Goal: Task Accomplishment & Management: Use online tool/utility

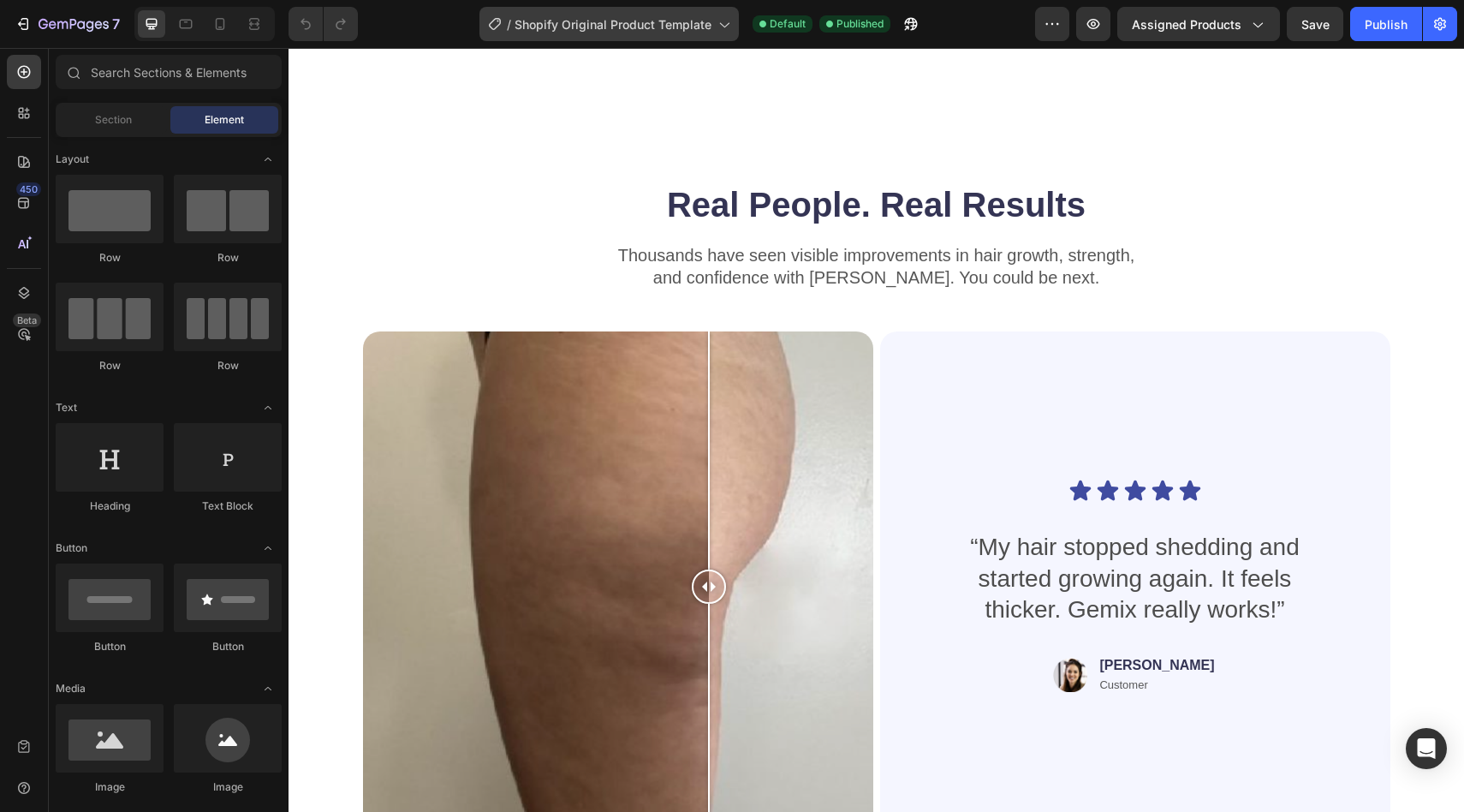
scroll to position [964, 0]
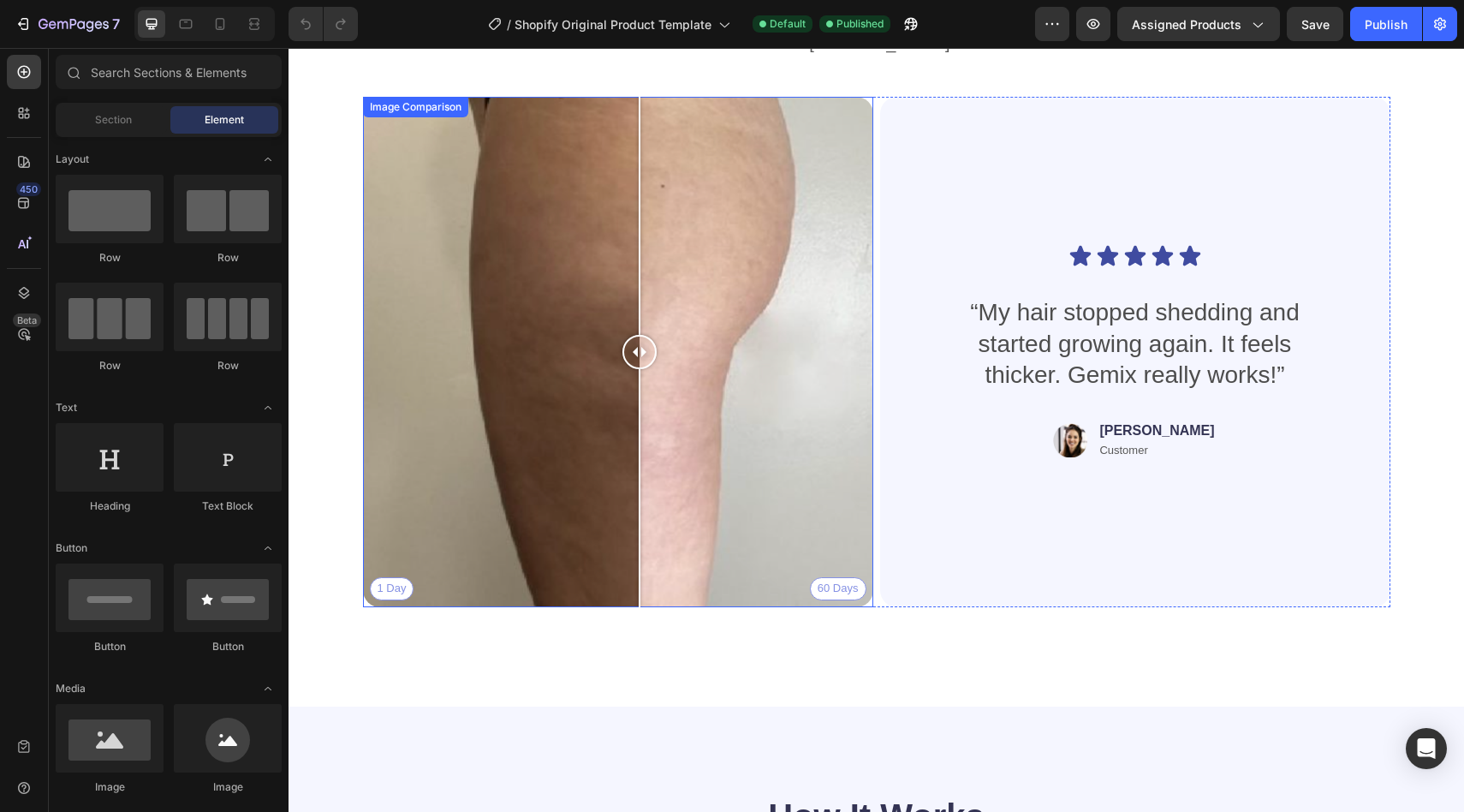
drag, startPoint x: 703, startPoint y: 347, endPoint x: 634, endPoint y: 351, distance: 69.1
click at [634, 351] on div at bounding box center [639, 352] width 34 height 34
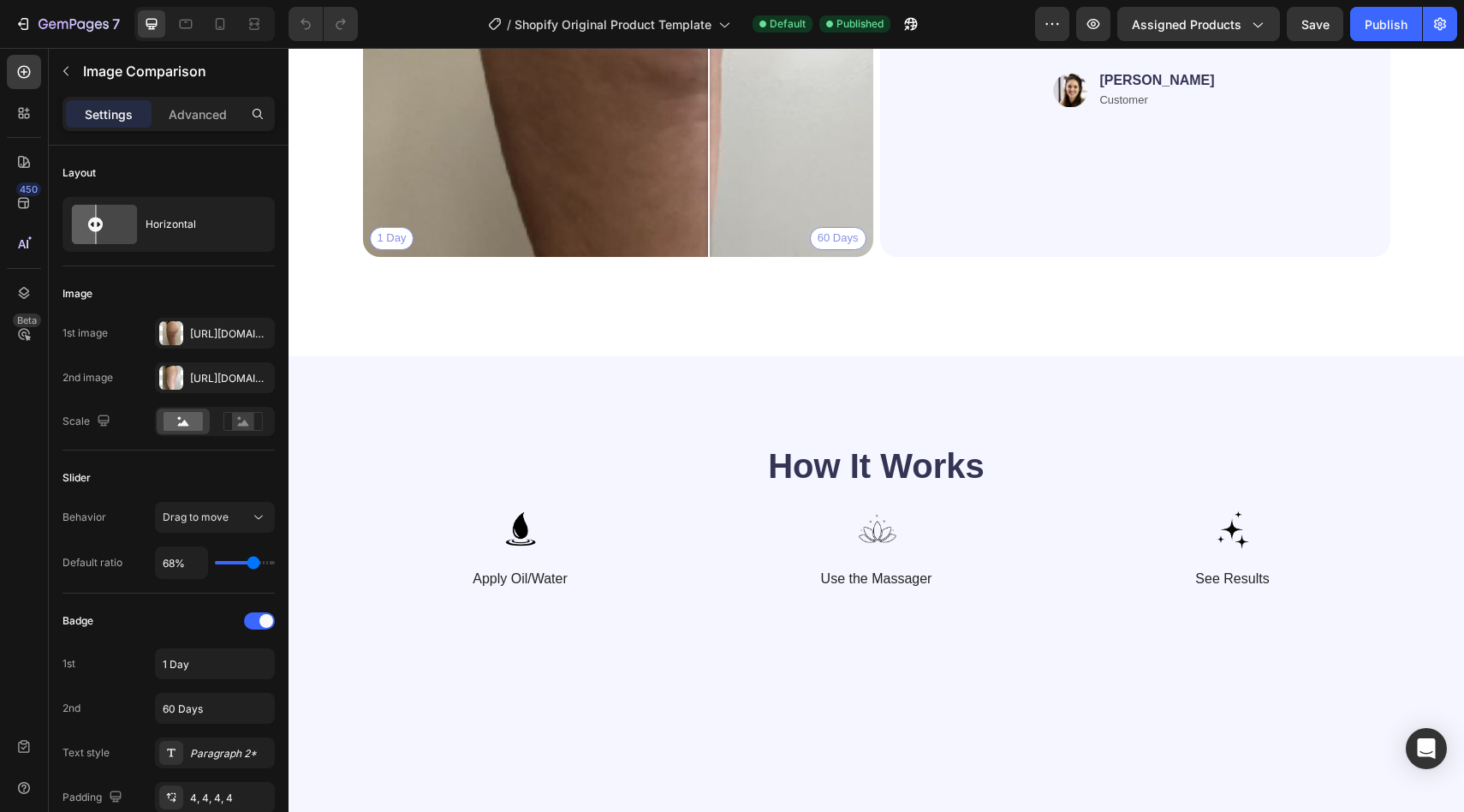
scroll to position [1009, 0]
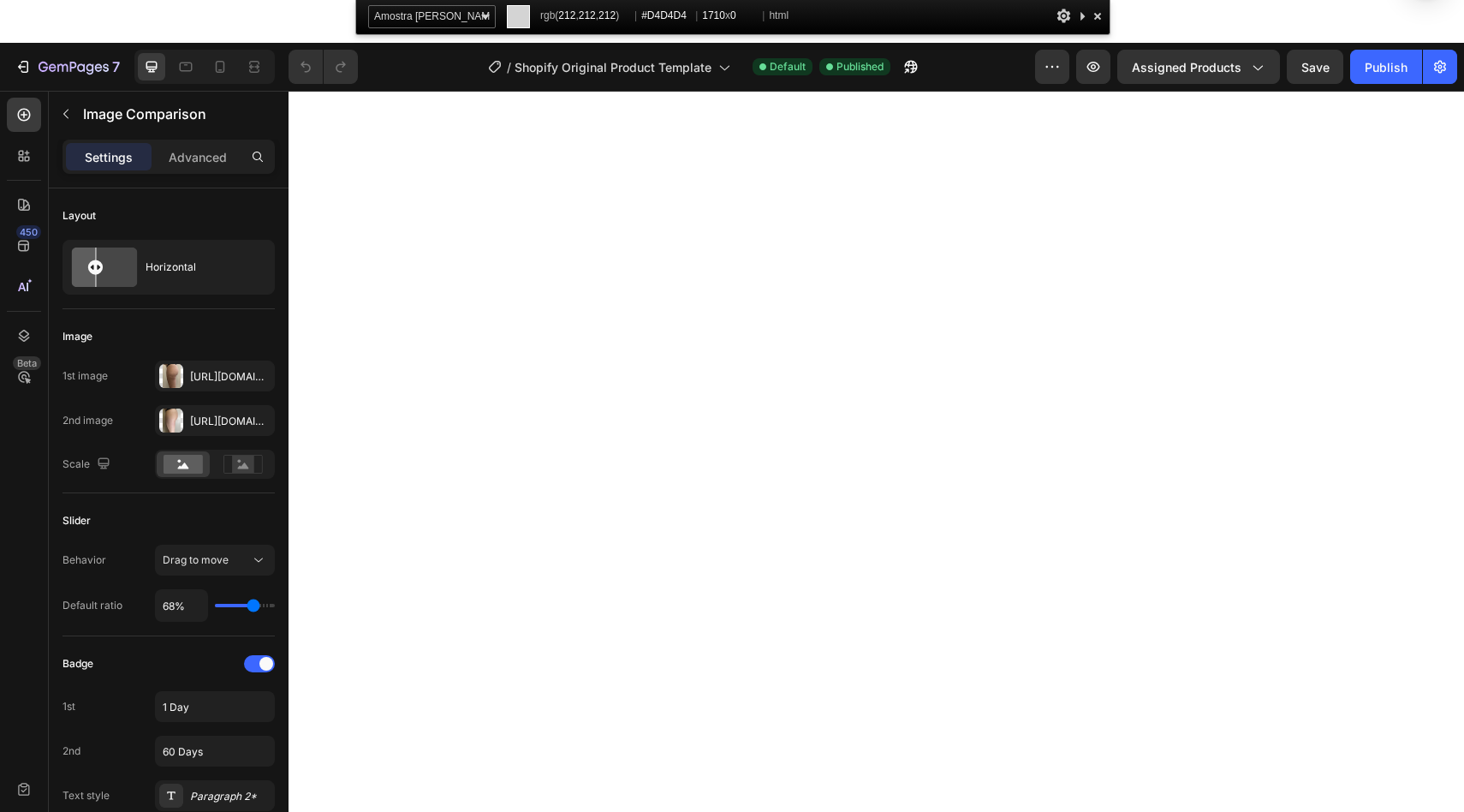
click at [1096, 23] on div at bounding box center [1098, 16] width 18 height 21
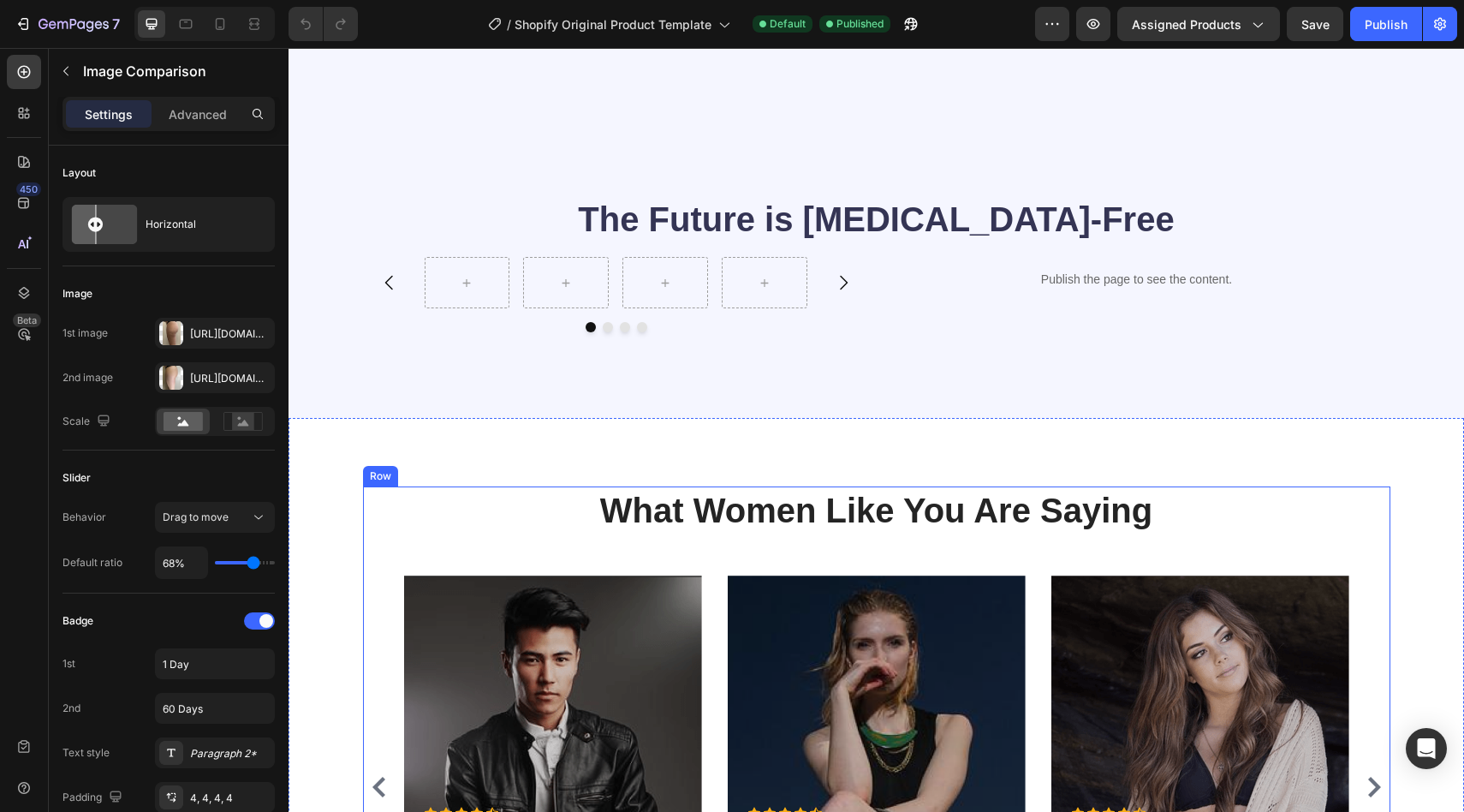
scroll to position [2620, 0]
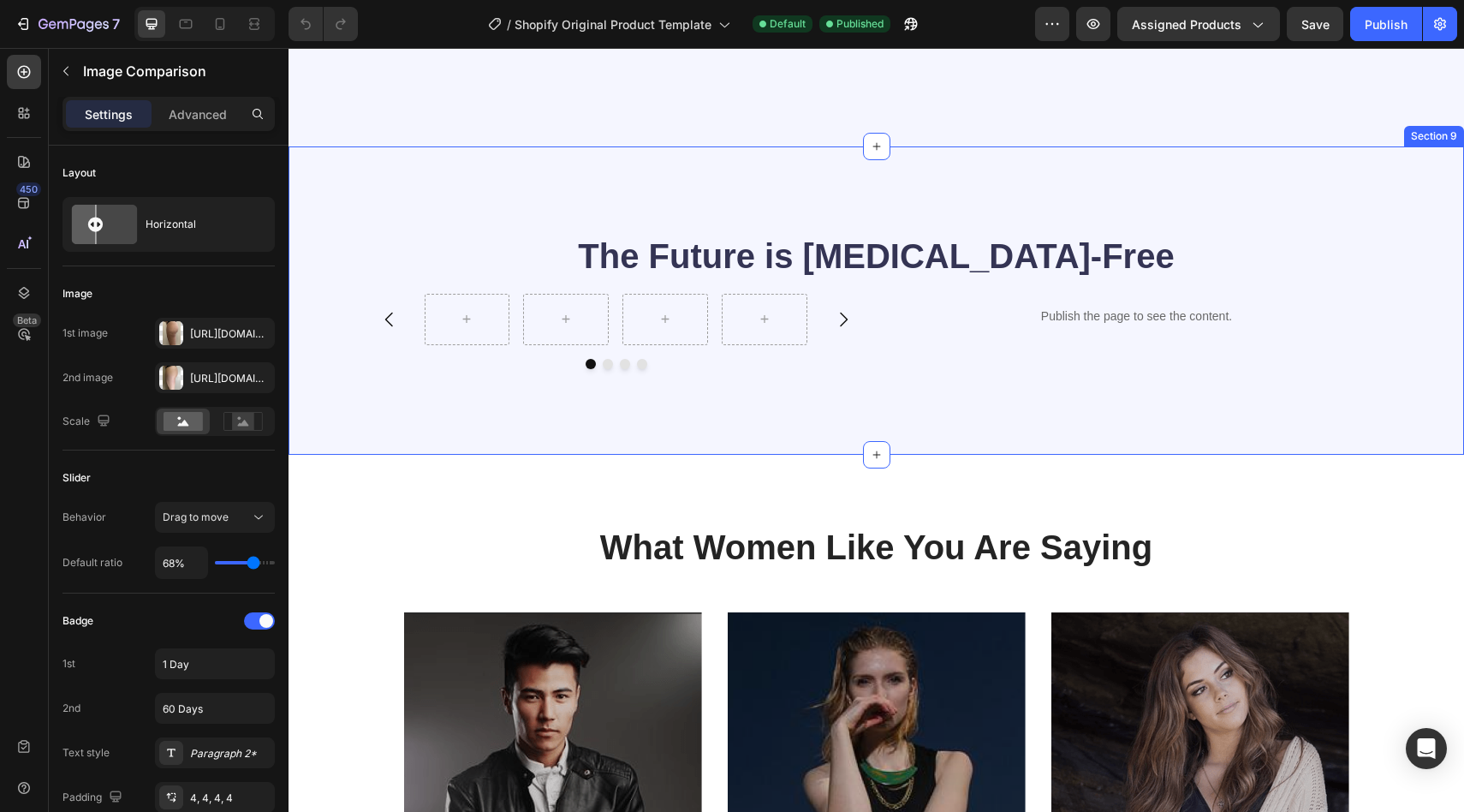
click at [354, 415] on div "The Future is [MEDICAL_DATA]-Free Heading [GEOGRAPHIC_DATA] Publish the page to…" at bounding box center [876, 300] width 1175 height 308
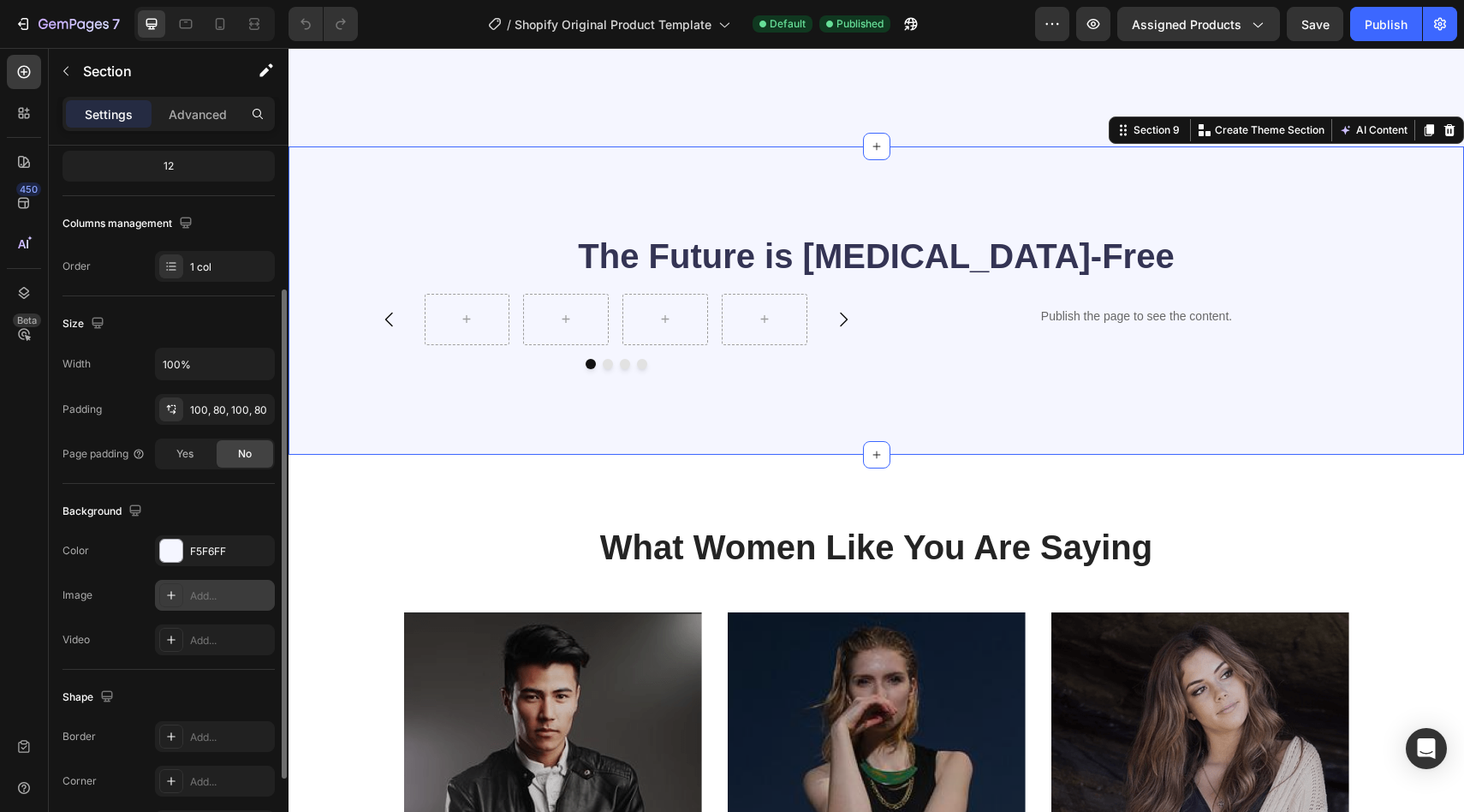
scroll to position [215, 0]
click at [178, 557] on div at bounding box center [171, 553] width 22 height 22
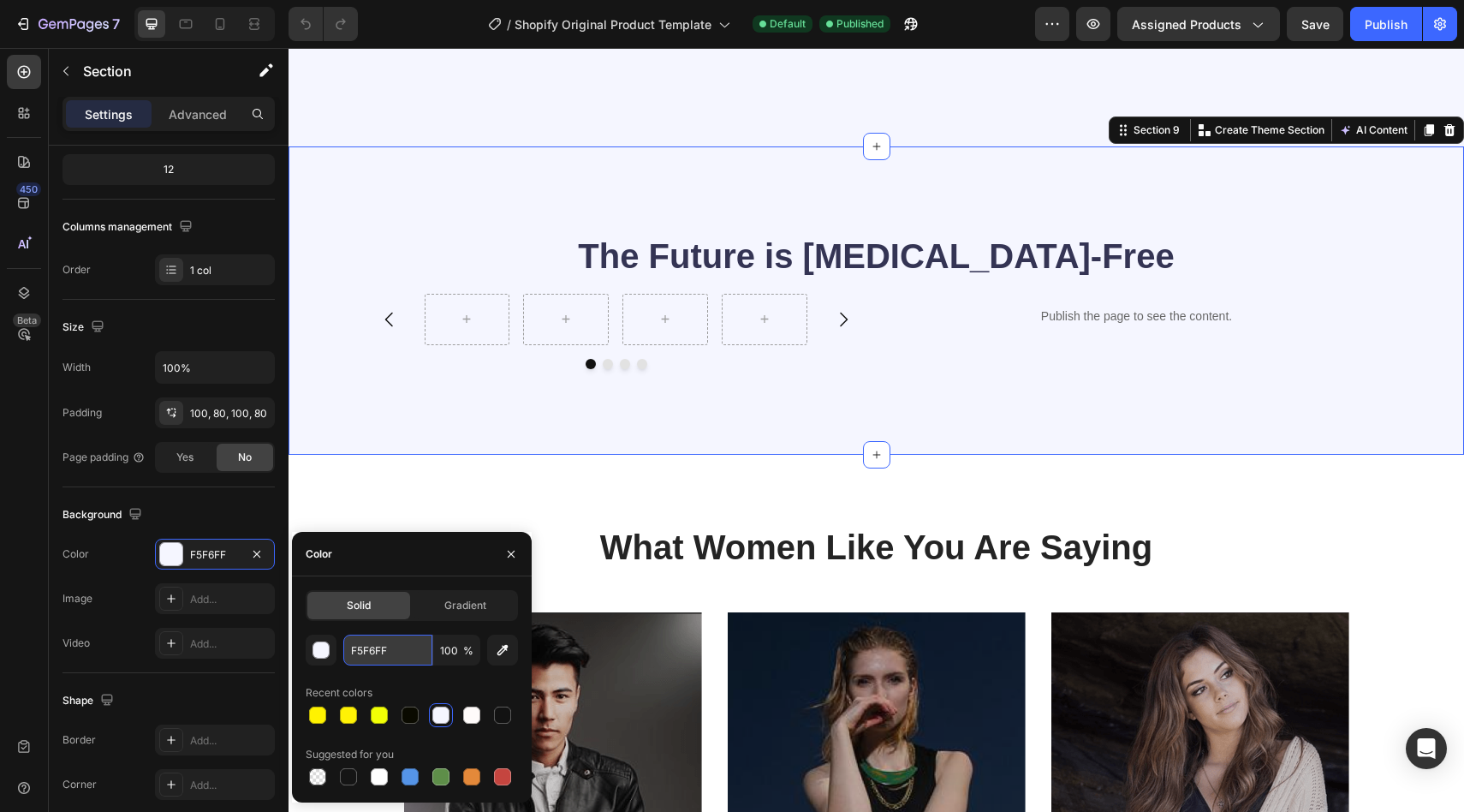
click at [358, 654] on input "F5F6FF" at bounding box center [388, 649] width 89 height 31
click at [384, 649] on input "F5F6FF" at bounding box center [388, 649] width 89 height 31
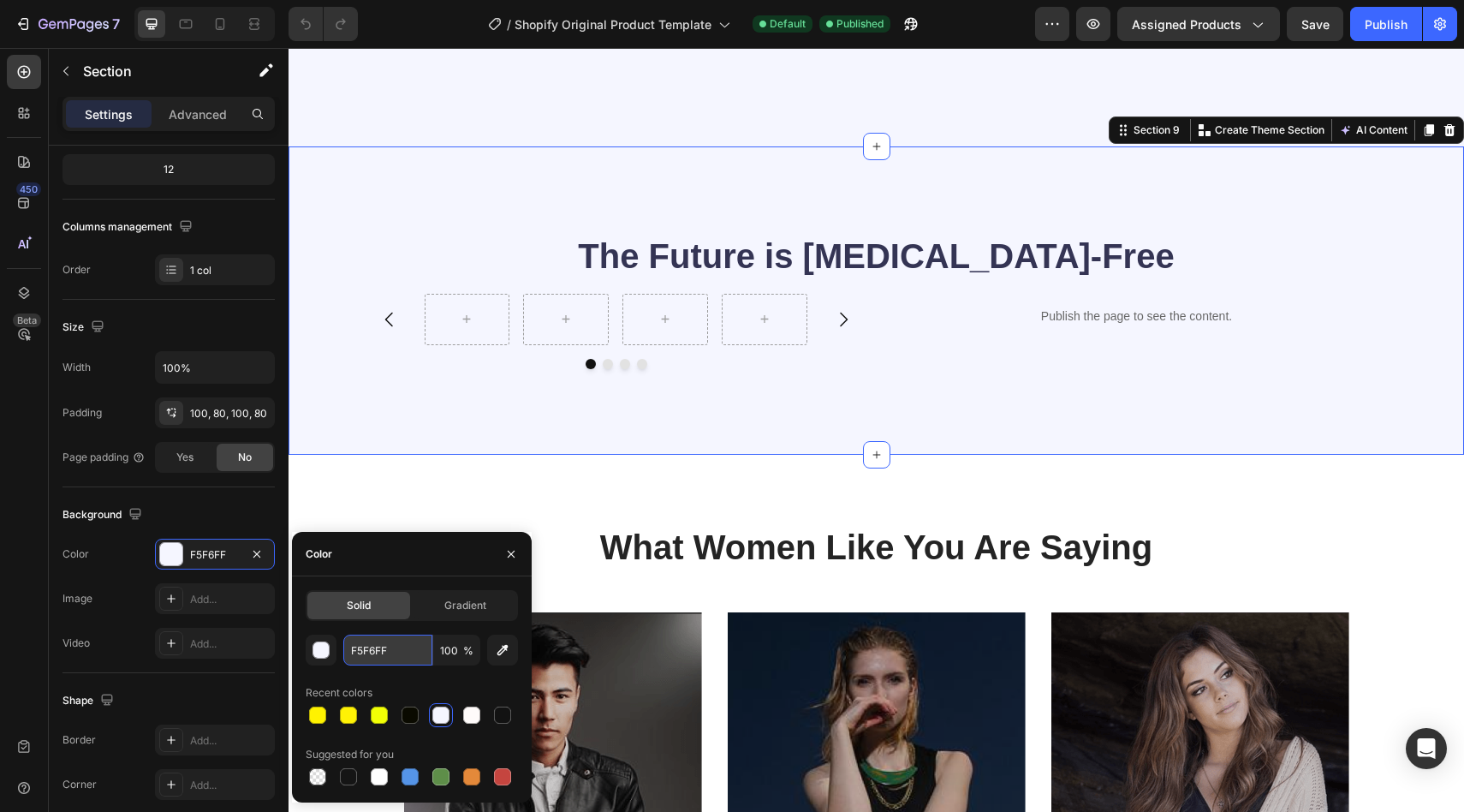
paste input "#FFFBFA"
type input "#FFFBFA"
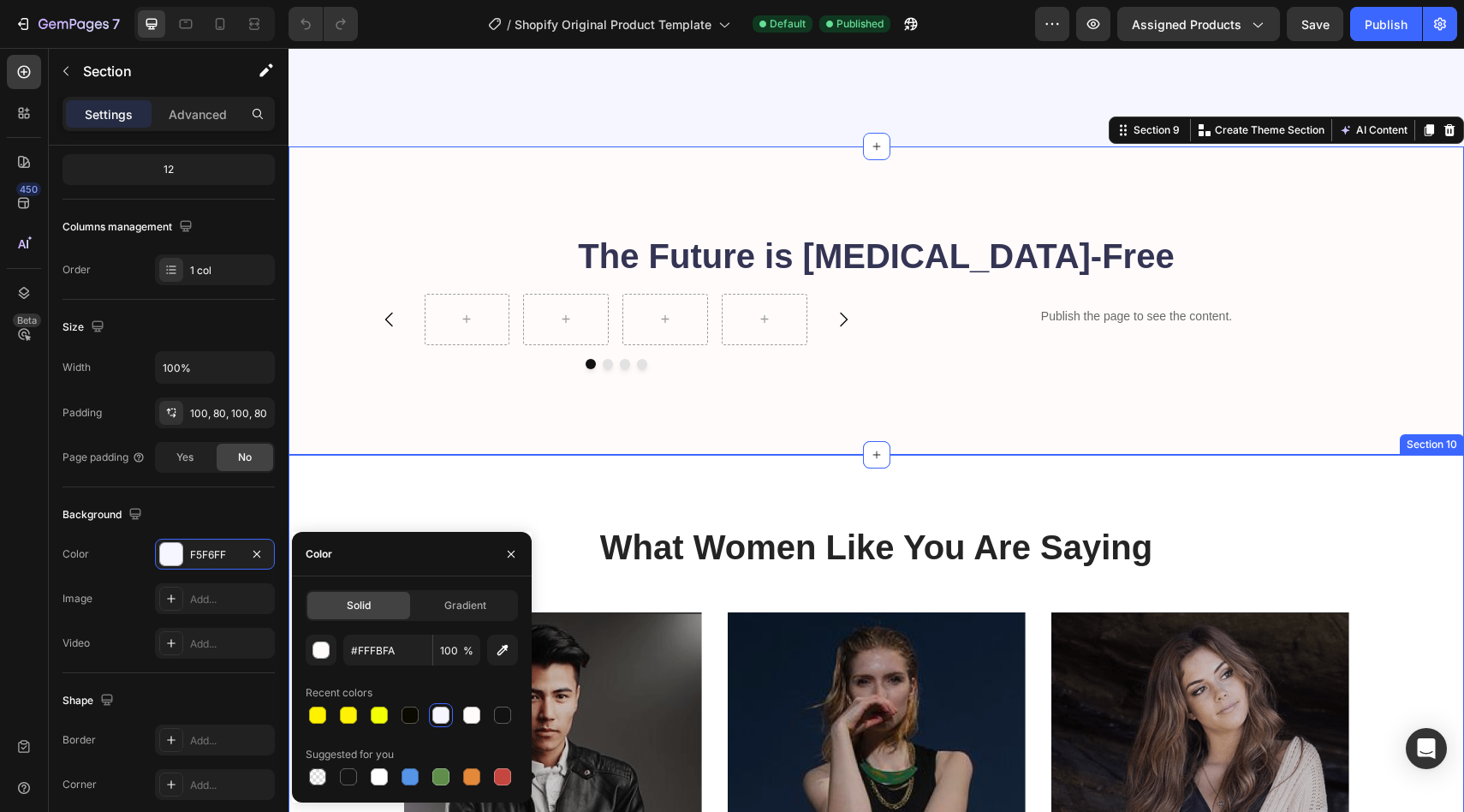
click at [585, 498] on div "What Women Like You Are Saying Heading Icon Icon Icon Icon Icon Icon List Hoz W…" at bounding box center [876, 786] width 1175 height 662
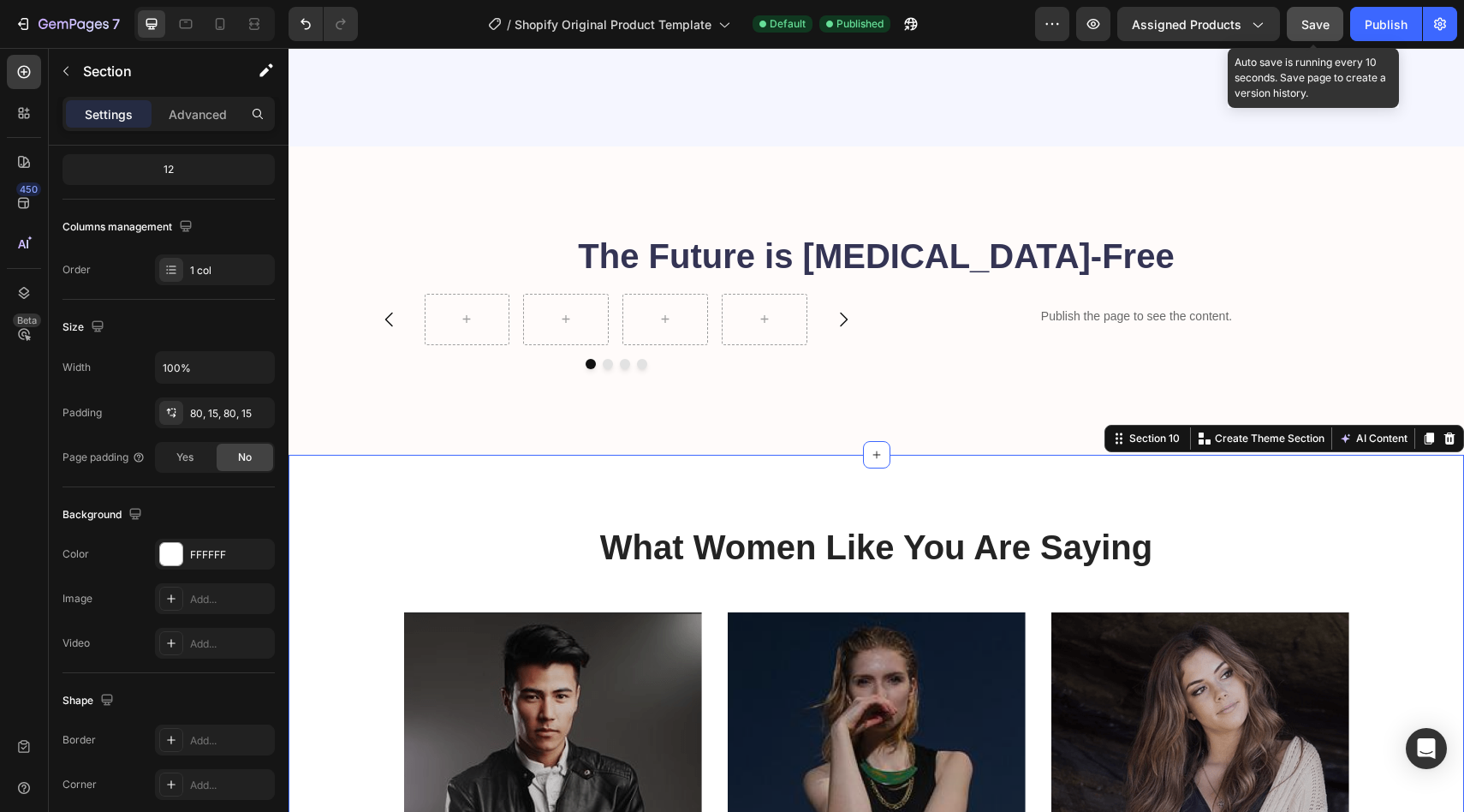
click at [1327, 27] on span "Save" at bounding box center [1315, 24] width 28 height 15
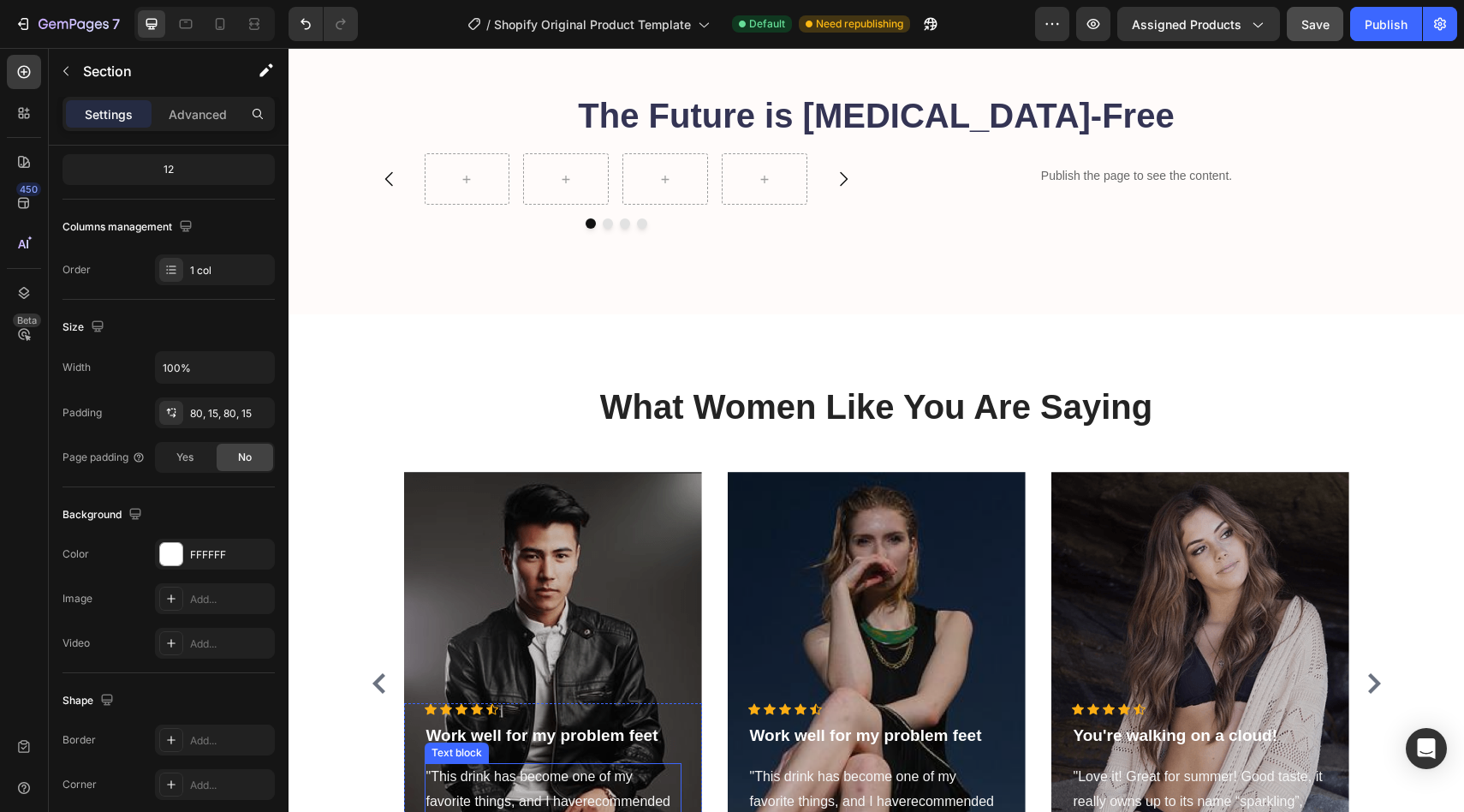
scroll to position [2594, 0]
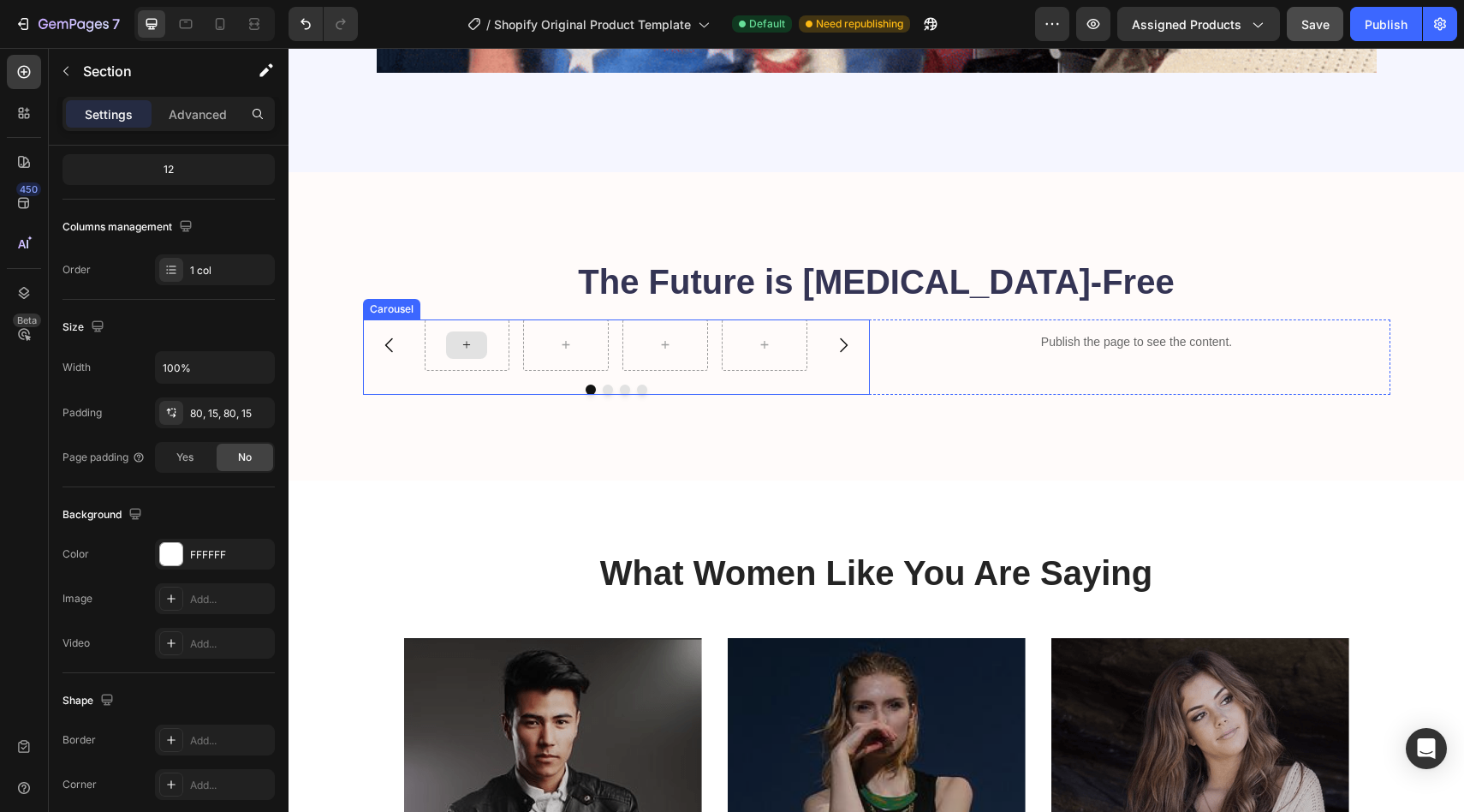
click at [458, 355] on div at bounding box center [466, 345] width 41 height 27
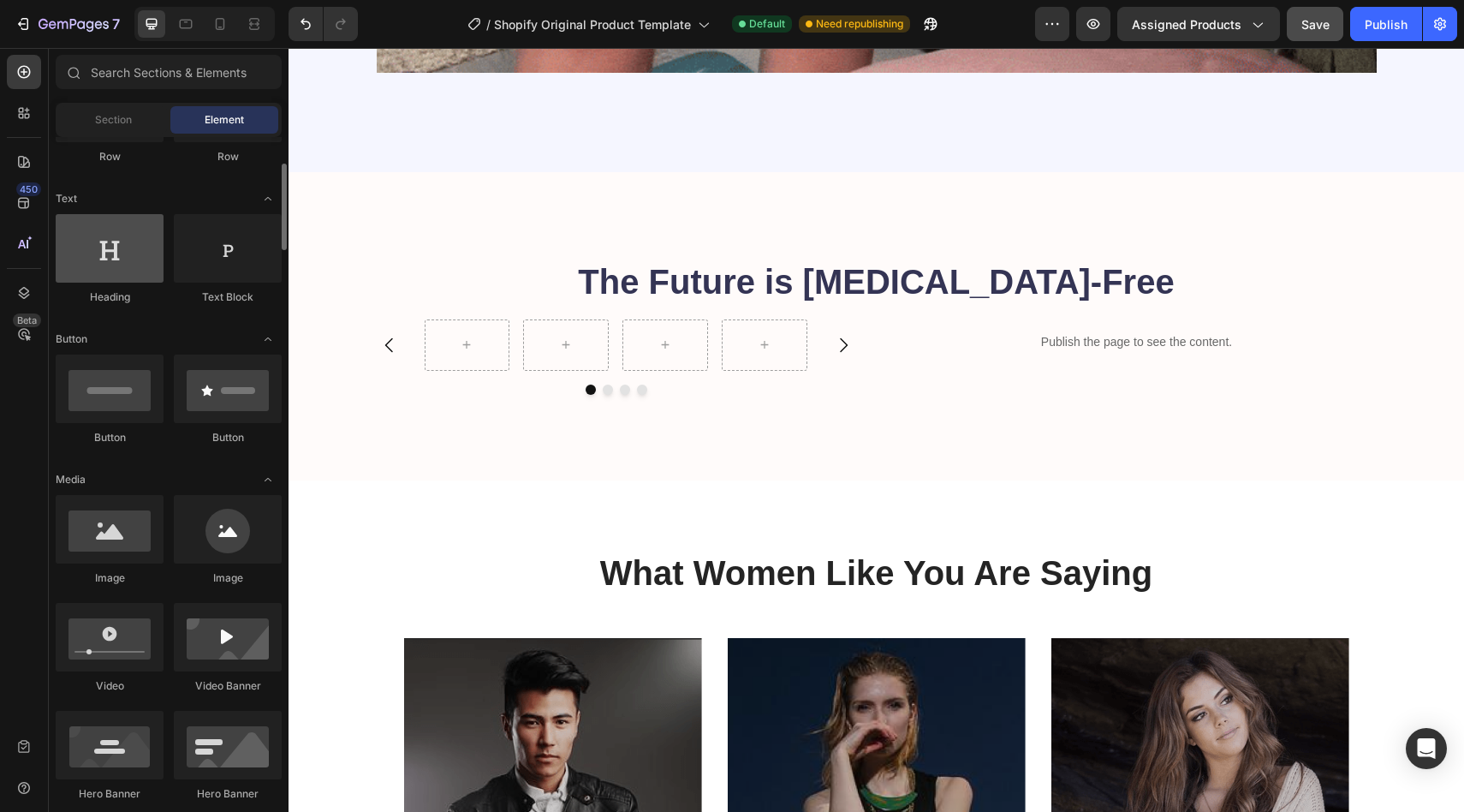
scroll to position [426, 0]
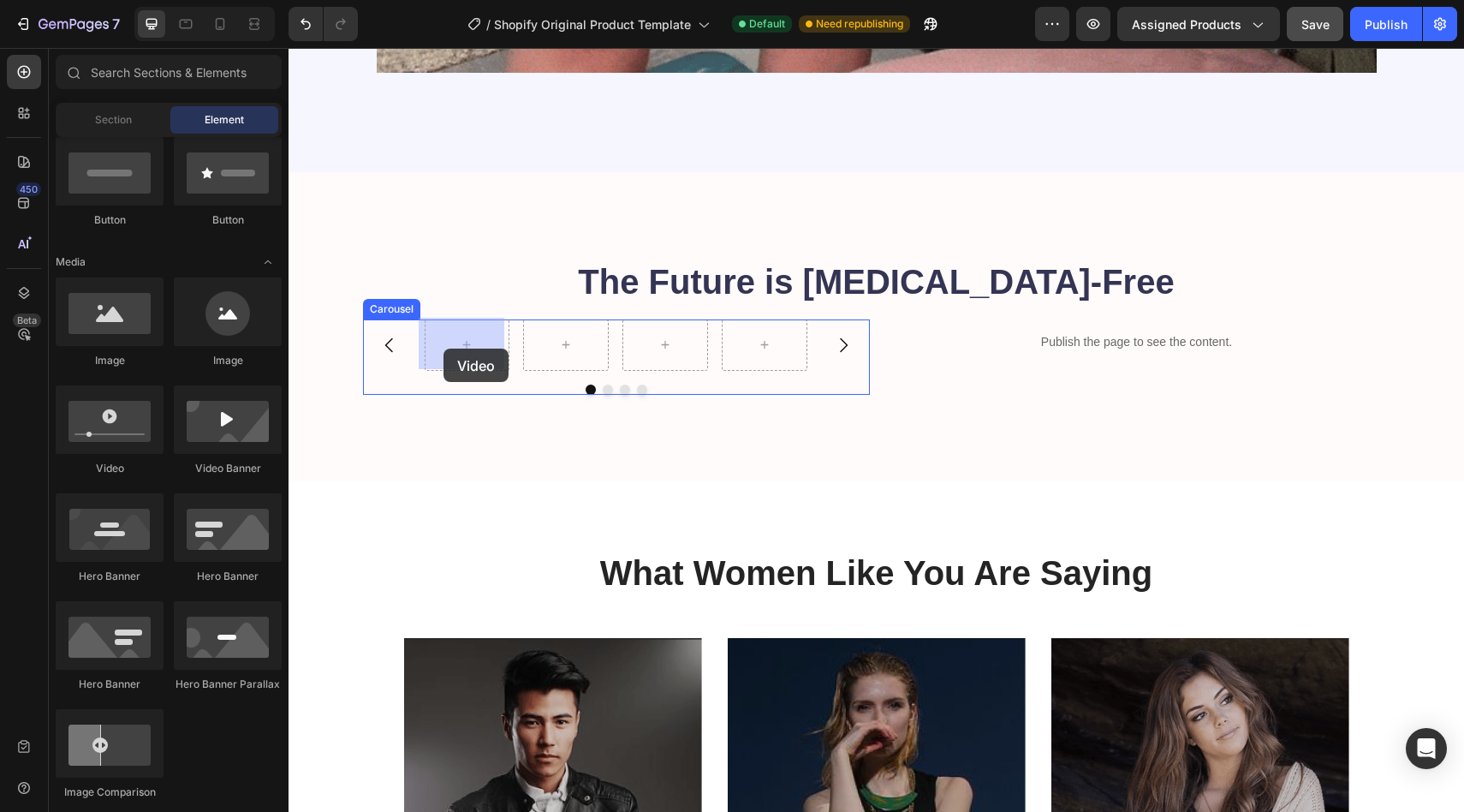
drag, startPoint x: 410, startPoint y: 486, endPoint x: 444, endPoint y: 348, distance: 142.1
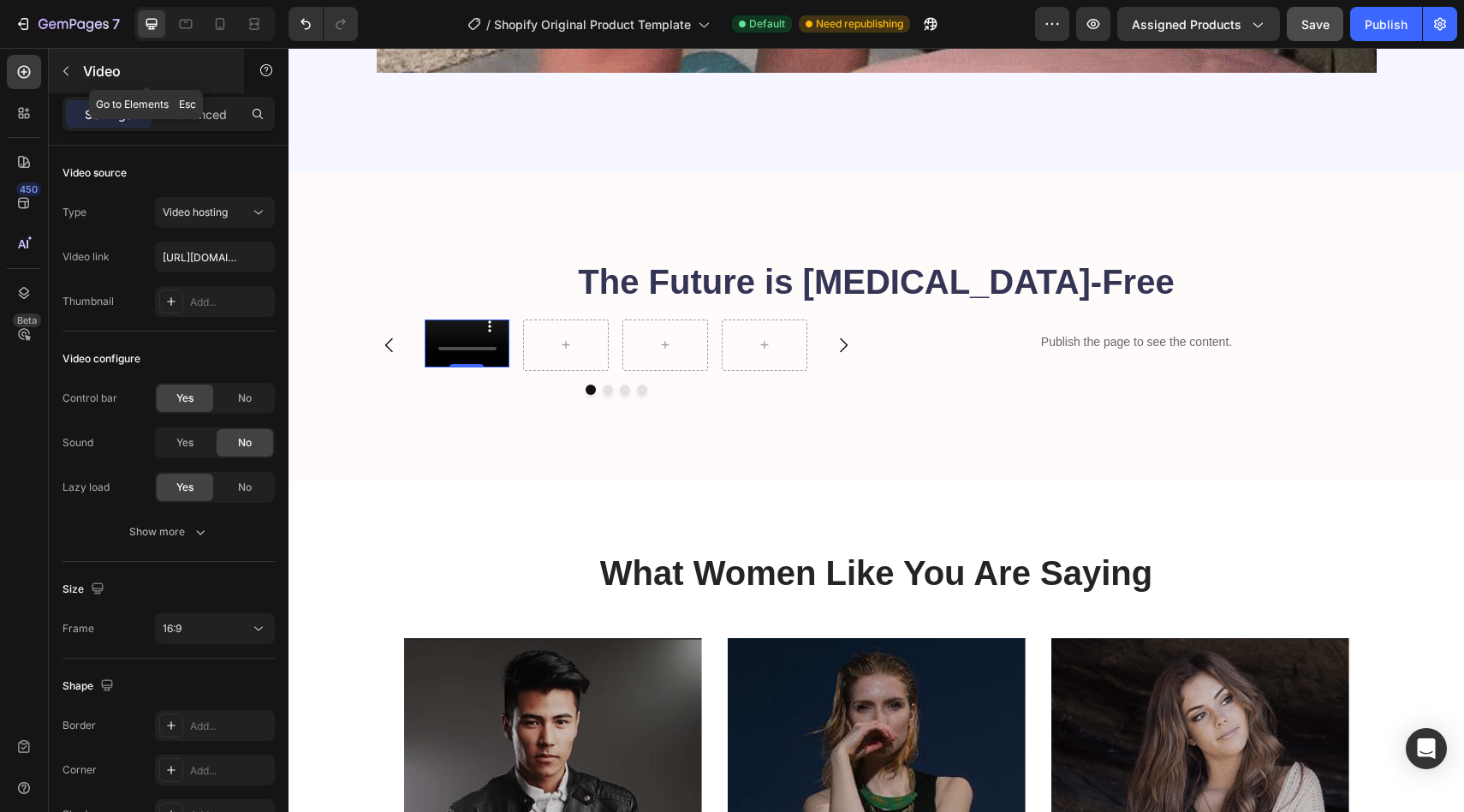
click at [74, 65] on button "button" at bounding box center [66, 71] width 27 height 27
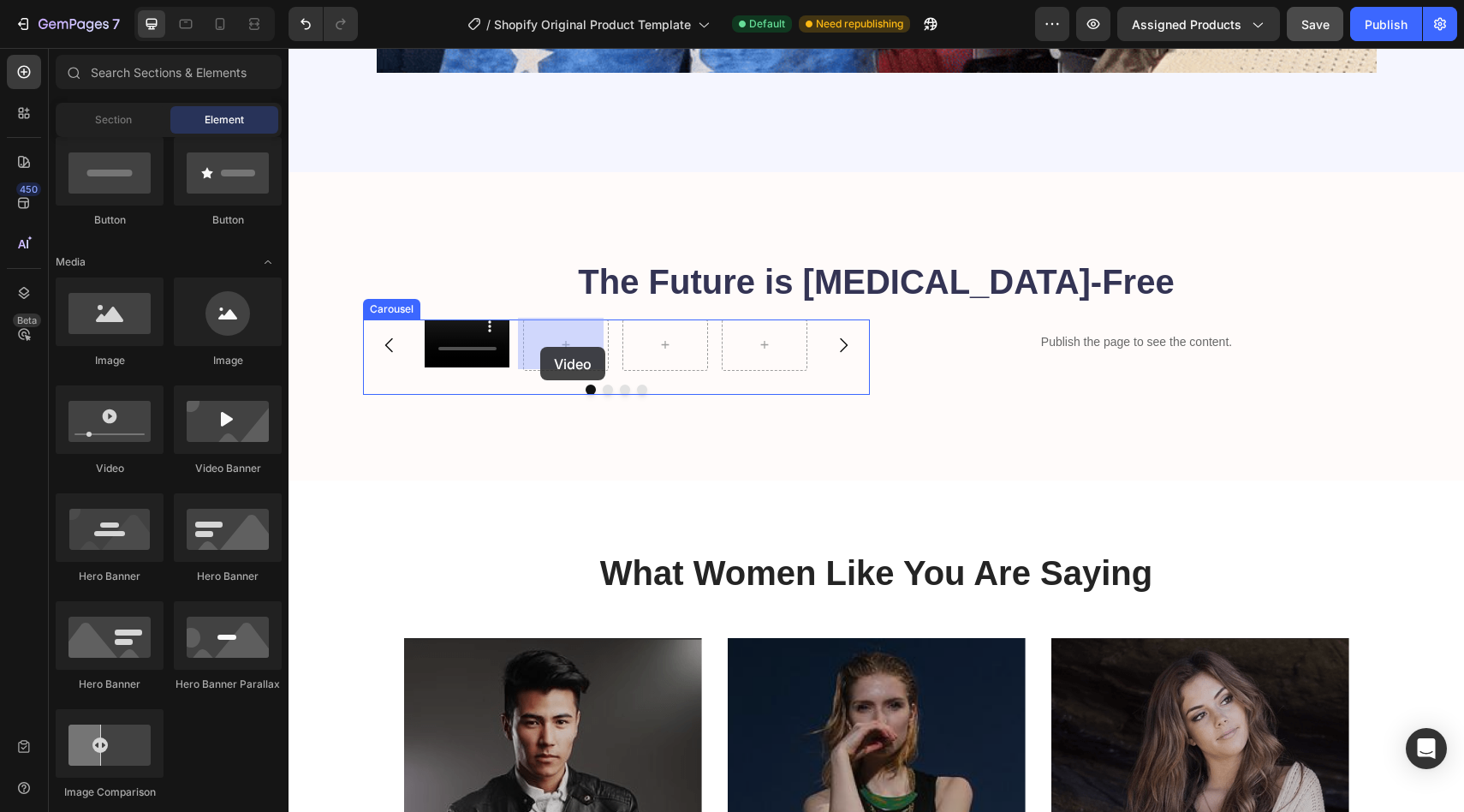
drag, startPoint x: 404, startPoint y: 486, endPoint x: 550, endPoint y: 346, distance: 202.3
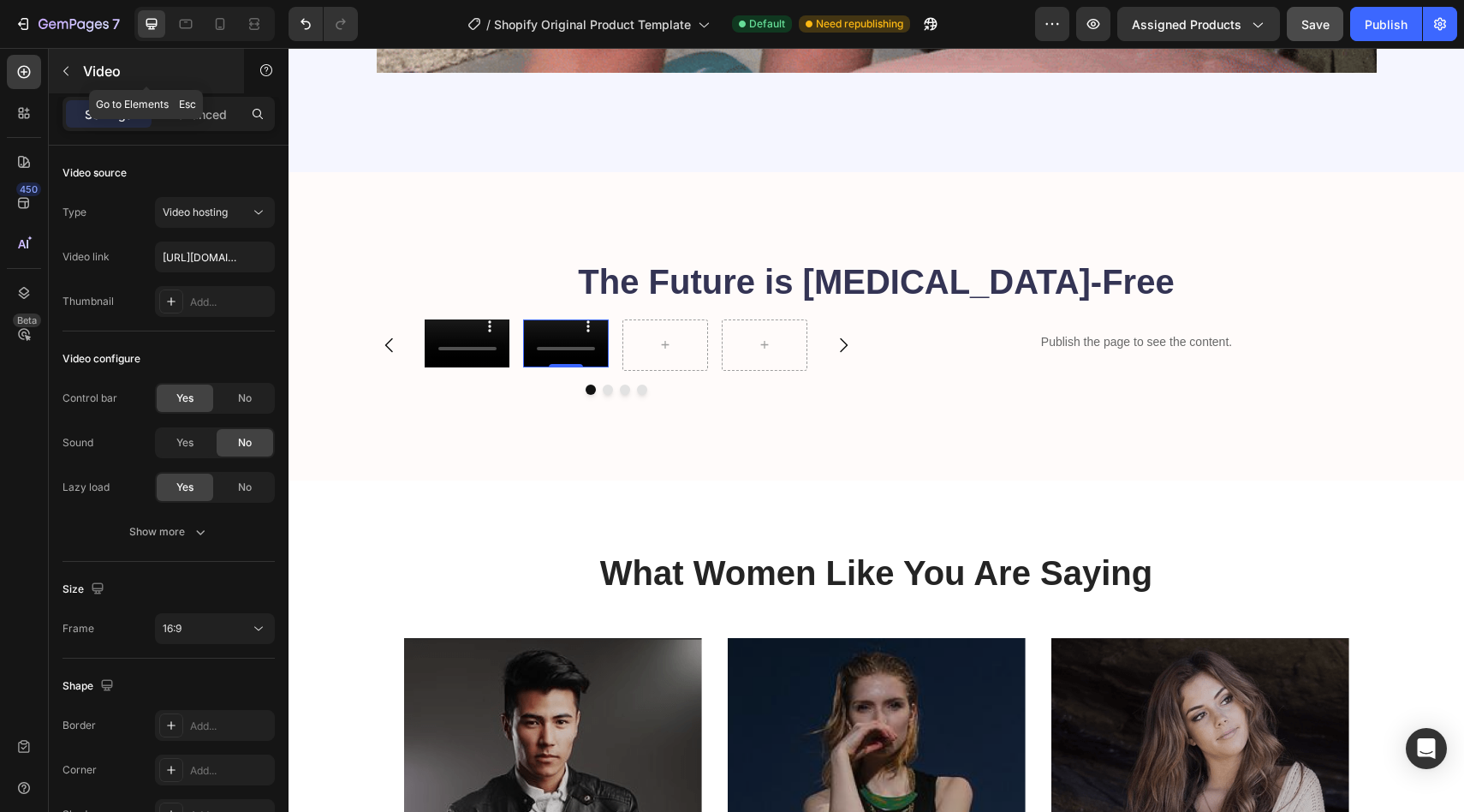
click at [102, 69] on p "Video" at bounding box center [156, 70] width 145 height 20
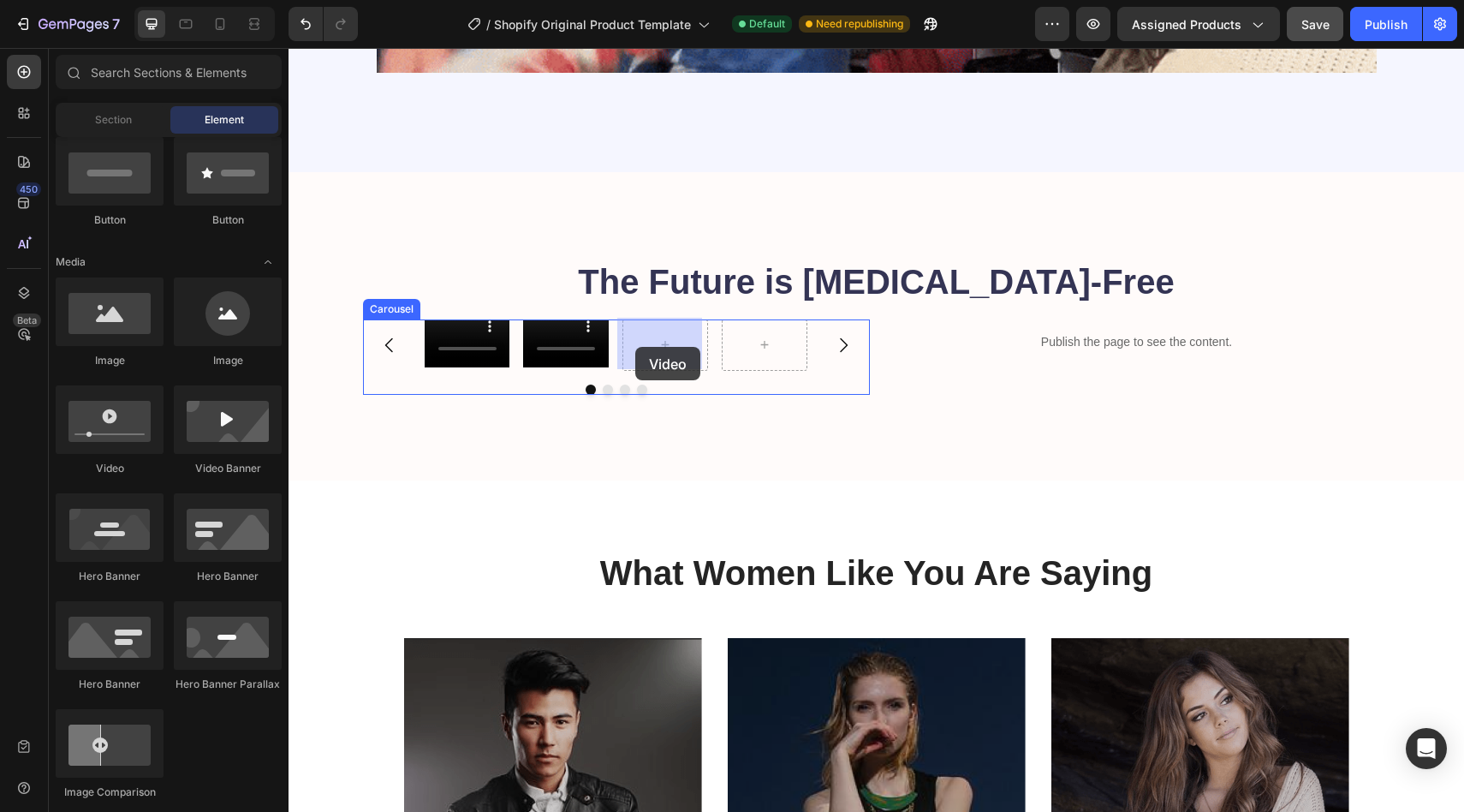
drag, startPoint x: 473, startPoint y: 471, endPoint x: 639, endPoint y: 346, distance: 207.8
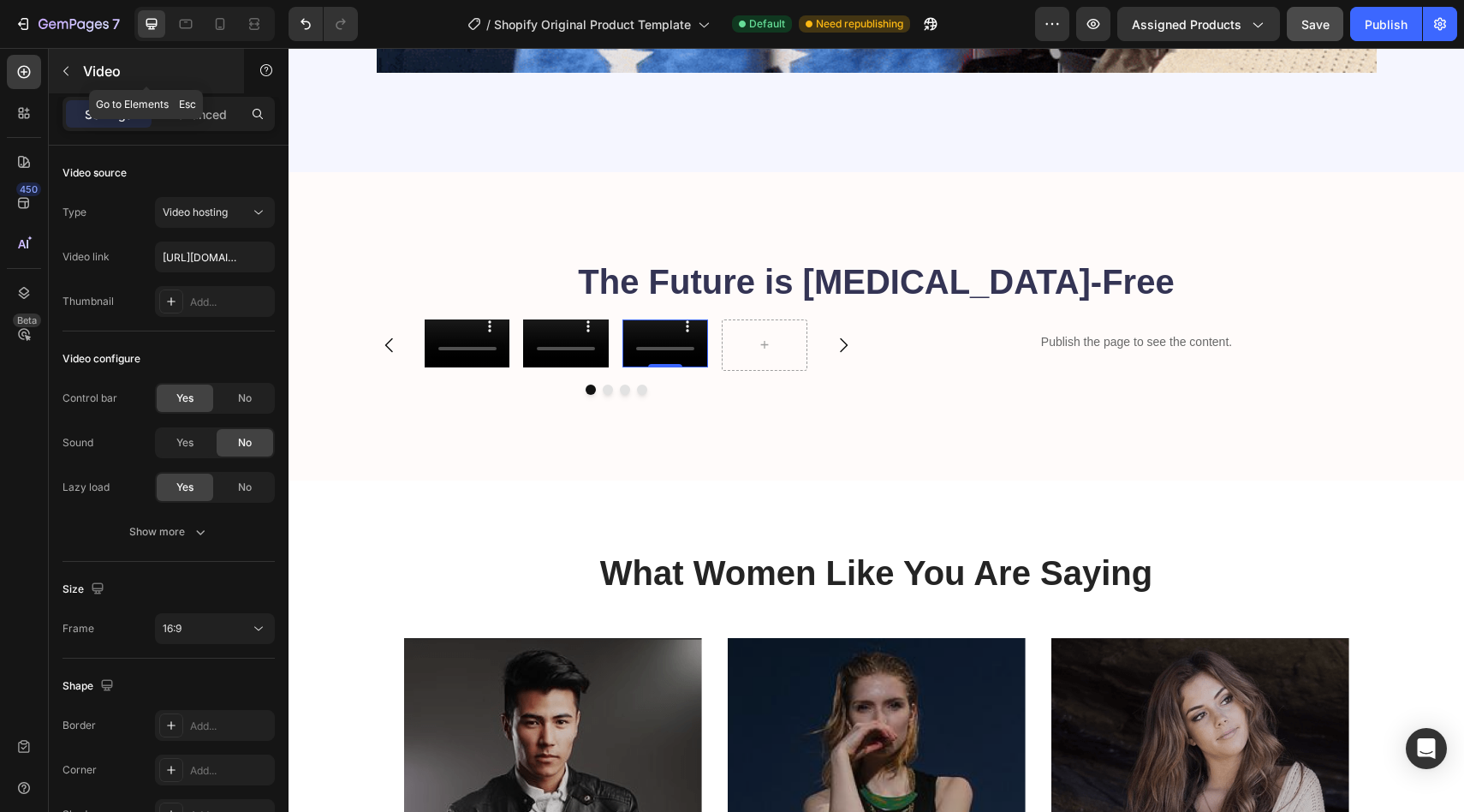
click at [93, 76] on p "Video" at bounding box center [156, 70] width 145 height 20
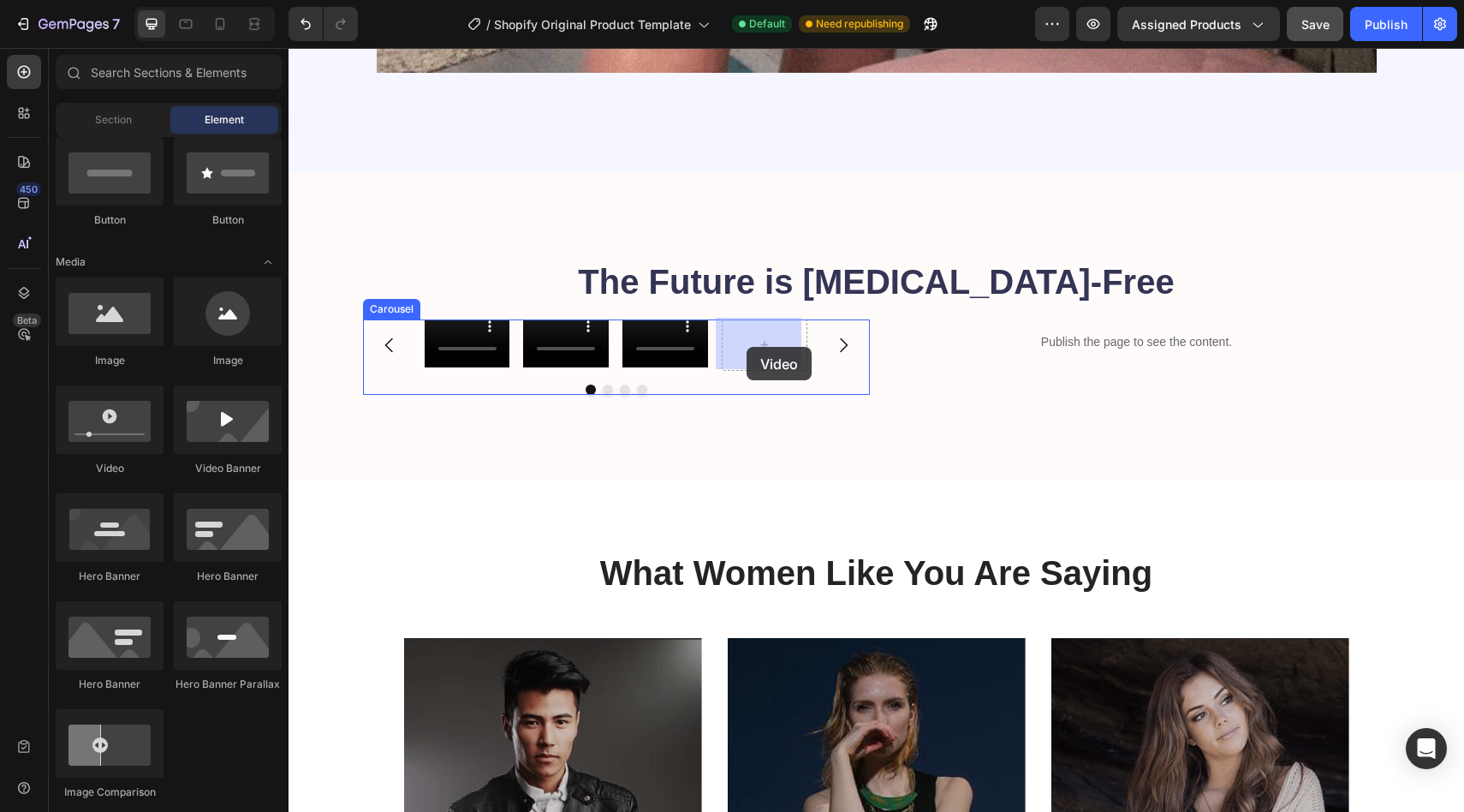
drag, startPoint x: 403, startPoint y: 472, endPoint x: 746, endPoint y: 346, distance: 365.4
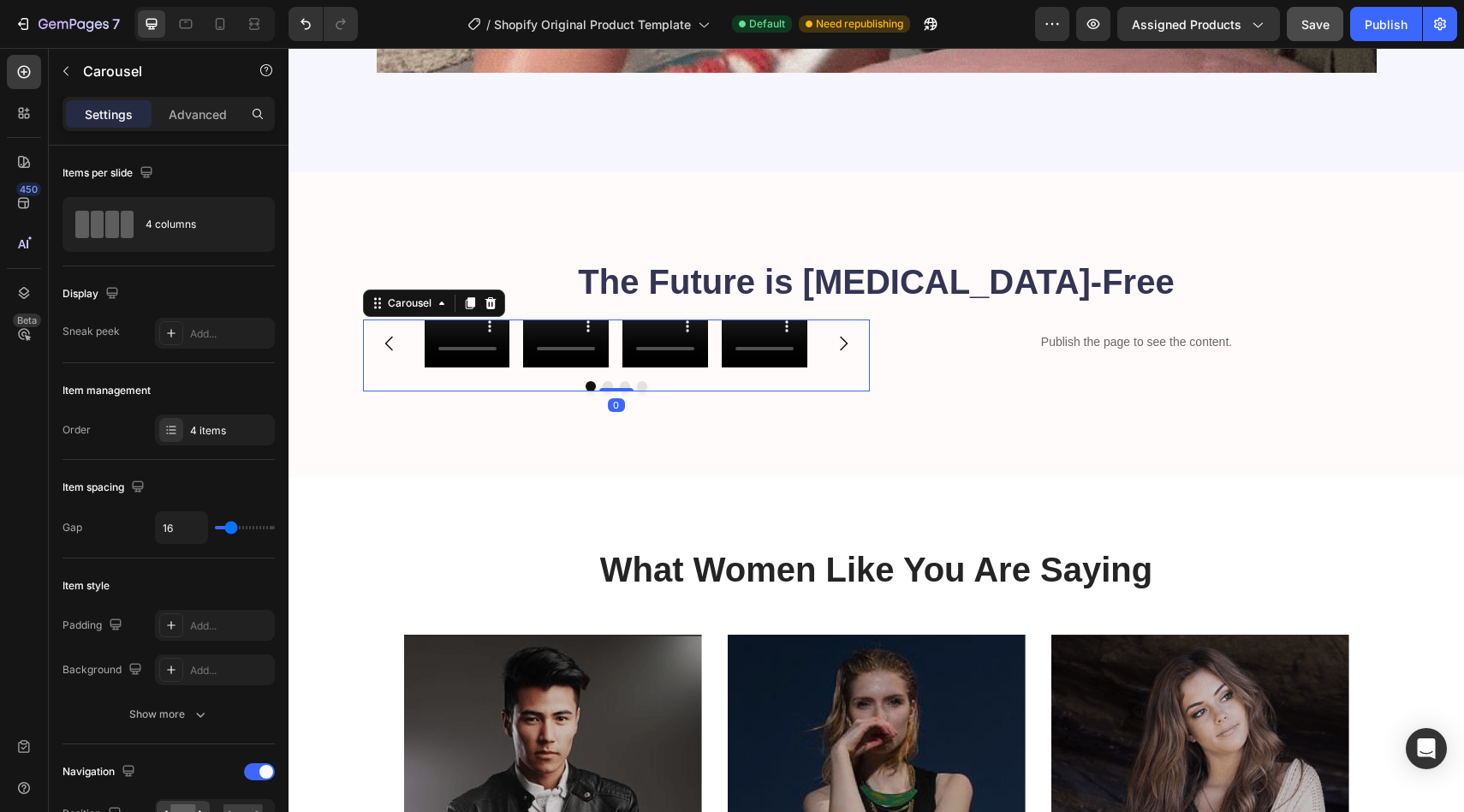
click at [837, 346] on icon "Carousel Next Arrow" at bounding box center [843, 343] width 20 height 20
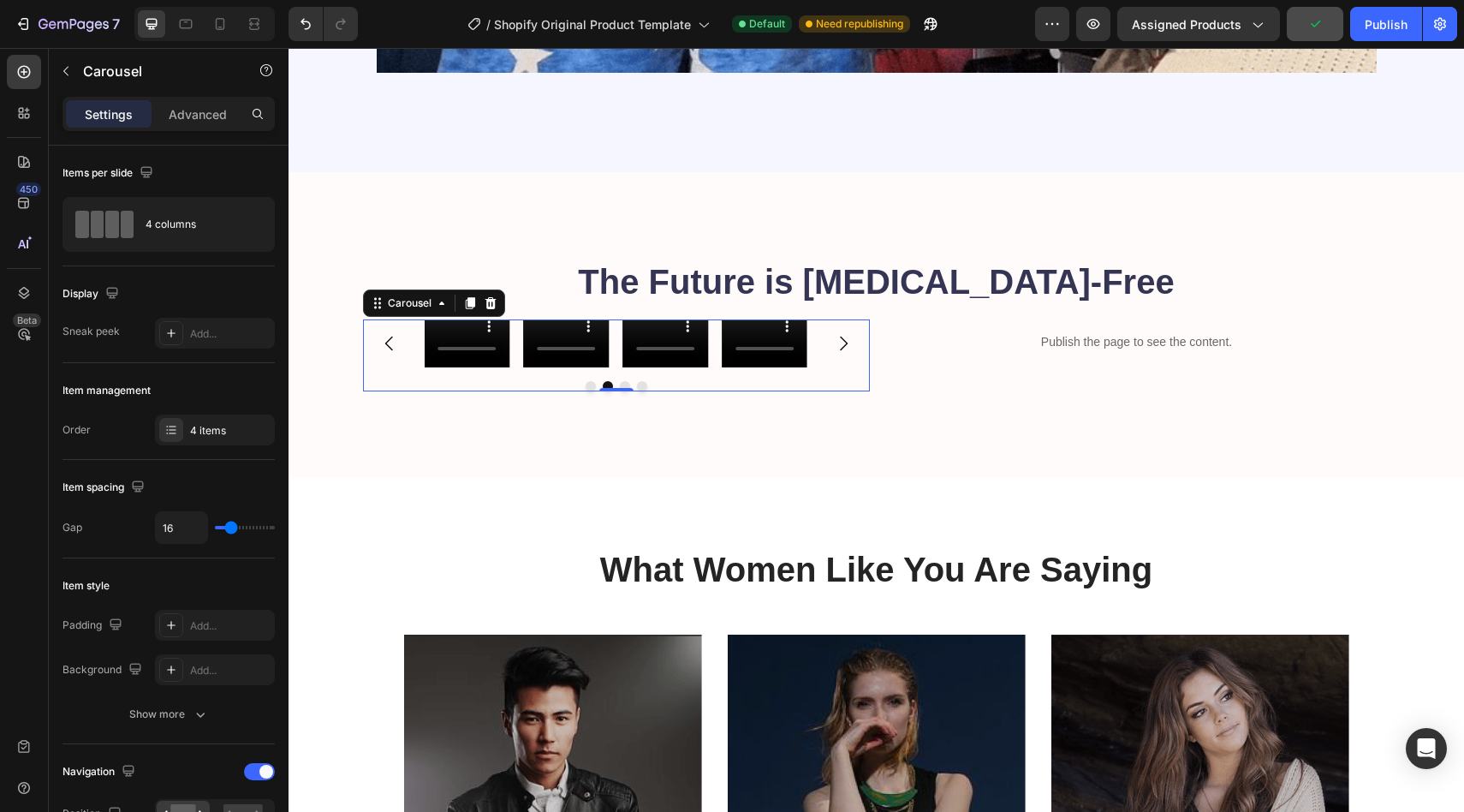
click at [837, 346] on icon "Carousel Next Arrow" at bounding box center [843, 343] width 20 height 20
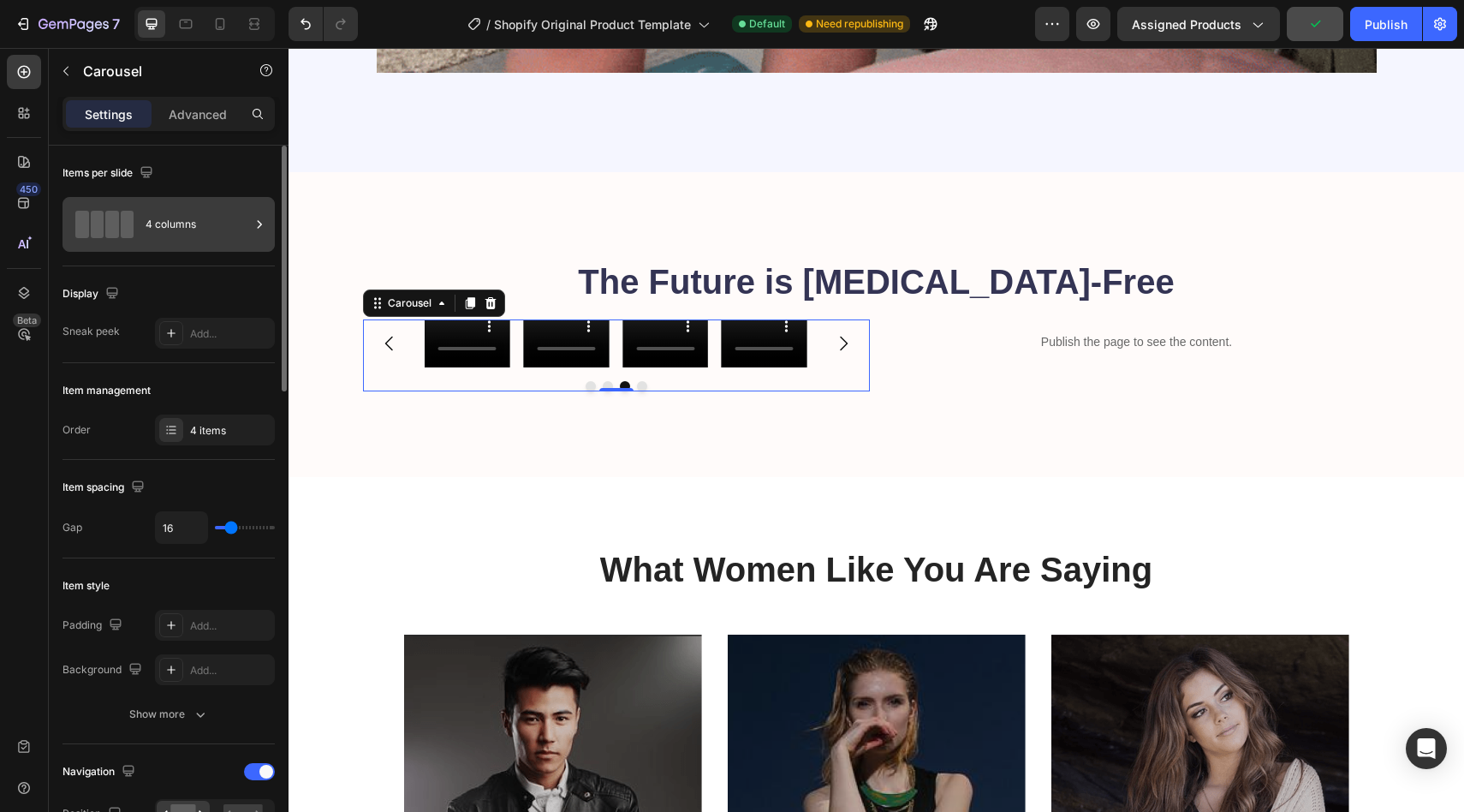
click at [140, 226] on div "4 columns" at bounding box center [168, 224] width 213 height 55
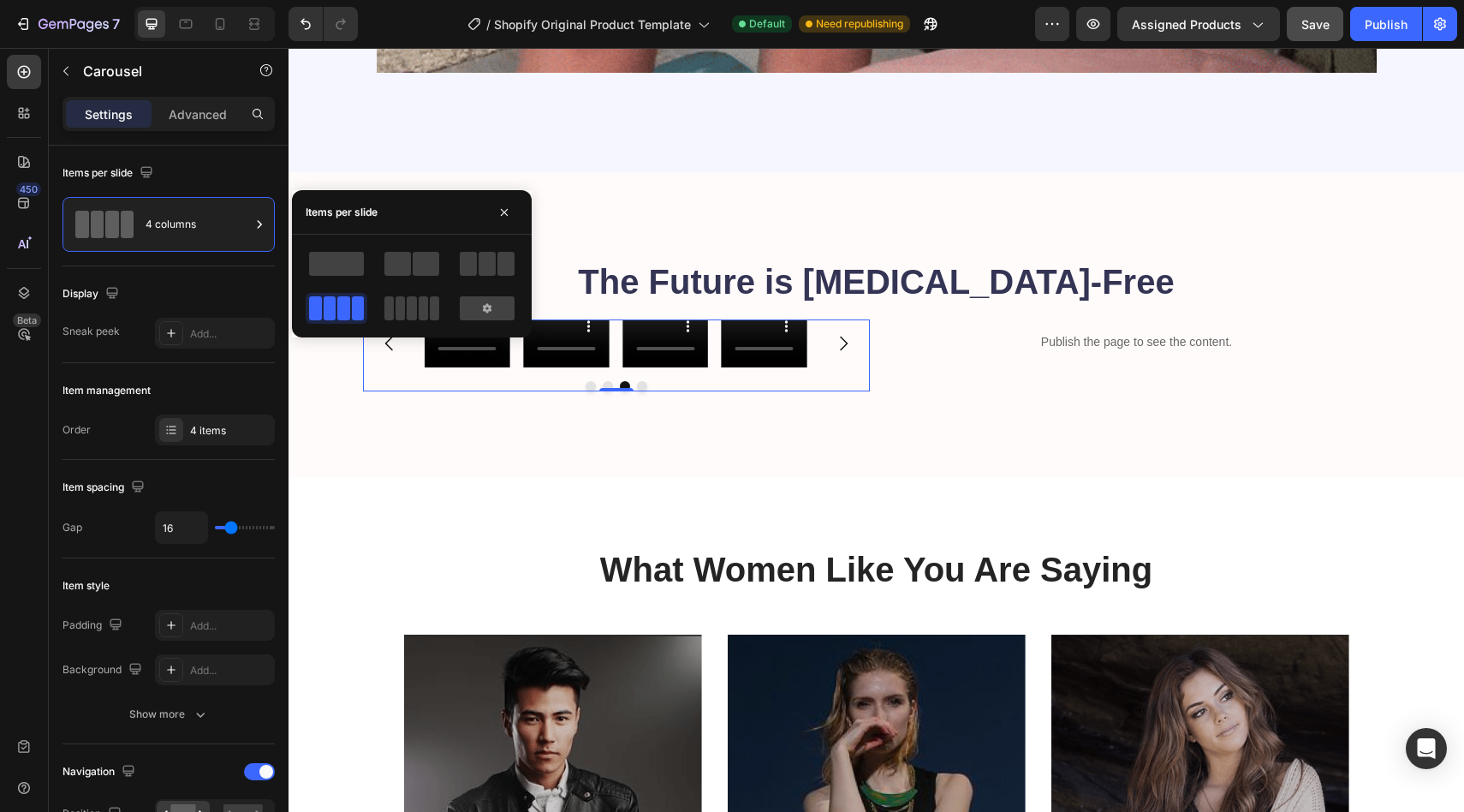
click at [324, 304] on span at bounding box center [330, 308] width 13 height 24
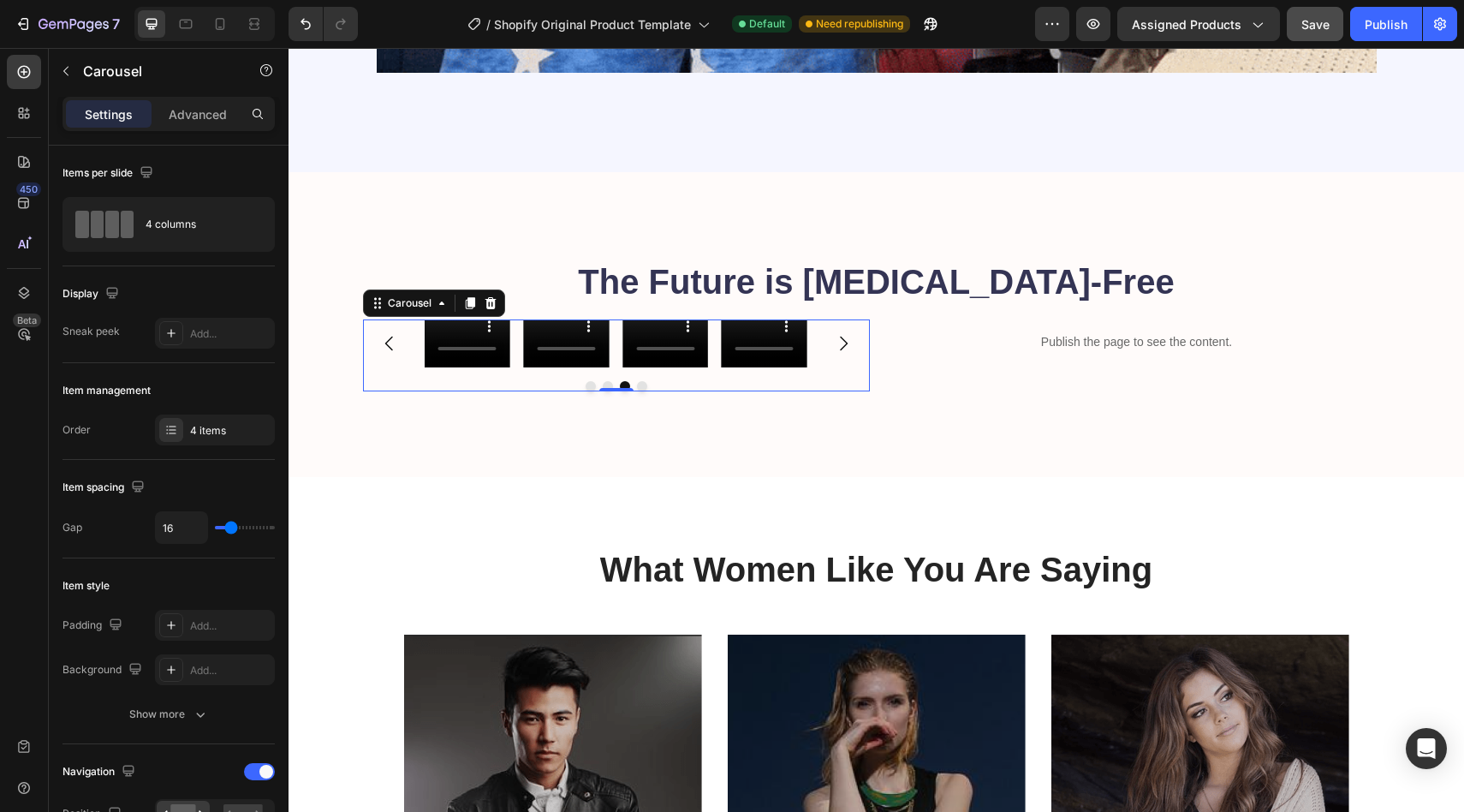
click at [441, 381] on div at bounding box center [616, 386] width 507 height 10
click at [379, 343] on icon "Carousel Back Arrow" at bounding box center [389, 343] width 20 height 20
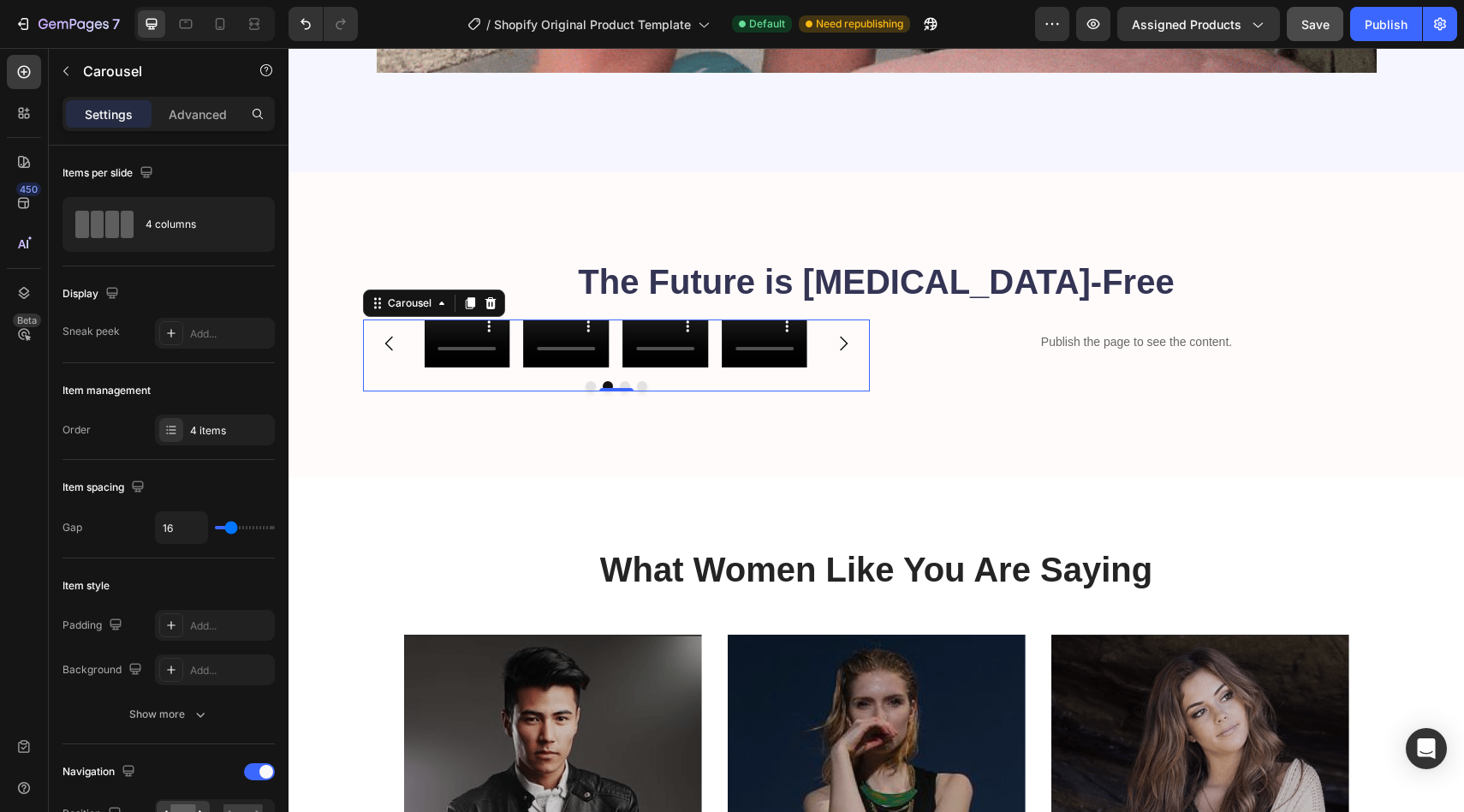
click at [379, 343] on icon "Carousel Back Arrow" at bounding box center [389, 343] width 20 height 20
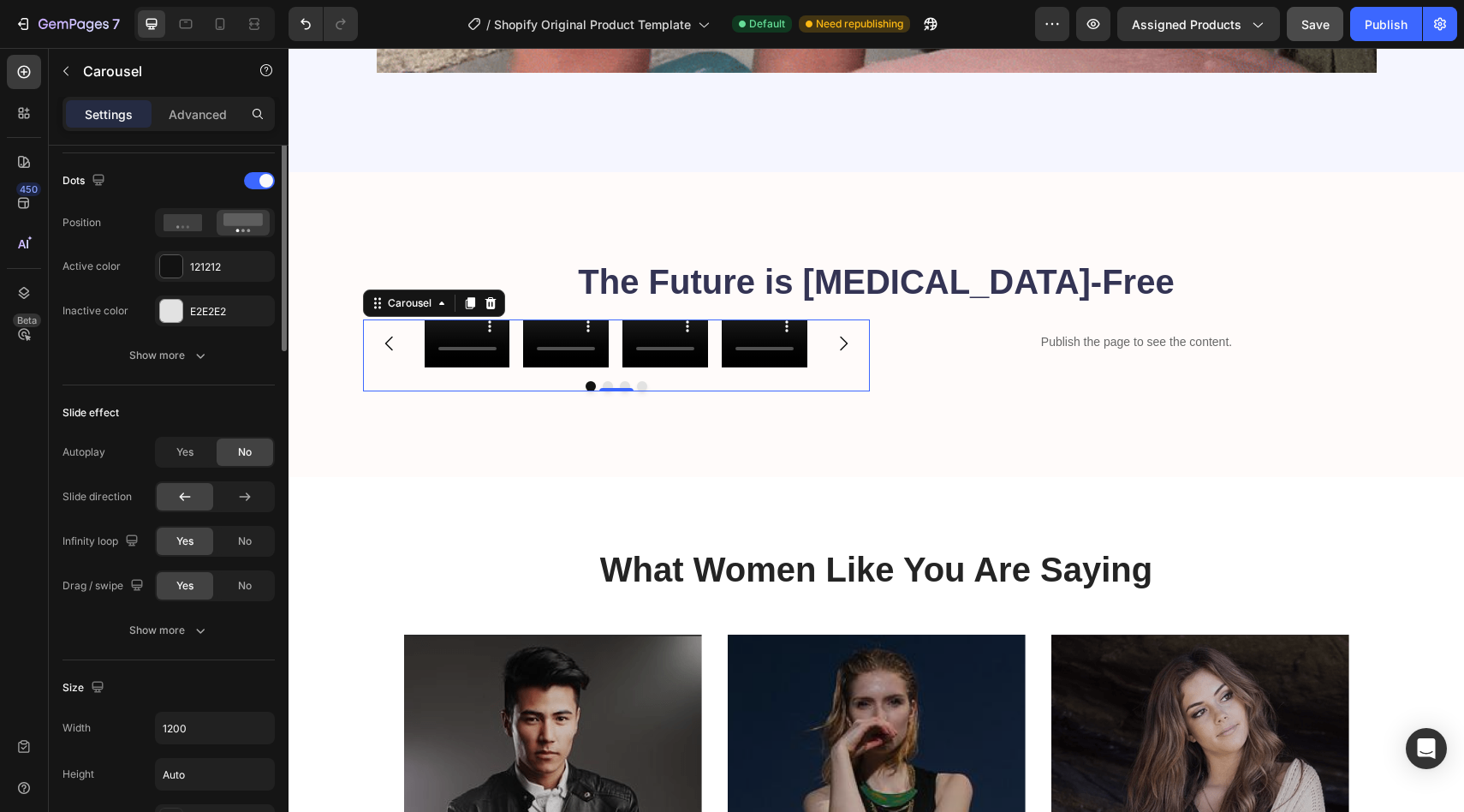
scroll to position [0, 0]
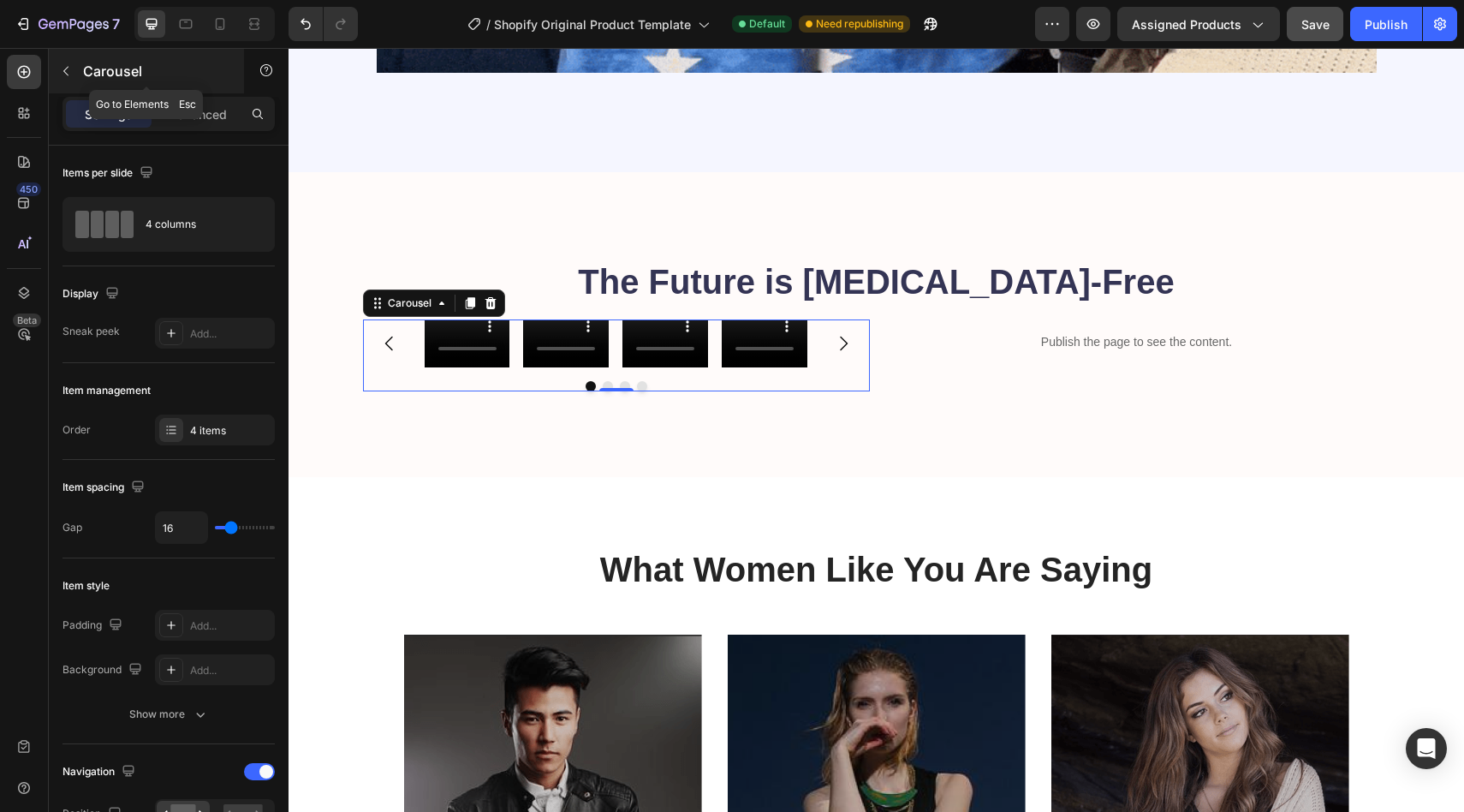
click at [69, 81] on button "button" at bounding box center [66, 71] width 27 height 27
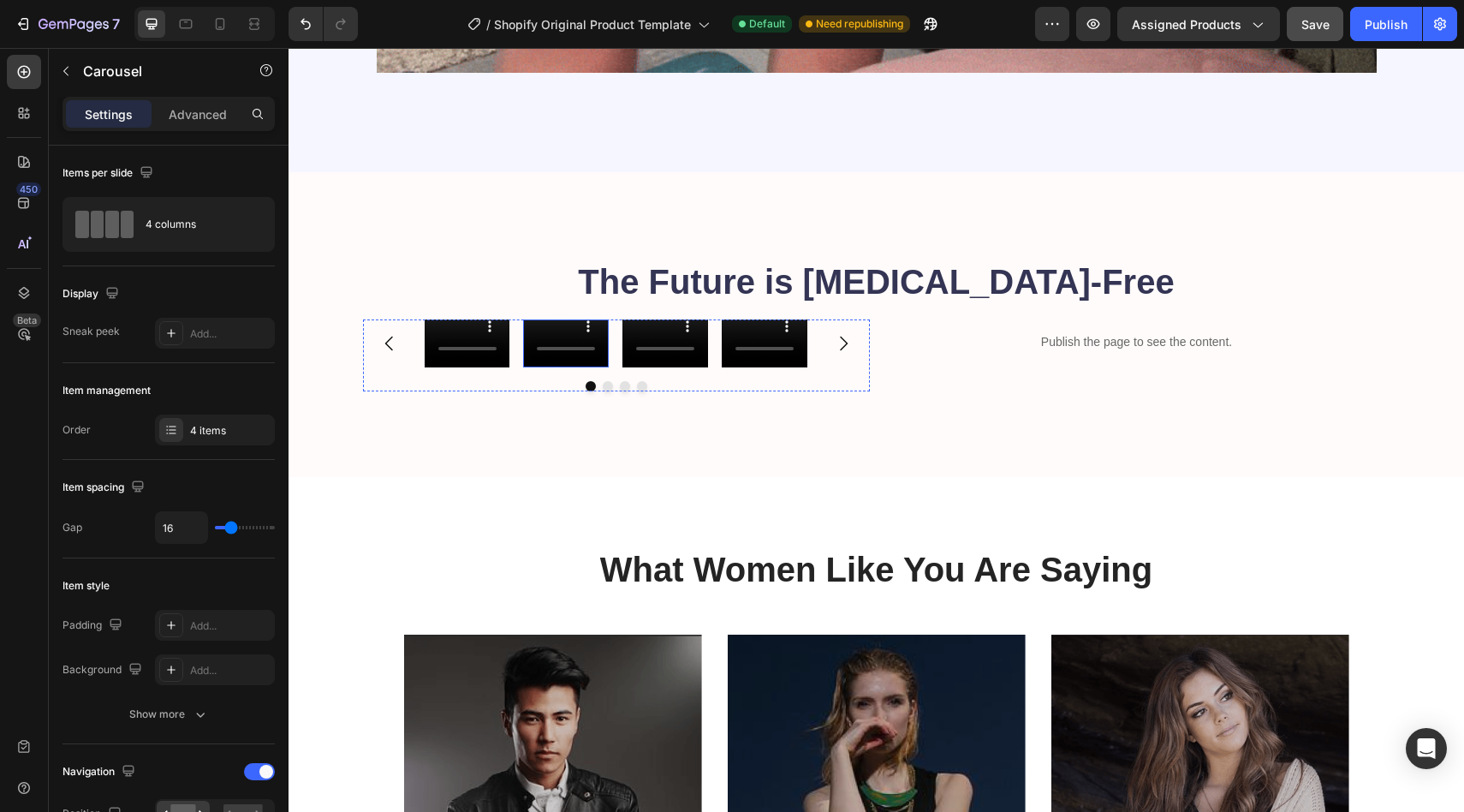
click at [506, 357] on div "Video Video Video Video" at bounding box center [616, 343] width 383 height 48
click at [400, 298] on div "Carousel" at bounding box center [410, 304] width 51 height 16
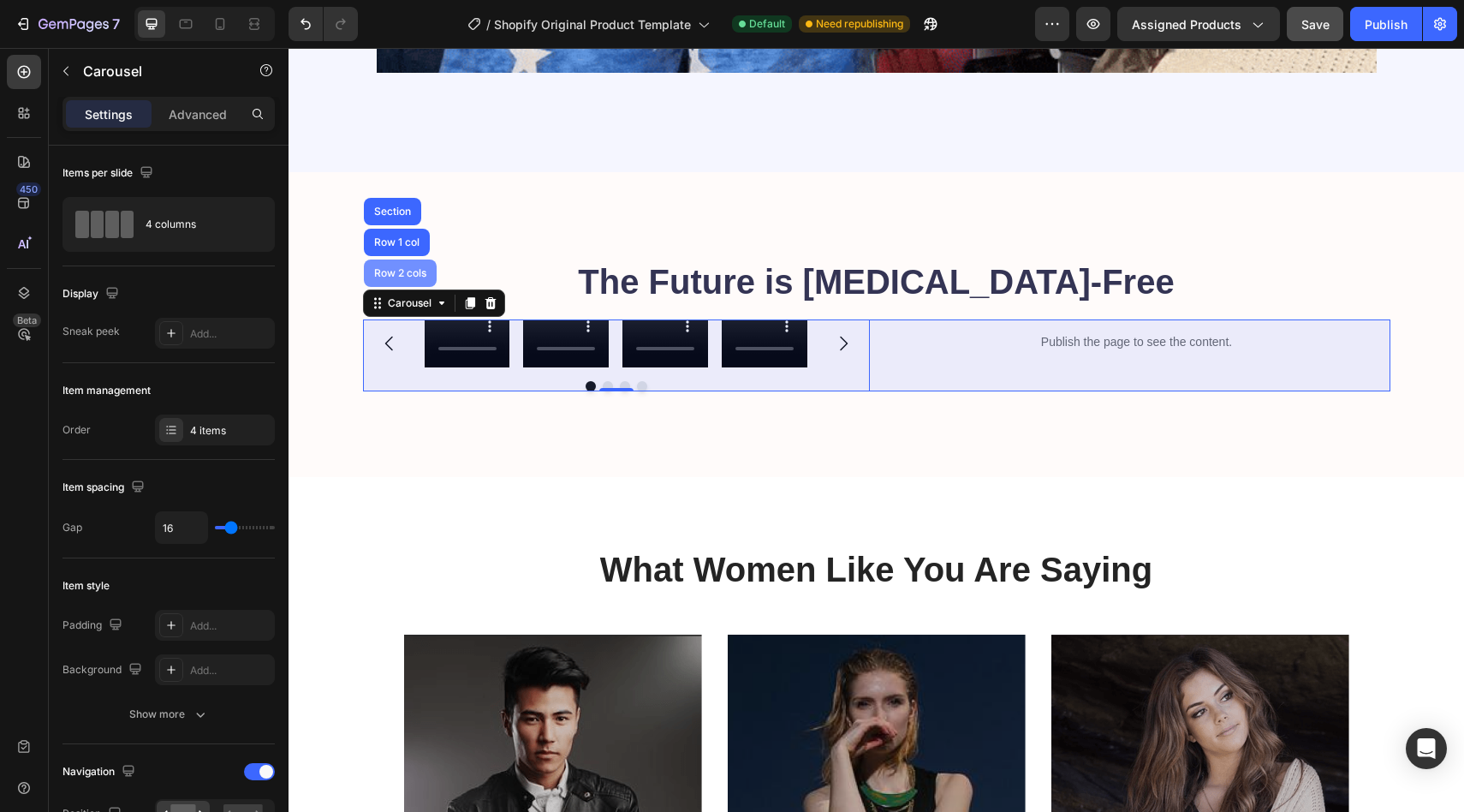
click at [389, 269] on div "Row 2 cols" at bounding box center [401, 273] width 60 height 10
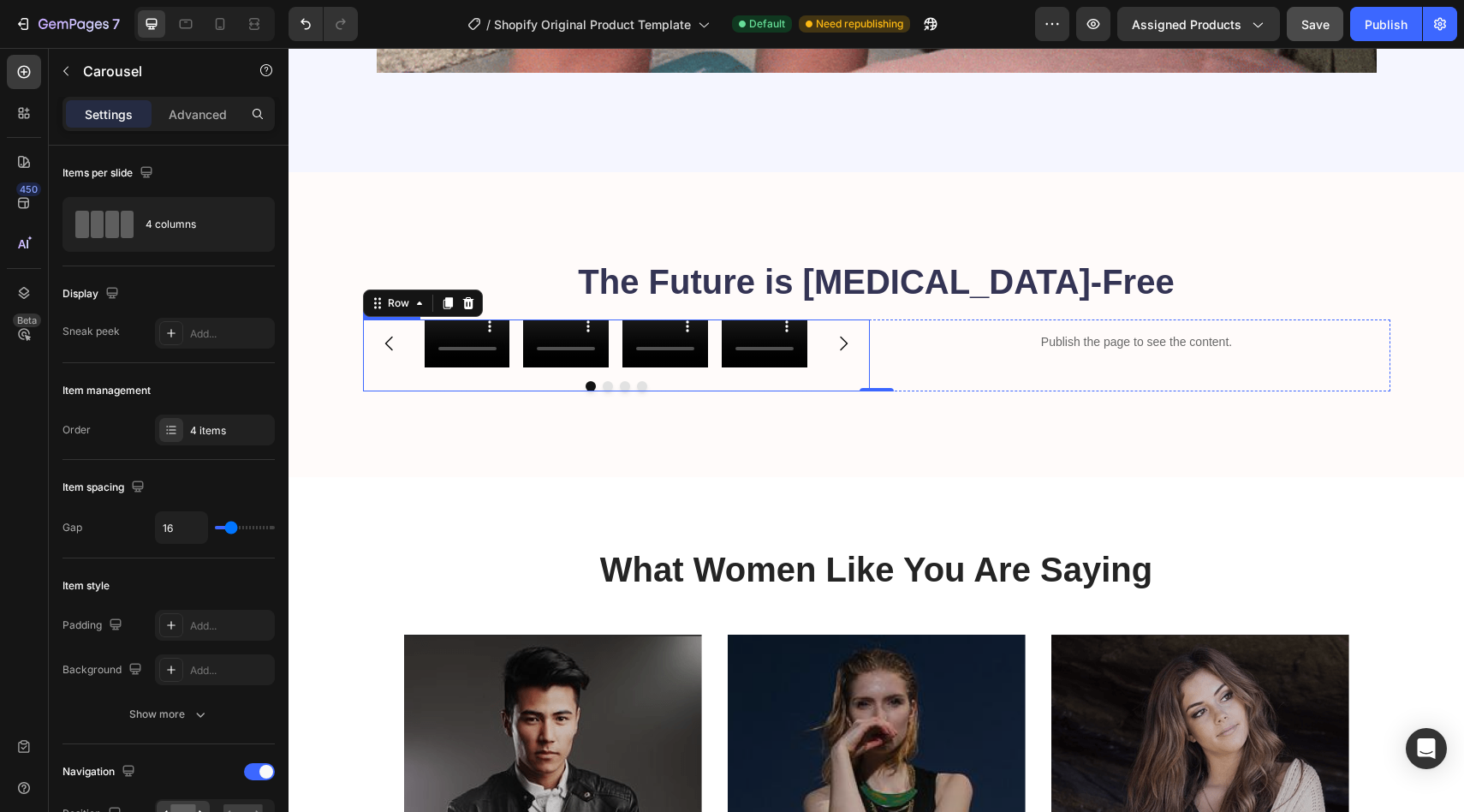
click at [447, 388] on div at bounding box center [616, 386] width 507 height 10
click at [451, 381] on div at bounding box center [616, 386] width 507 height 10
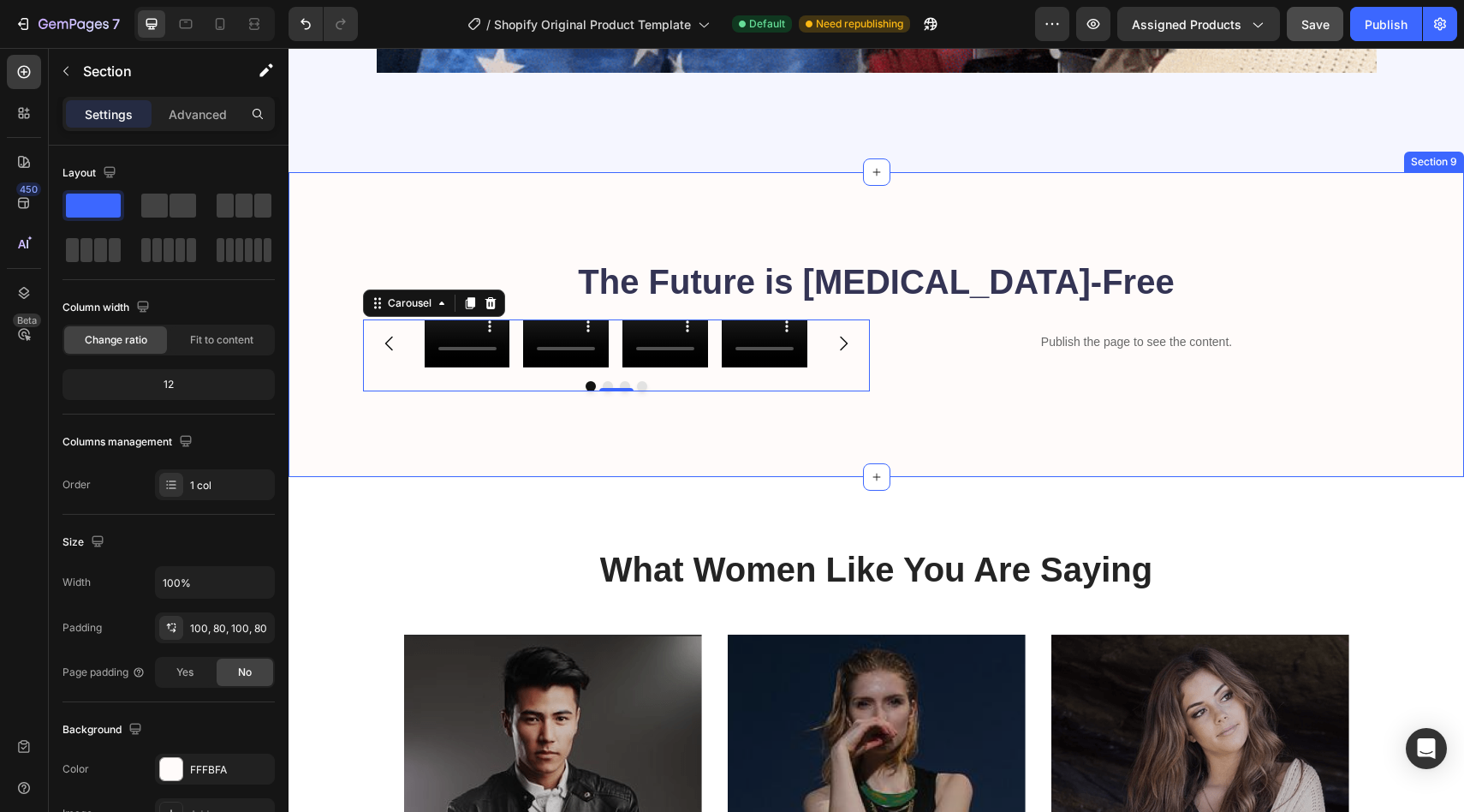
click at [496, 410] on div "The Future is [MEDICAL_DATA]-Free Heading Video Video Video Video Carousel 0 Pu…" at bounding box center [876, 325] width 1175 height 304
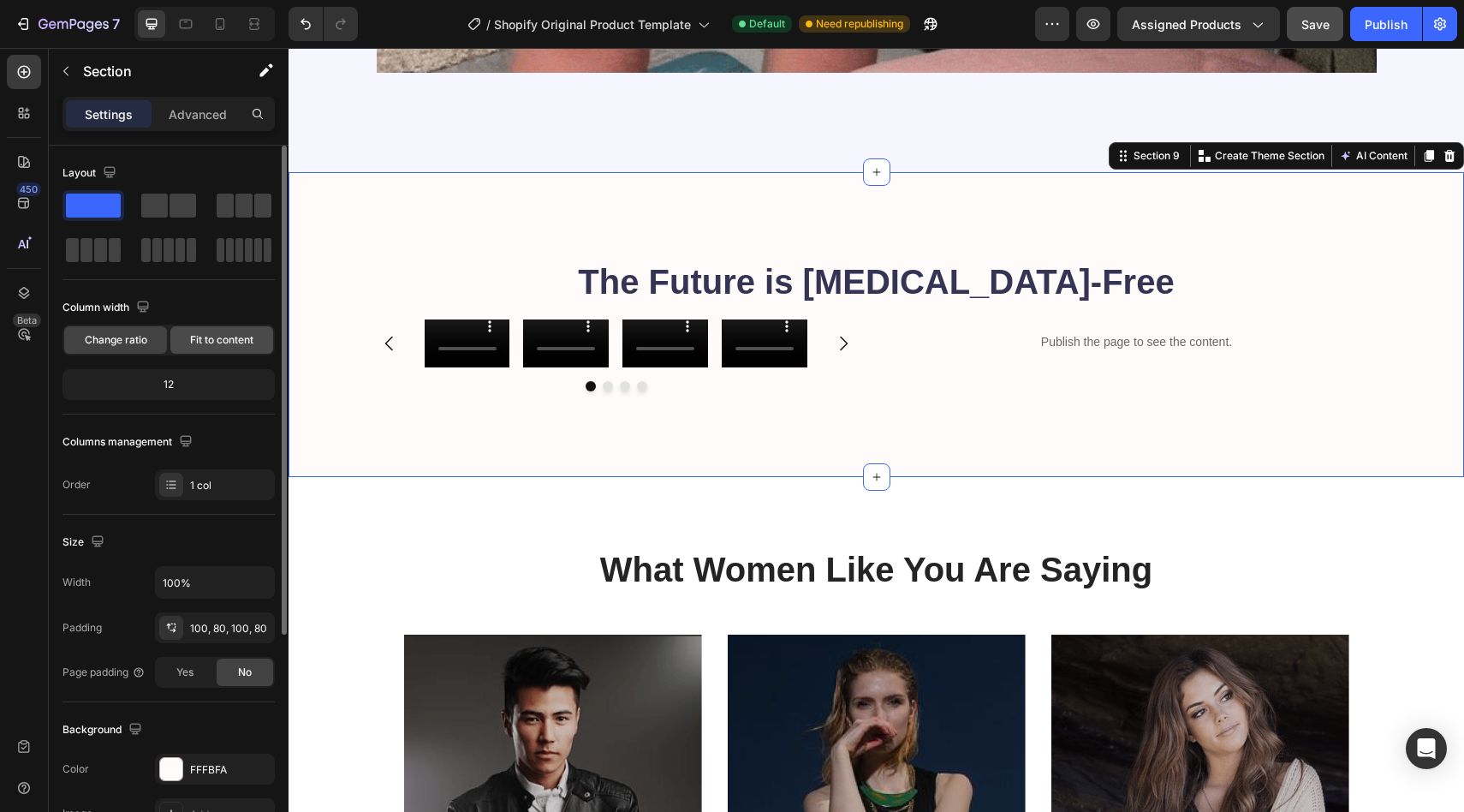
click at [226, 338] on span "Fit to content" at bounding box center [221, 340] width 63 height 16
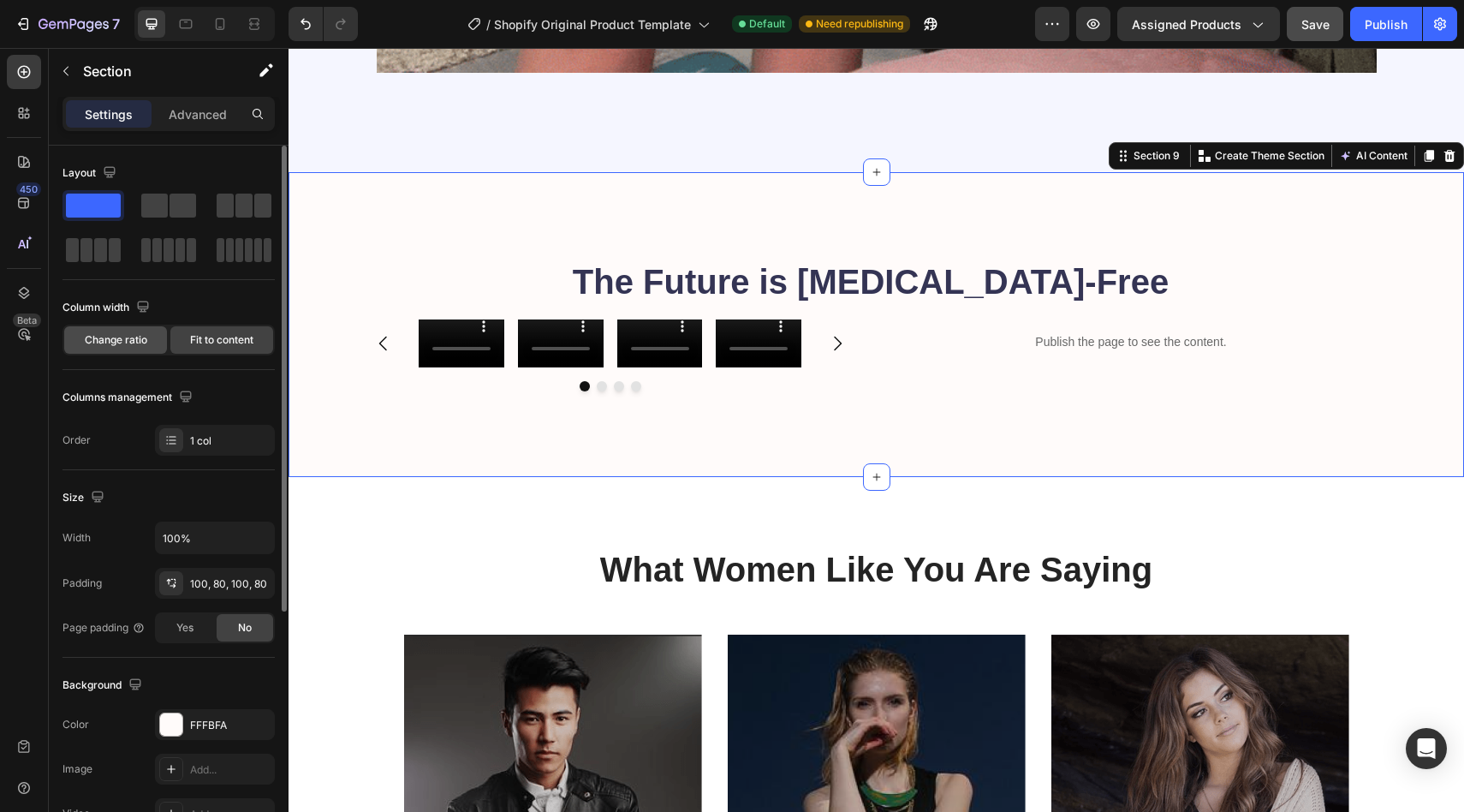
click at [126, 339] on span "Change ratio" at bounding box center [116, 340] width 62 height 16
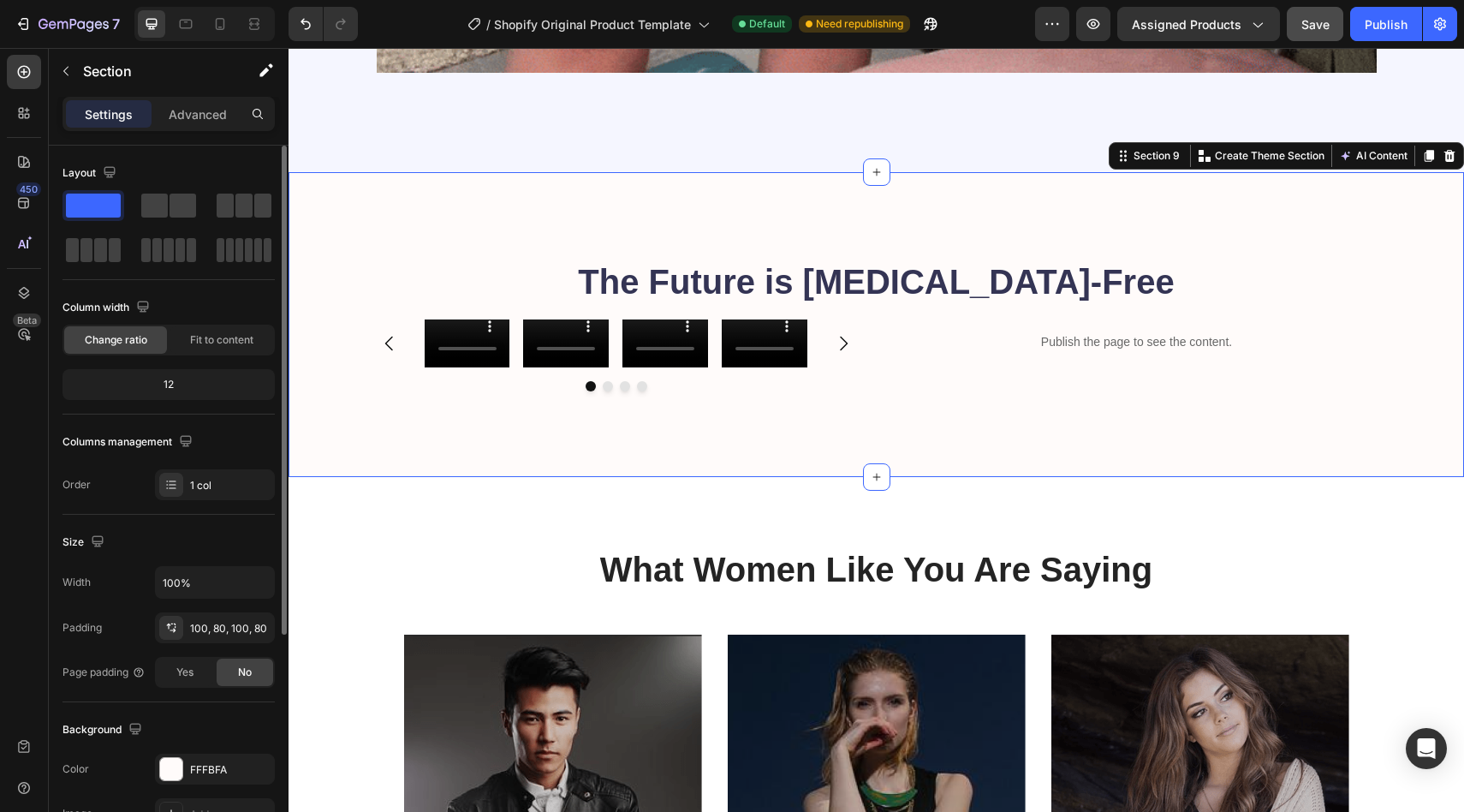
click at [161, 384] on div "12" at bounding box center [168, 384] width 206 height 24
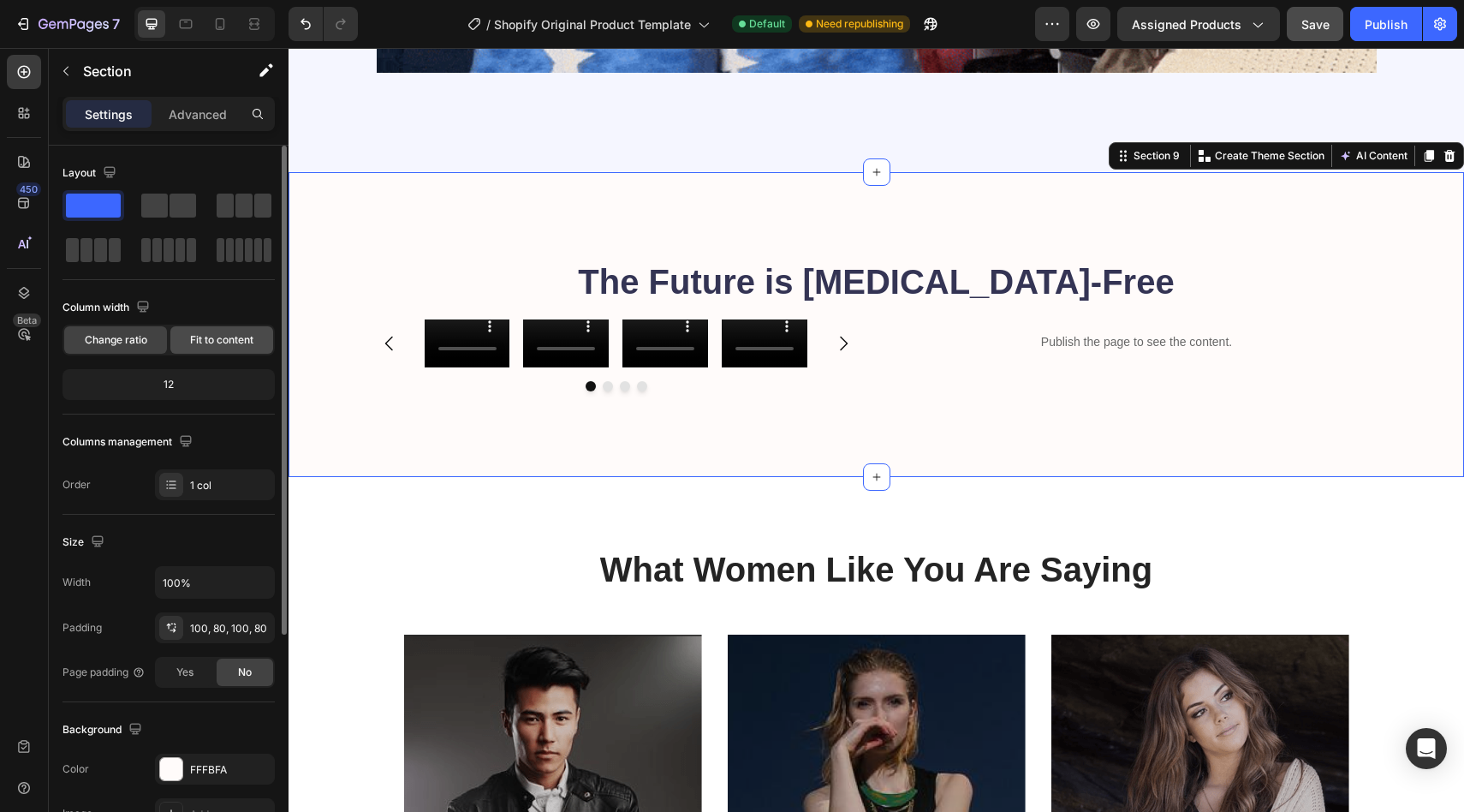
click at [207, 339] on span "Fit to content" at bounding box center [221, 340] width 63 height 16
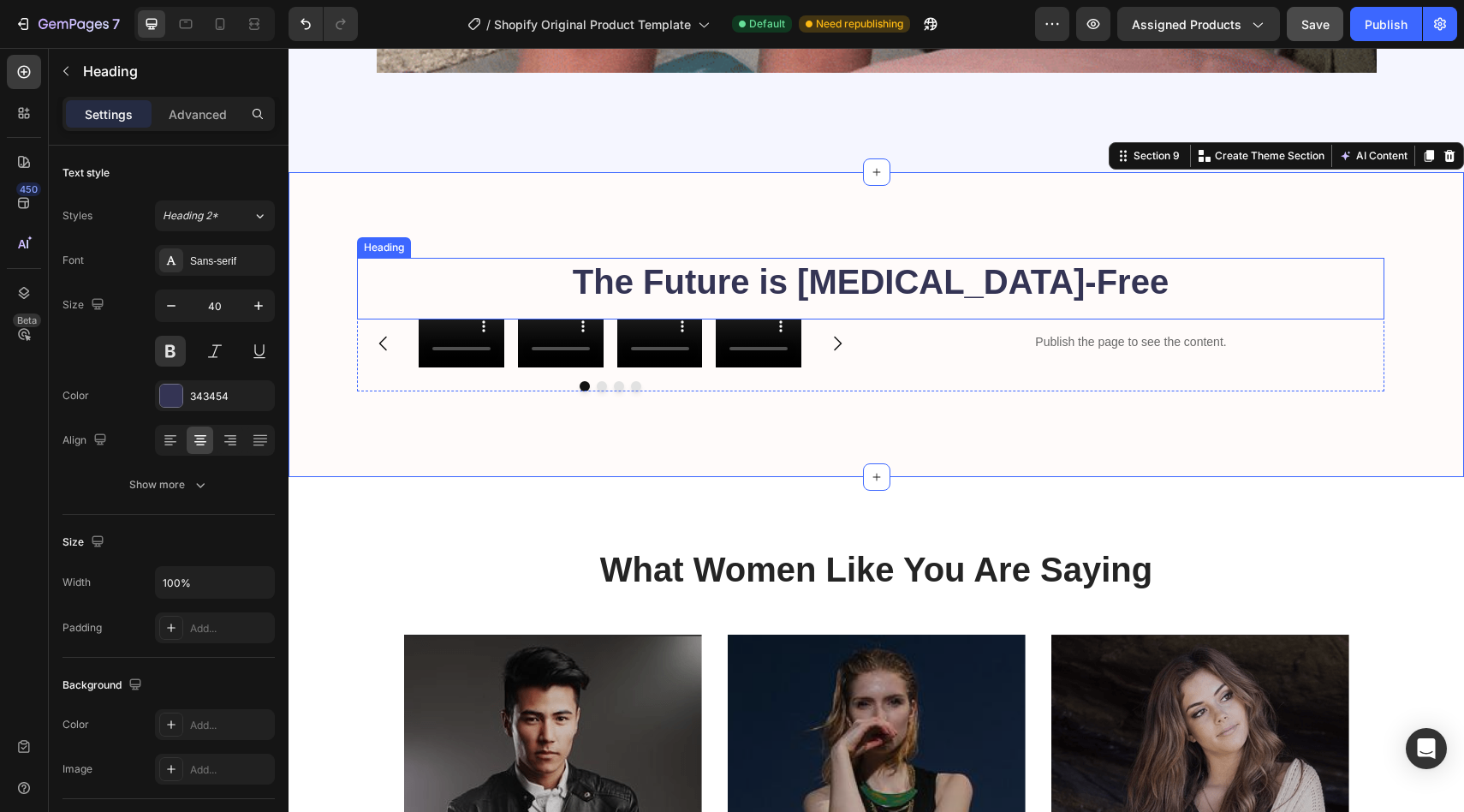
click at [546, 314] on div "The Future is [MEDICAL_DATA]-Free Heading" at bounding box center [871, 289] width 1027 height 61
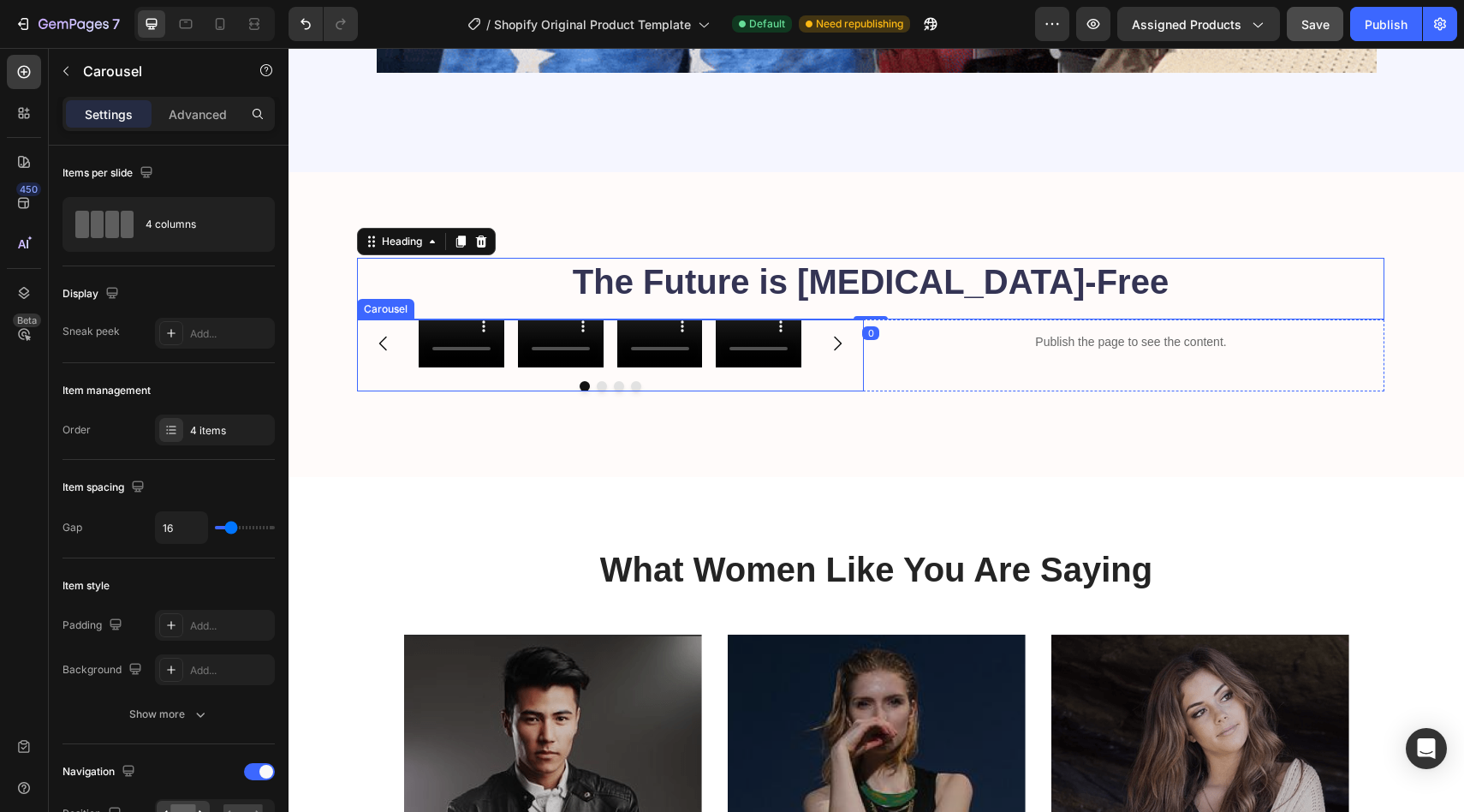
click at [606, 382] on button "Dot" at bounding box center [602, 386] width 11 height 10
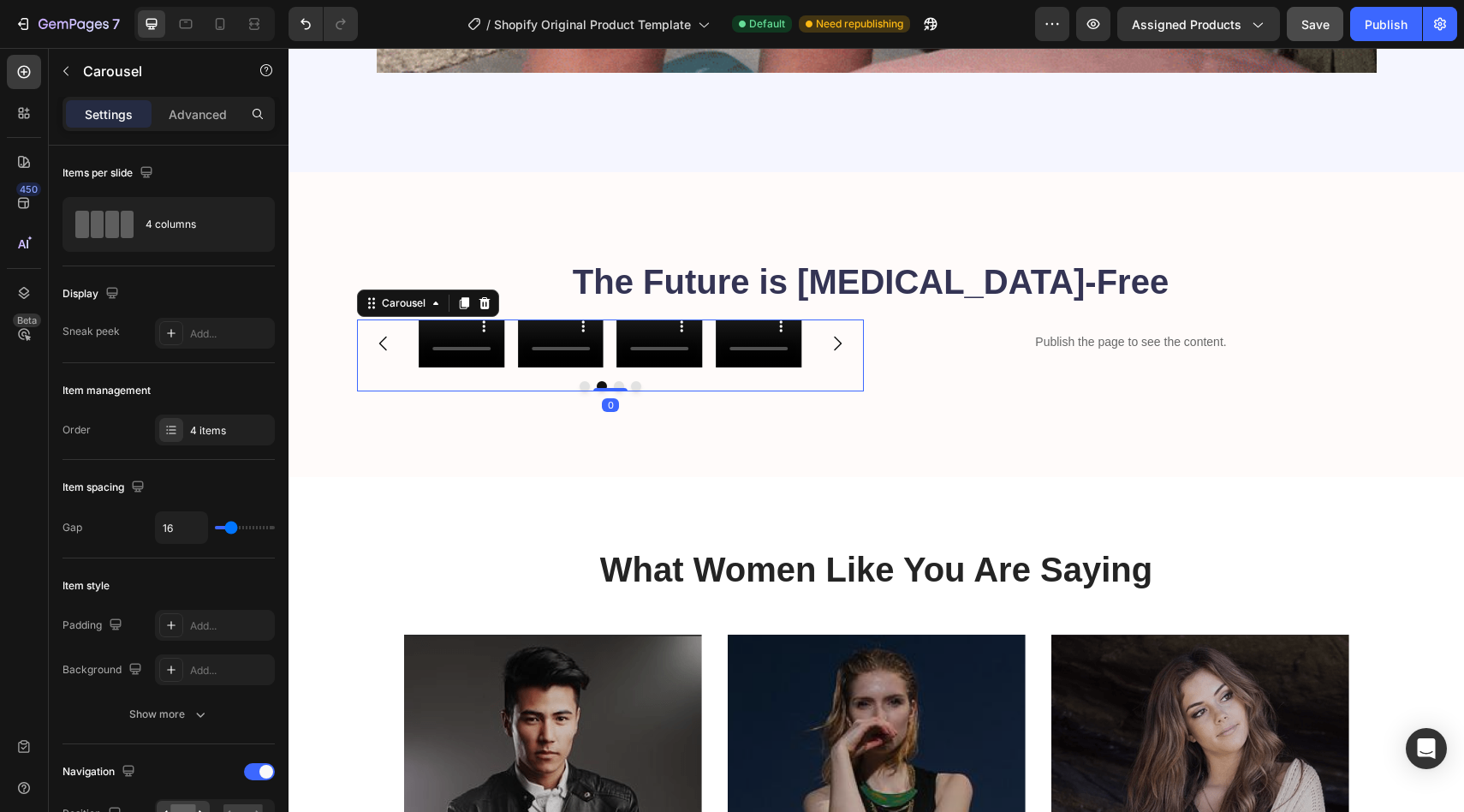
click at [602, 382] on button "Dot" at bounding box center [602, 386] width 11 height 10
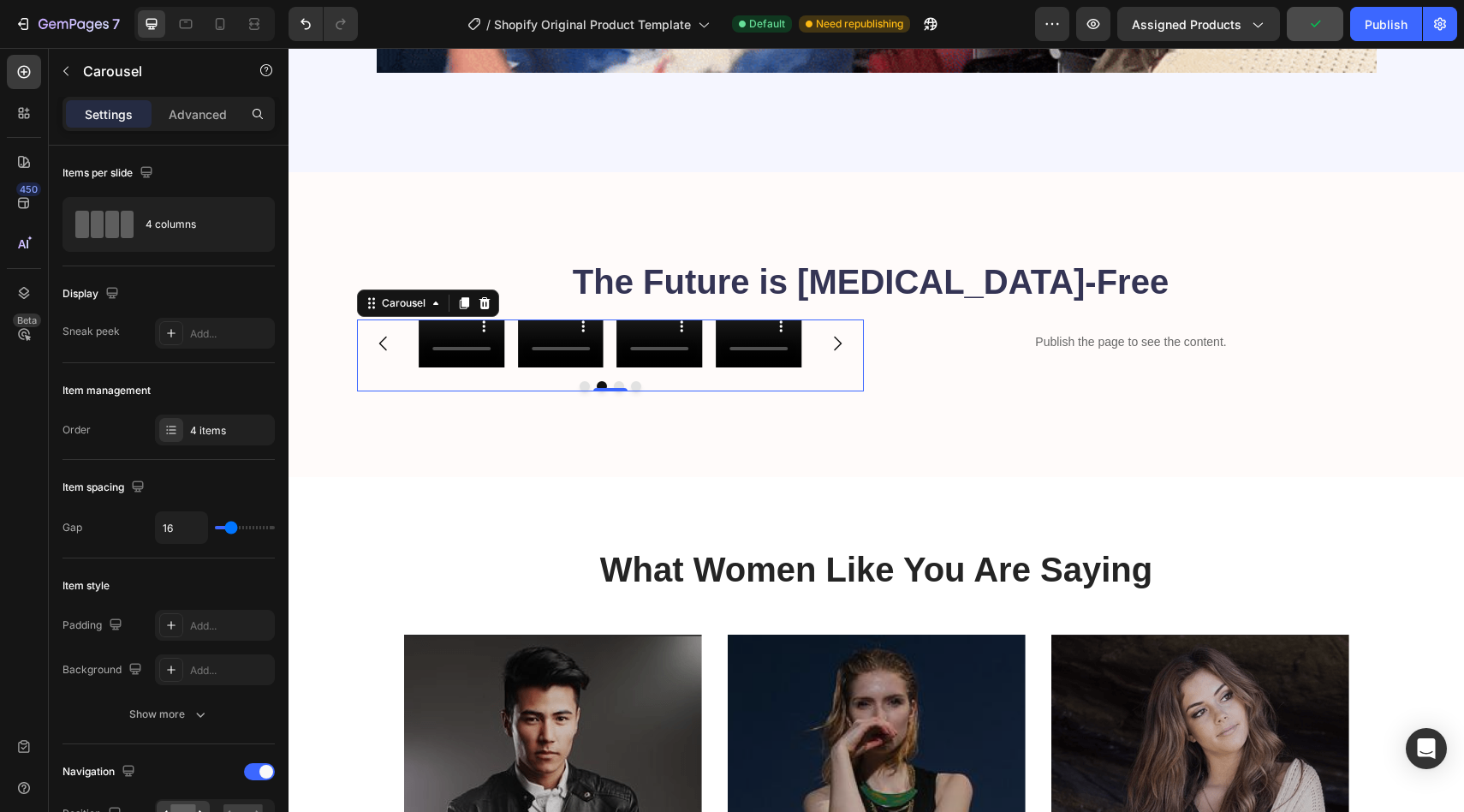
click at [504, 366] on div "Video Video Video Video Carousel 0" at bounding box center [610, 355] width 507 height 72
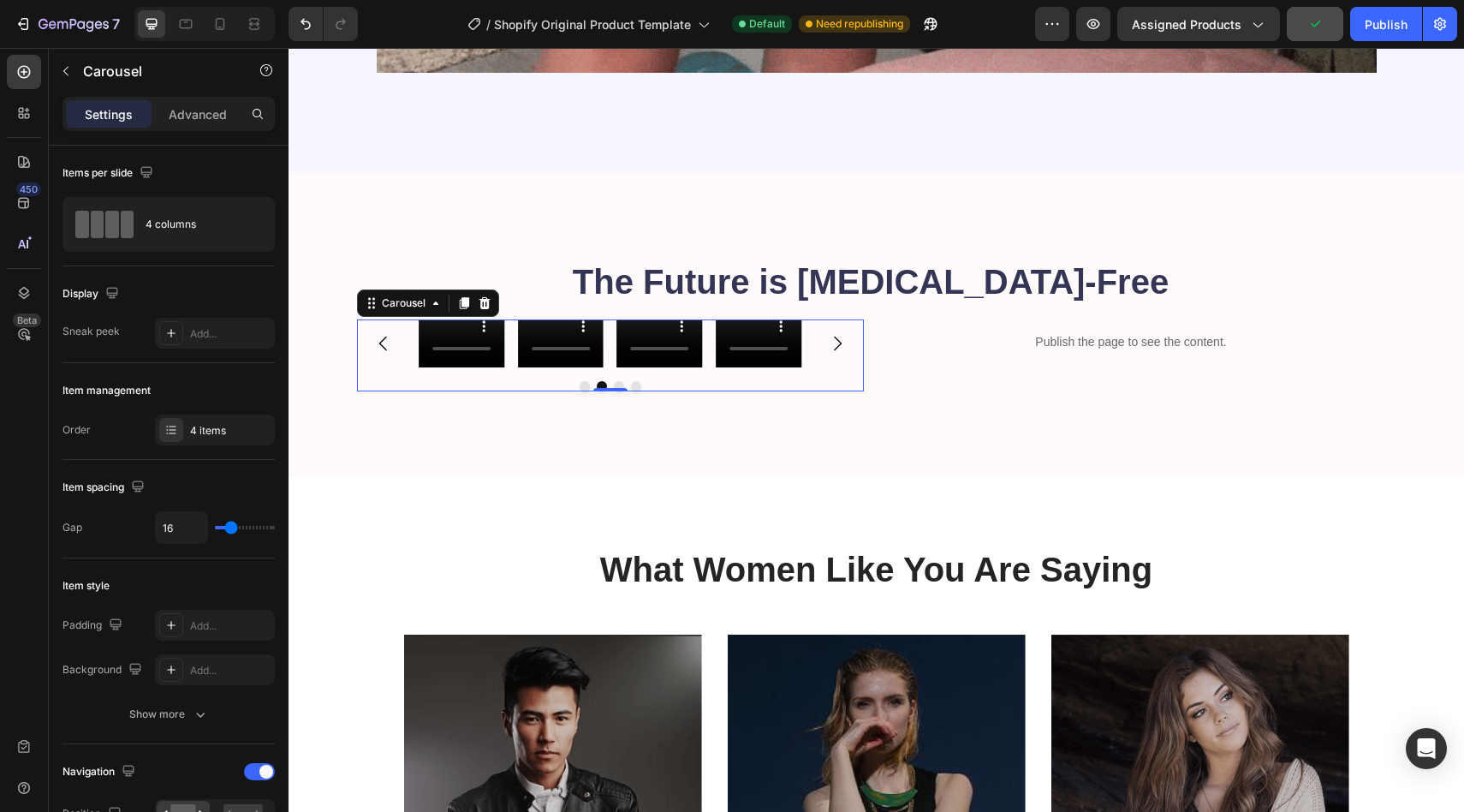
click at [507, 364] on div "Video Video Video Video" at bounding box center [610, 343] width 383 height 48
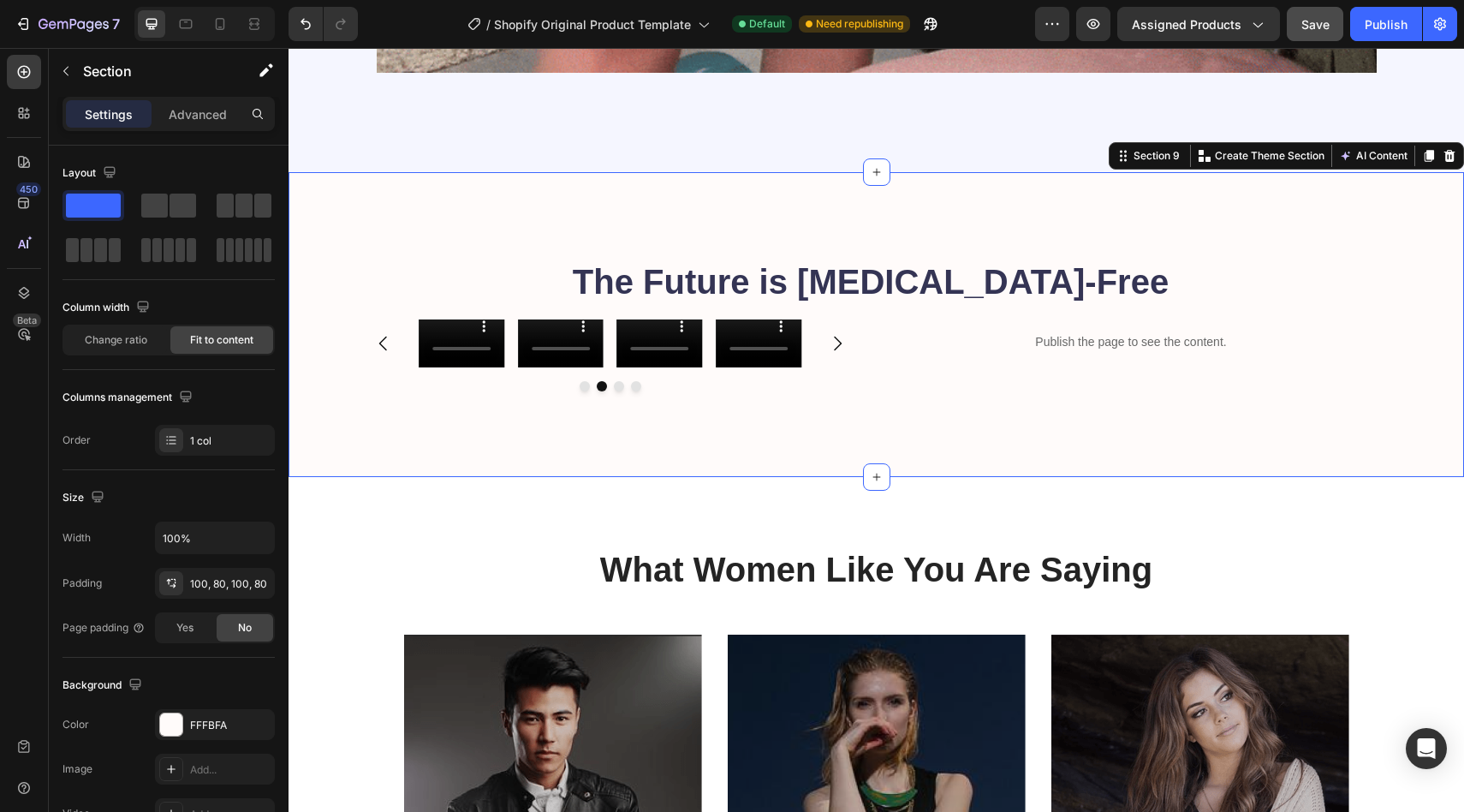
click at [382, 424] on div "The Future is [MEDICAL_DATA]-Free Heading Video Video Video Video [GEOGRAPHIC_D…" at bounding box center [876, 325] width 1175 height 304
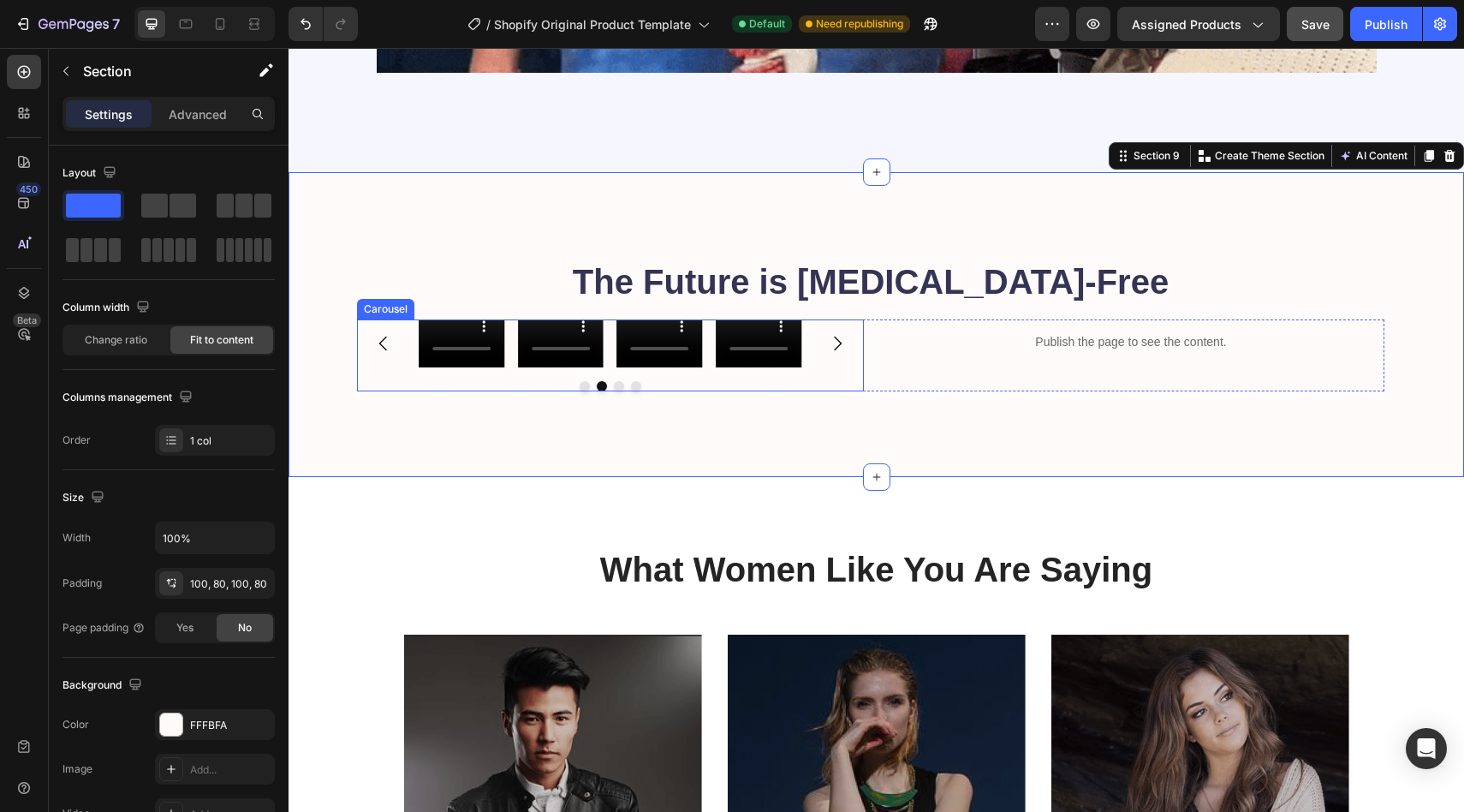
click at [387, 350] on icon "Carousel Back Arrow" at bounding box center [383, 343] width 20 height 20
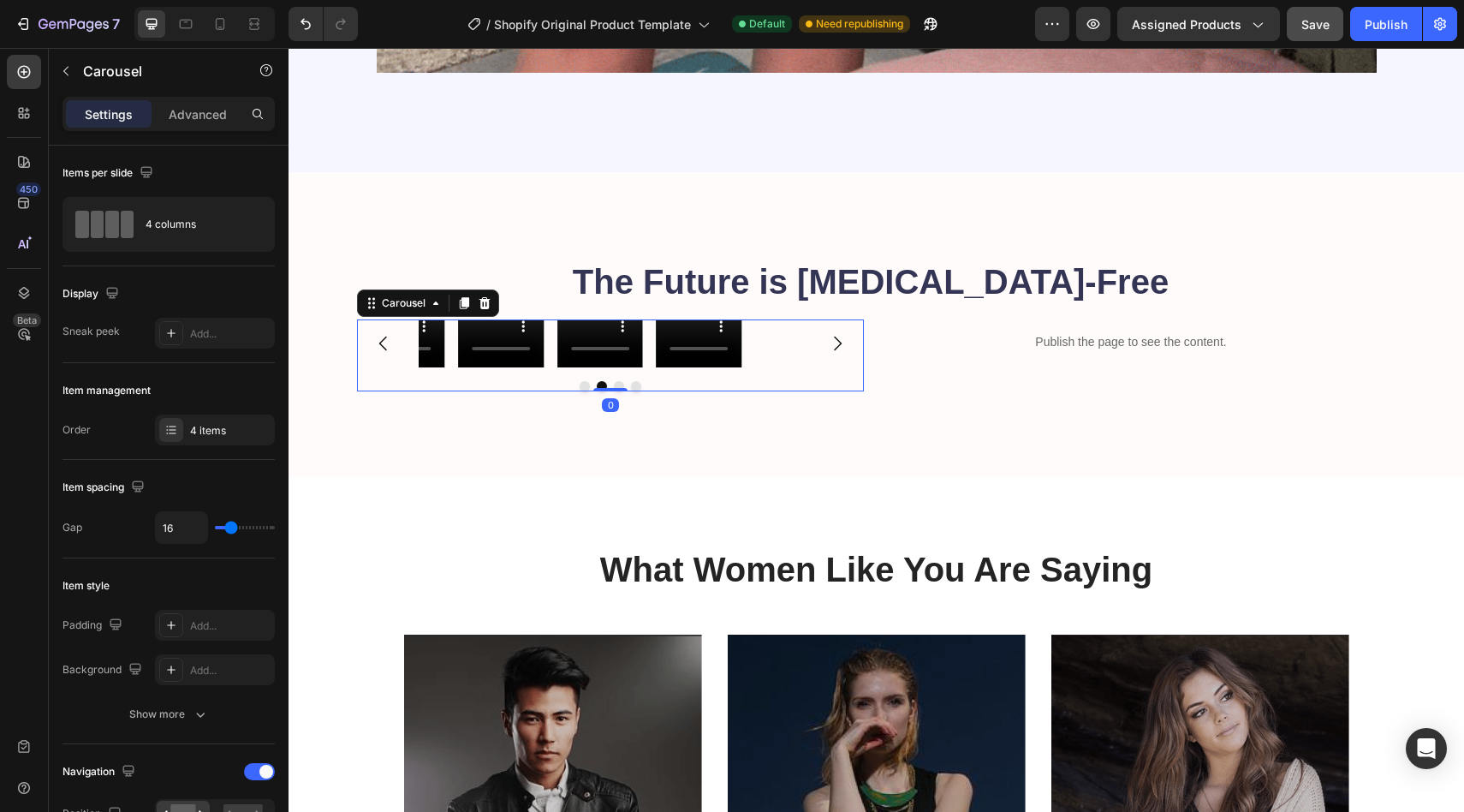
click at [388, 349] on icon "Carousel Back Arrow" at bounding box center [383, 343] width 20 height 20
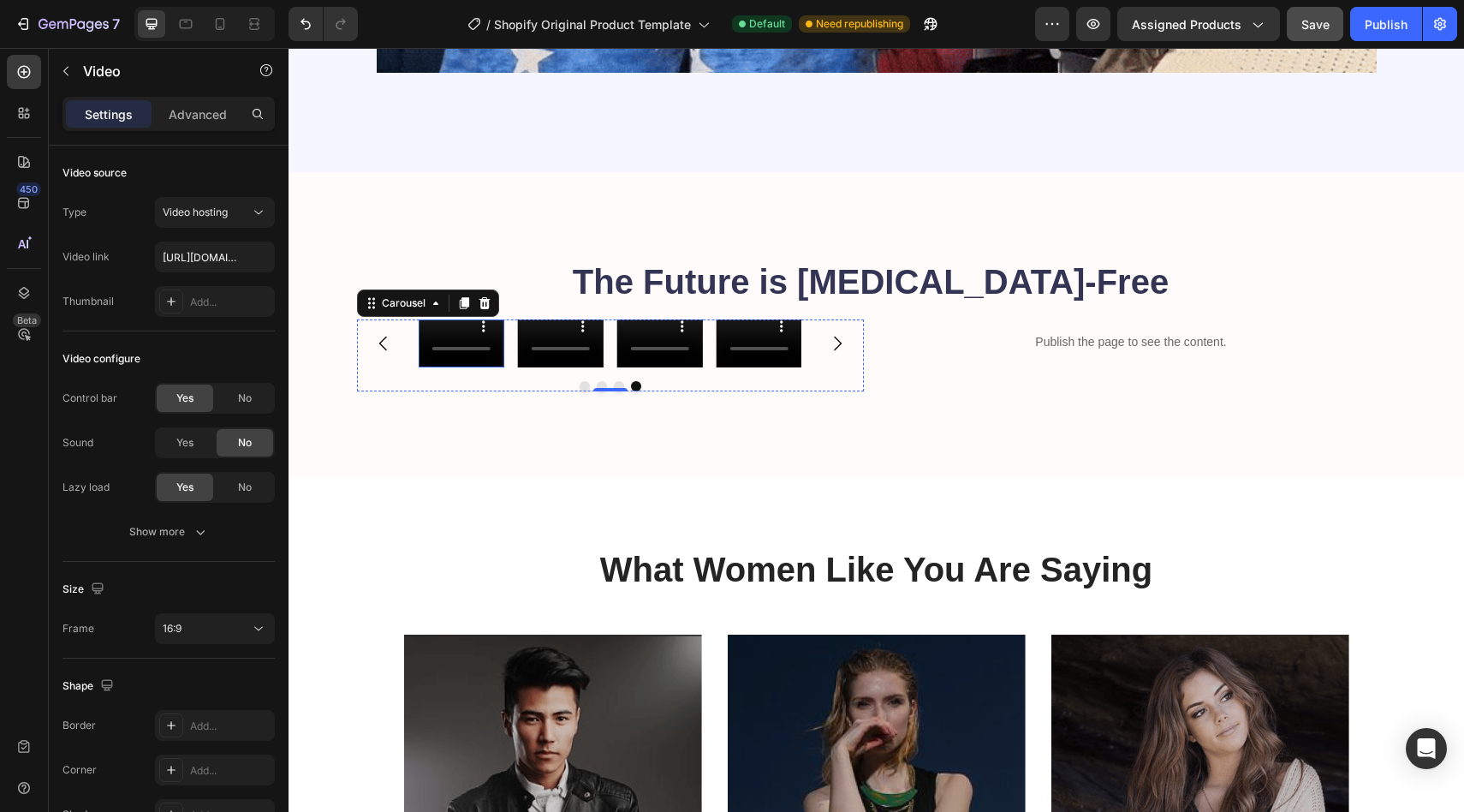
click at [445, 366] on div "Video" at bounding box center [461, 343] width 86 height 48
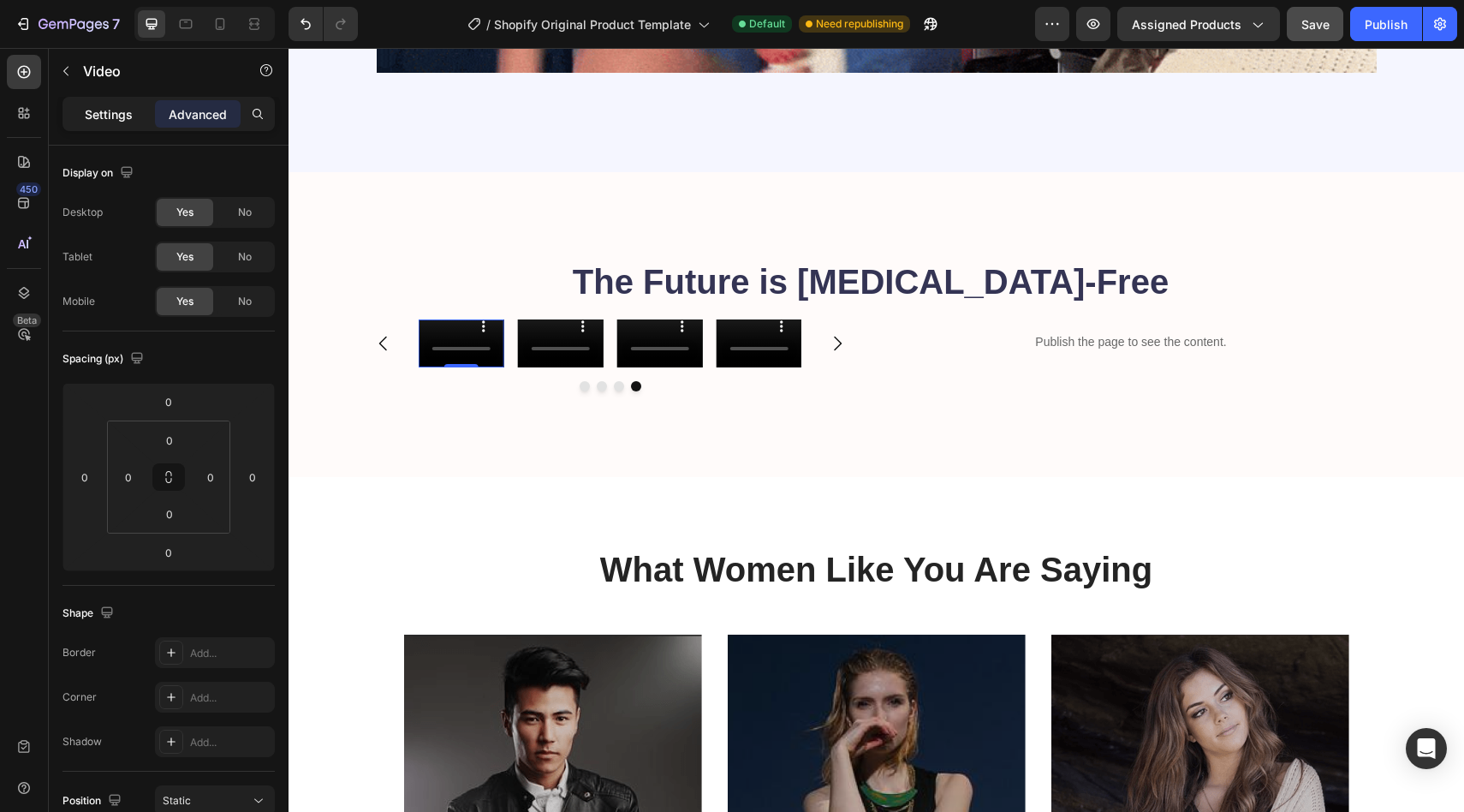
click at [102, 122] on p "Settings" at bounding box center [109, 114] width 48 height 18
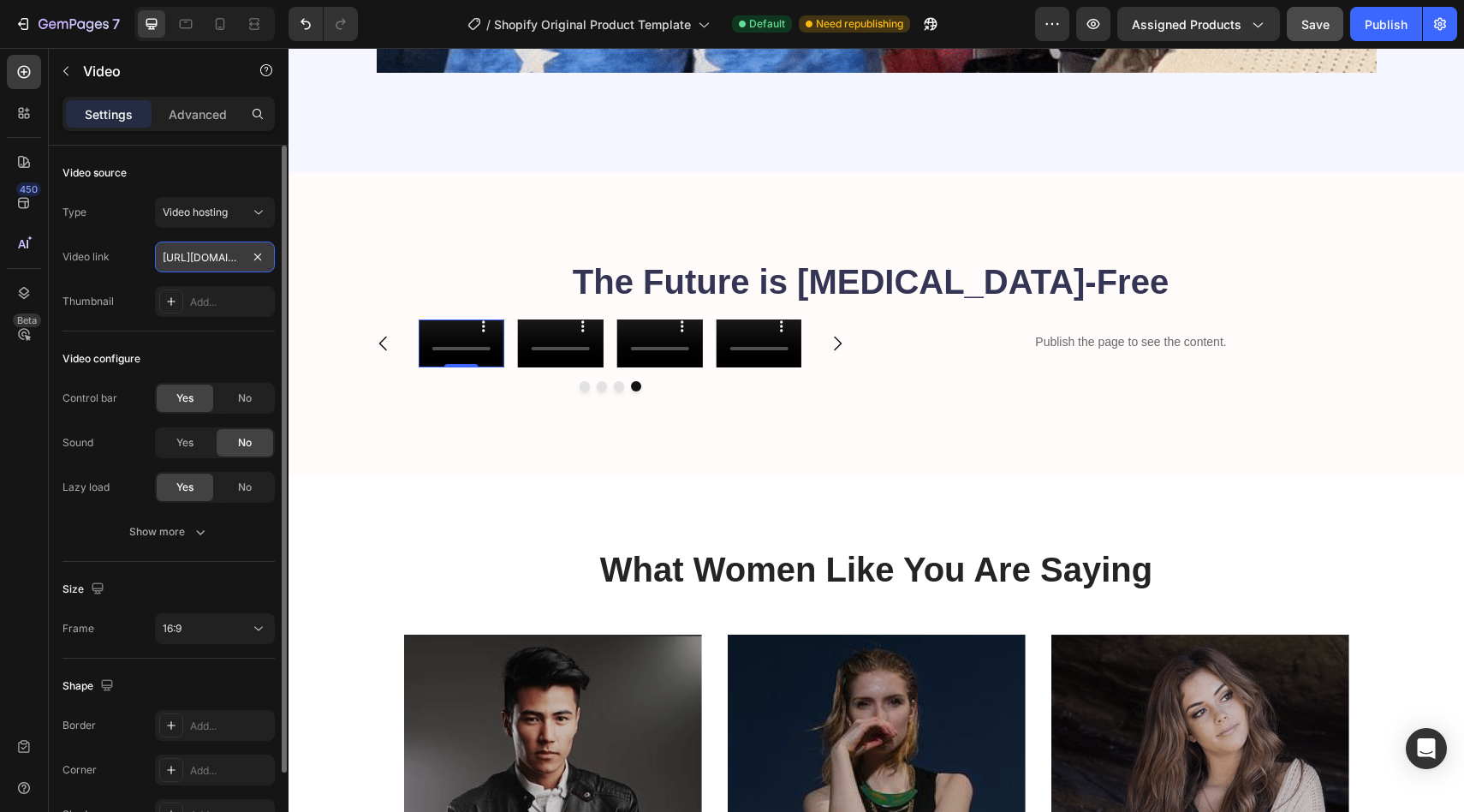
click at [213, 257] on input "[URL][DOMAIN_NAME]" at bounding box center [214, 256] width 120 height 31
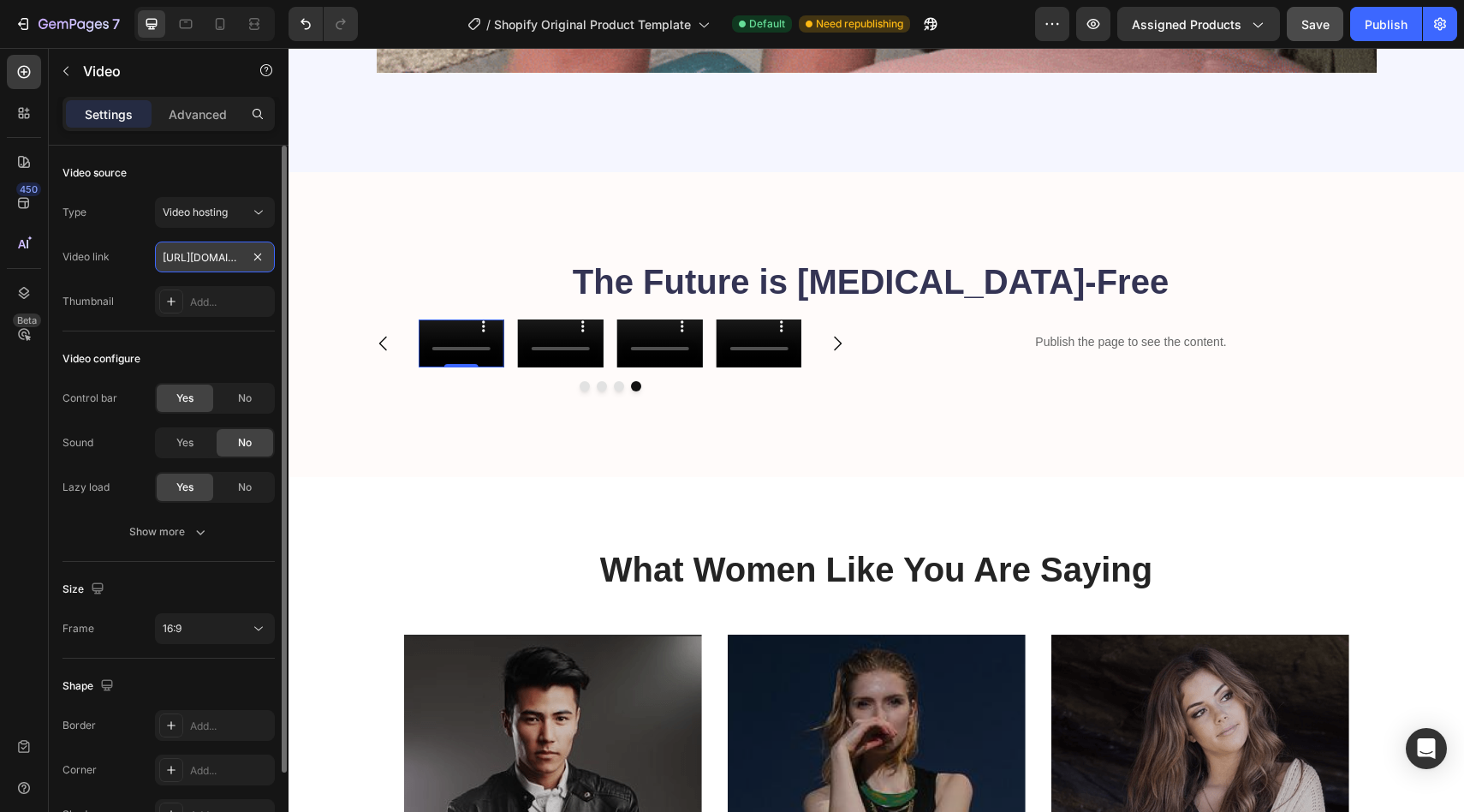
click at [213, 257] on input "[URL][DOMAIN_NAME]" at bounding box center [214, 256] width 120 height 31
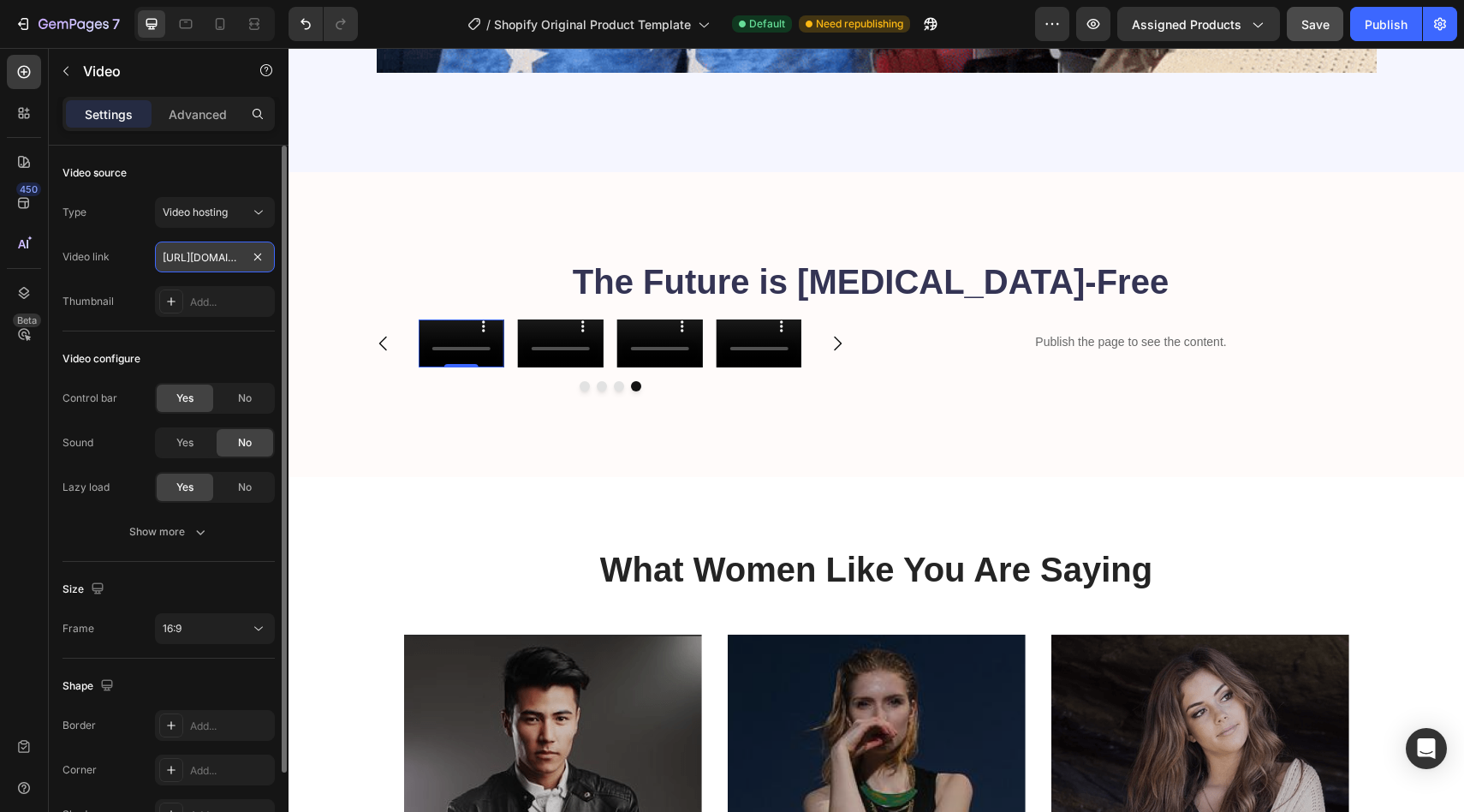
click at [213, 257] on input "[URL][DOMAIN_NAME]" at bounding box center [214, 256] width 120 height 31
paste input "e94c883cd8c349ee8dbac937b501c6d7"
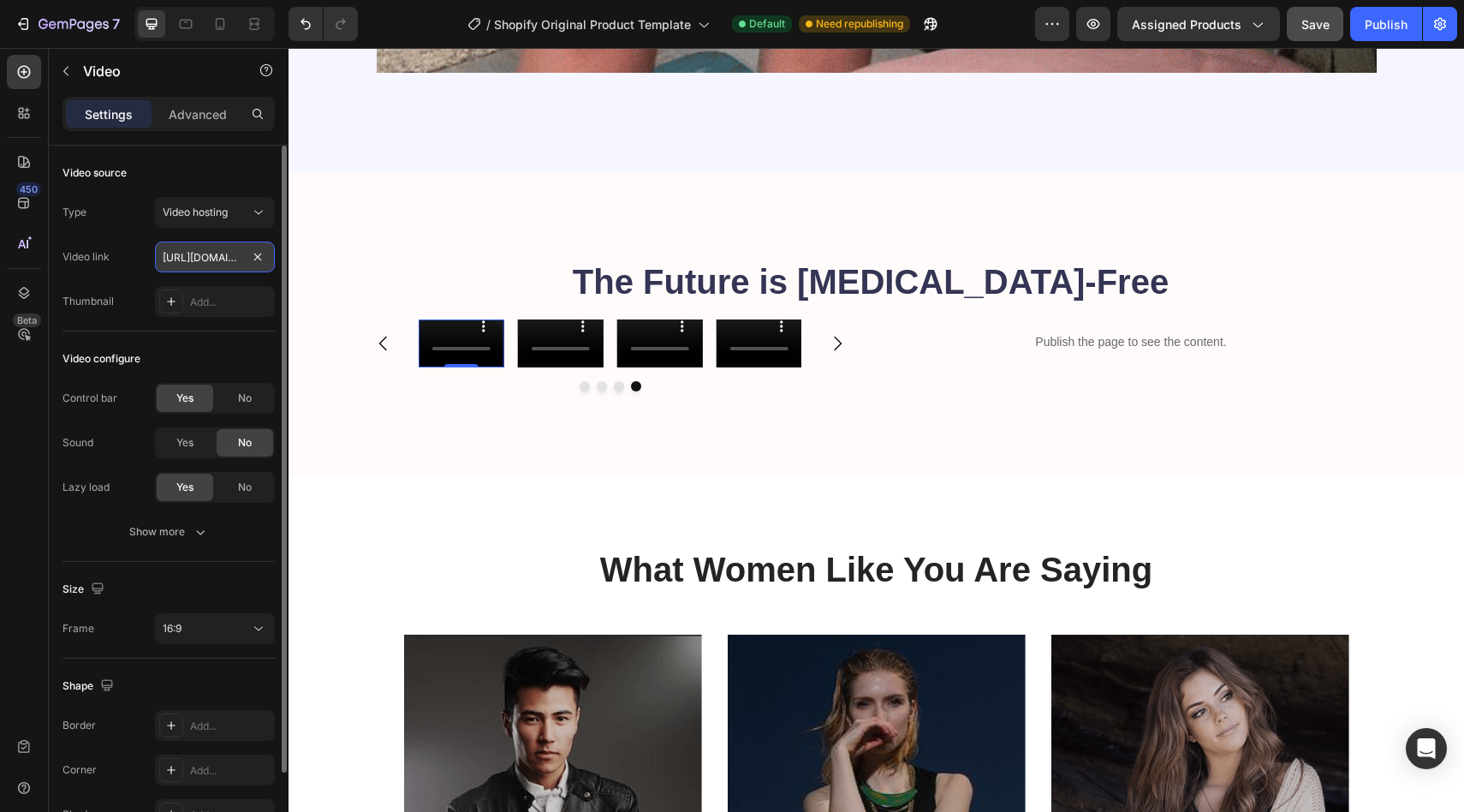
scroll to position [0, 326]
type input "[URL][DOMAIN_NAME]"
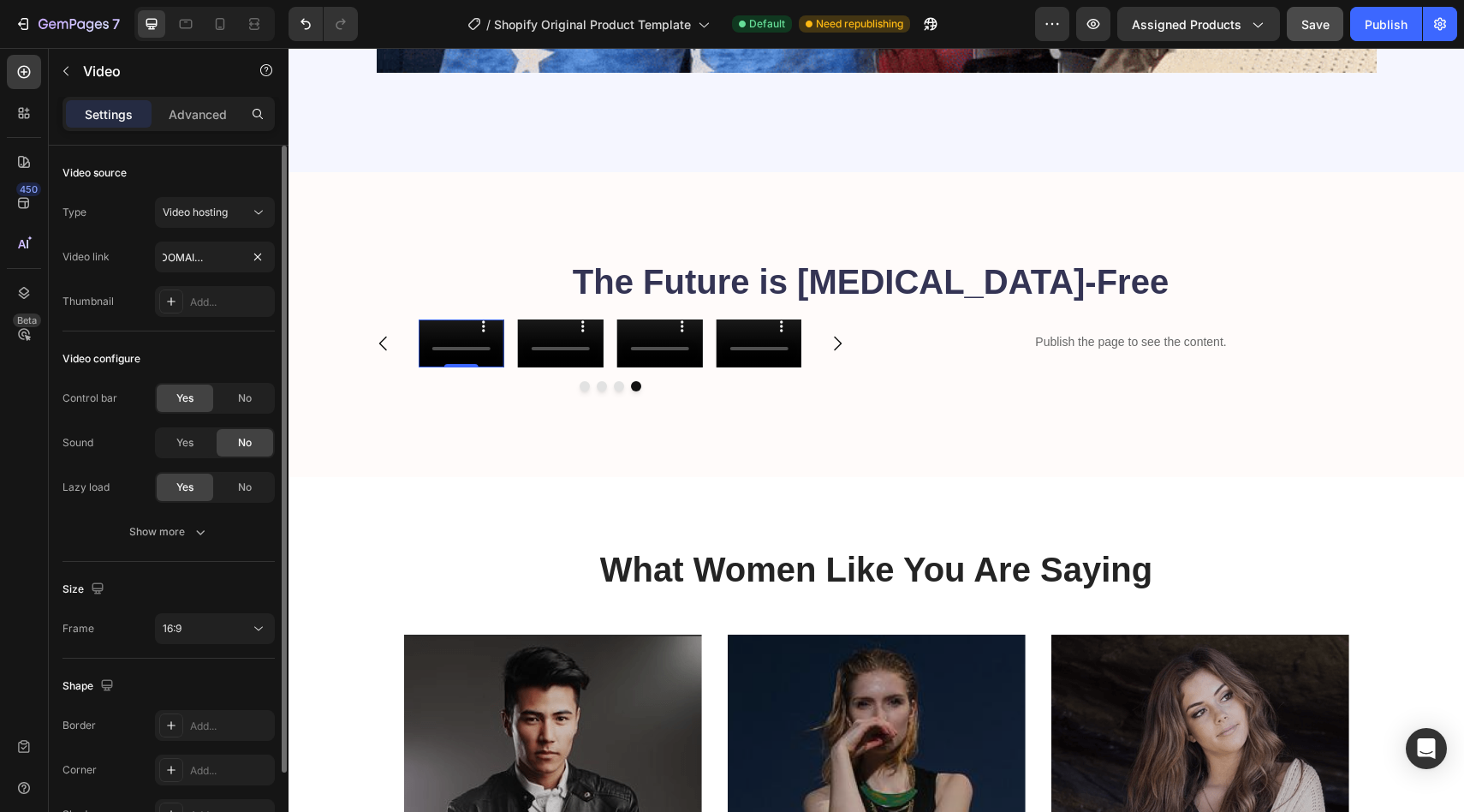
click at [231, 159] on div "Video source" at bounding box center [168, 172] width 213 height 27
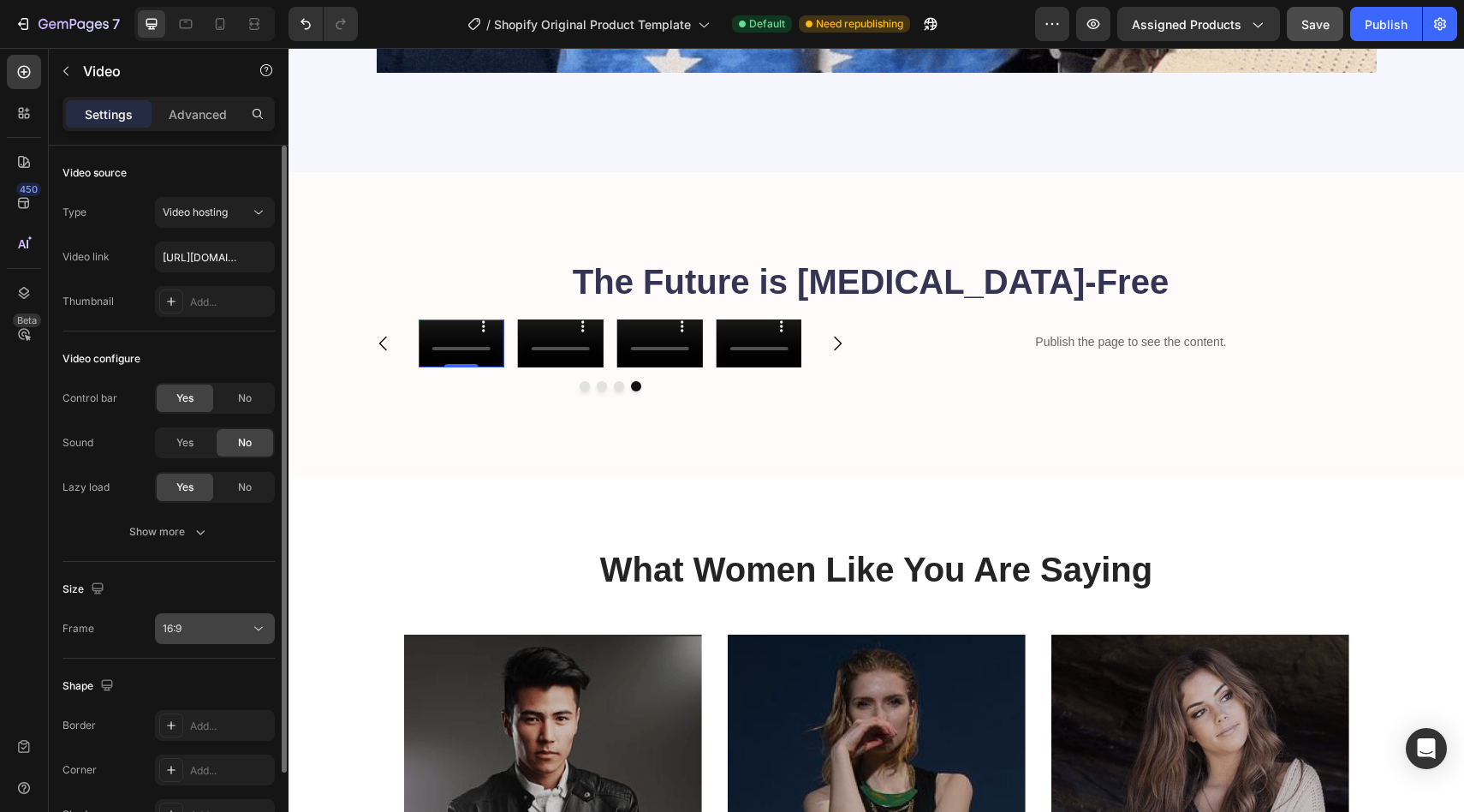
click at [247, 618] on button "16:9" at bounding box center [214, 628] width 120 height 31
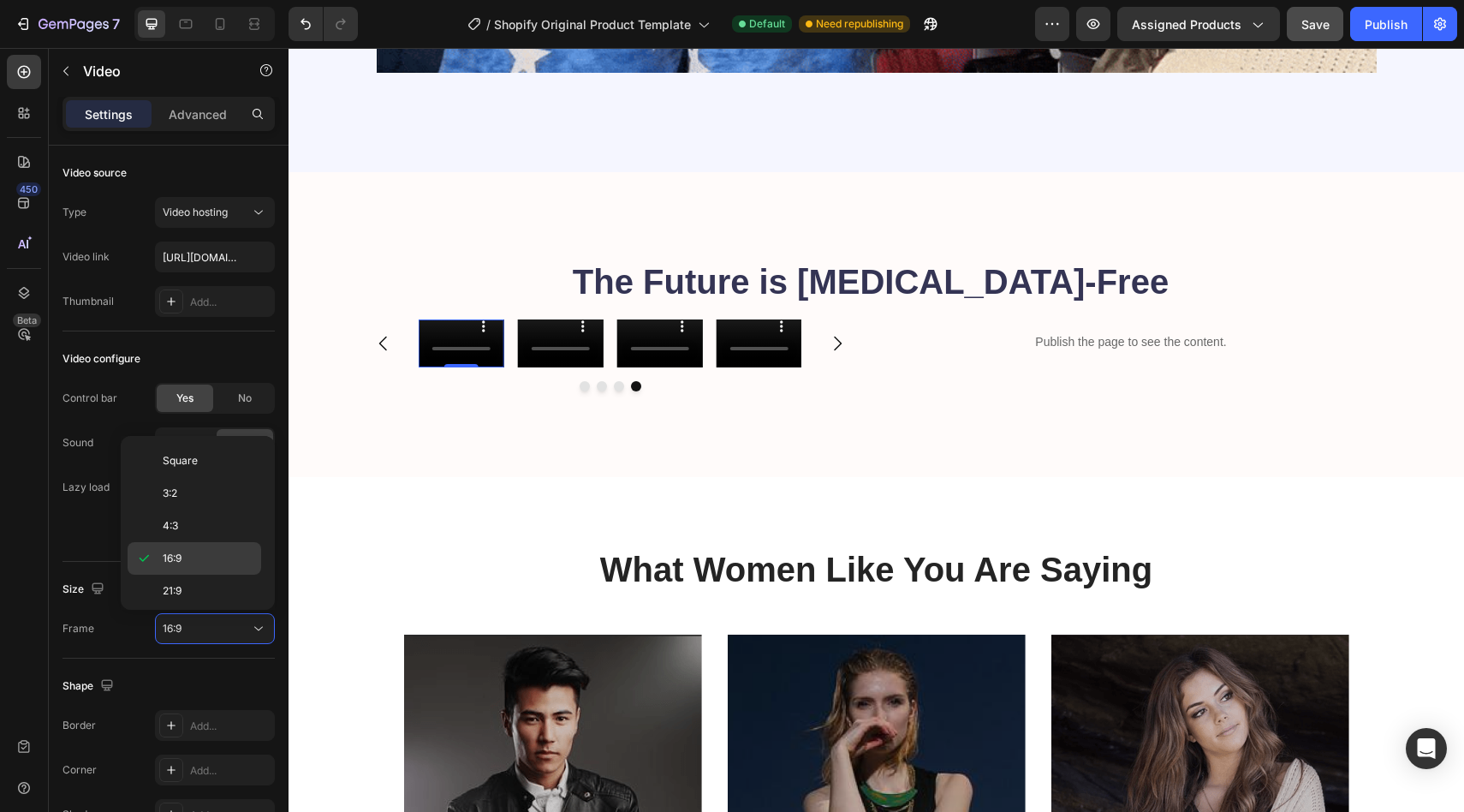
scroll to position [165, 0]
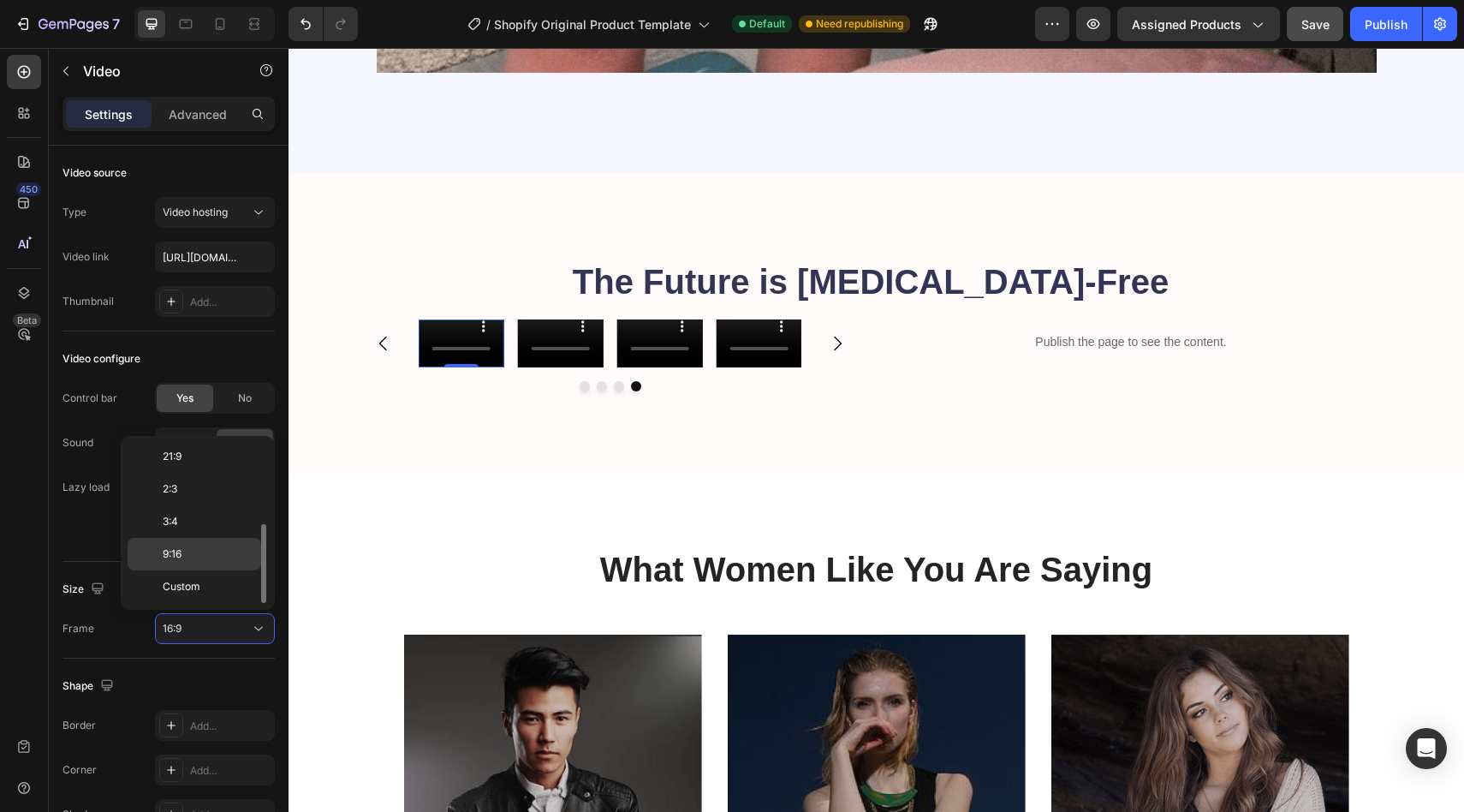
click at [198, 553] on p "9:16" at bounding box center [208, 554] width 91 height 16
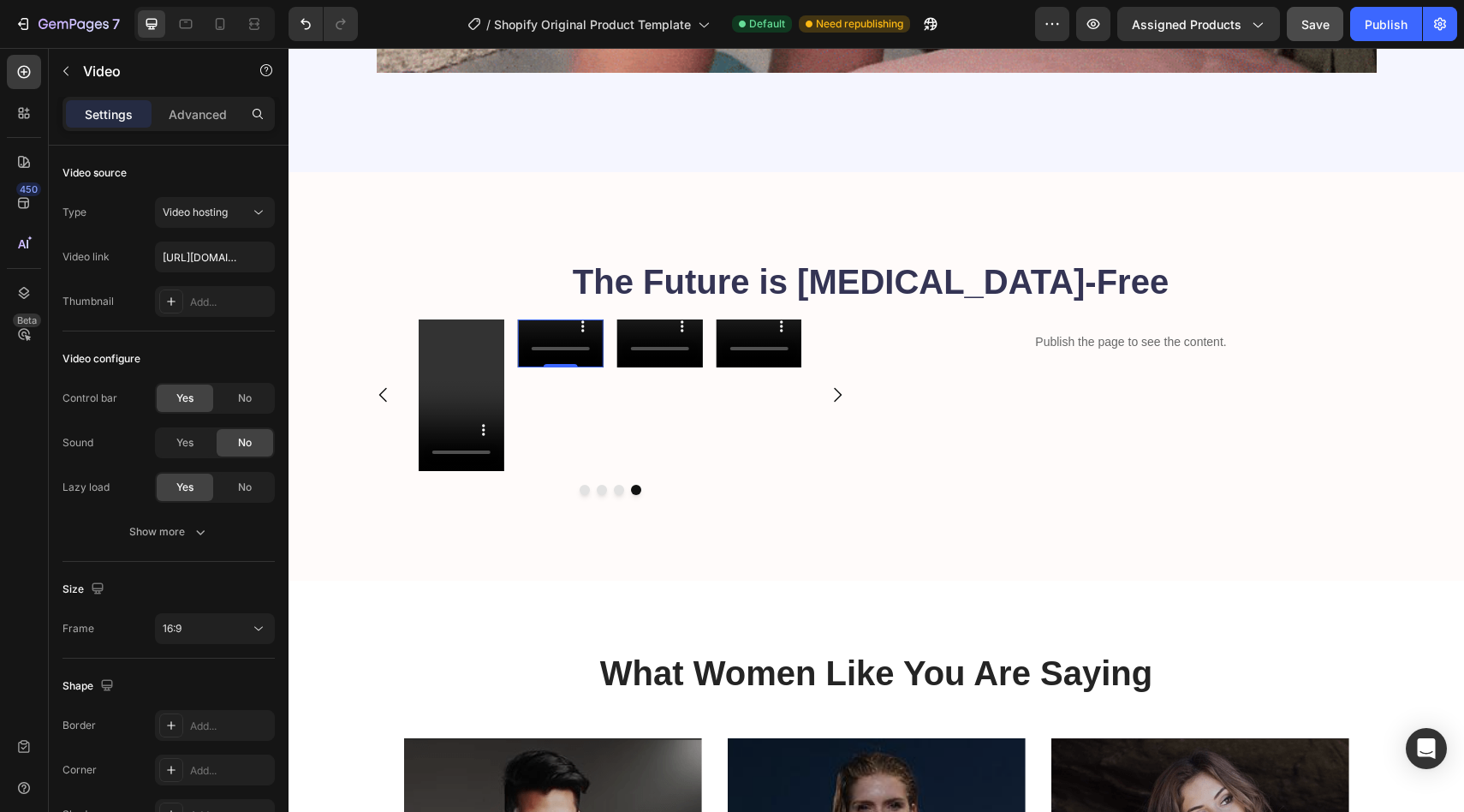
click at [558, 365] on div "Video 0" at bounding box center [561, 343] width 86 height 48
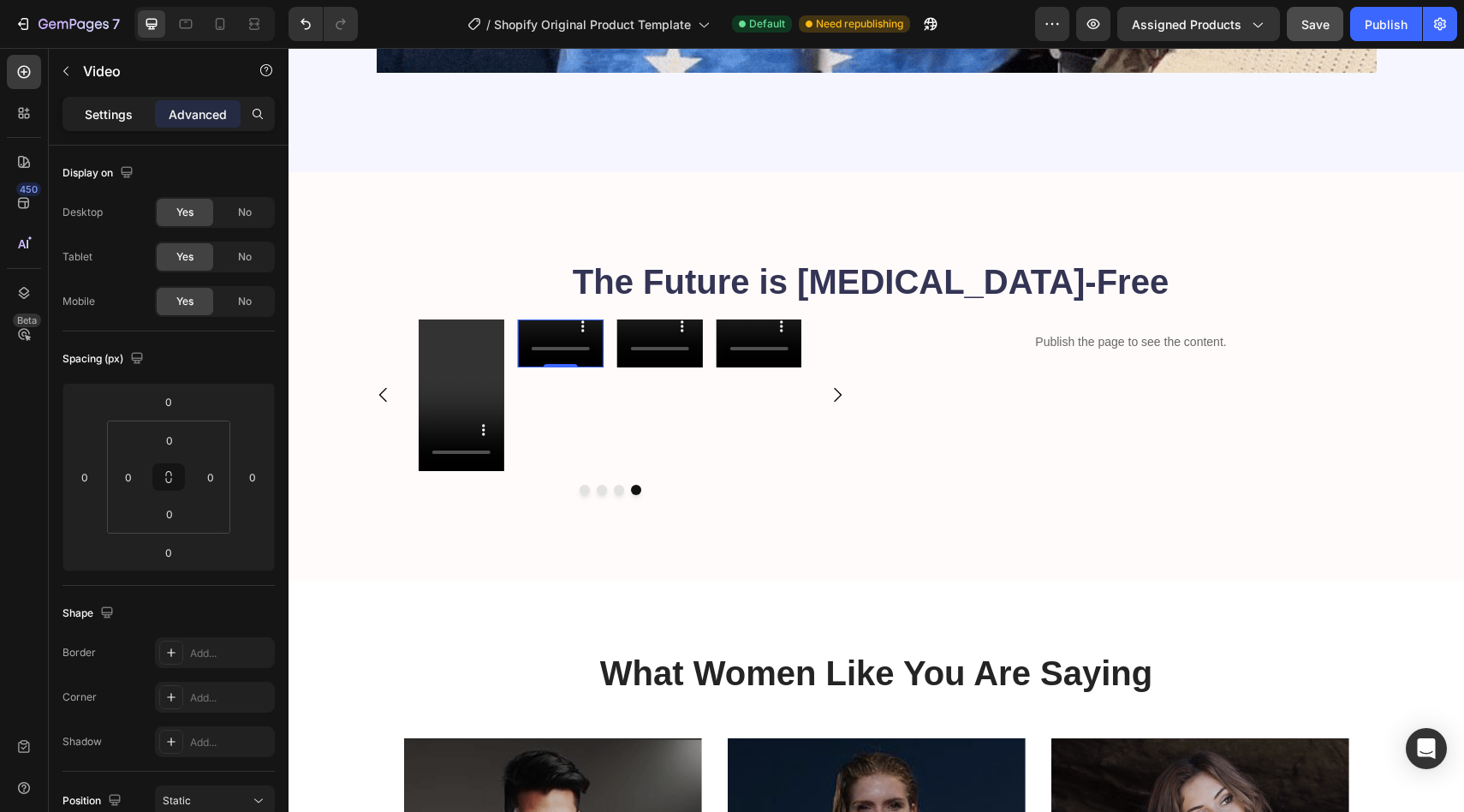
click at [131, 118] on p "Settings" at bounding box center [109, 114] width 48 height 18
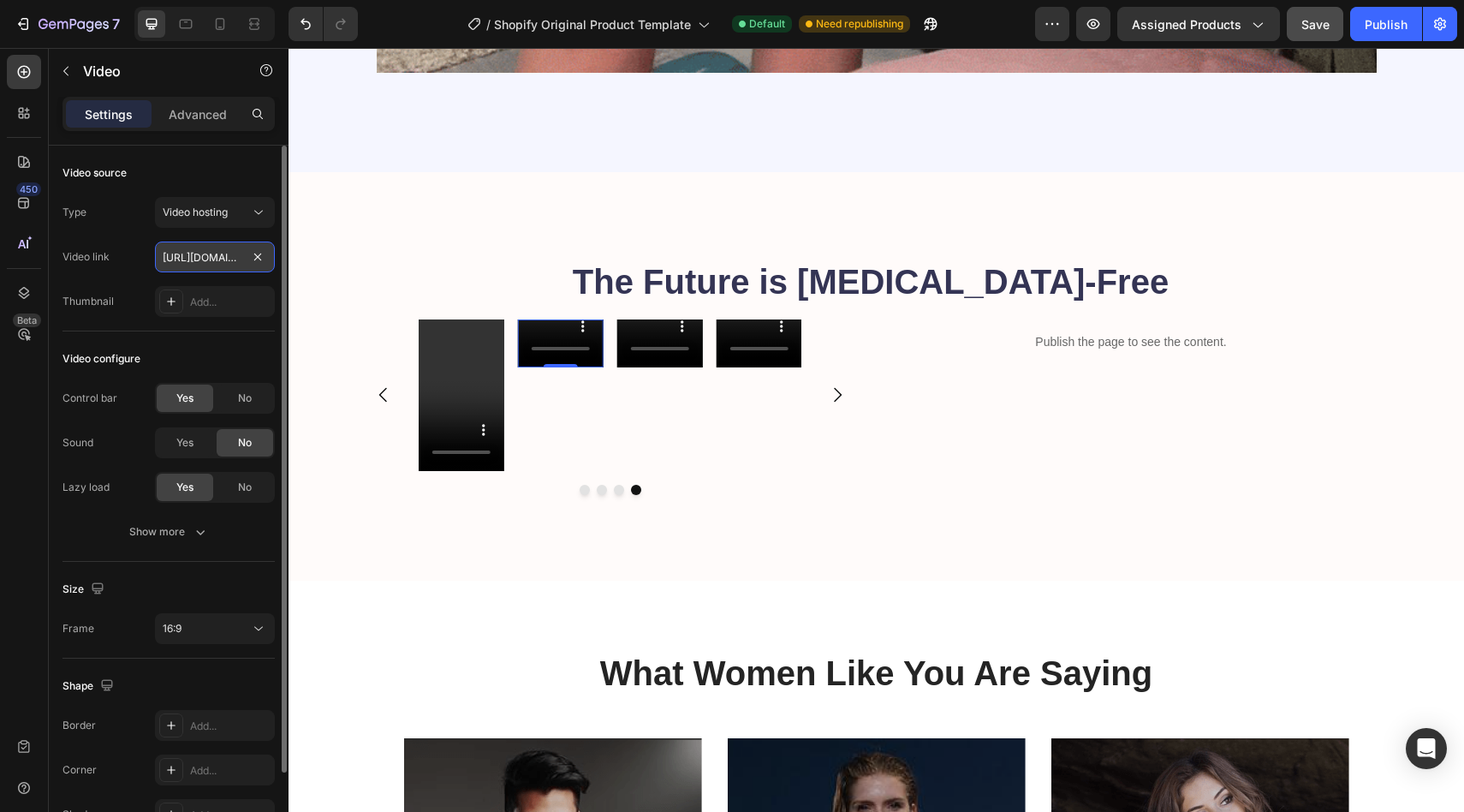
click at [189, 251] on input "[URL][DOMAIN_NAME]" at bounding box center [214, 256] width 120 height 31
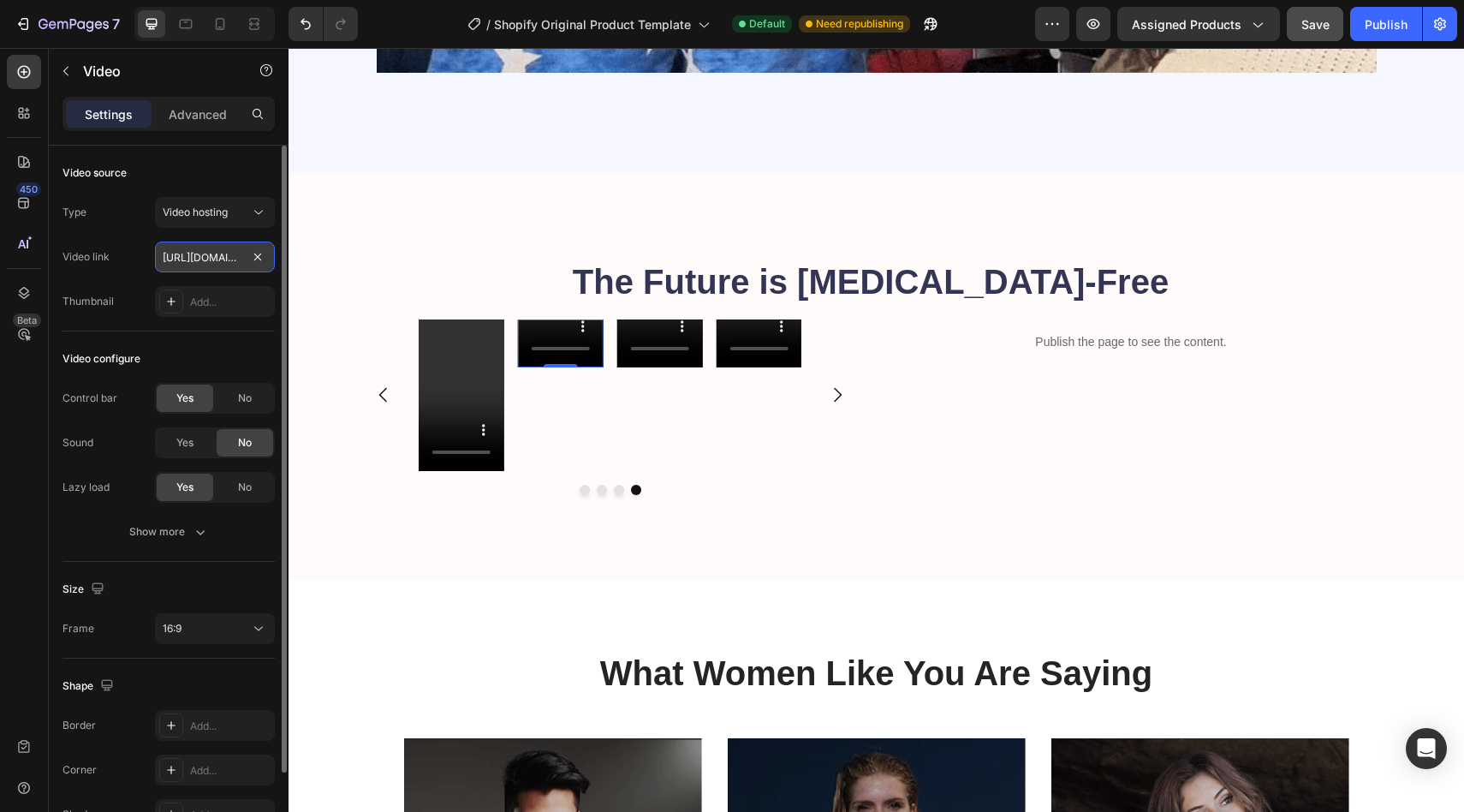
click at [189, 251] on input "[URL][DOMAIN_NAME]" at bounding box center [214, 256] width 120 height 31
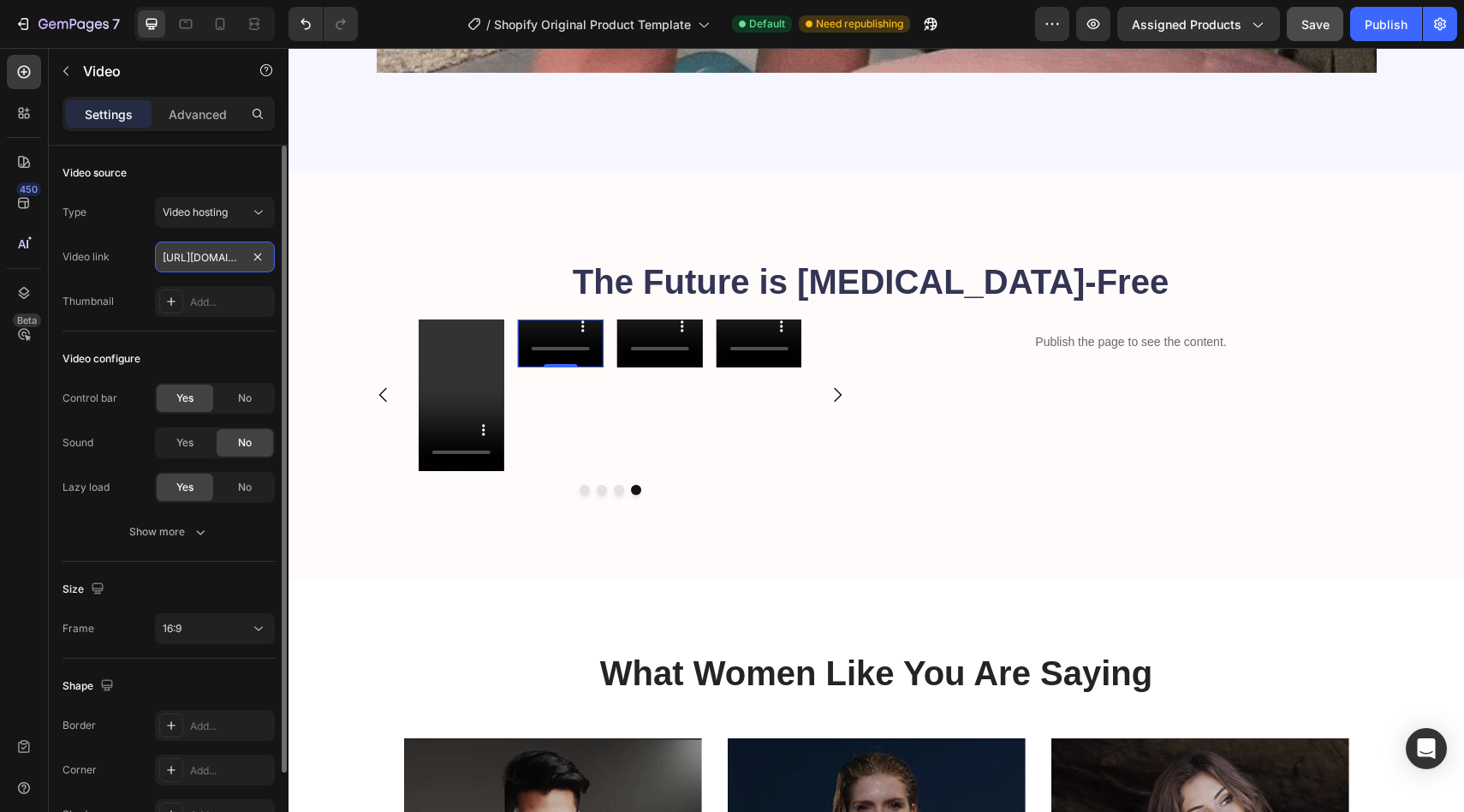
click at [189, 251] on input "[URL][DOMAIN_NAME]" at bounding box center [214, 256] width 120 height 31
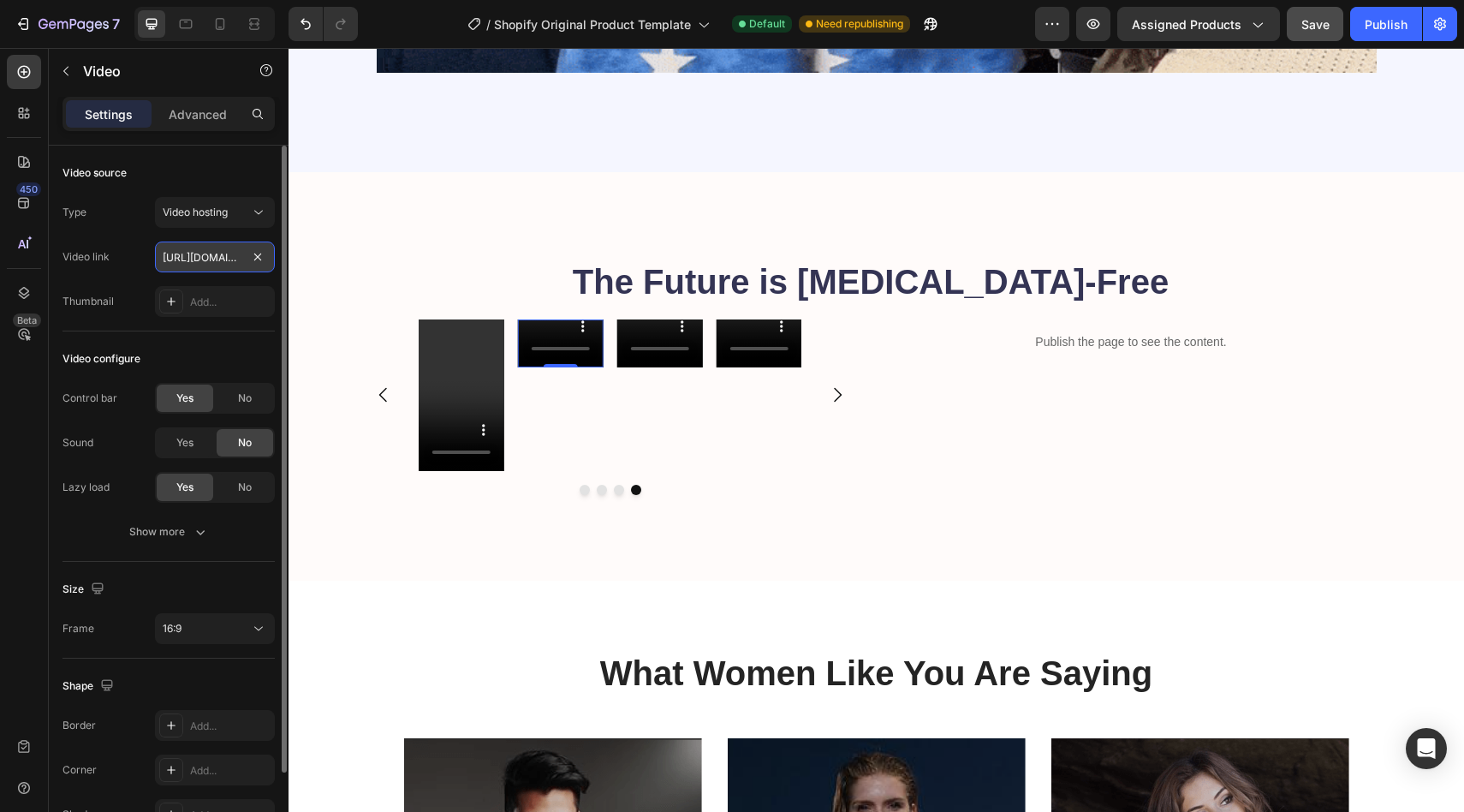
paste input "529adc49d664ab48e269d501217e4d"
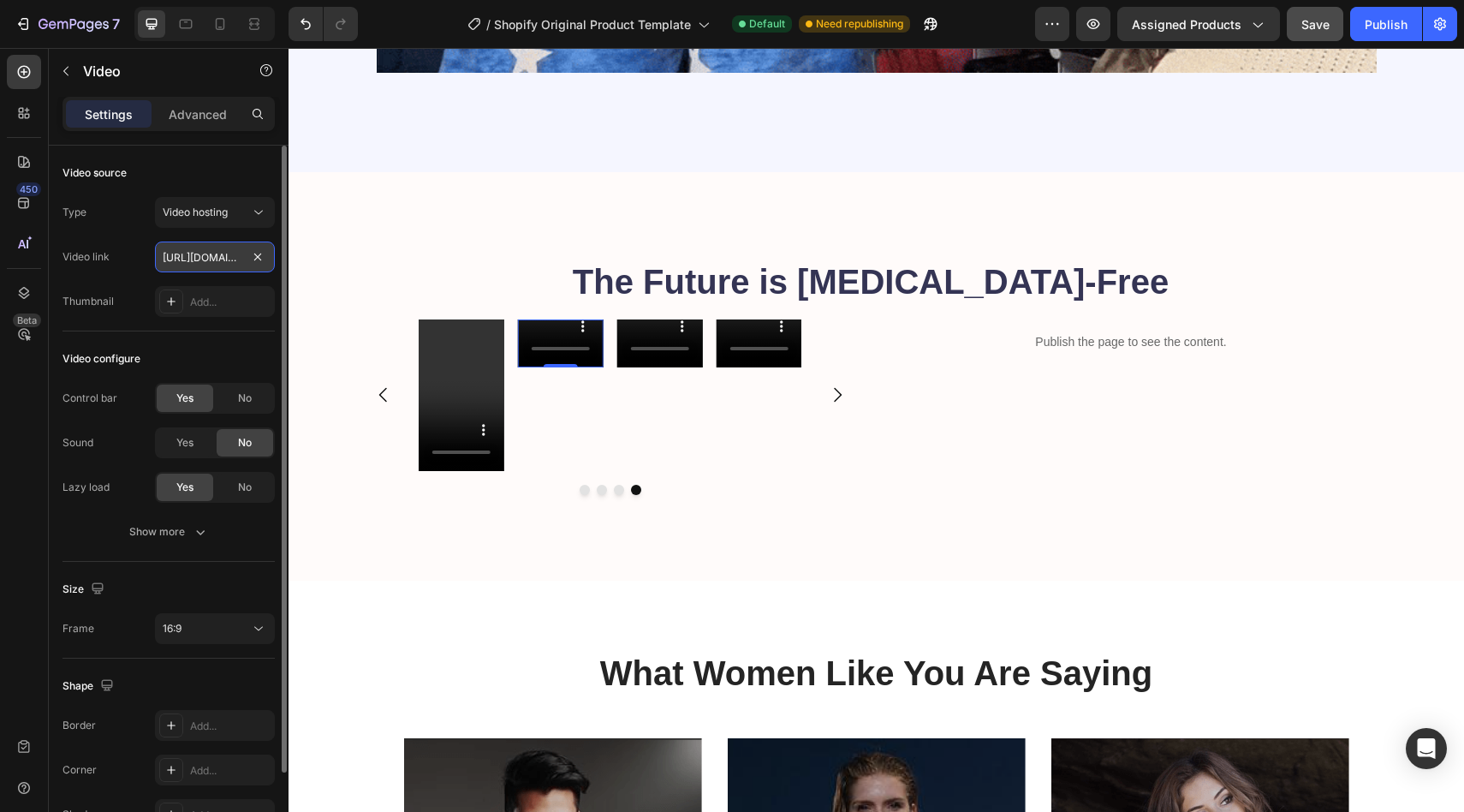
scroll to position [0, 326]
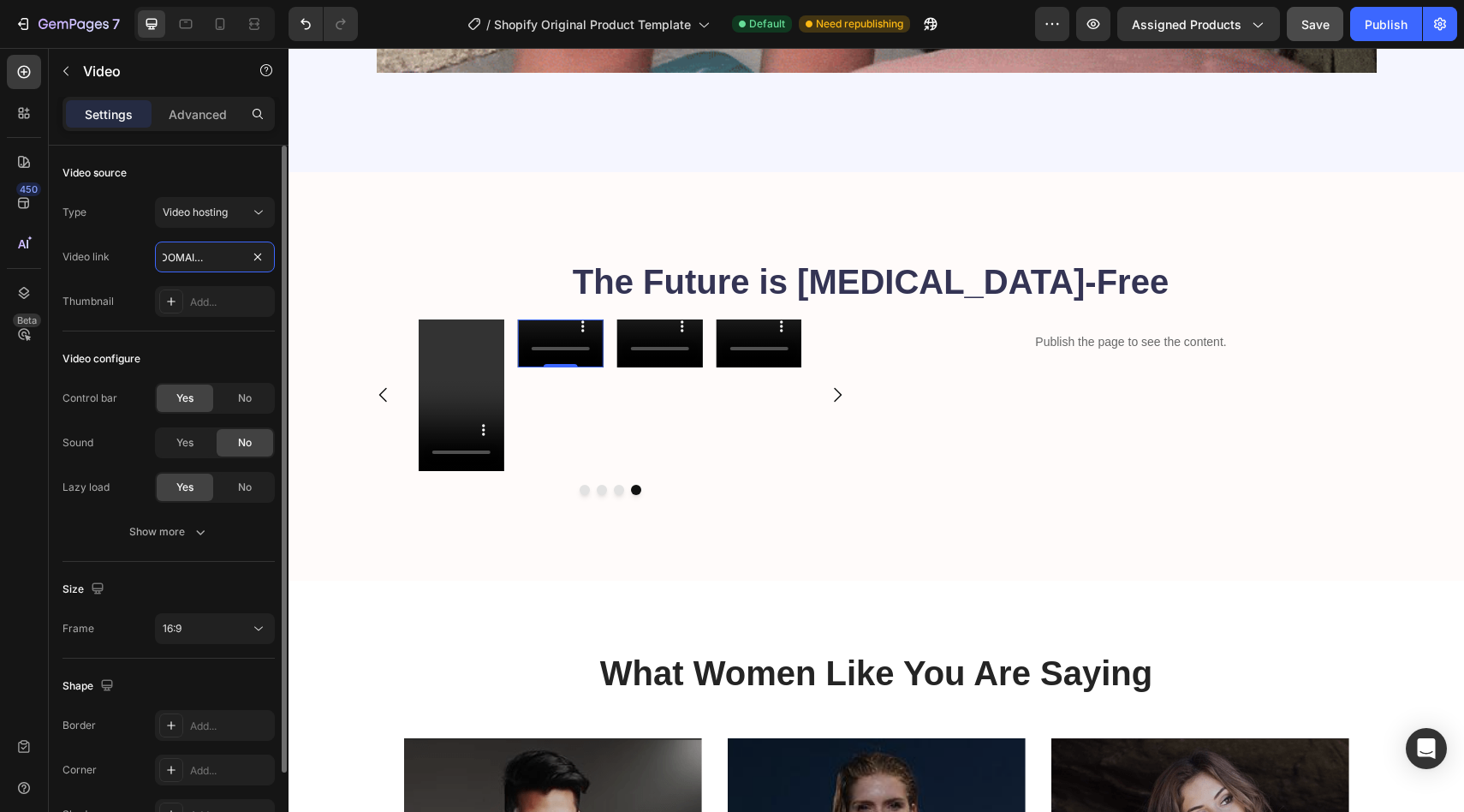
type input "[URL][DOMAIN_NAME]"
click at [209, 562] on div "Video source Type Video hosting Video link [URL][DOMAIN_NAME] Thumbnail Add..." at bounding box center [168, 610] width 213 height 97
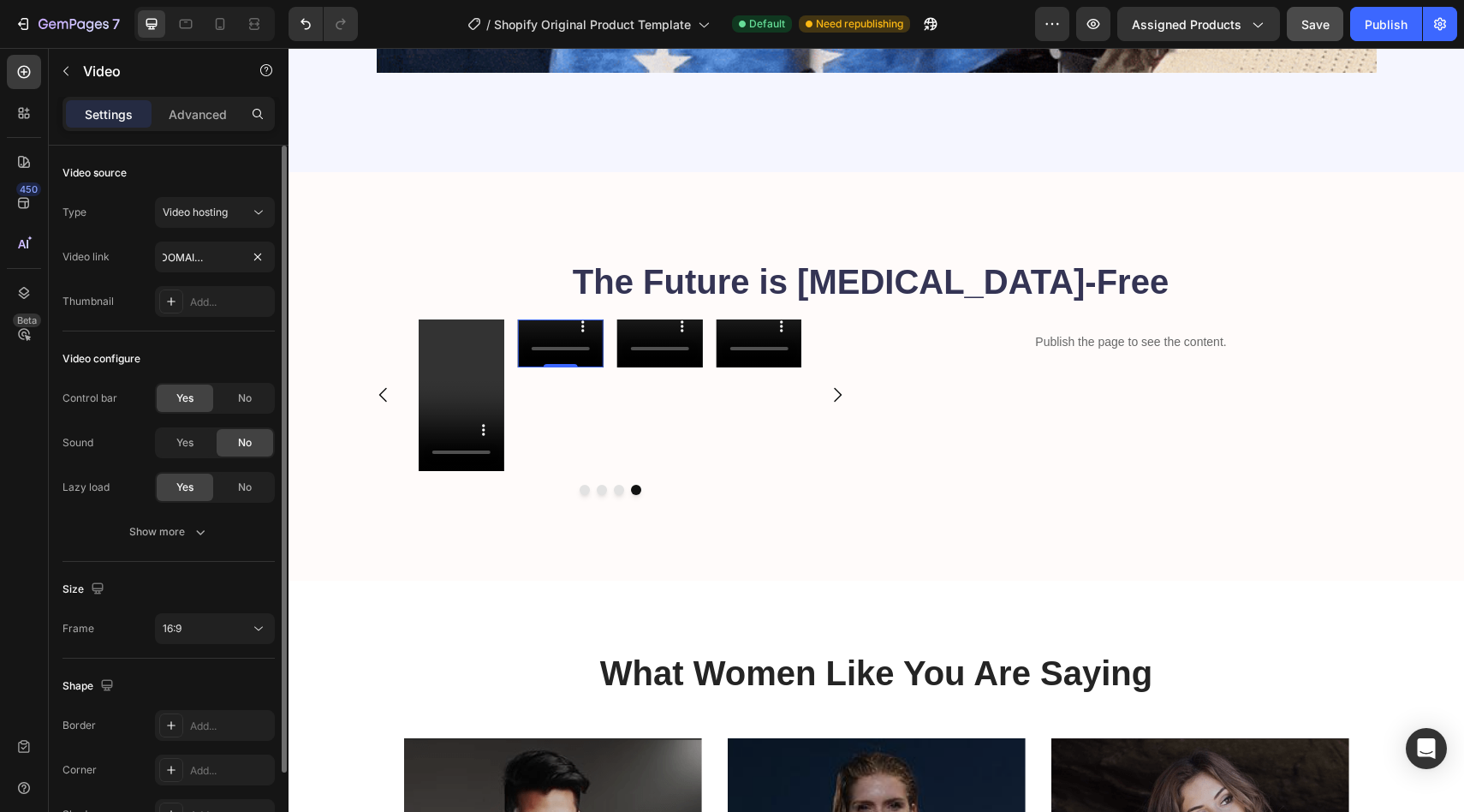
scroll to position [0, 0]
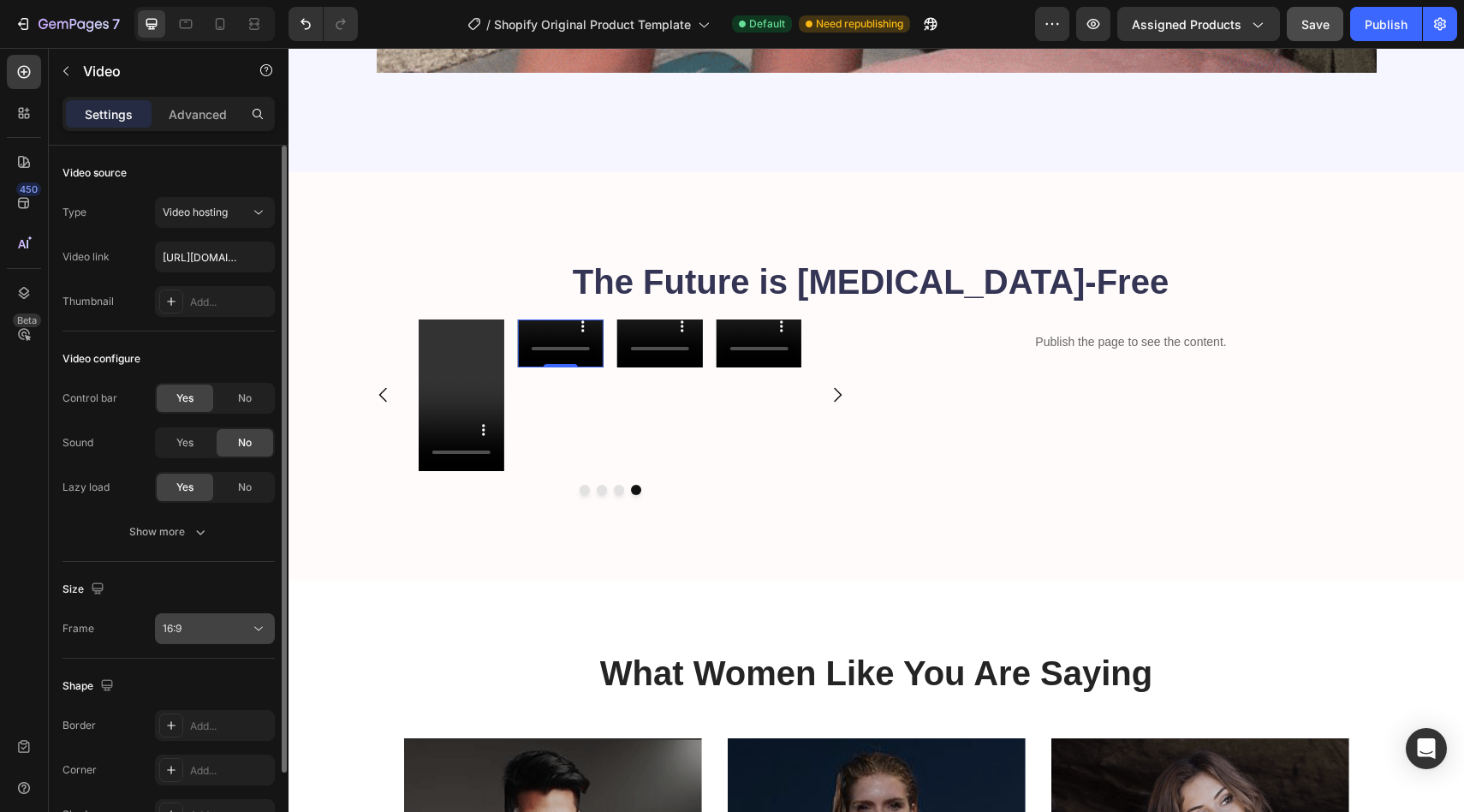
click at [220, 638] on button "16:9" at bounding box center [214, 628] width 120 height 31
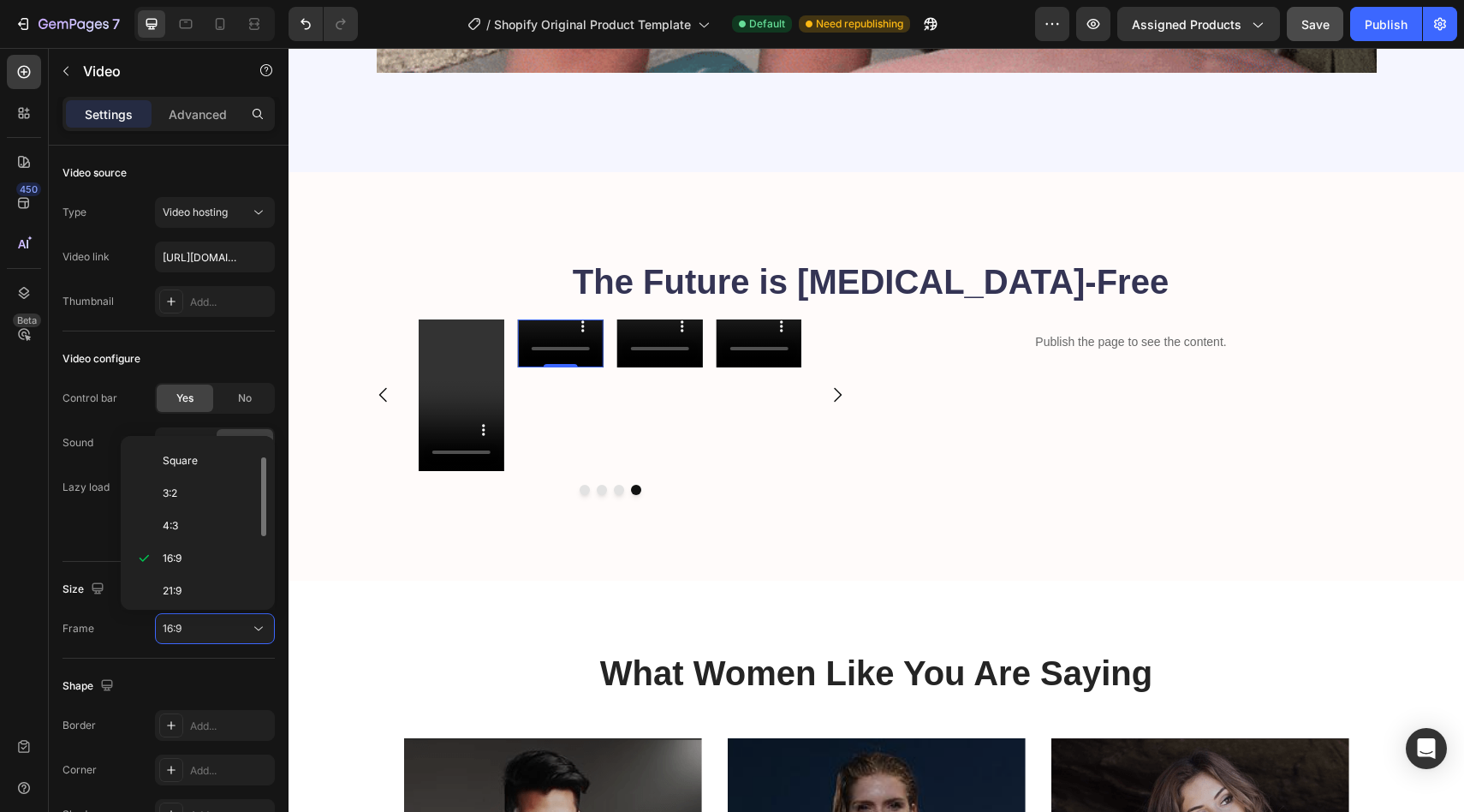
scroll to position [165, 0]
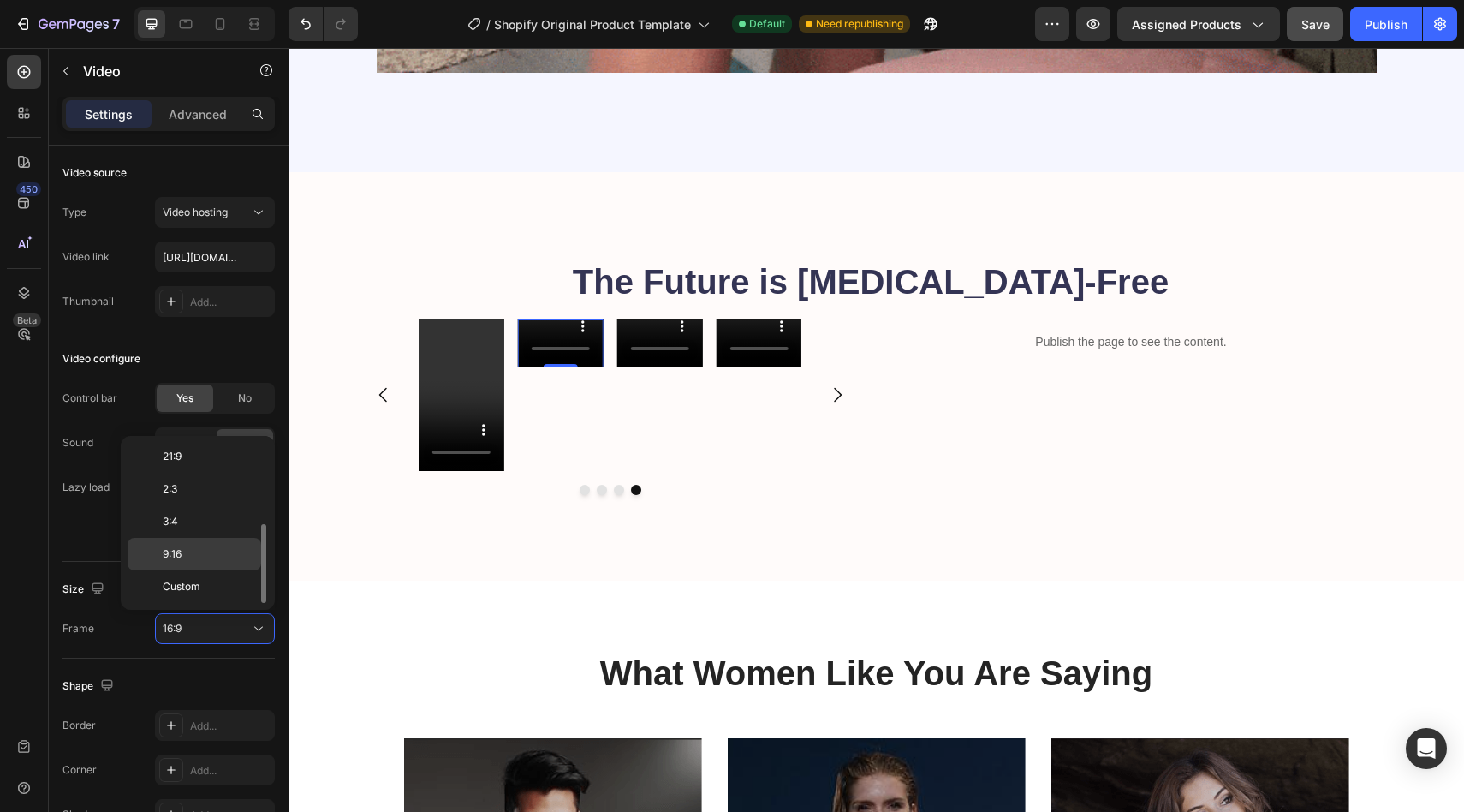
click at [195, 570] on div "9:16" at bounding box center [194, 586] width 134 height 32
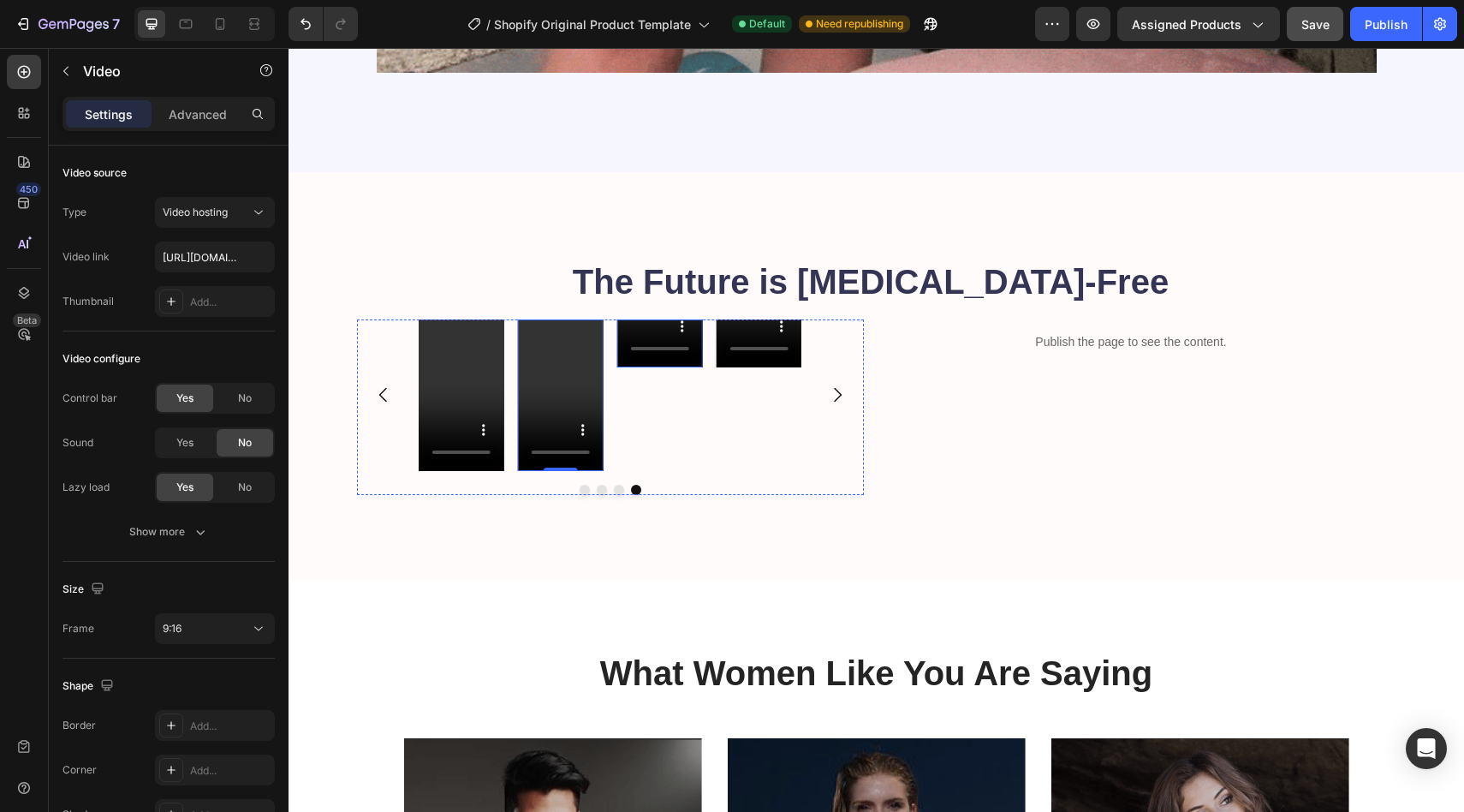
click at [650, 367] on div "Video" at bounding box center [660, 395] width 86 height 151
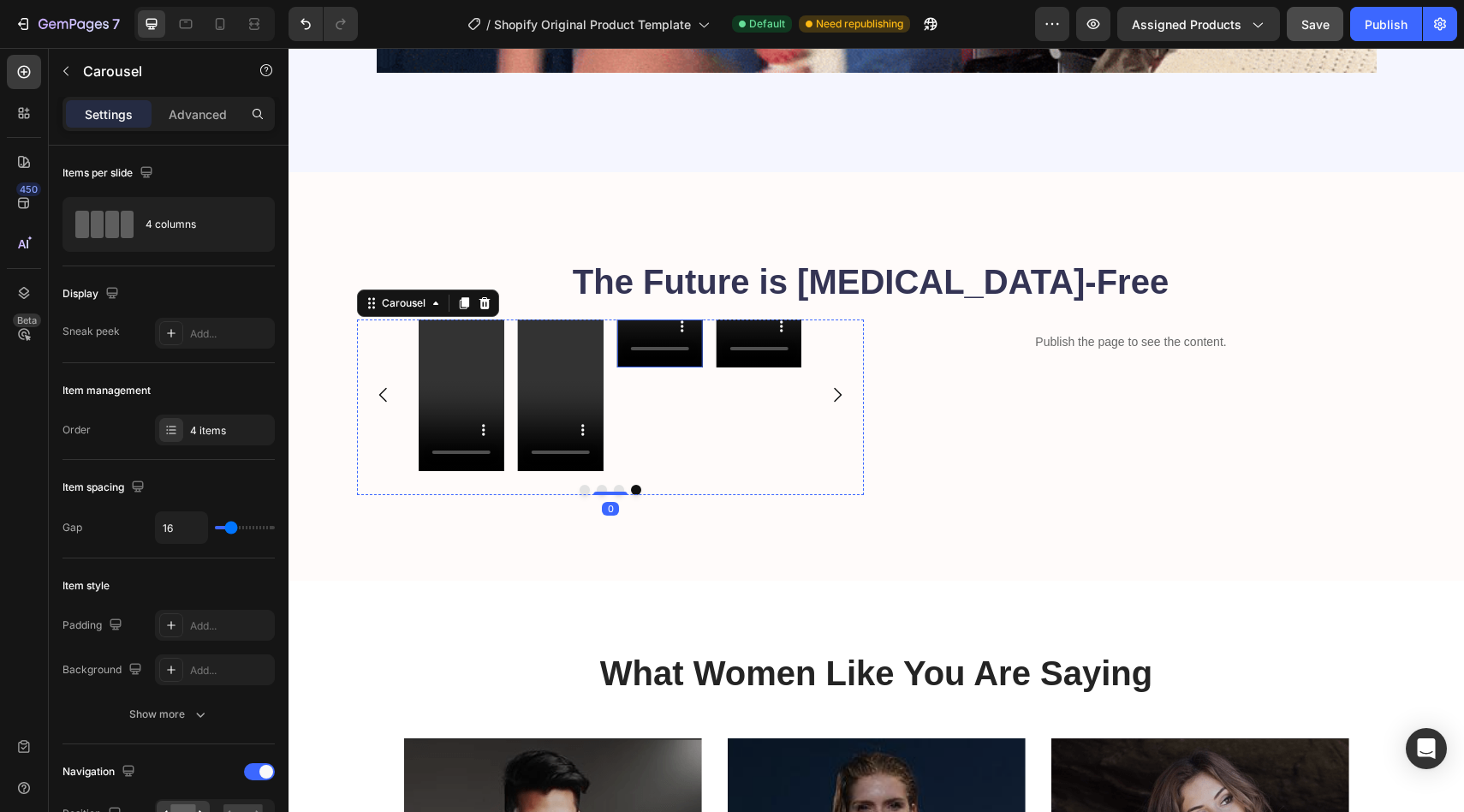
click at [653, 366] on div "Video" at bounding box center [660, 343] width 86 height 48
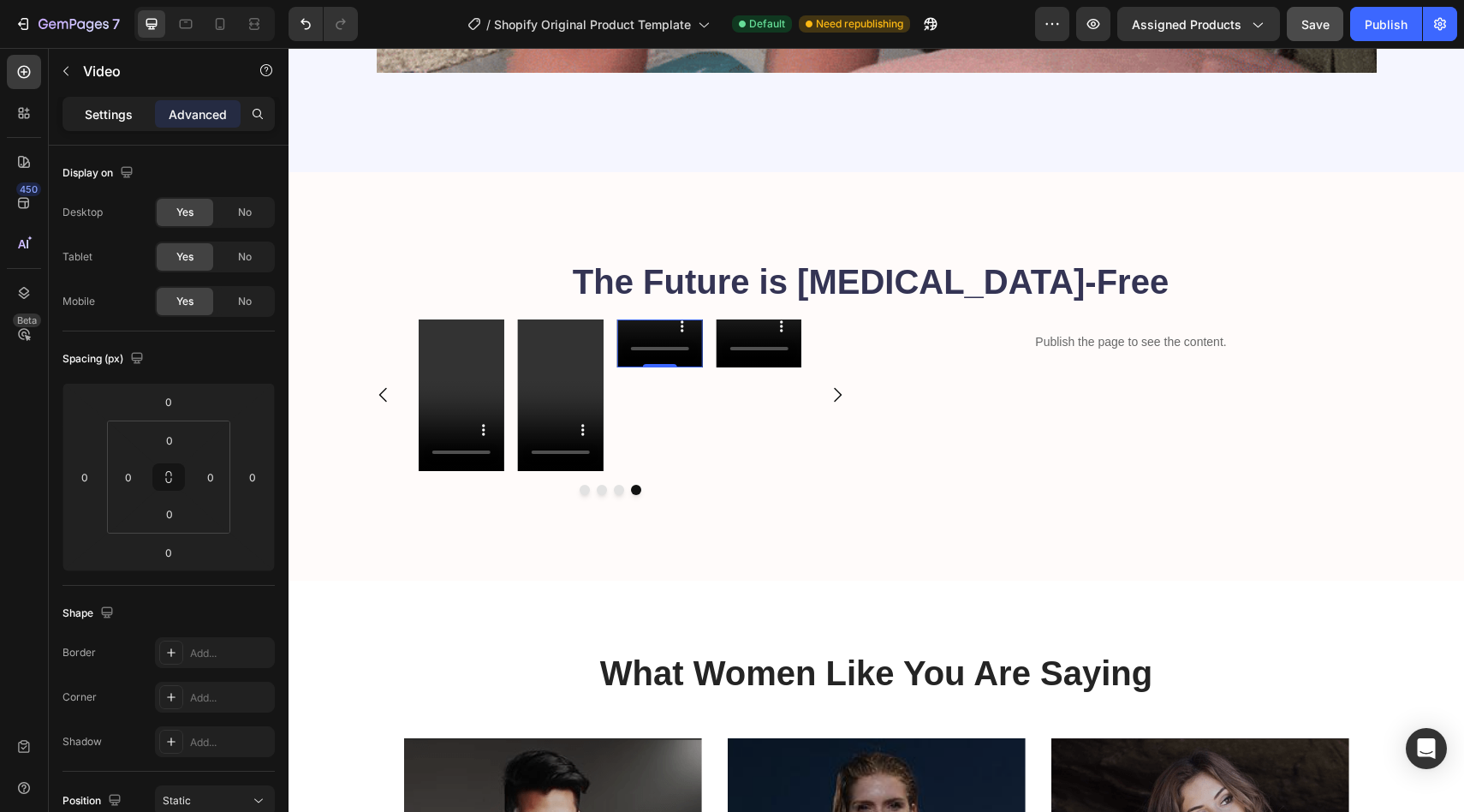
click at [117, 122] on div "Settings" at bounding box center [109, 113] width 86 height 27
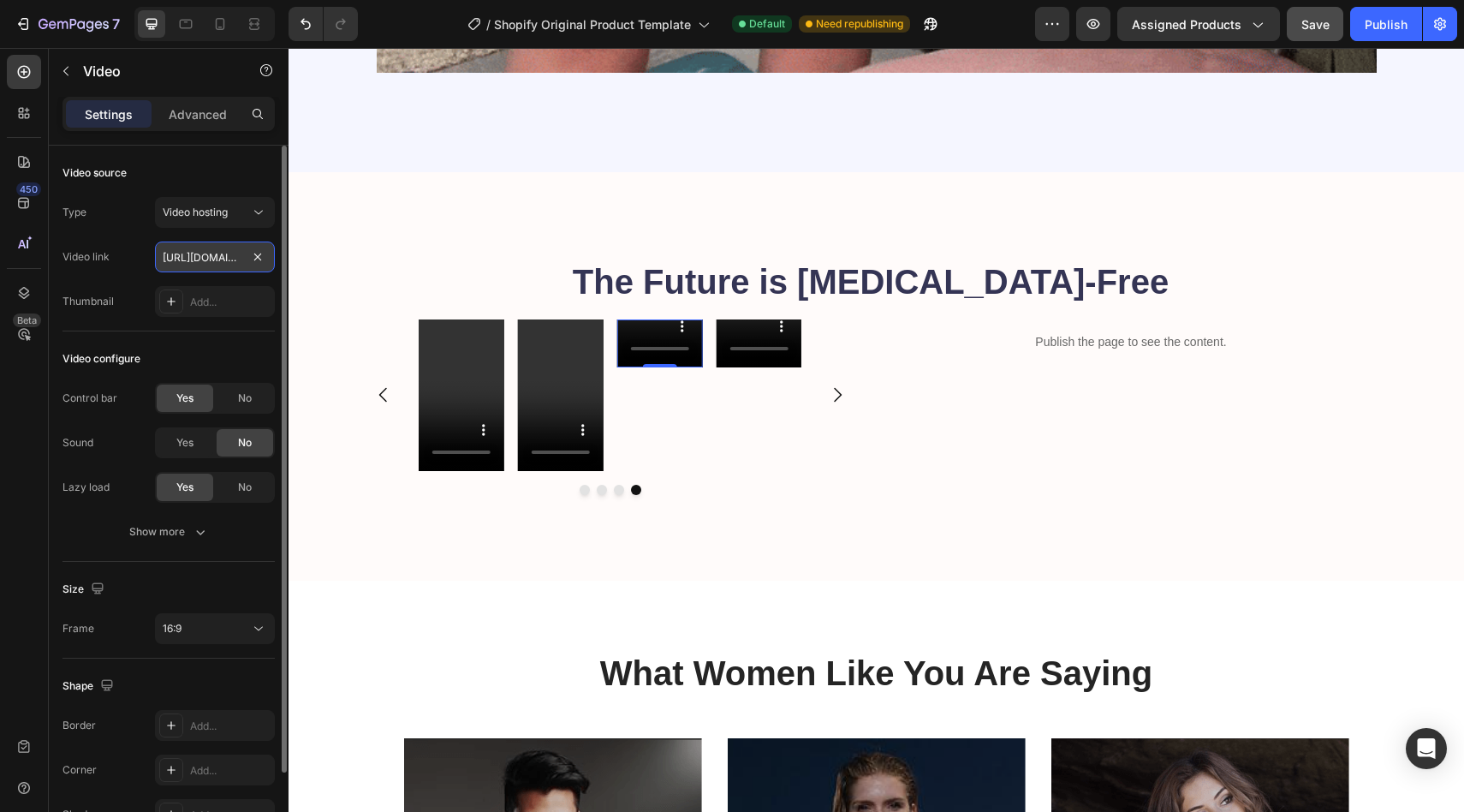
click at [180, 262] on input "[URL][DOMAIN_NAME]" at bounding box center [214, 256] width 120 height 31
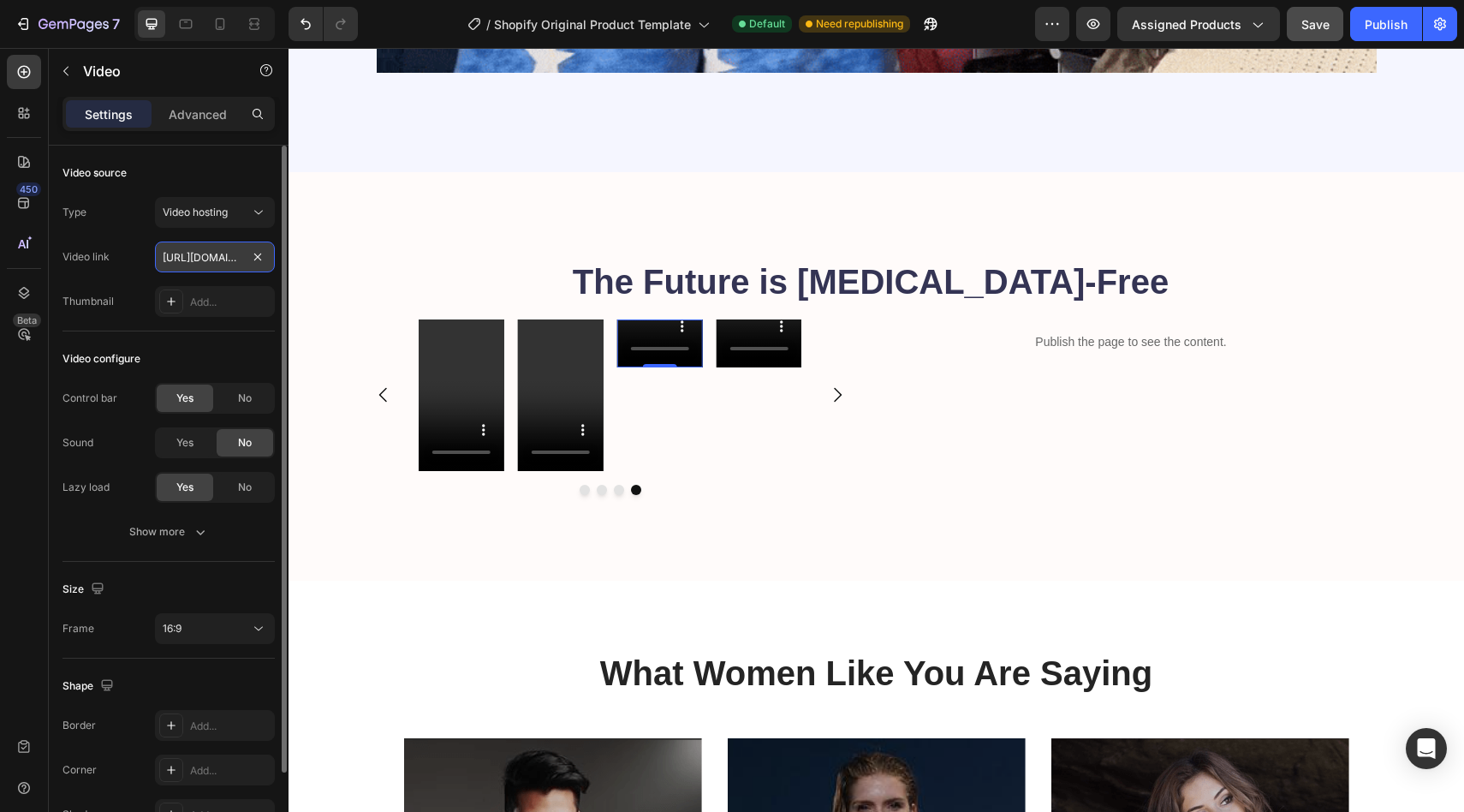
click at [180, 262] on input "[URL][DOMAIN_NAME]" at bounding box center [214, 256] width 120 height 31
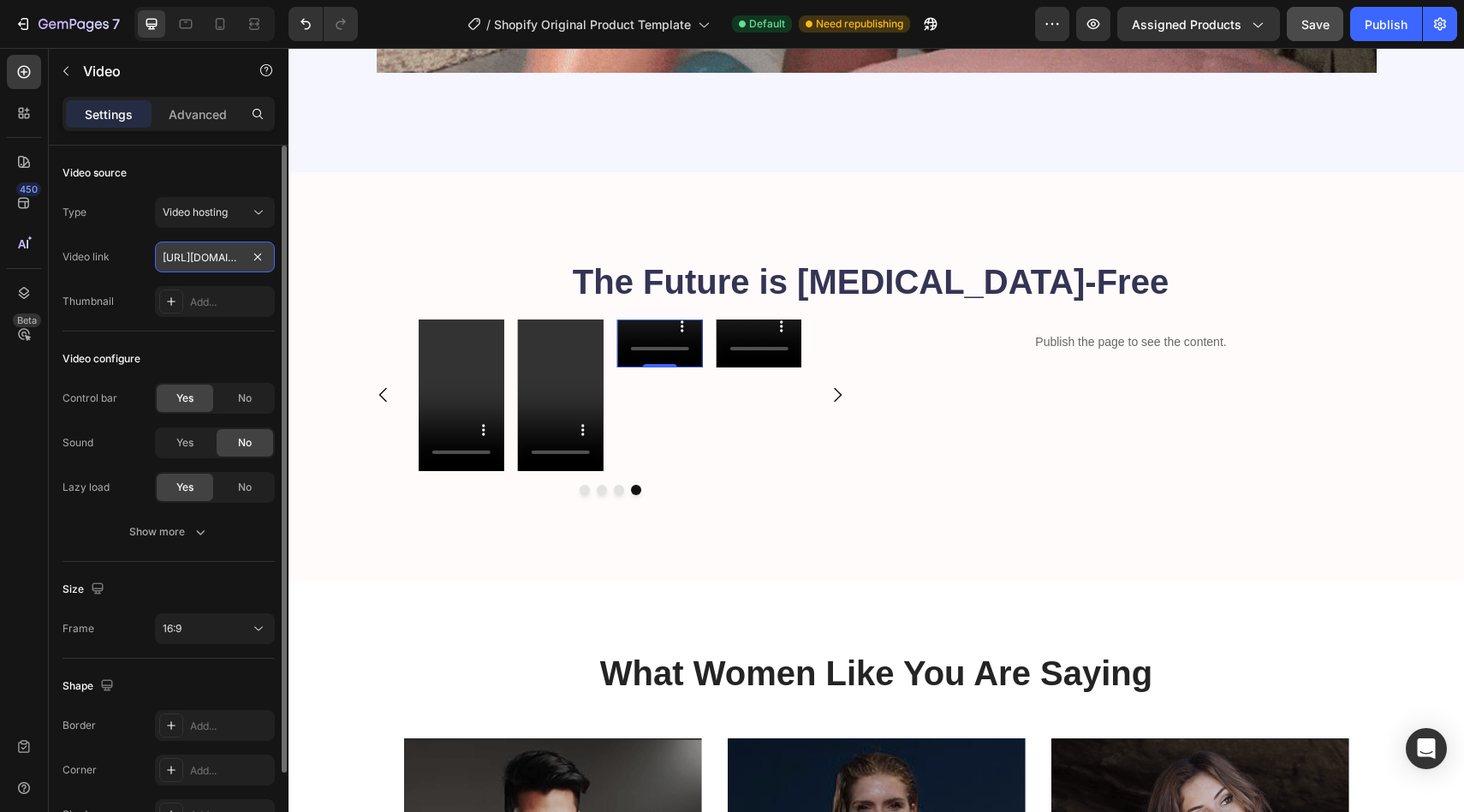
click at [180, 262] on input "[URL][DOMAIN_NAME]" at bounding box center [214, 256] width 120 height 31
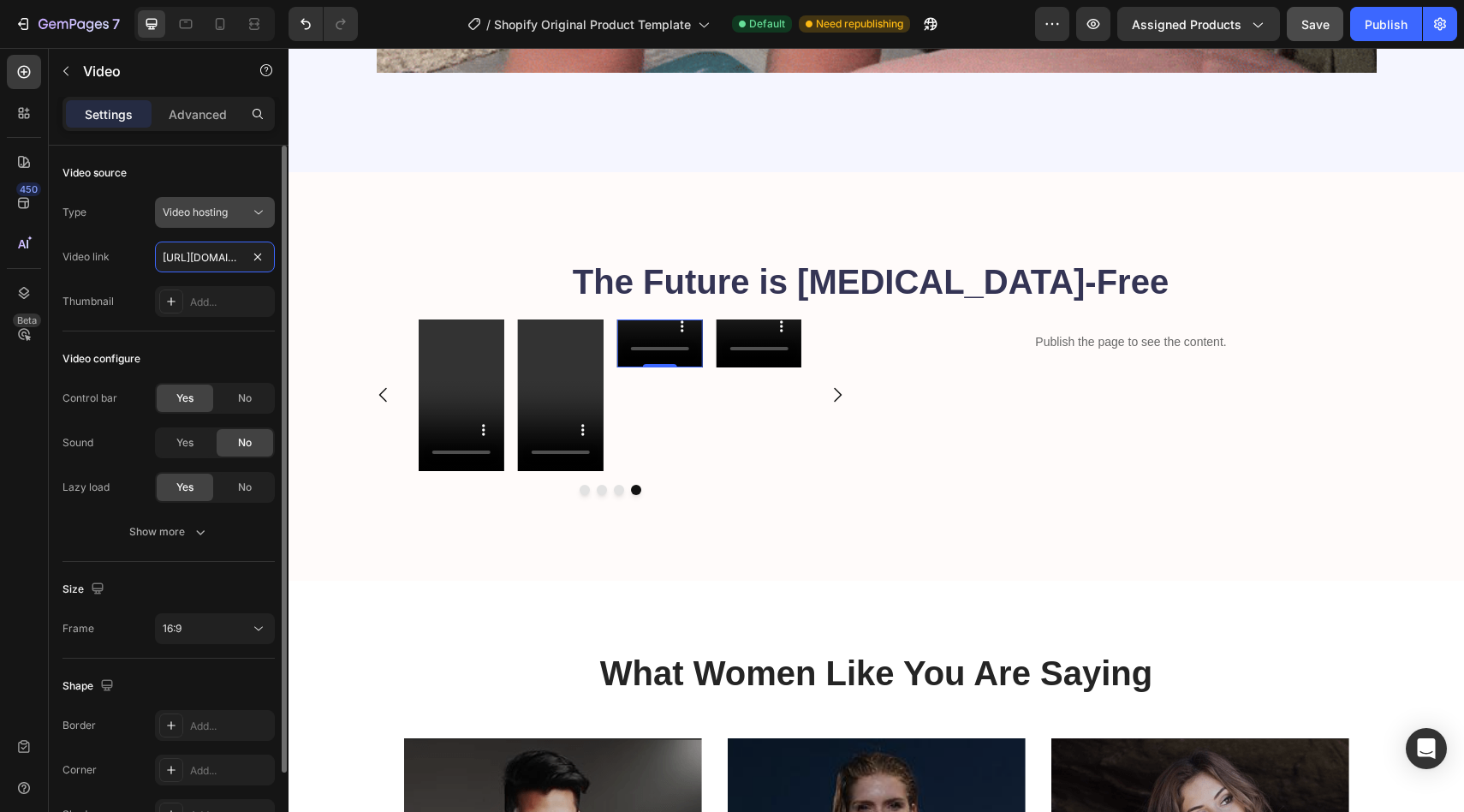
paste input "d77cf57ee4b41999fd8bf20c8158e74"
type input "[URL][DOMAIN_NAME]"
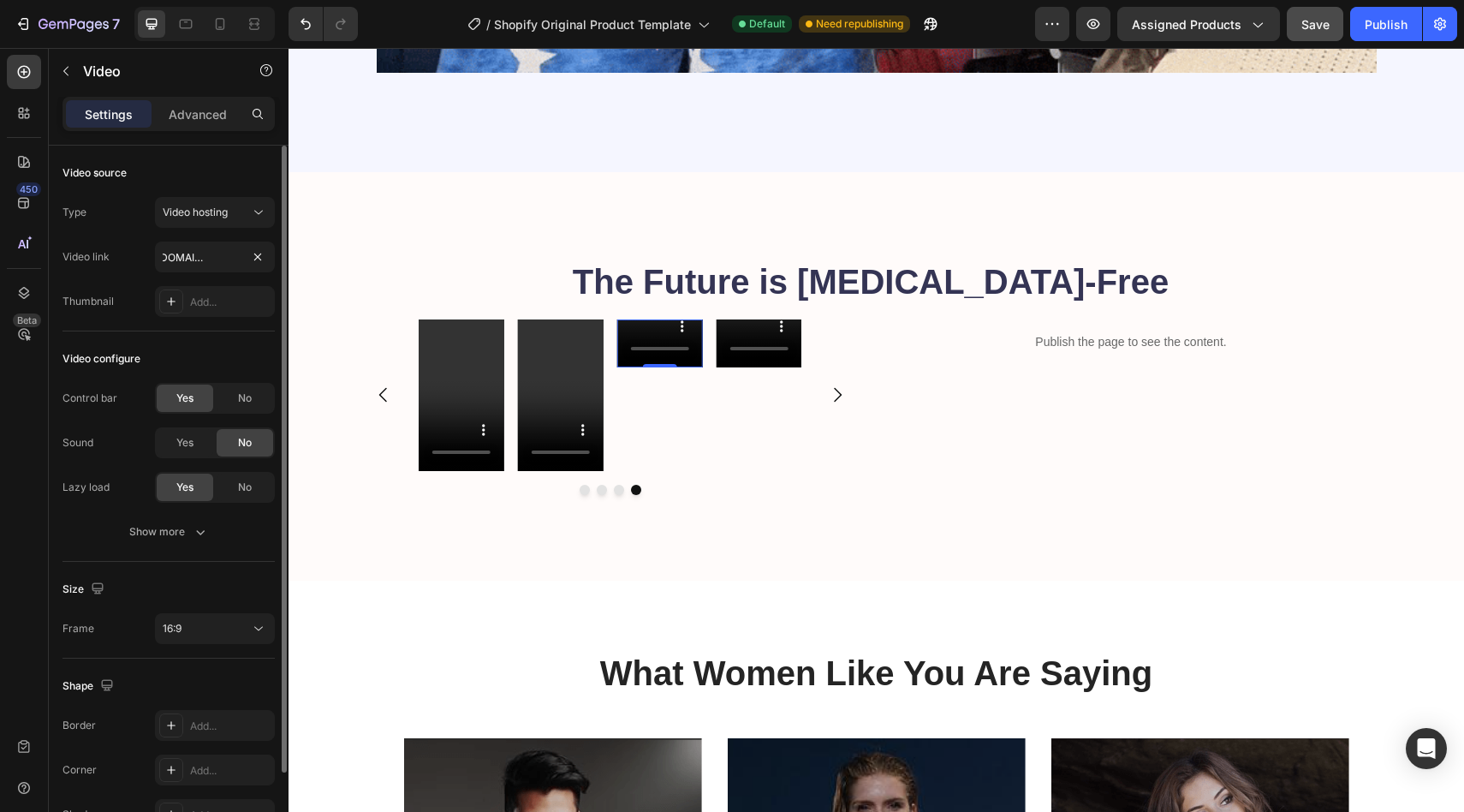
click at [183, 164] on div "Video source" at bounding box center [168, 172] width 213 height 27
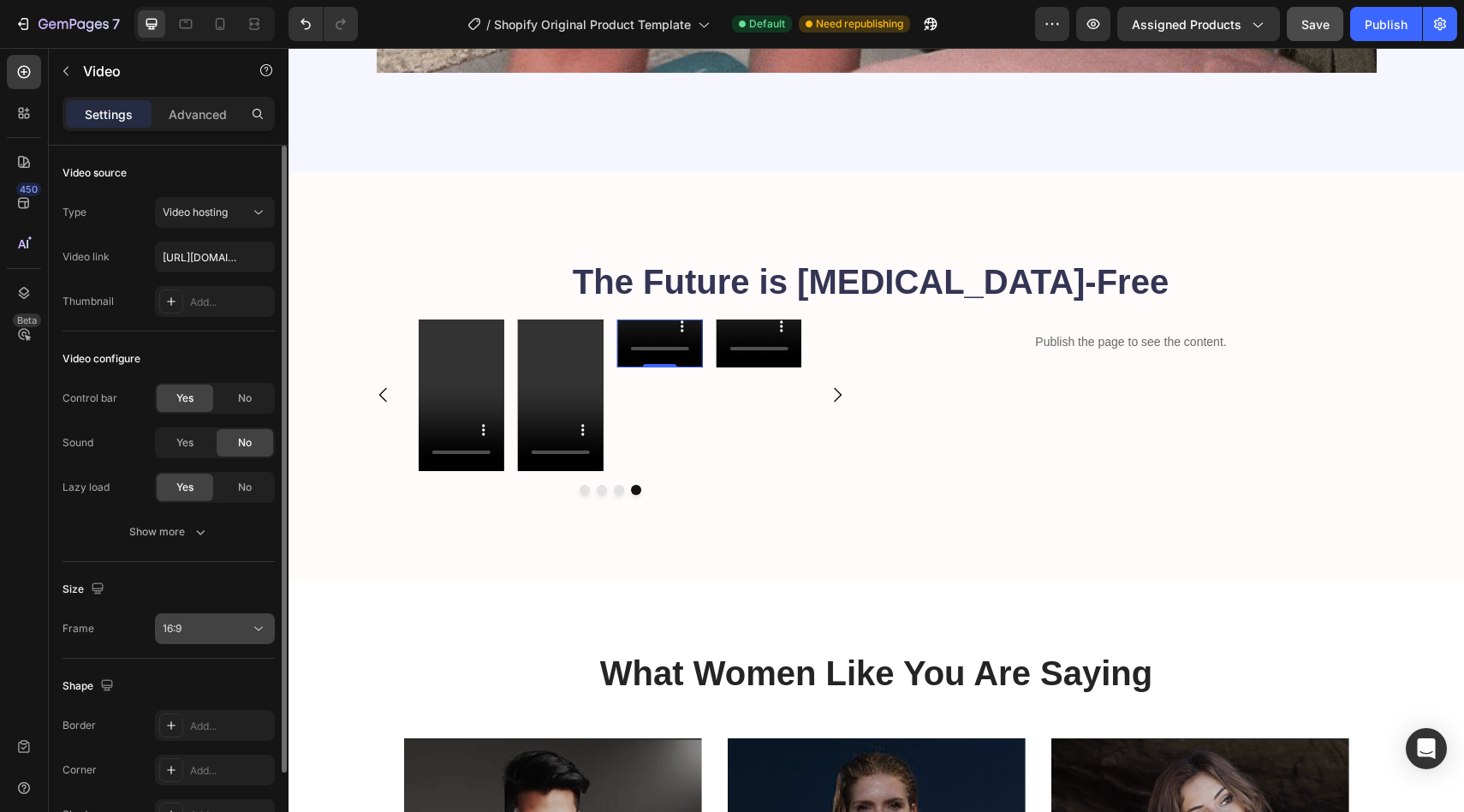
click at [207, 636] on div "16:9" at bounding box center [214, 628] width 104 height 18
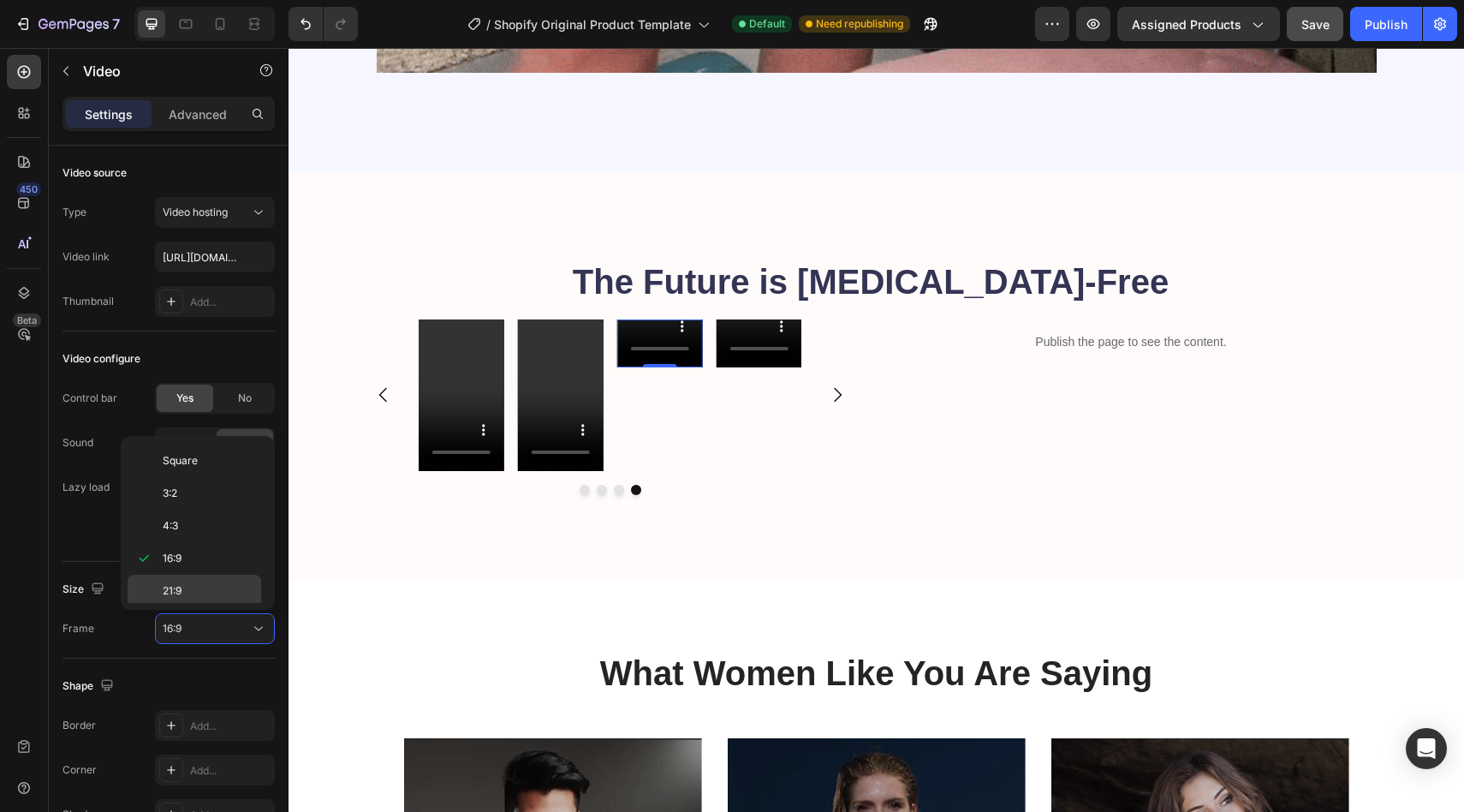
scroll to position [165, 0]
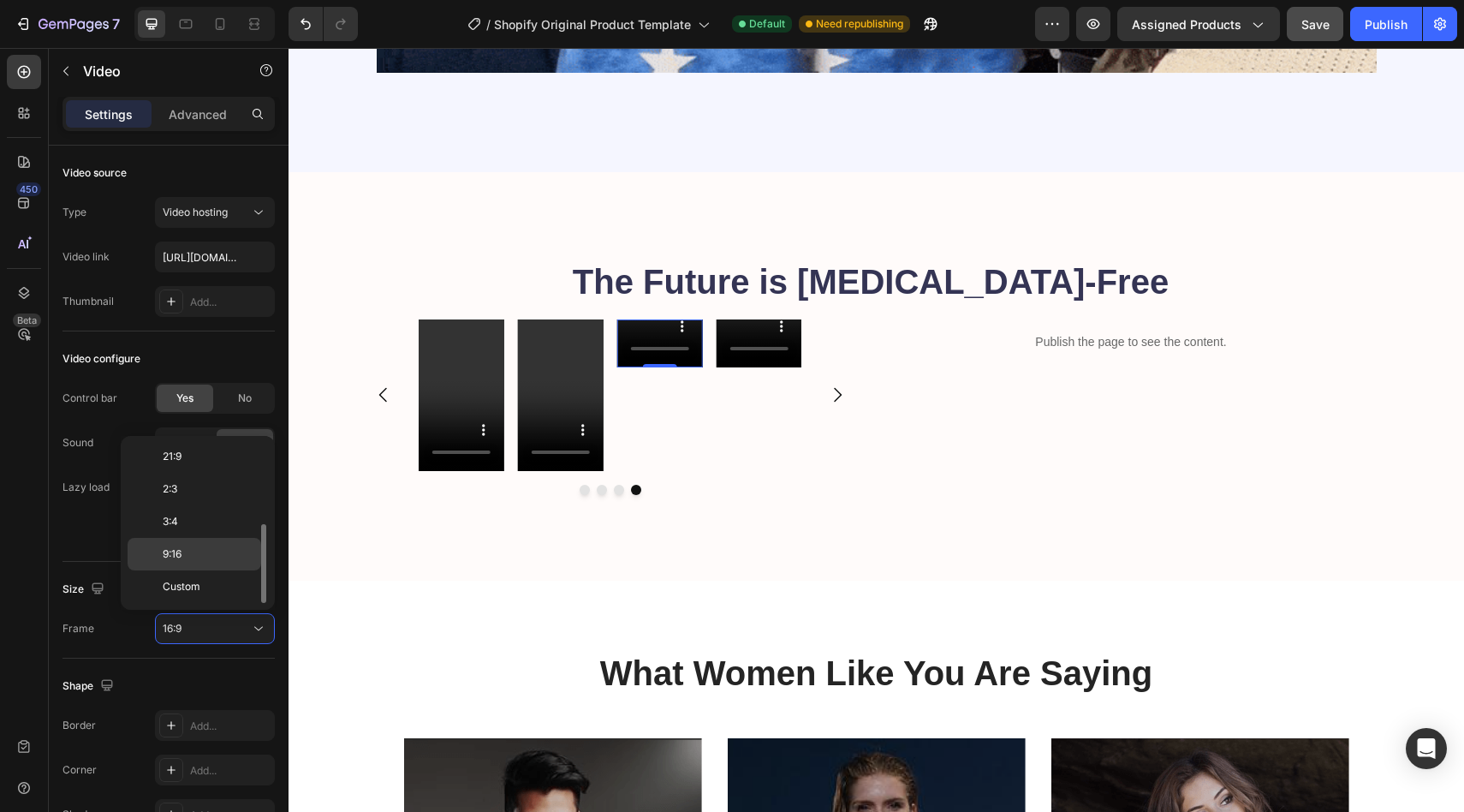
click at [206, 555] on p "9:16" at bounding box center [208, 554] width 91 height 16
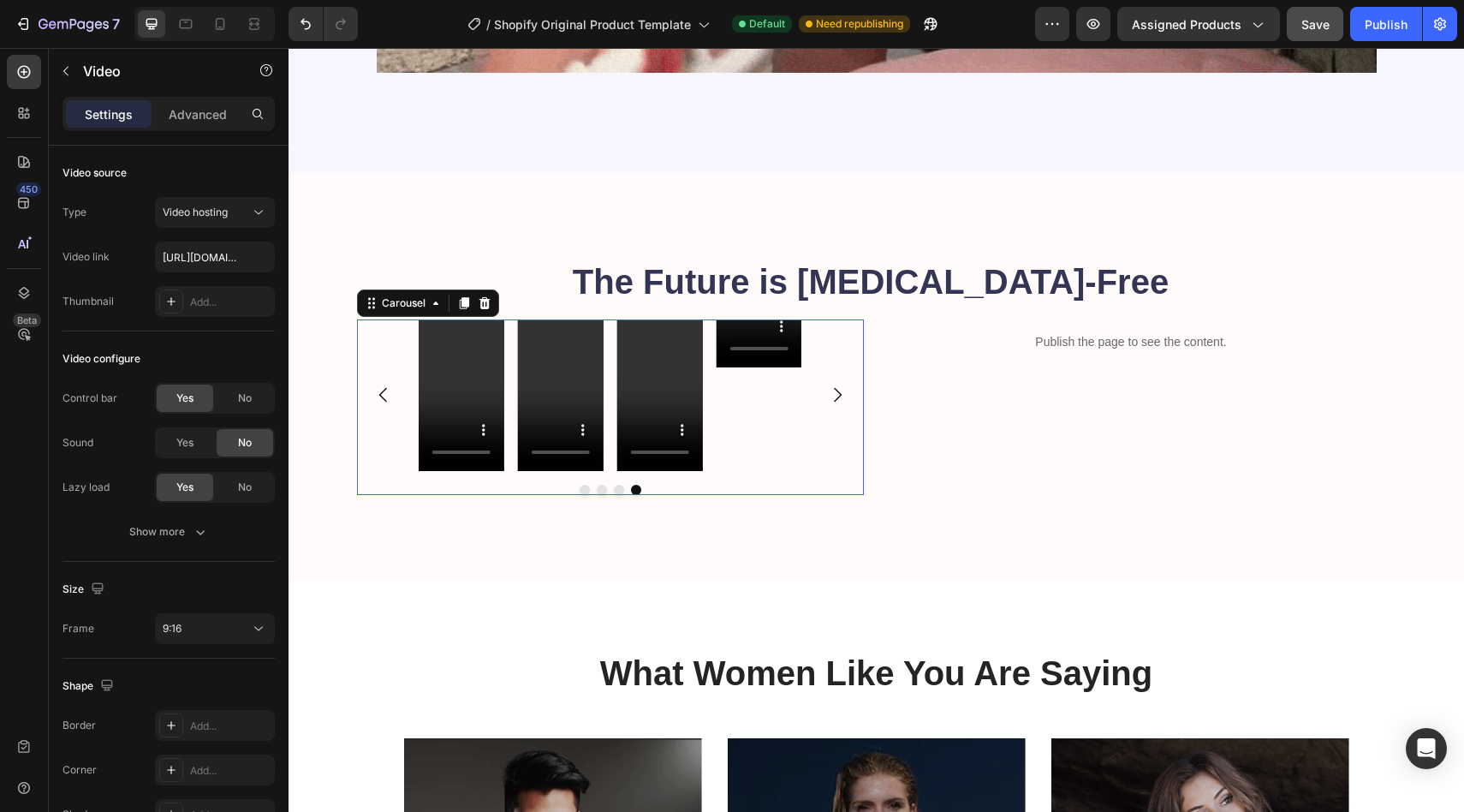
click at [758, 366] on div "Video" at bounding box center [759, 395] width 86 height 151
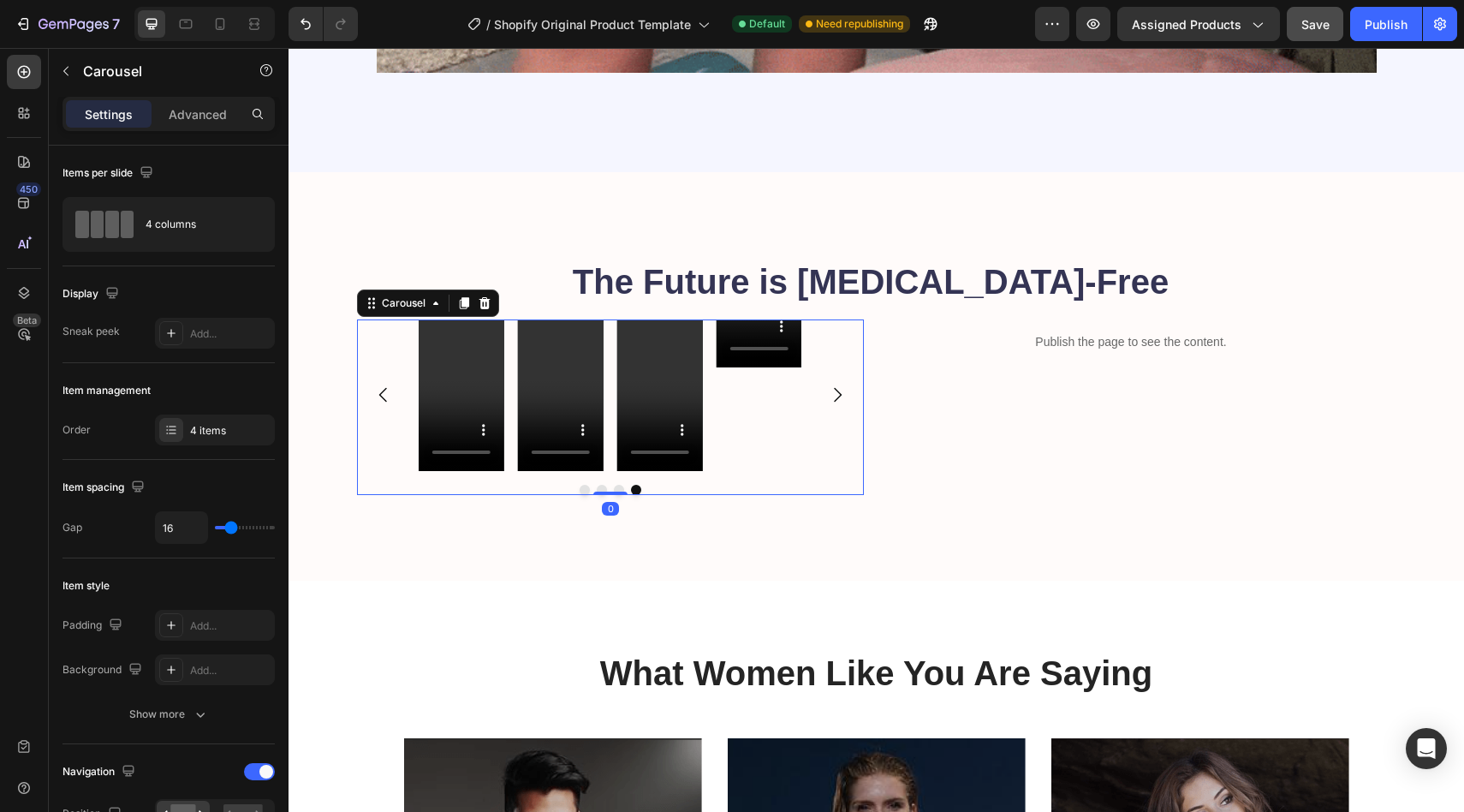
click at [773, 396] on div "Video" at bounding box center [759, 395] width 86 height 151
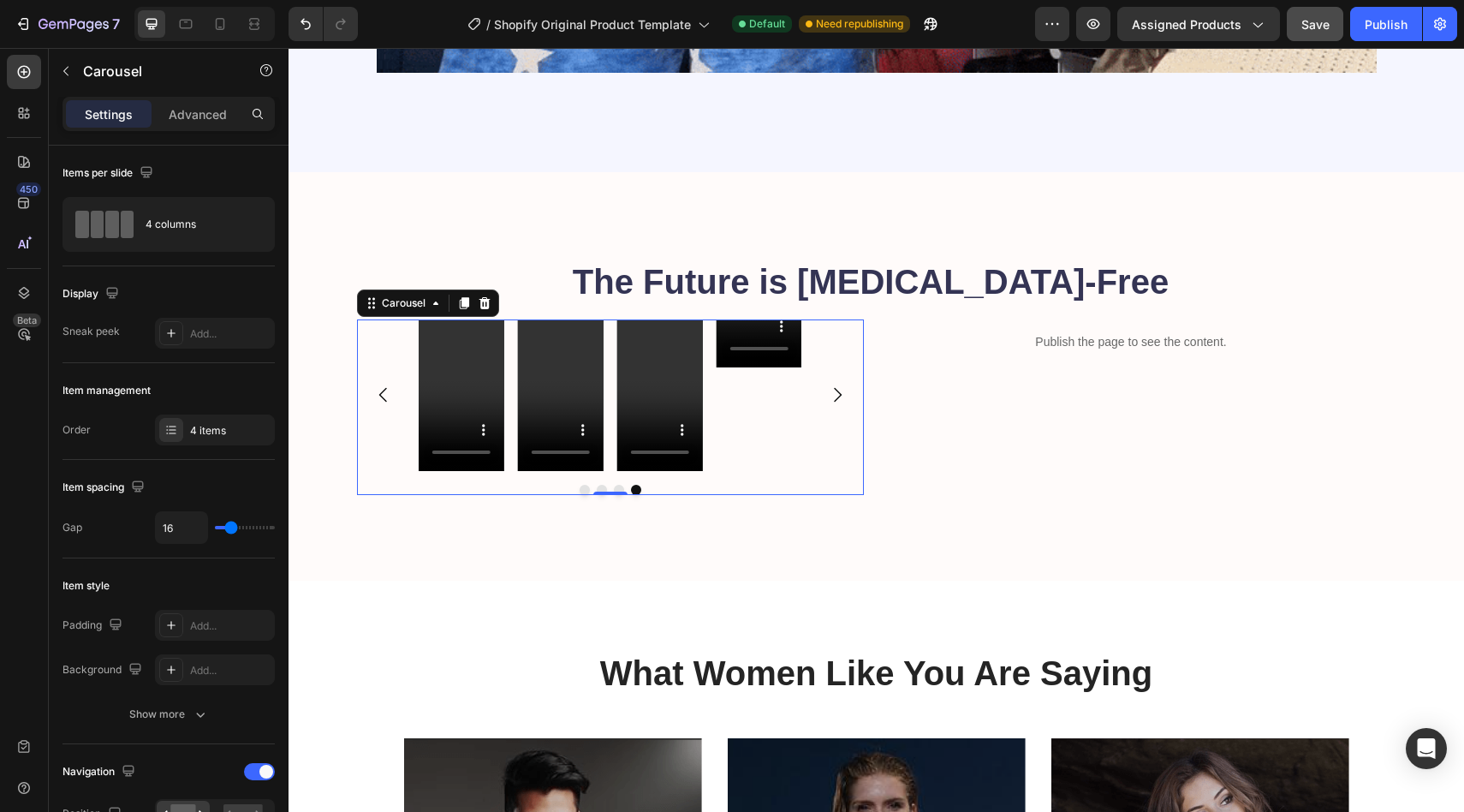
click at [760, 371] on div "Video" at bounding box center [759, 395] width 86 height 151
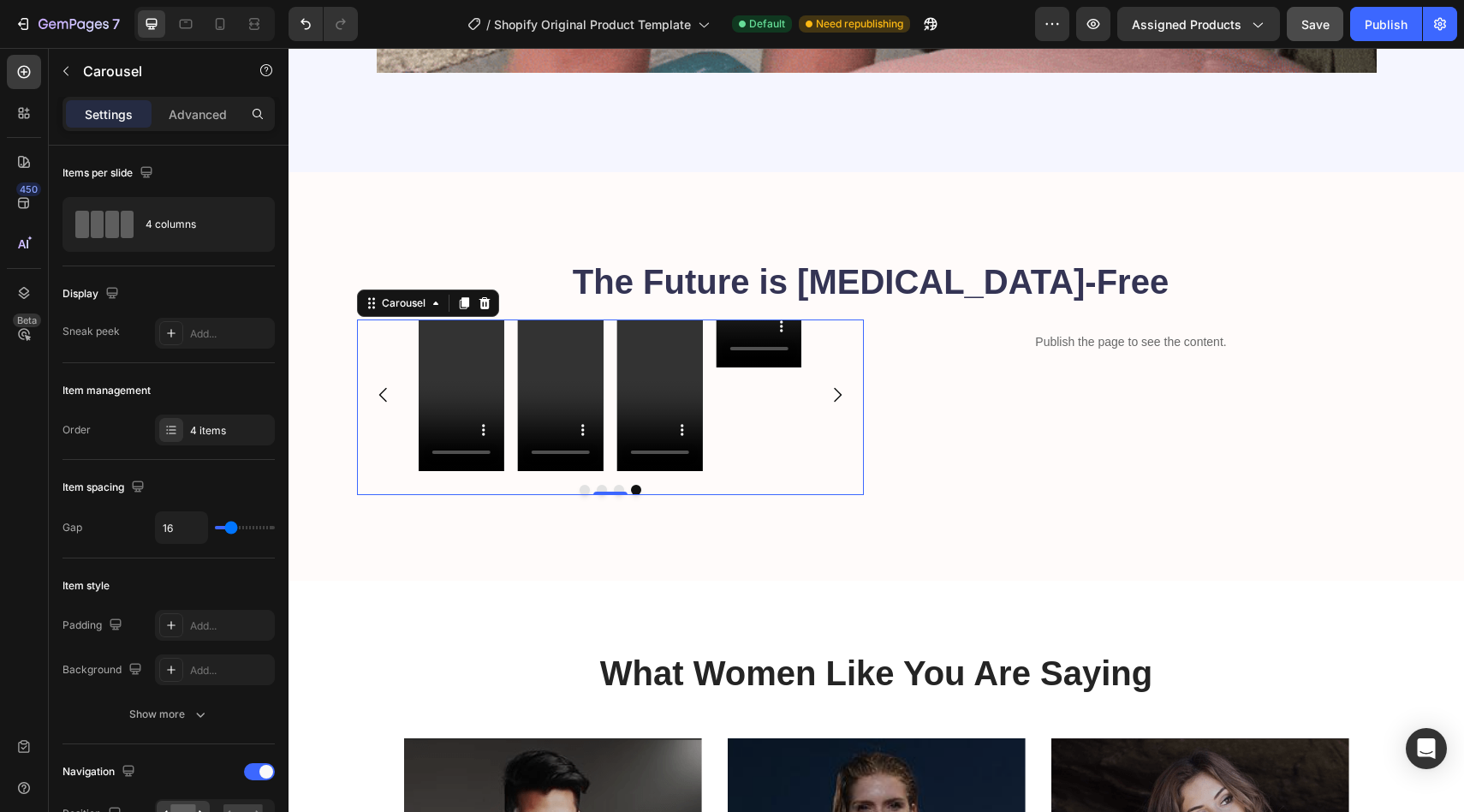
click at [790, 388] on div "Video" at bounding box center [759, 395] width 86 height 151
click at [771, 415] on div "Video" at bounding box center [759, 395] width 86 height 151
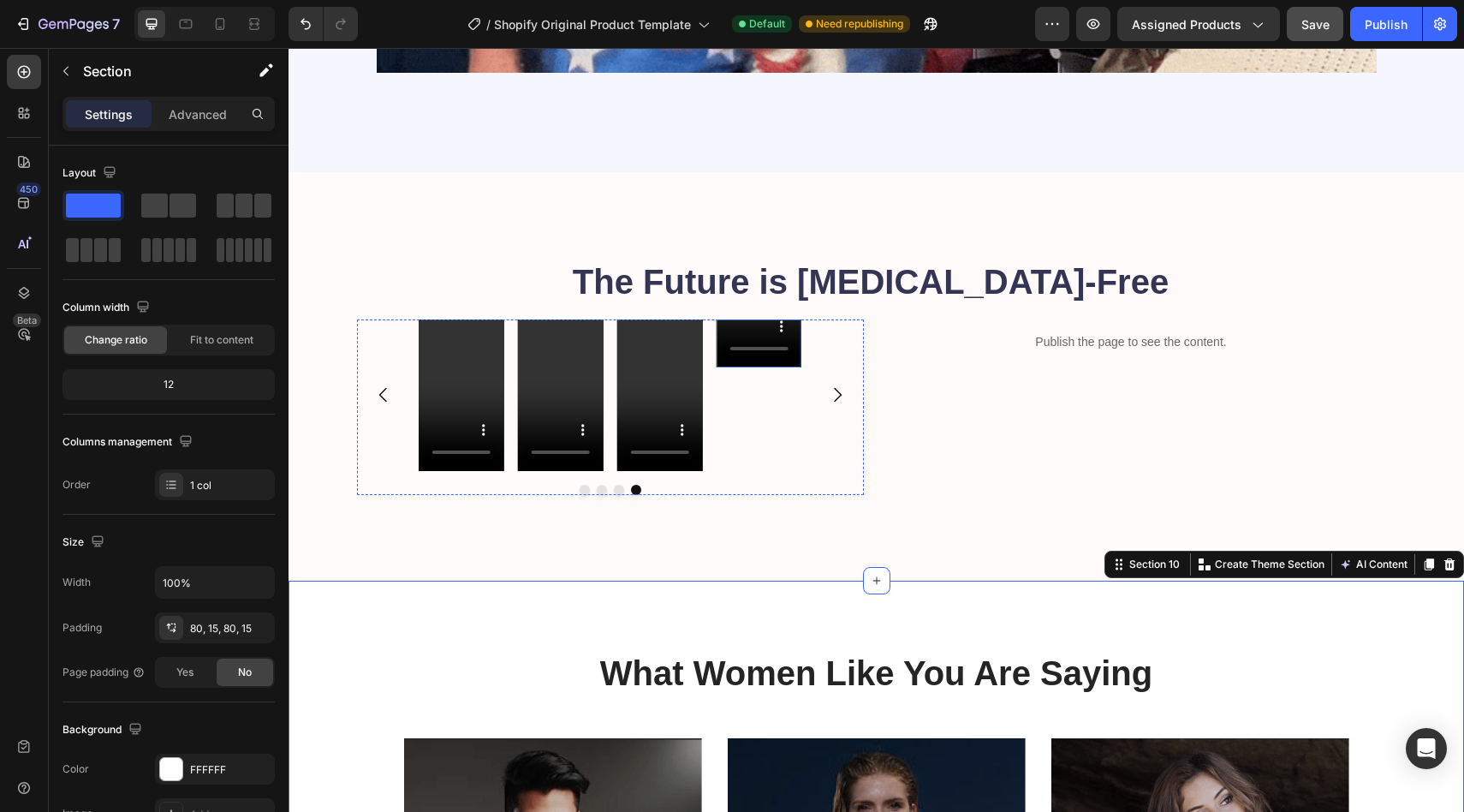
click at [746, 365] on div "Video" at bounding box center [759, 343] width 86 height 48
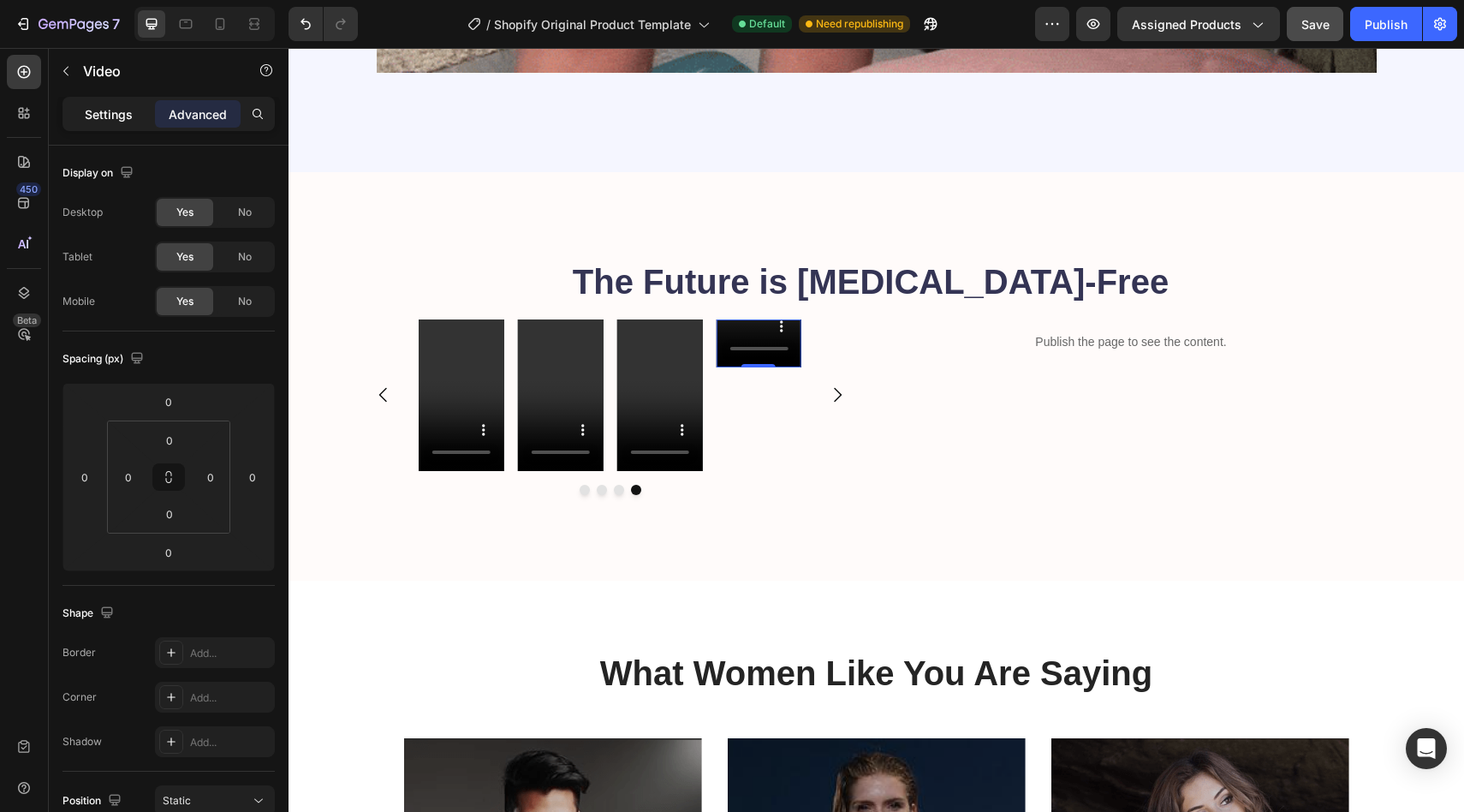
click at [84, 117] on div "Settings" at bounding box center [109, 113] width 86 height 27
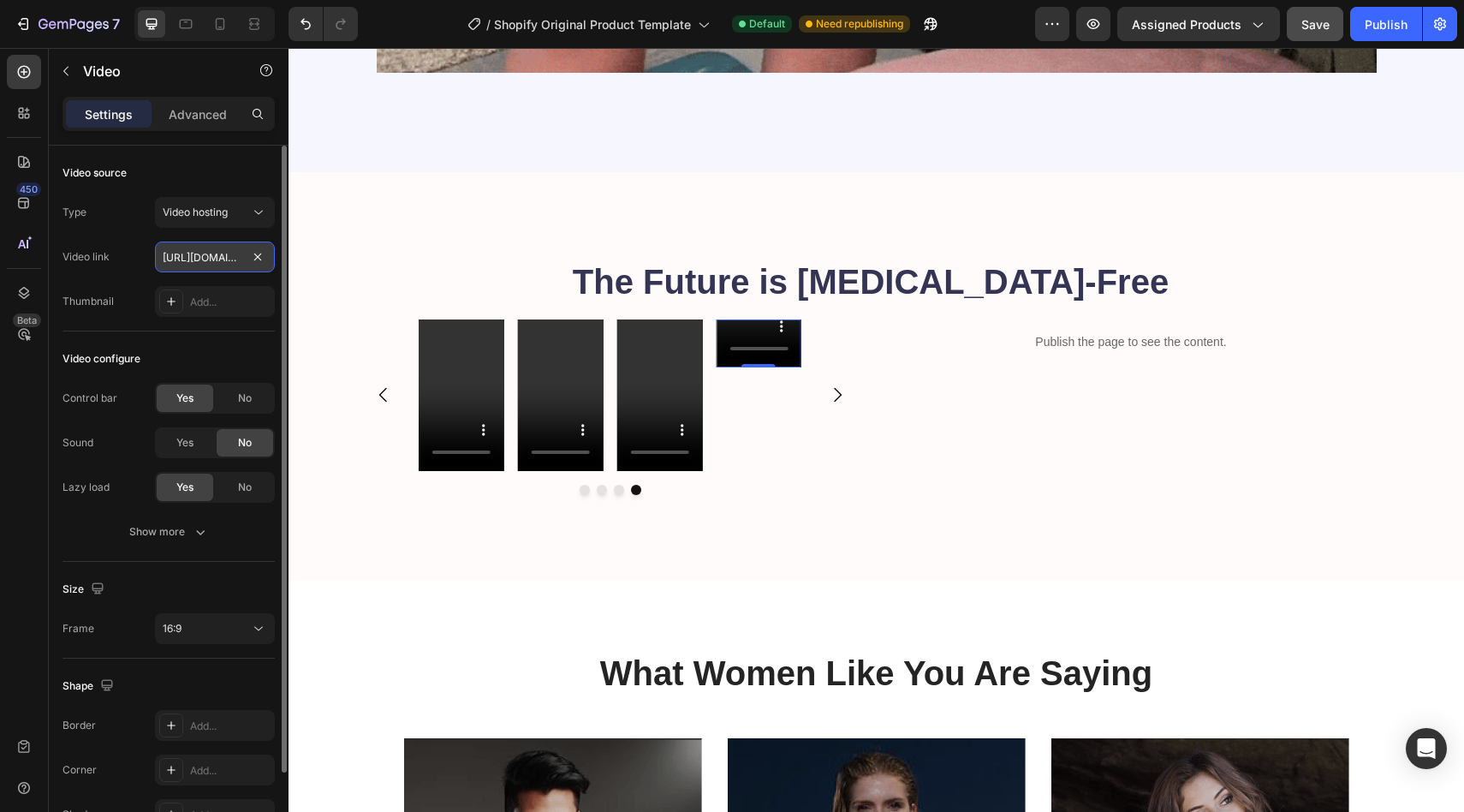
click at [191, 264] on input "[URL][DOMAIN_NAME]" at bounding box center [214, 256] width 120 height 31
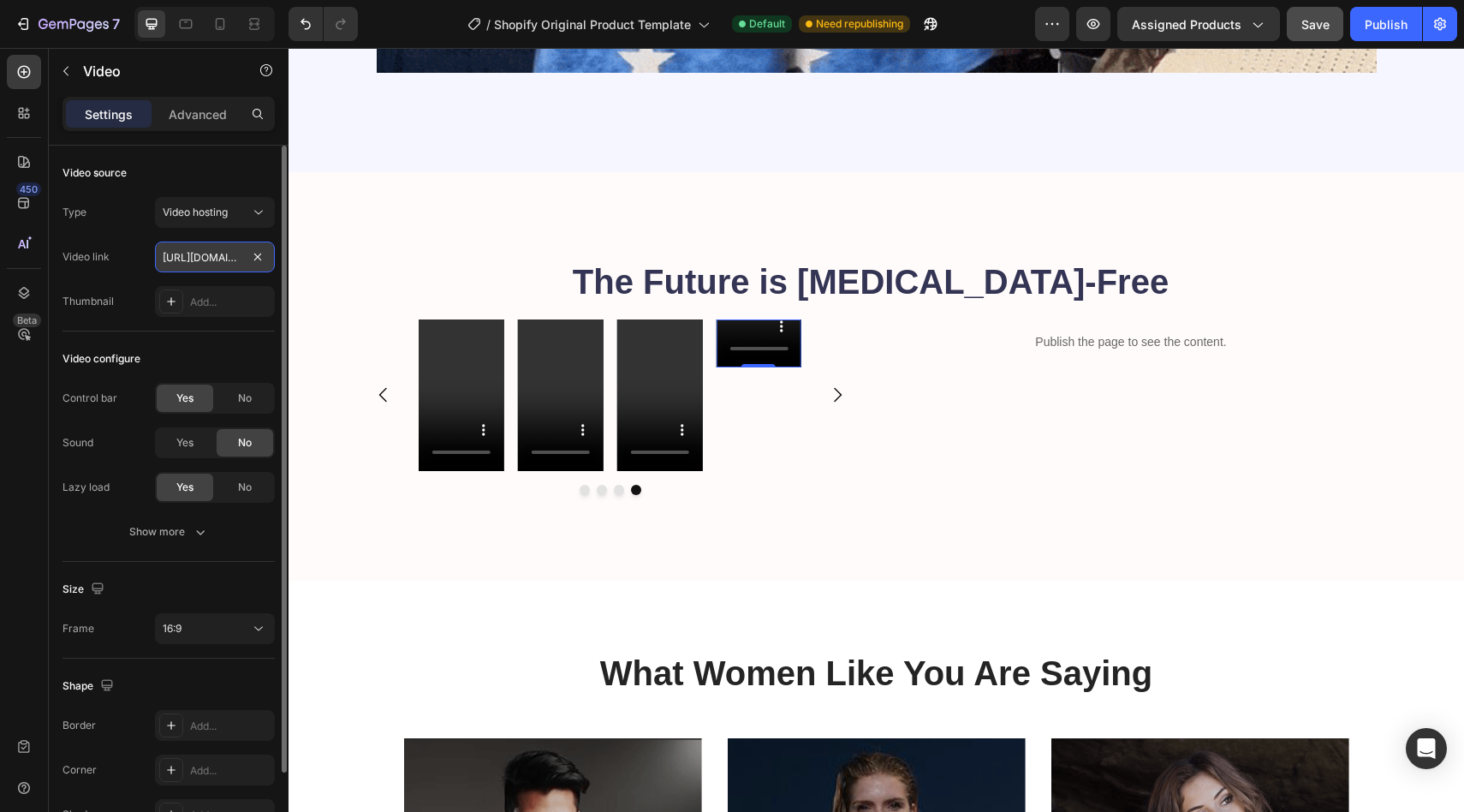
click at [191, 264] on input "[URL][DOMAIN_NAME]" at bounding box center [214, 256] width 120 height 31
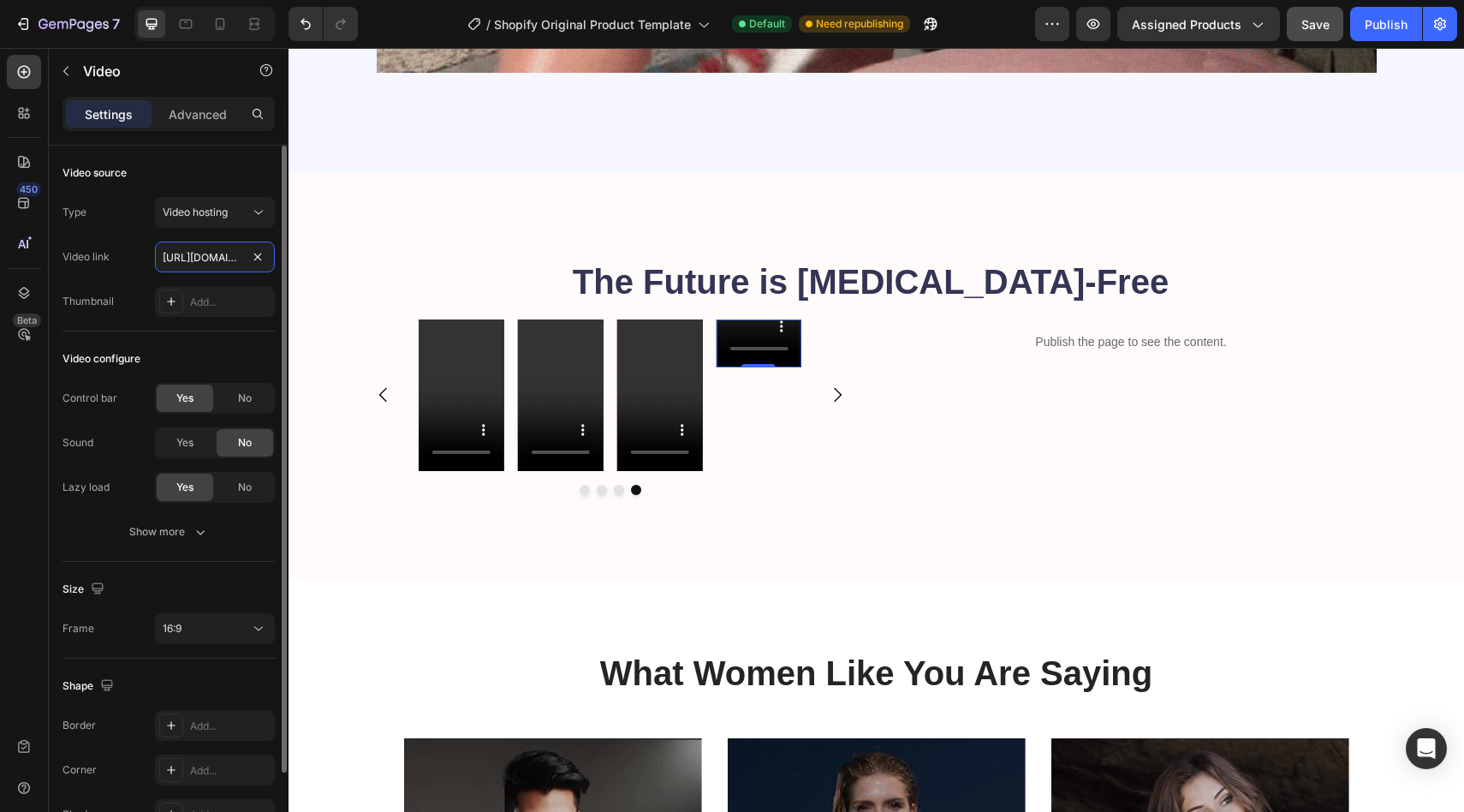
paste input "38859a5ca3b04e1f89def9d8a89d7ce1"
type input "[URL][DOMAIN_NAME]"
click at [192, 168] on div "Video source" at bounding box center [168, 172] width 213 height 27
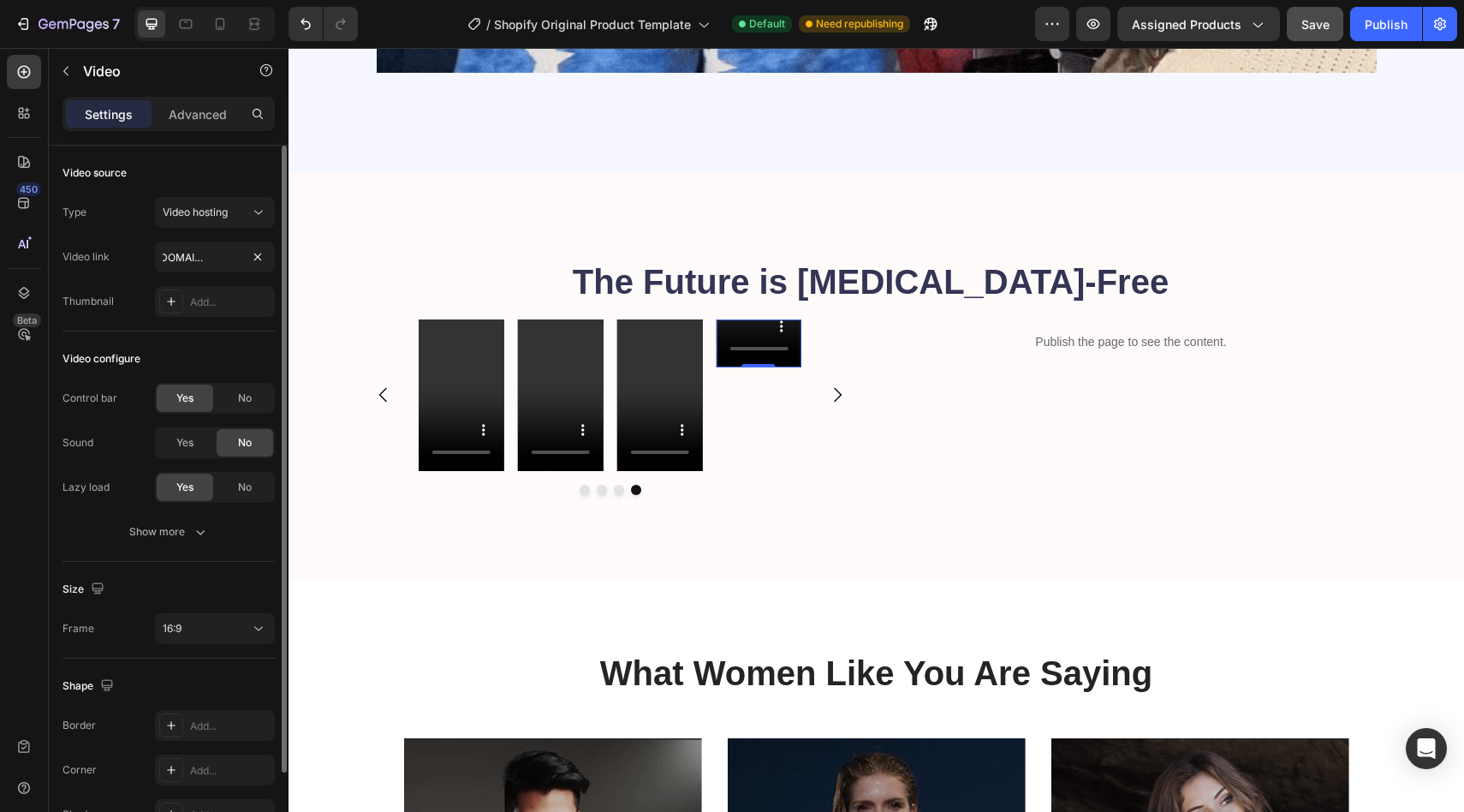
scroll to position [0, 0]
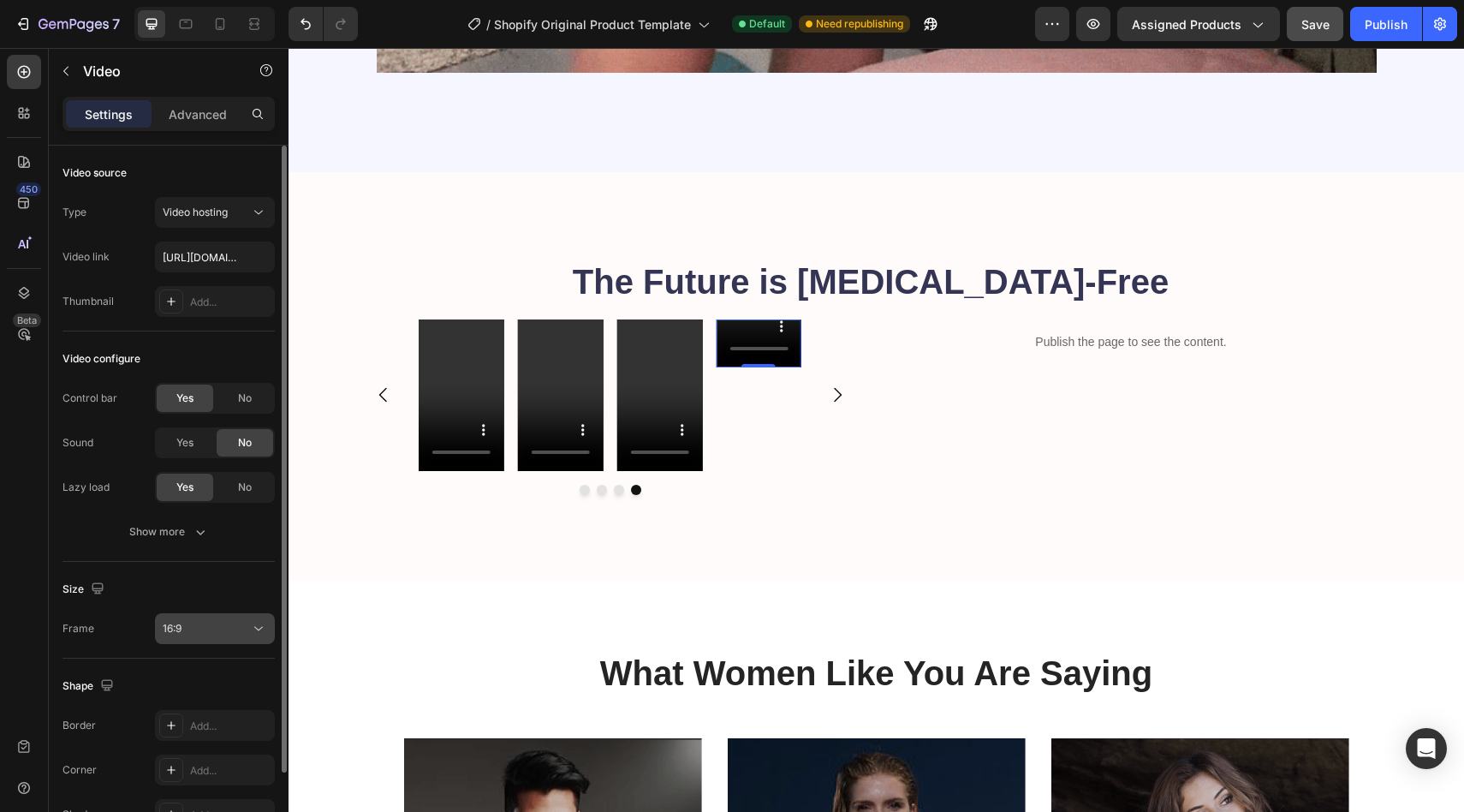
click at [215, 636] on div "16:9" at bounding box center [214, 628] width 104 height 18
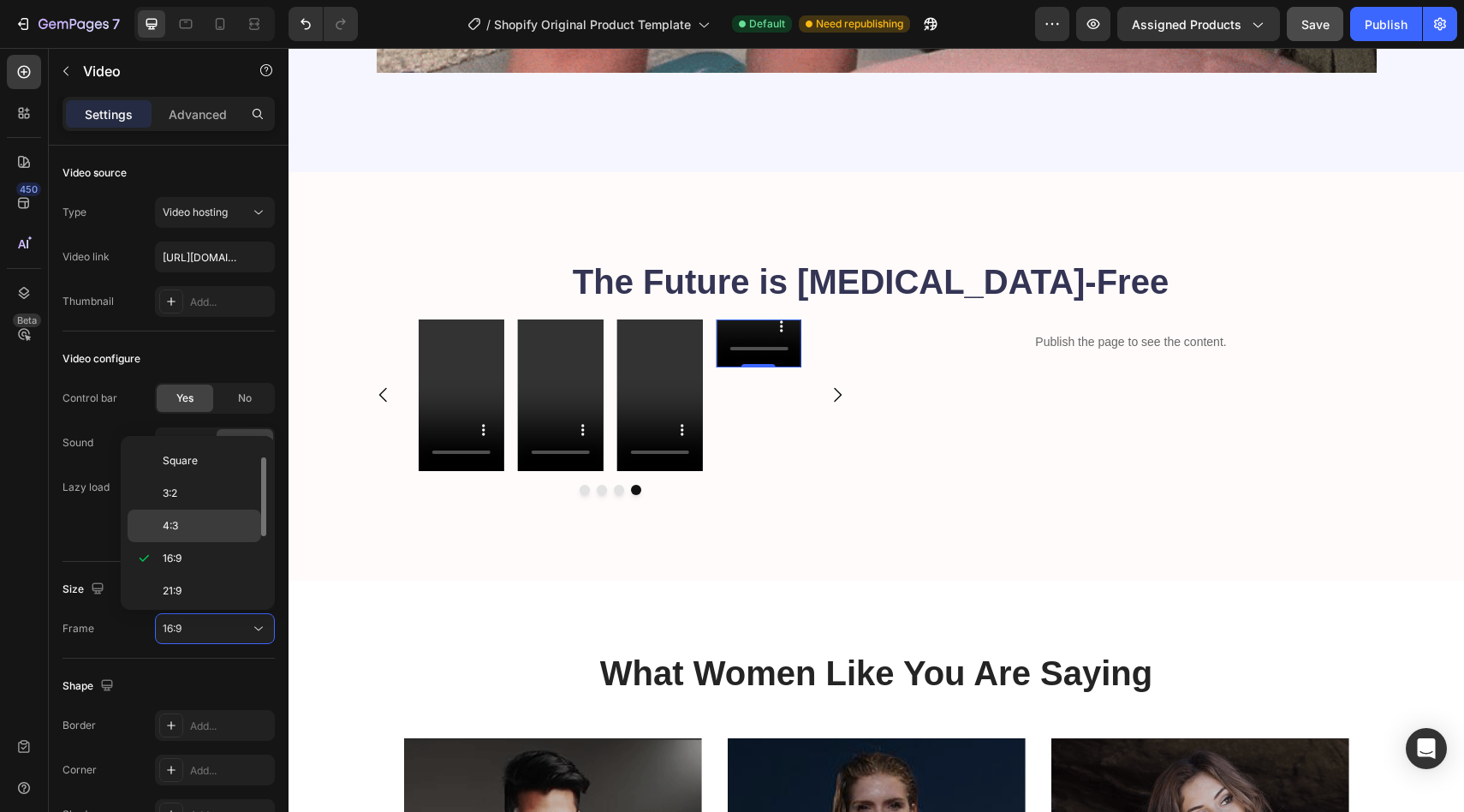
scroll to position [165, 0]
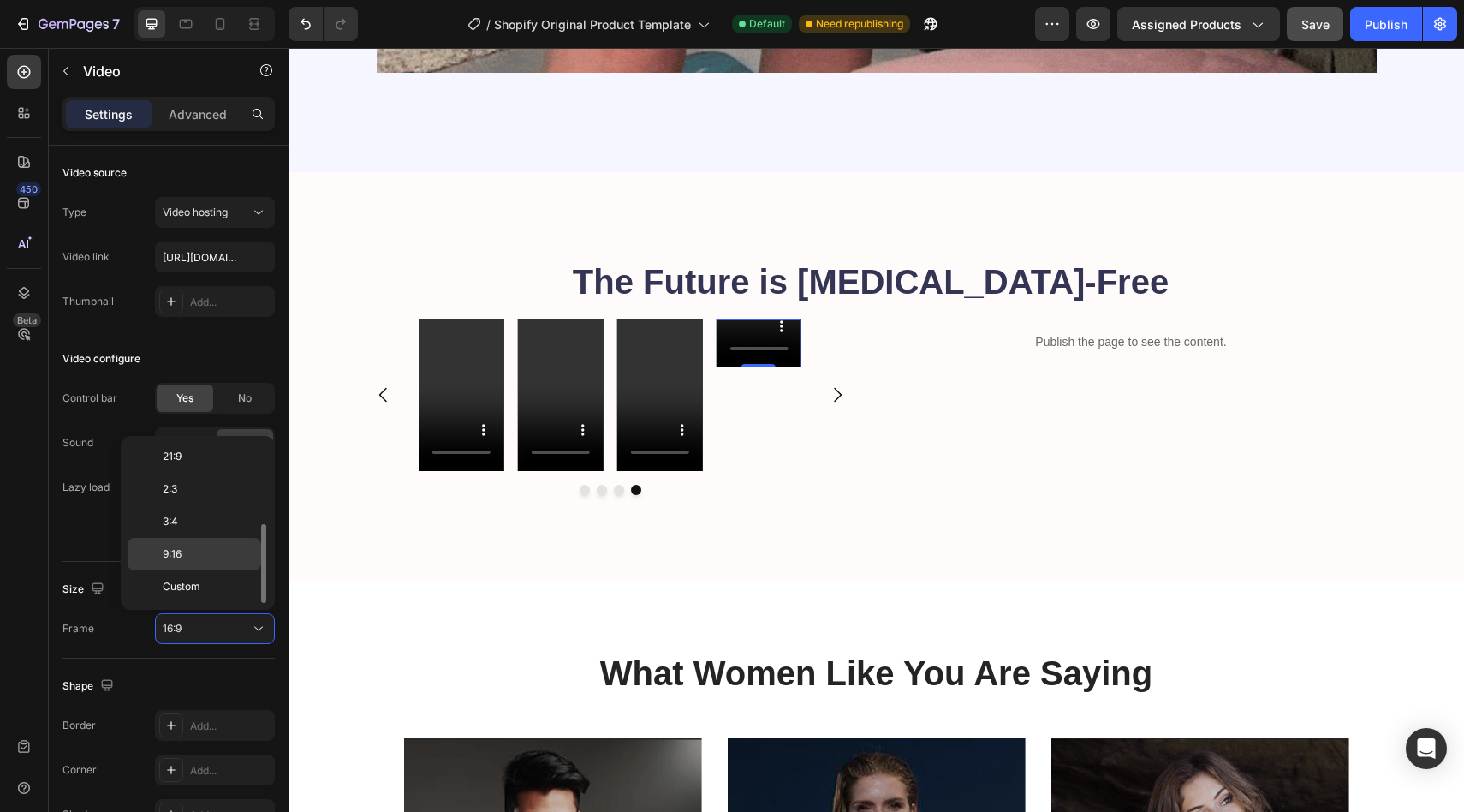
click at [200, 556] on p "9:16" at bounding box center [208, 554] width 91 height 16
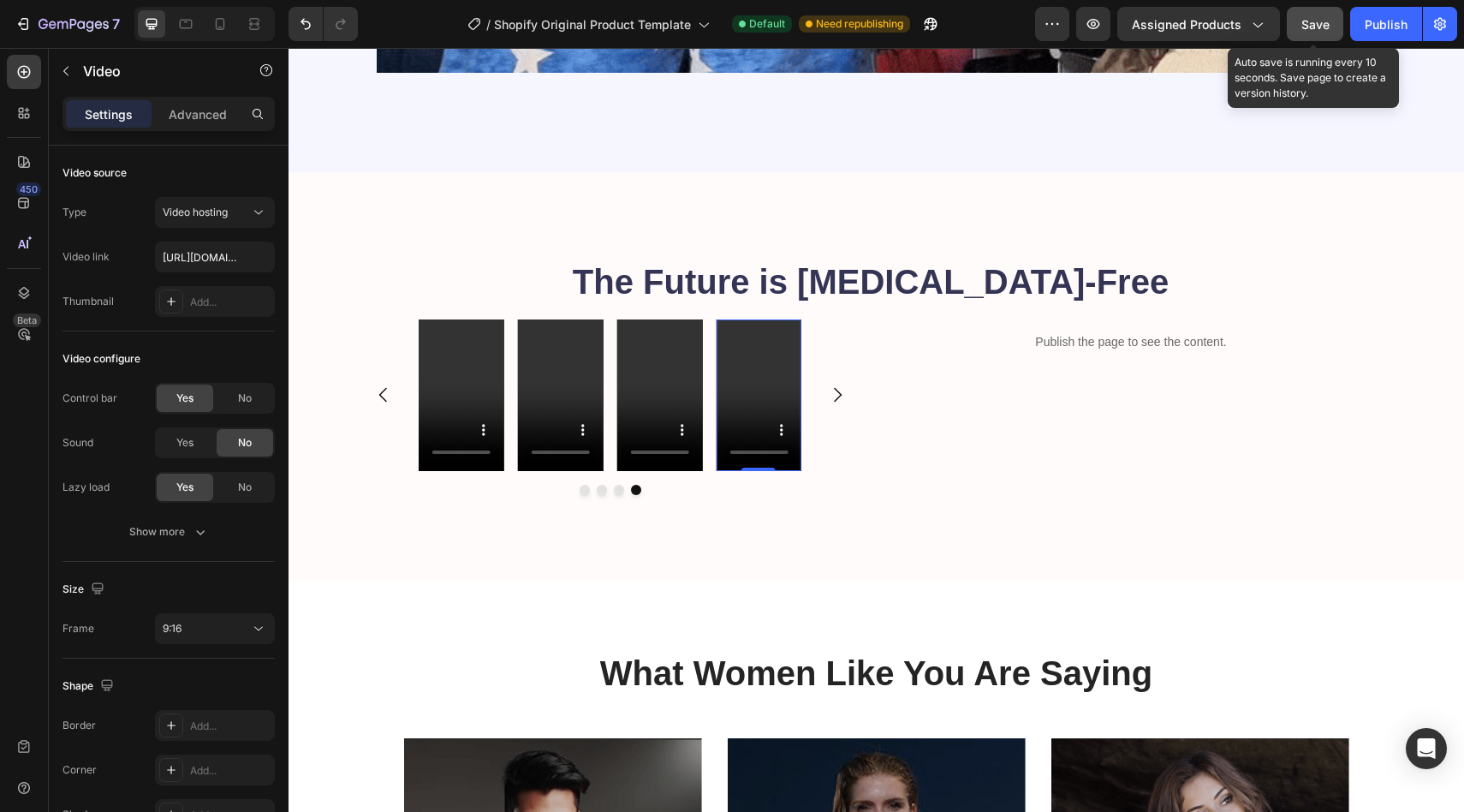
click at [1331, 27] on button "Save" at bounding box center [1315, 24] width 57 height 34
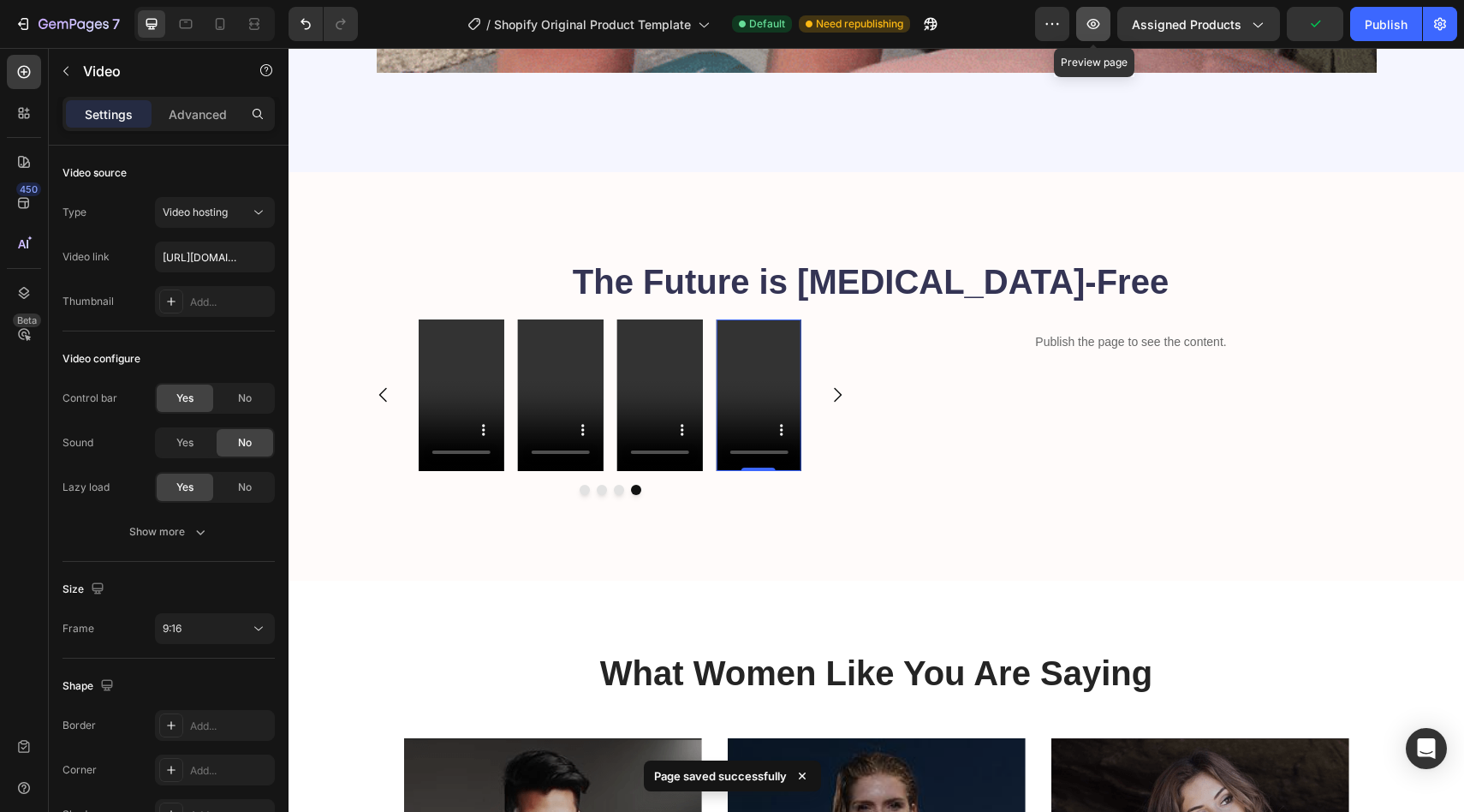
click at [1097, 19] on icon "button" at bounding box center [1094, 24] width 13 height 10
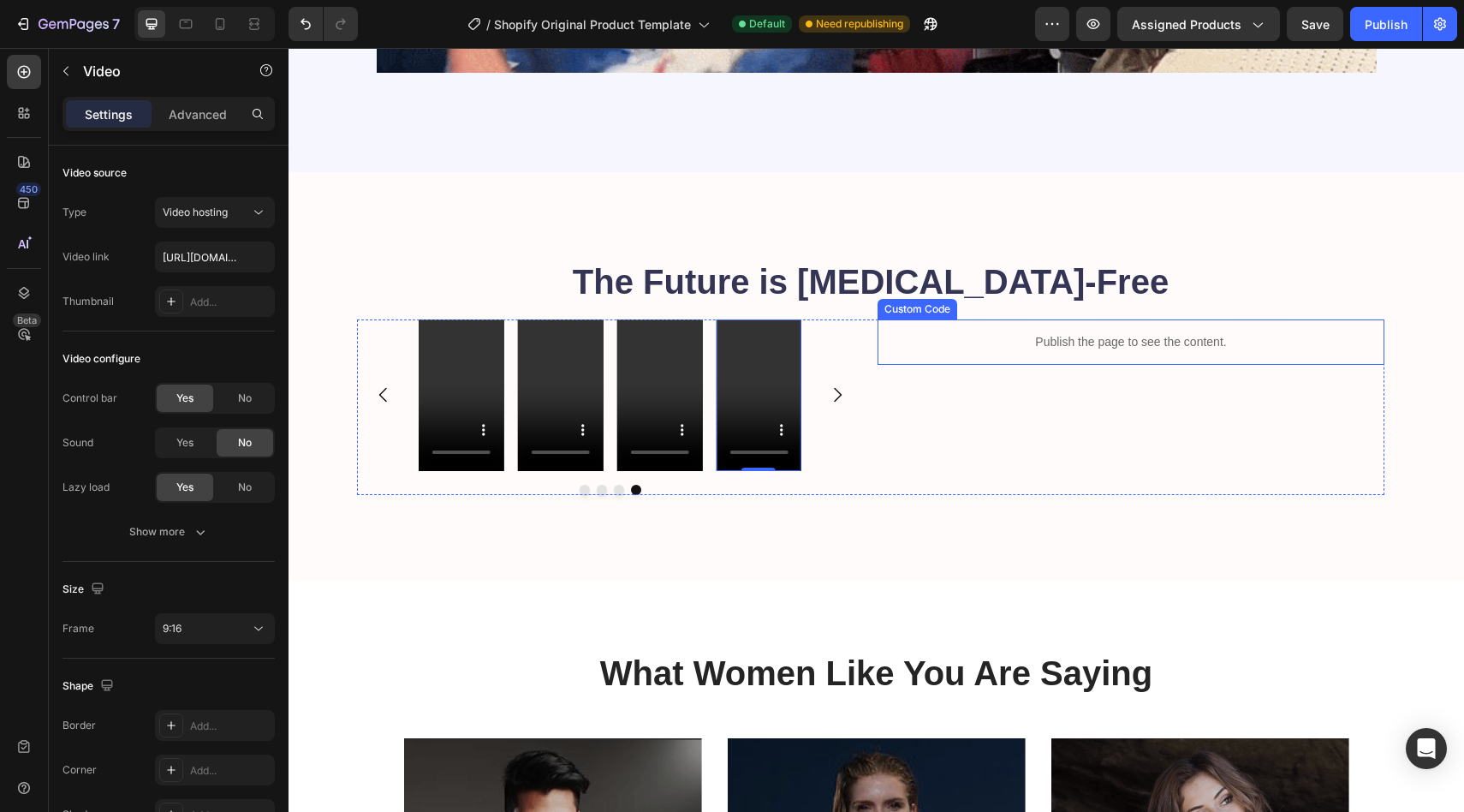
click at [1103, 344] on p "Publish the page to see the content." at bounding box center [1131, 342] width 507 height 18
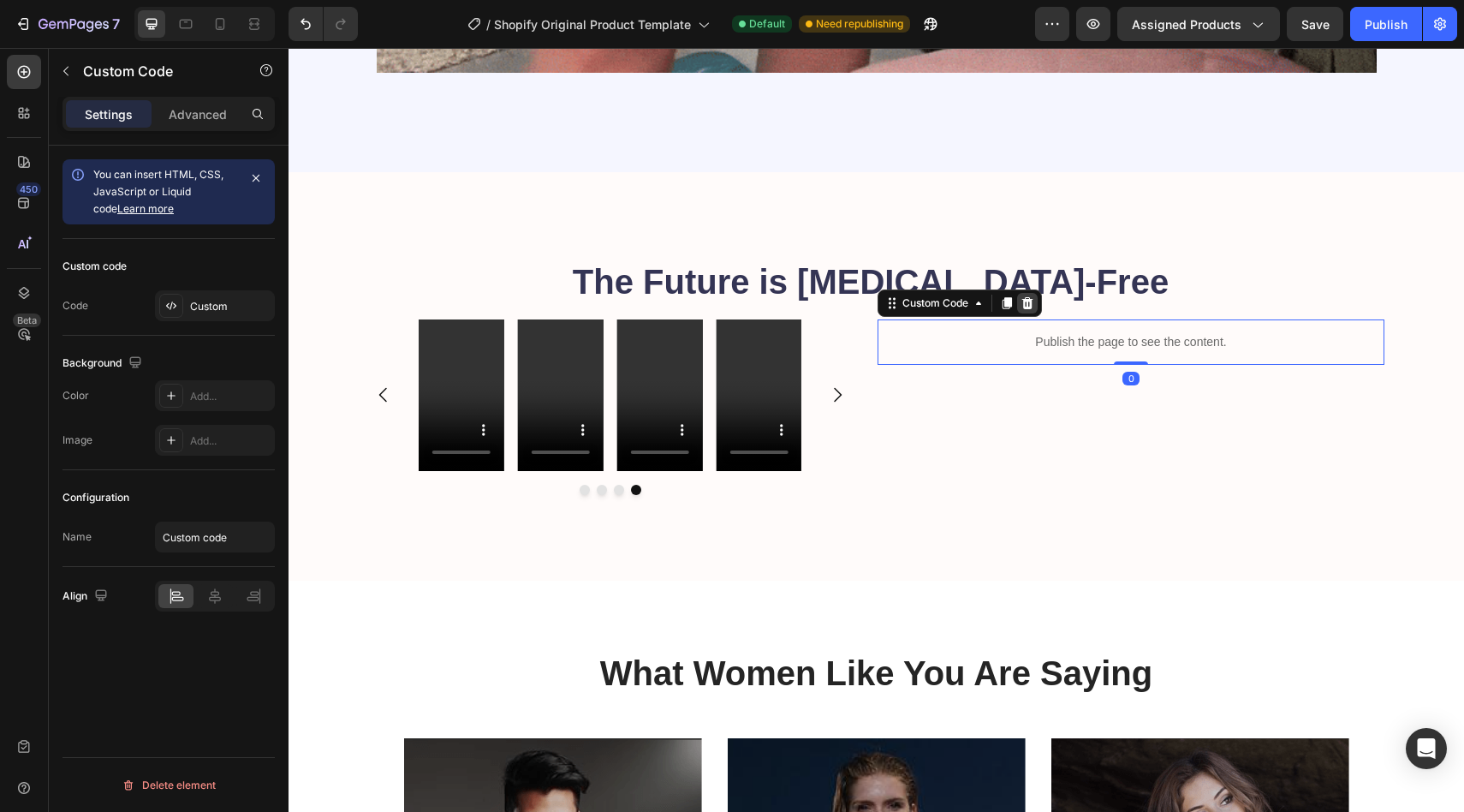
click at [1030, 304] on icon at bounding box center [1027, 304] width 11 height 12
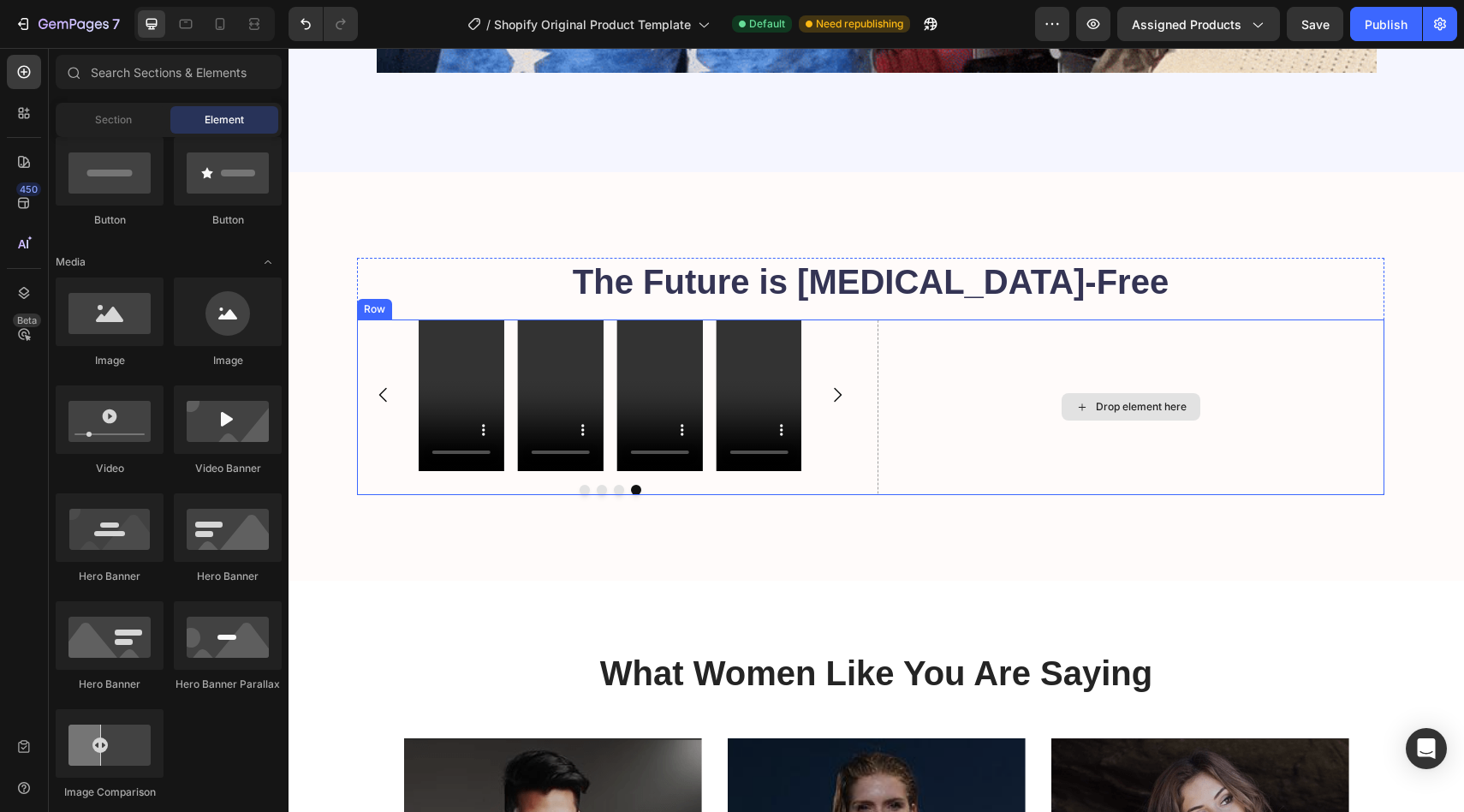
click at [1130, 402] on div "Drop element here" at bounding box center [1141, 407] width 91 height 14
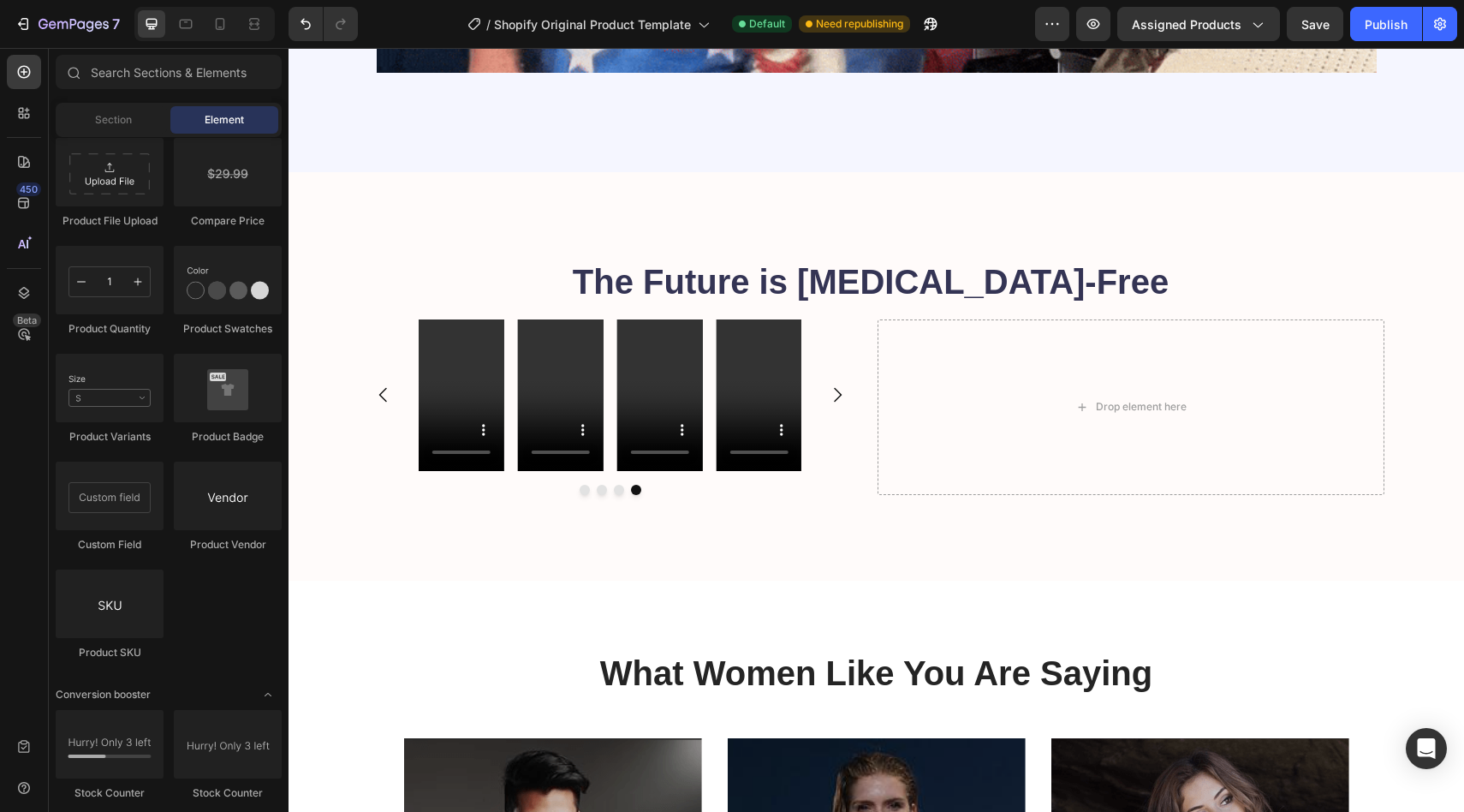
scroll to position [0, 0]
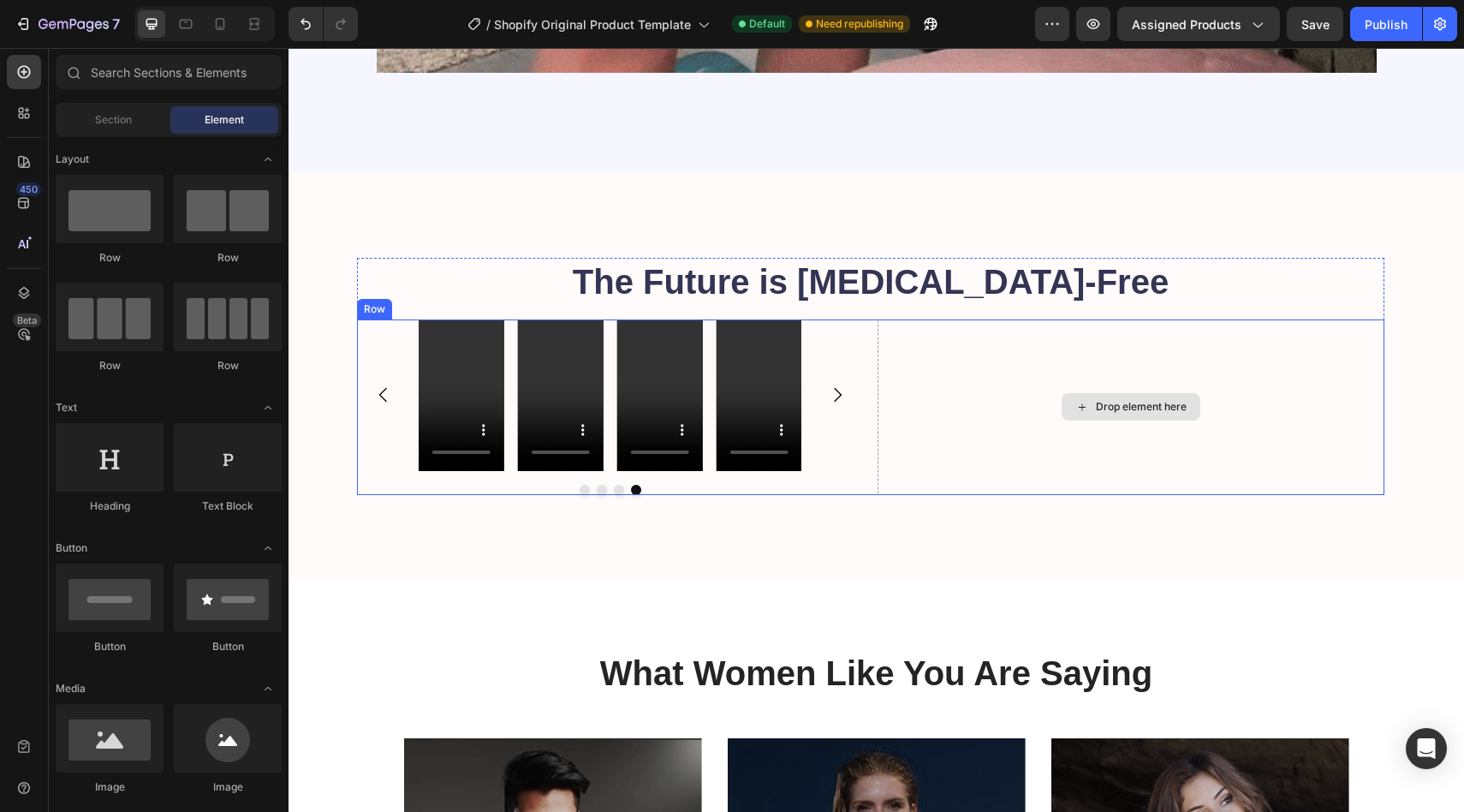
click at [1079, 411] on icon at bounding box center [1082, 407] width 14 height 15
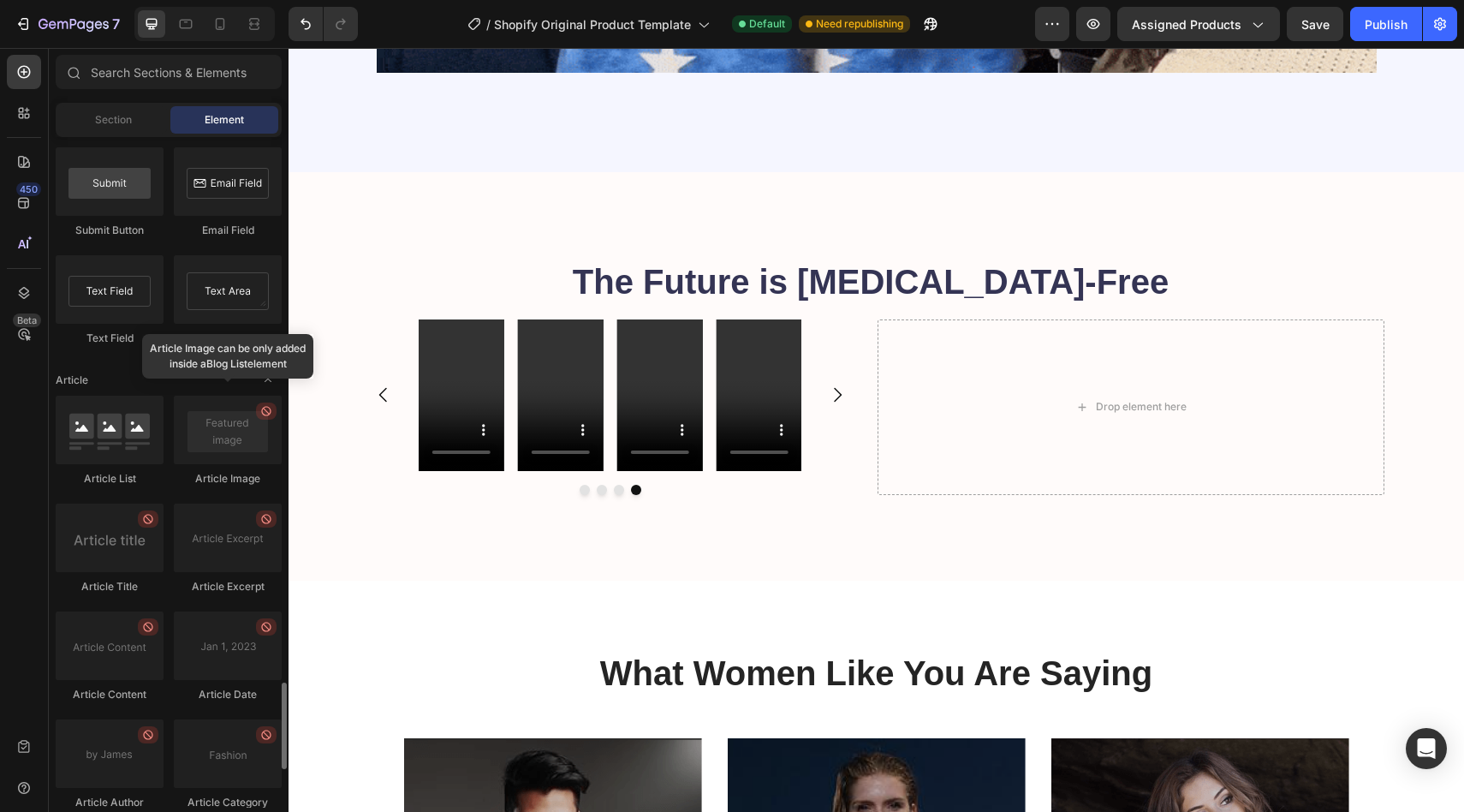
scroll to position [4062, 0]
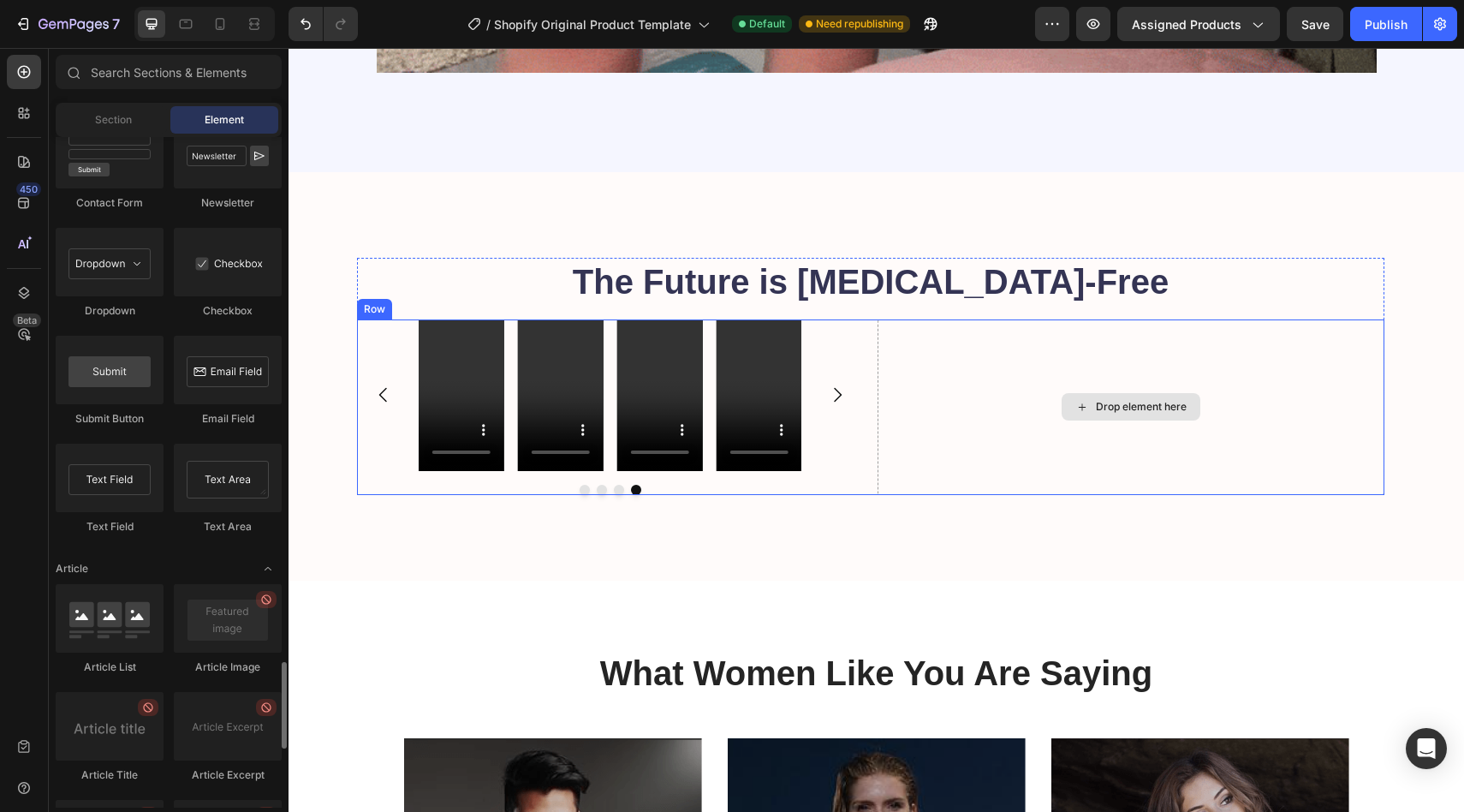
click at [1088, 360] on div "Drop element here" at bounding box center [1131, 407] width 507 height 176
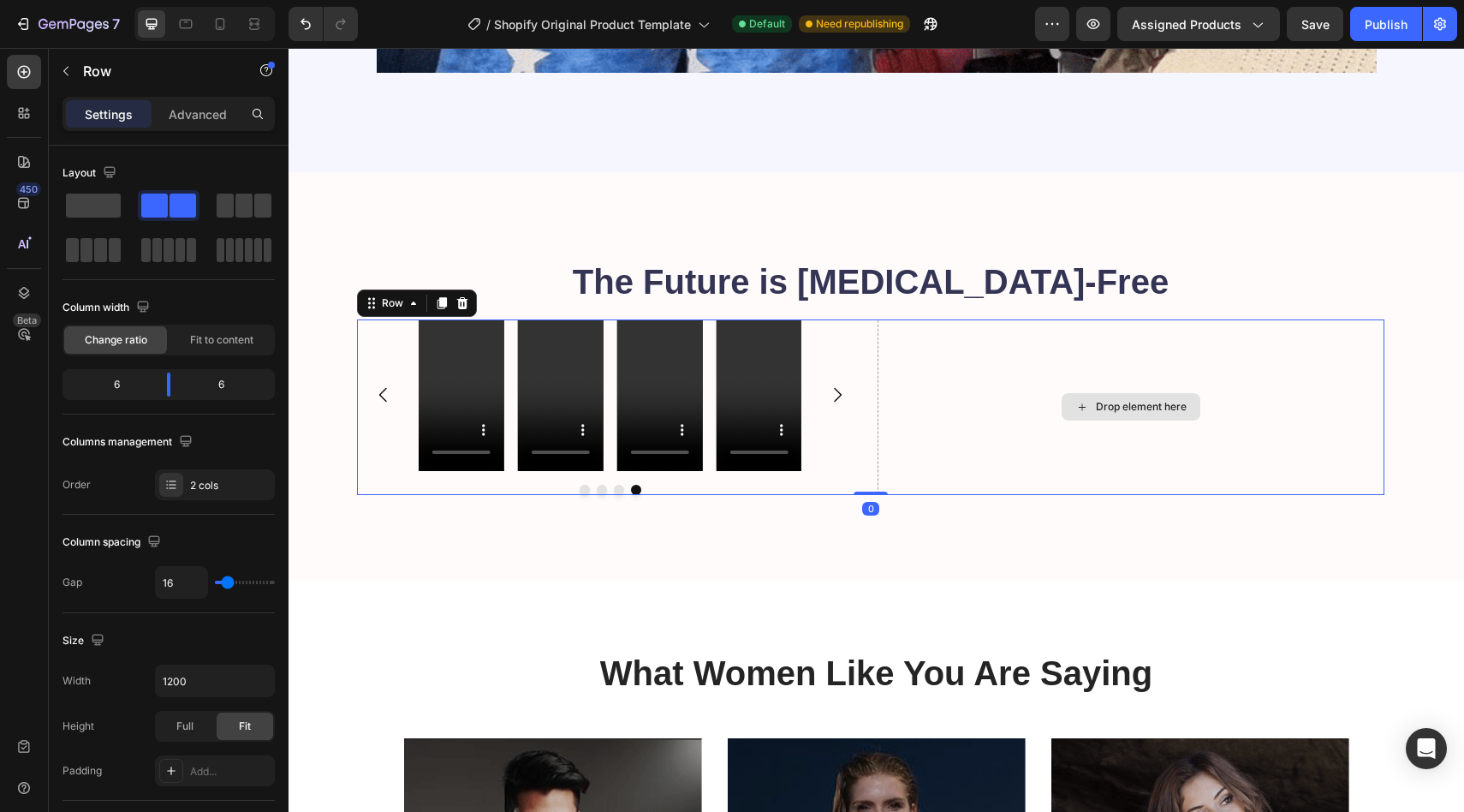
click at [1081, 360] on div "Drop element here" at bounding box center [1131, 407] width 507 height 176
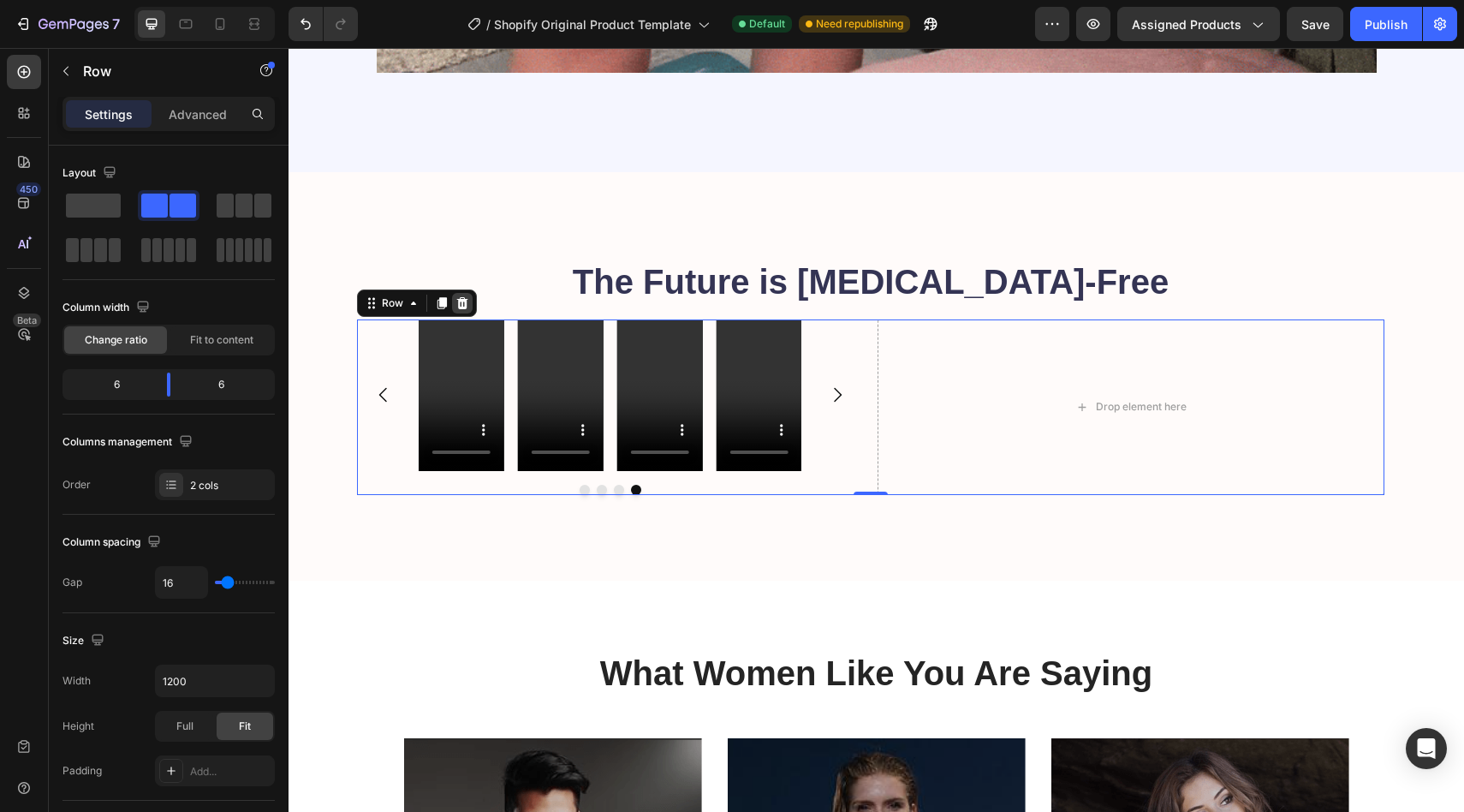
click at [467, 303] on icon at bounding box center [463, 304] width 14 height 14
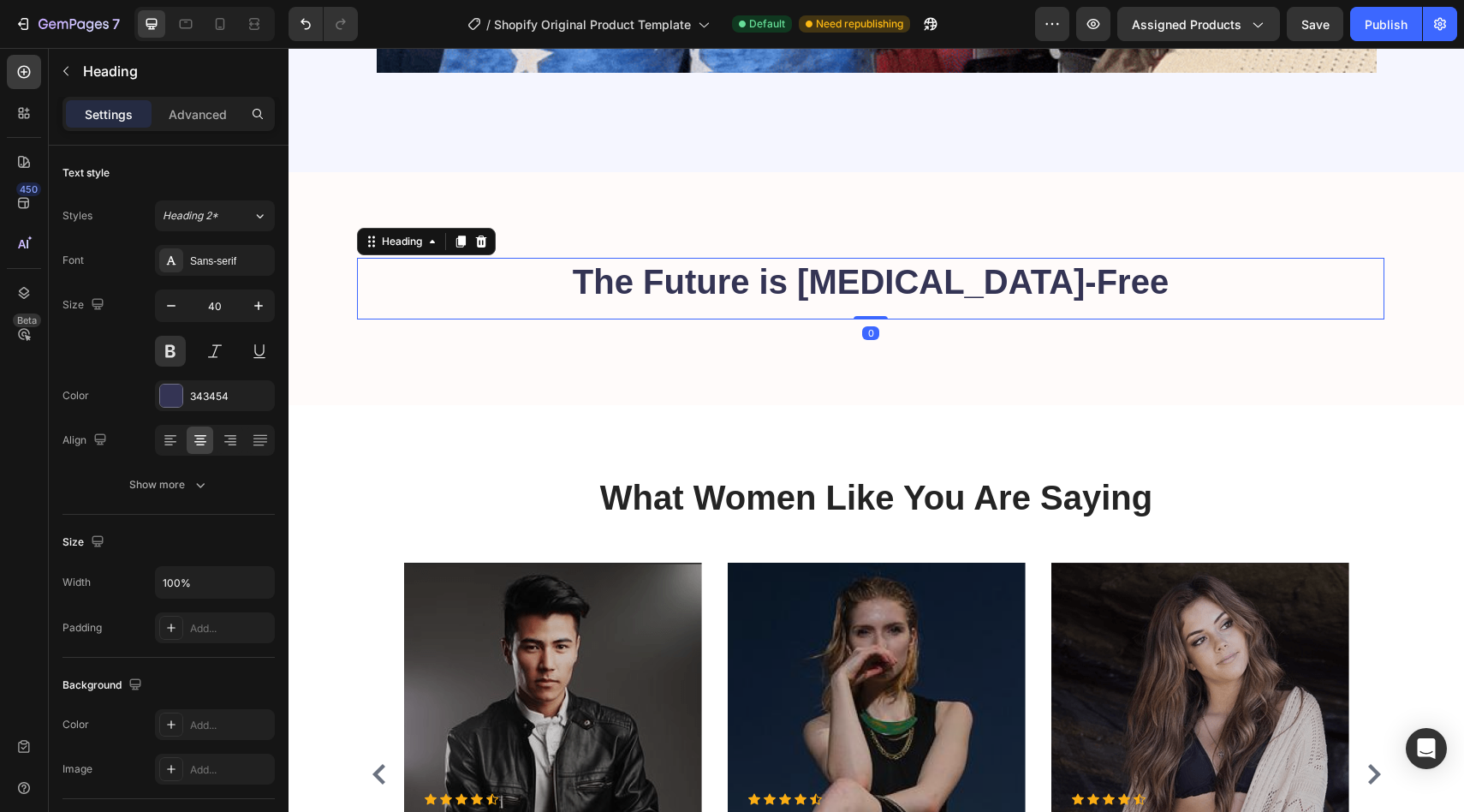
click at [538, 273] on h2 "The Future is [MEDICAL_DATA]-Free" at bounding box center [871, 282] width 1027 height 48
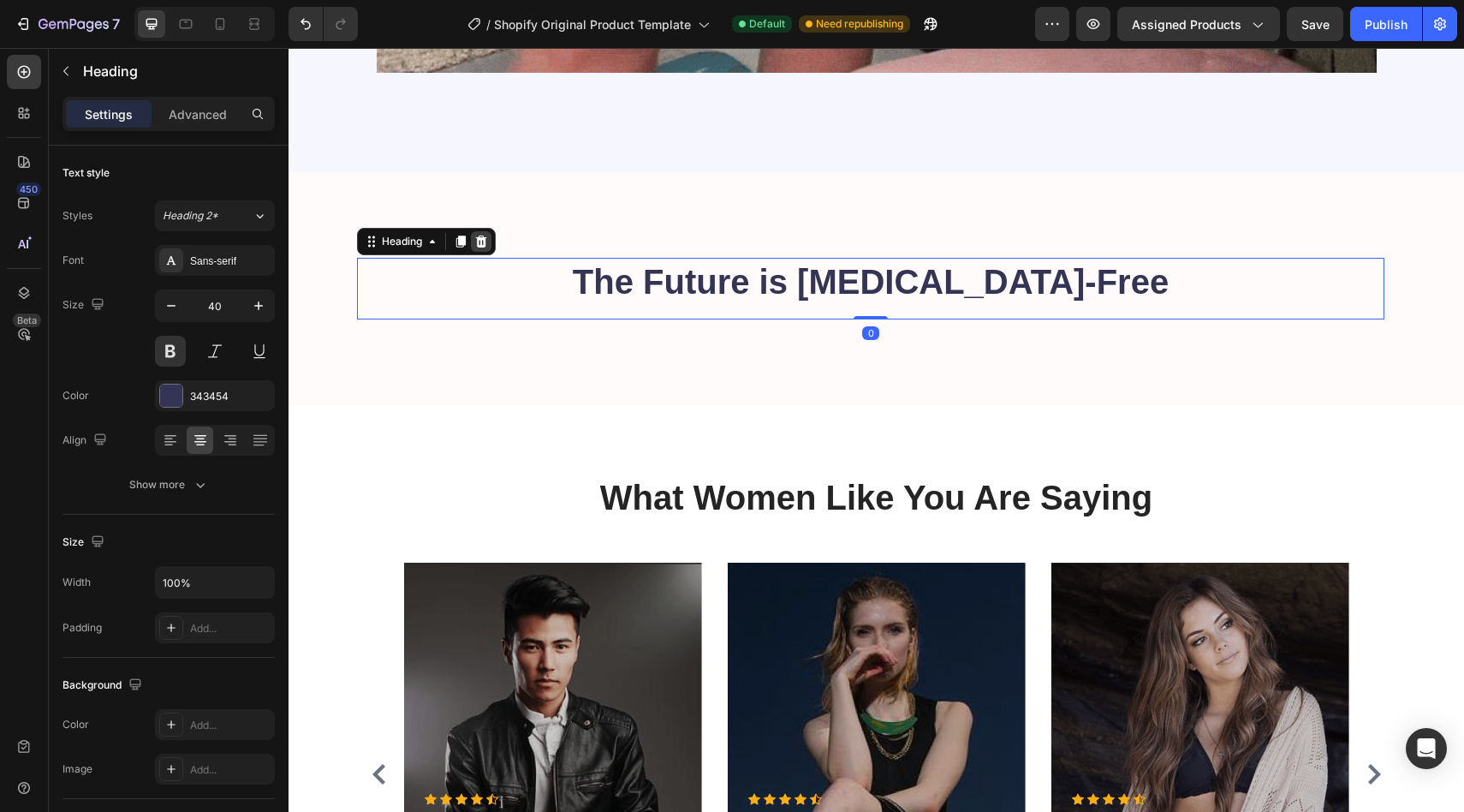
click at [478, 242] on icon at bounding box center [481, 242] width 11 height 12
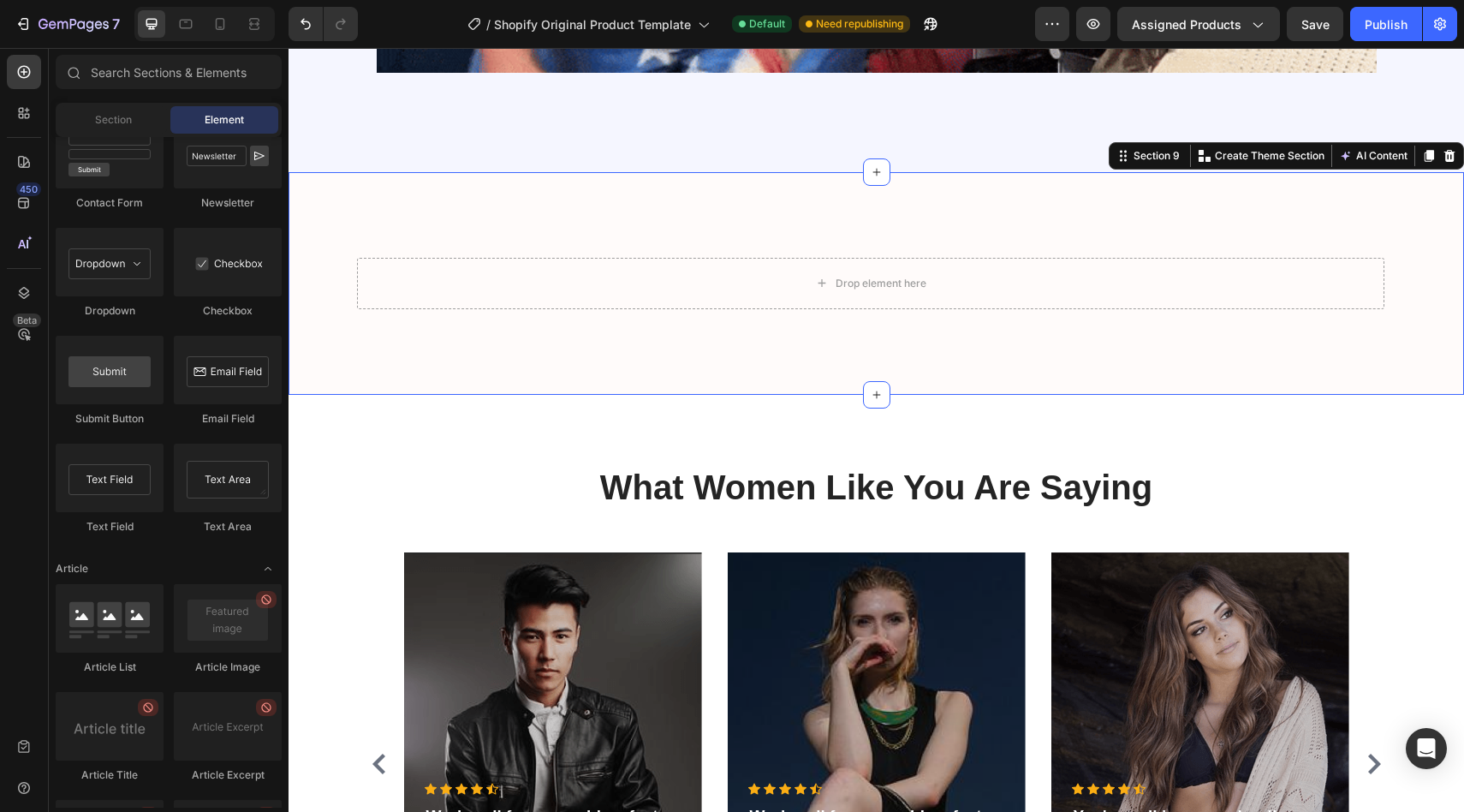
click at [620, 210] on div "Drop element here Row Section 9 You can create reusable sections Create Theme S…" at bounding box center [876, 284] width 1175 height 222
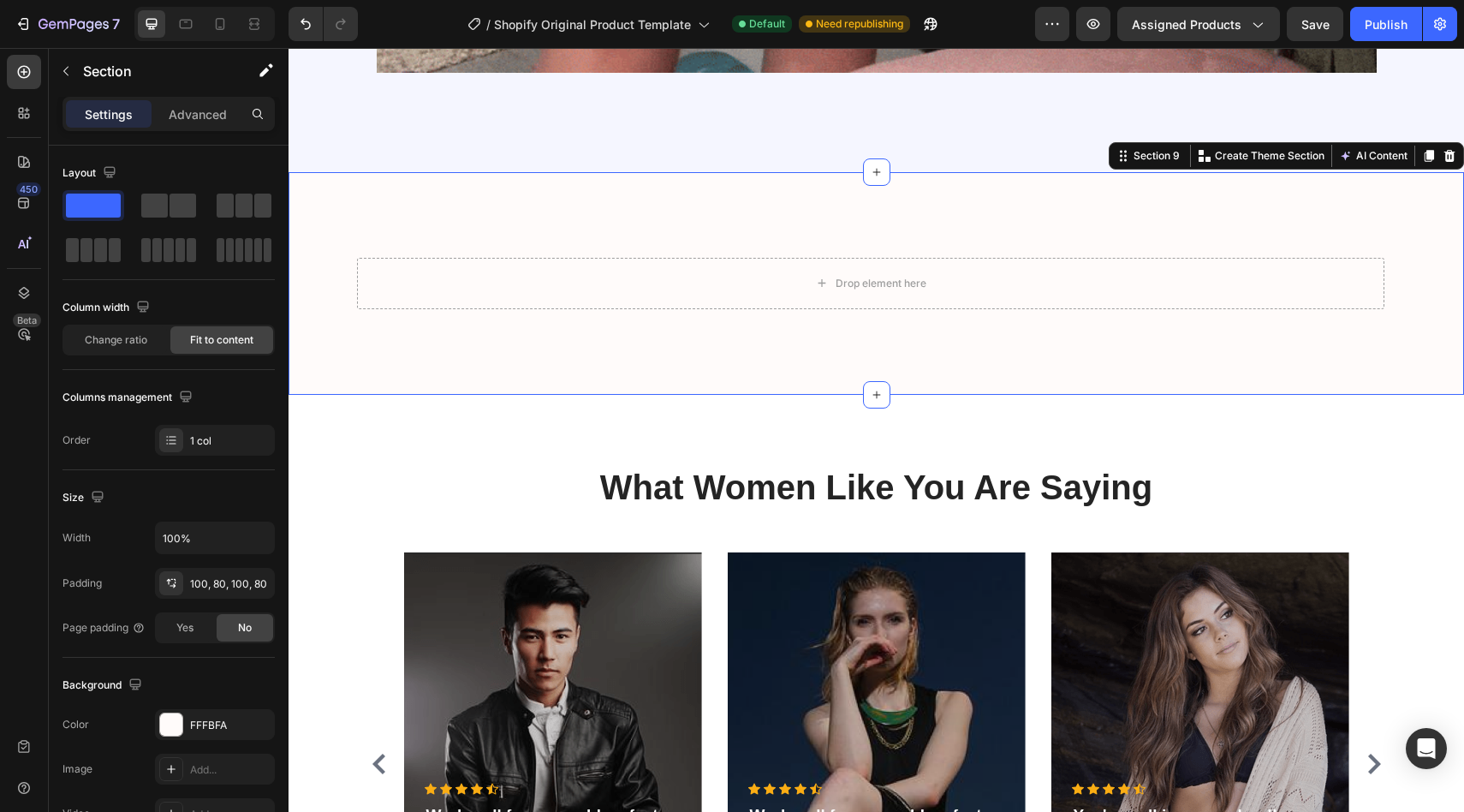
scroll to position [2378, 0]
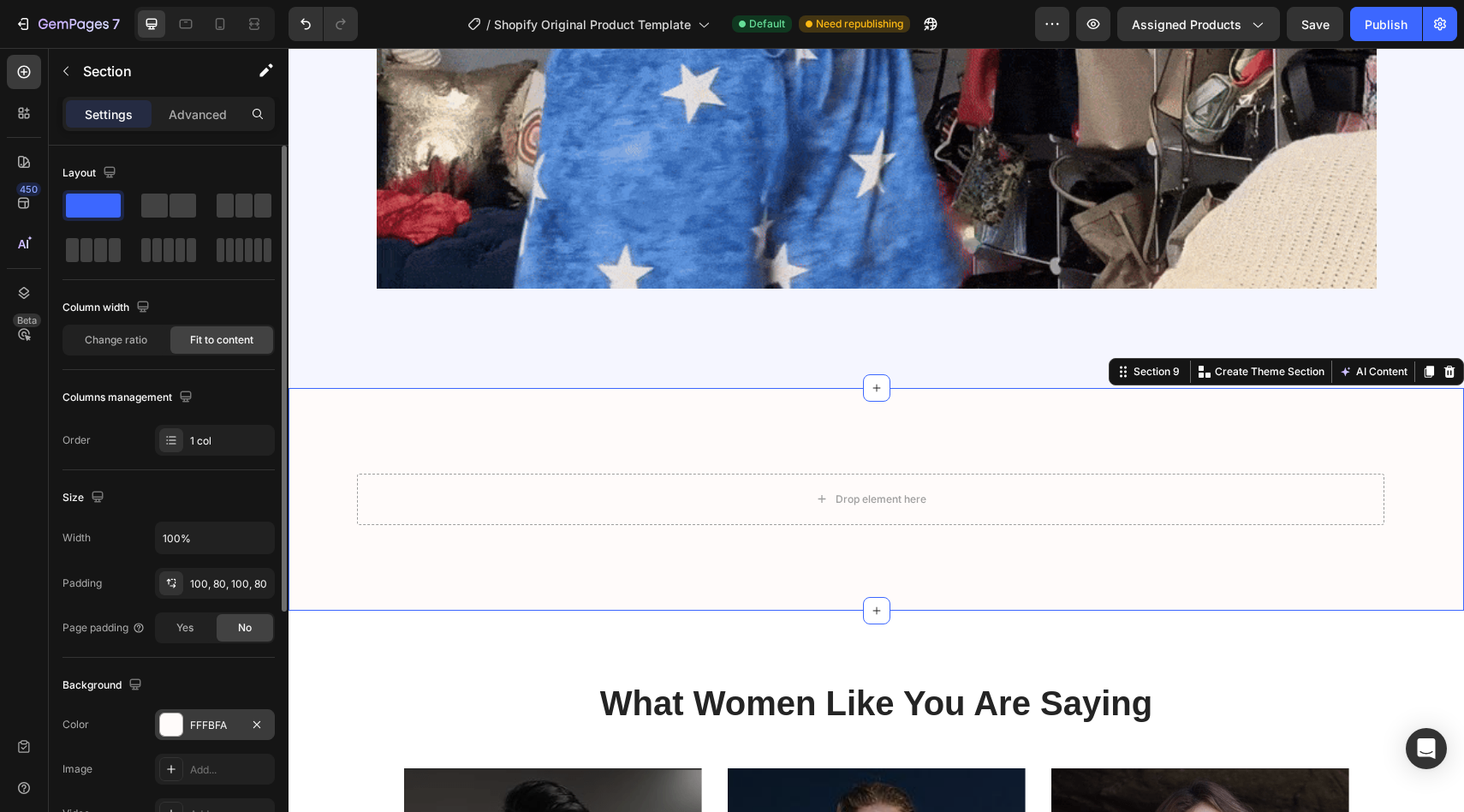
click at [219, 724] on div "FFFBFA" at bounding box center [214, 725] width 50 height 16
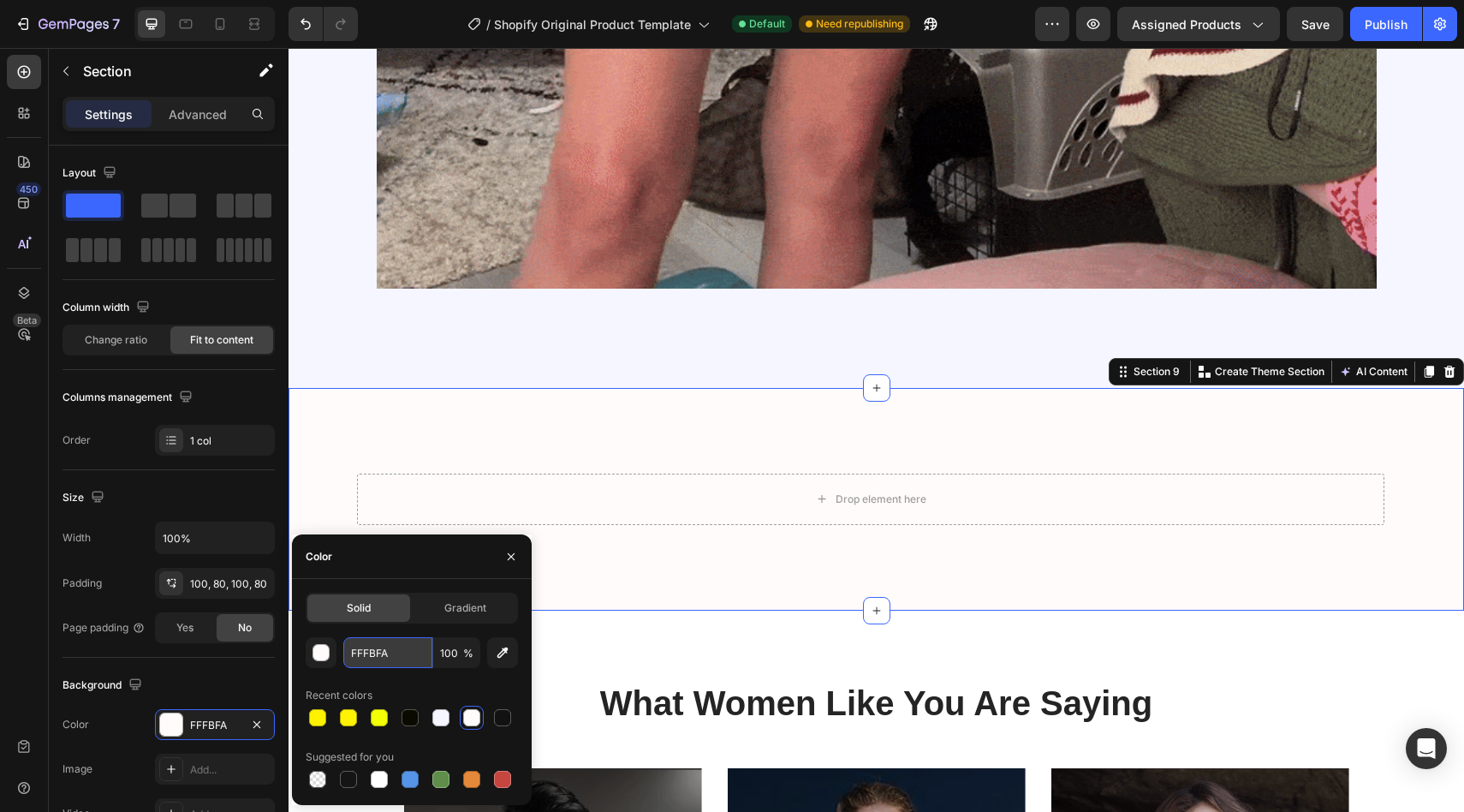
click at [378, 648] on input "FFFBFA" at bounding box center [388, 652] width 89 height 31
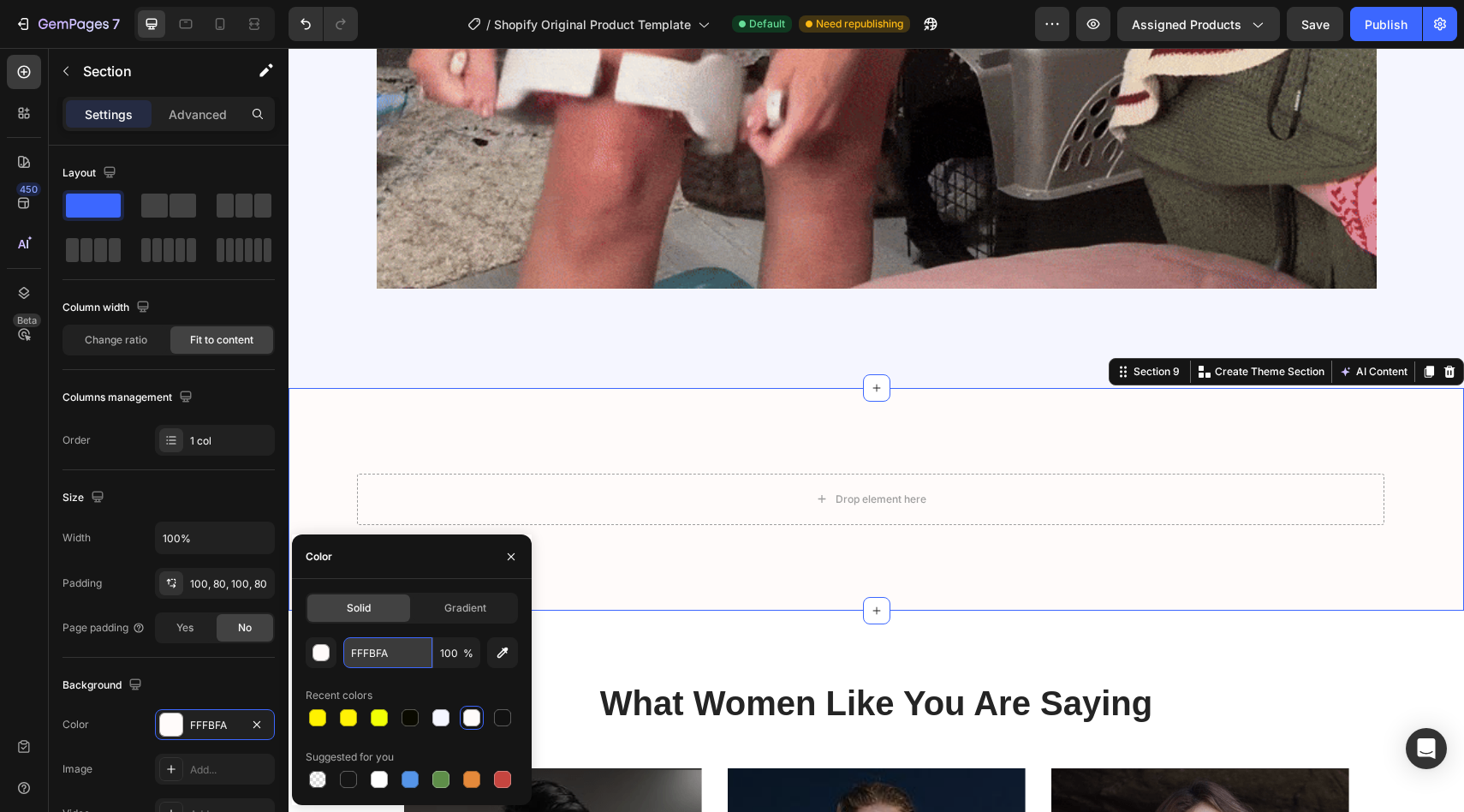
click at [378, 648] on input "FFFBFA" at bounding box center [388, 652] width 89 height 31
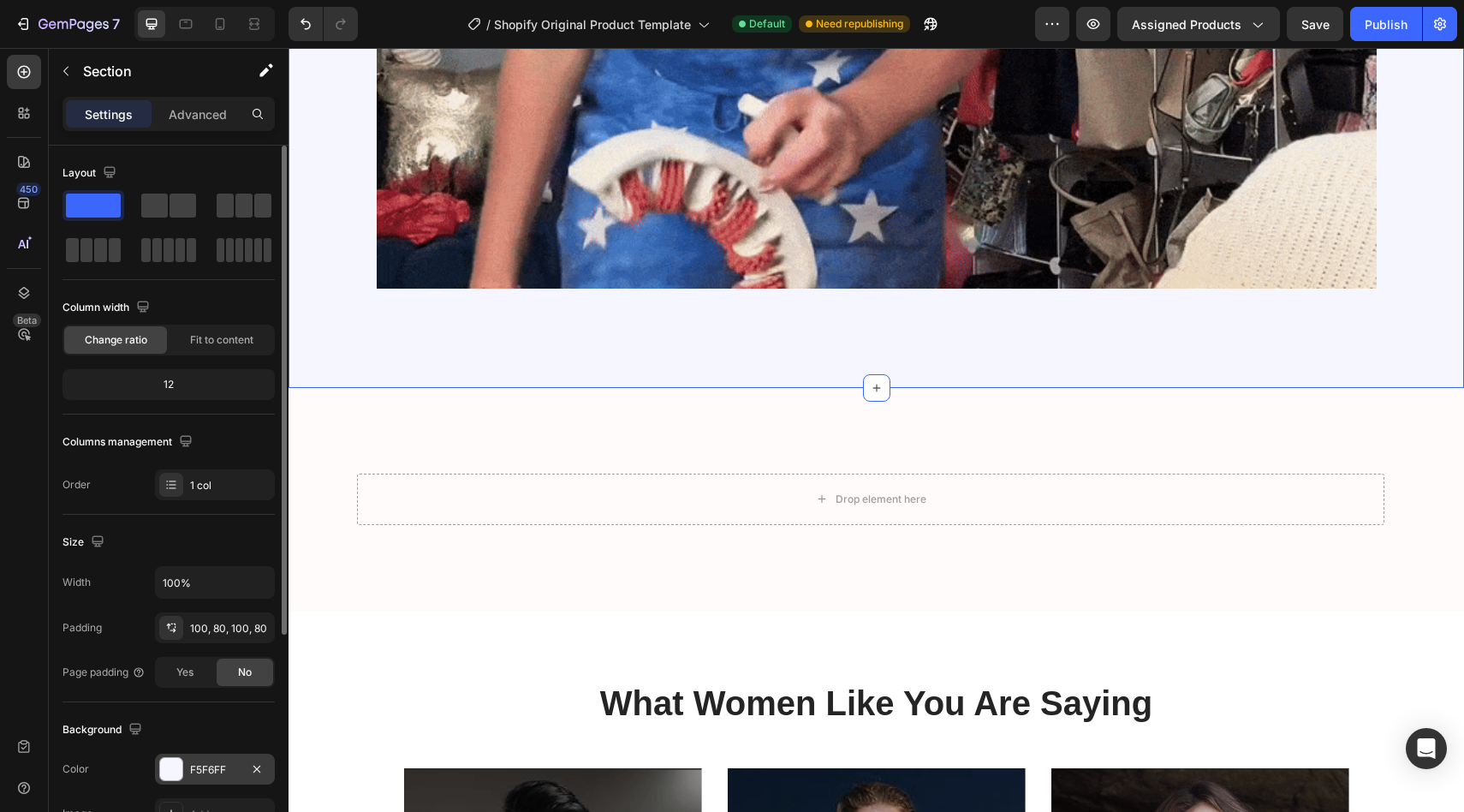
click at [207, 765] on div "F5F6FF" at bounding box center [214, 770] width 50 height 16
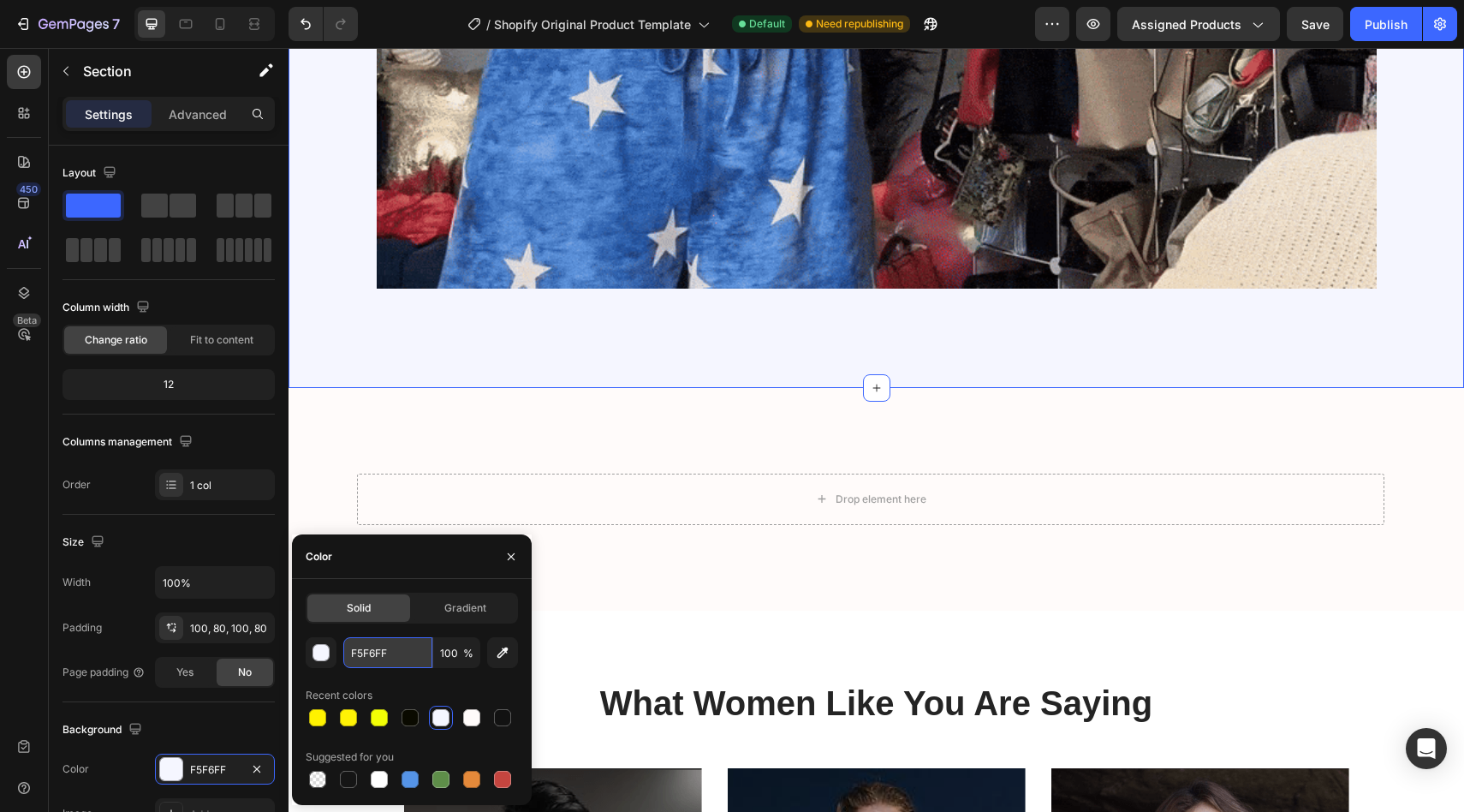
click at [381, 648] on input "F5F6FF" at bounding box center [388, 652] width 89 height 31
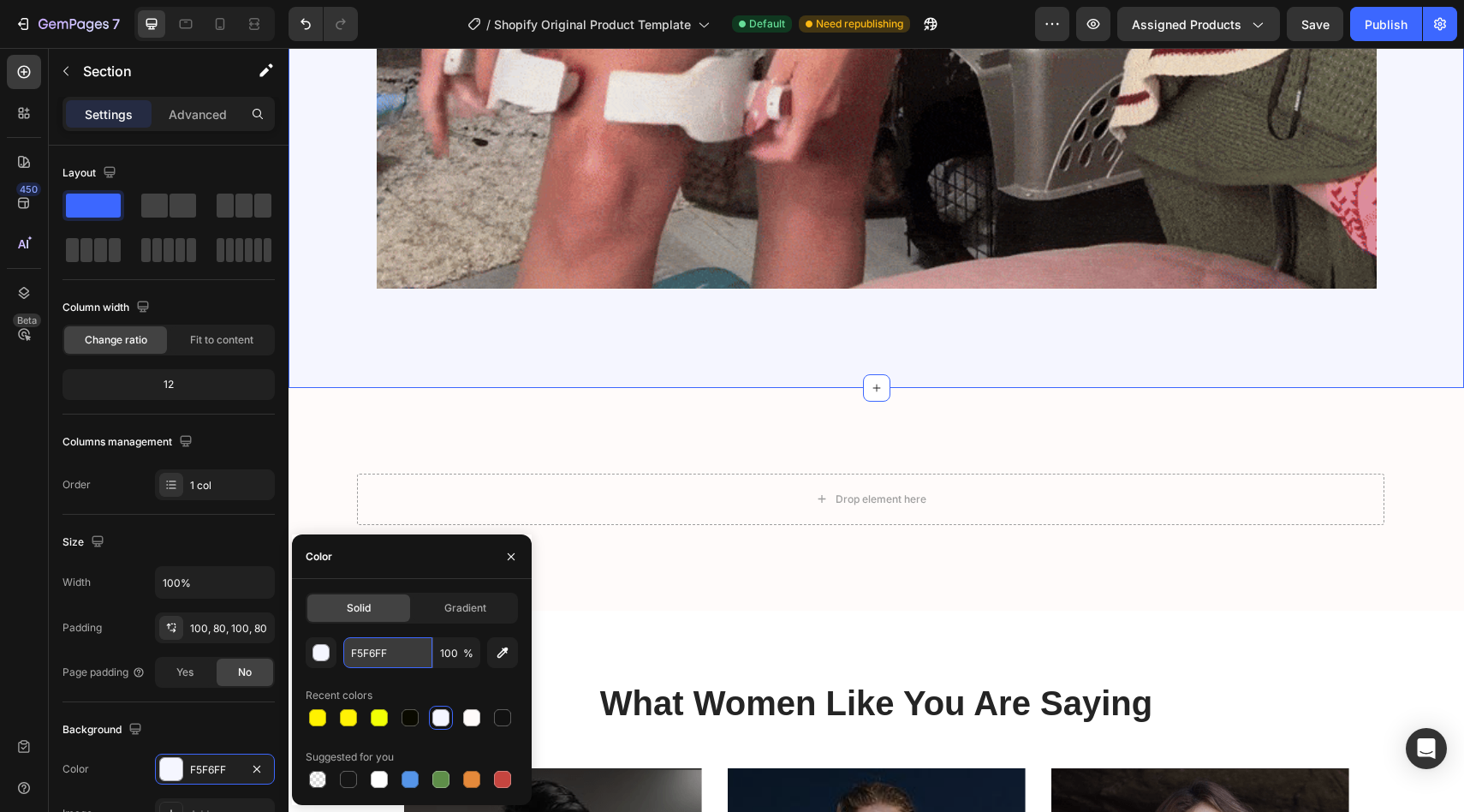
click at [381, 648] on input "F5F6FF" at bounding box center [388, 652] width 89 height 31
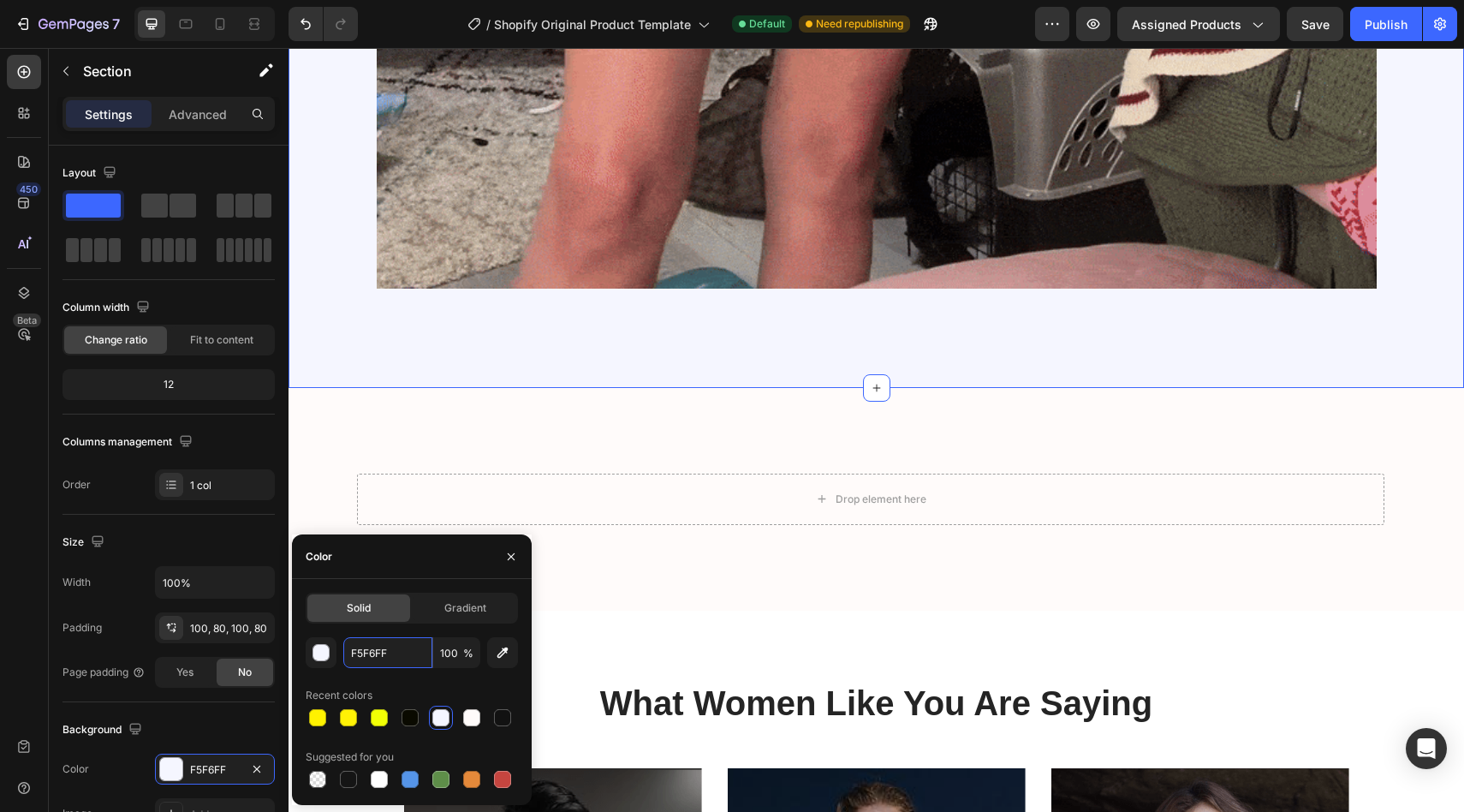
paste input "FFBFA"
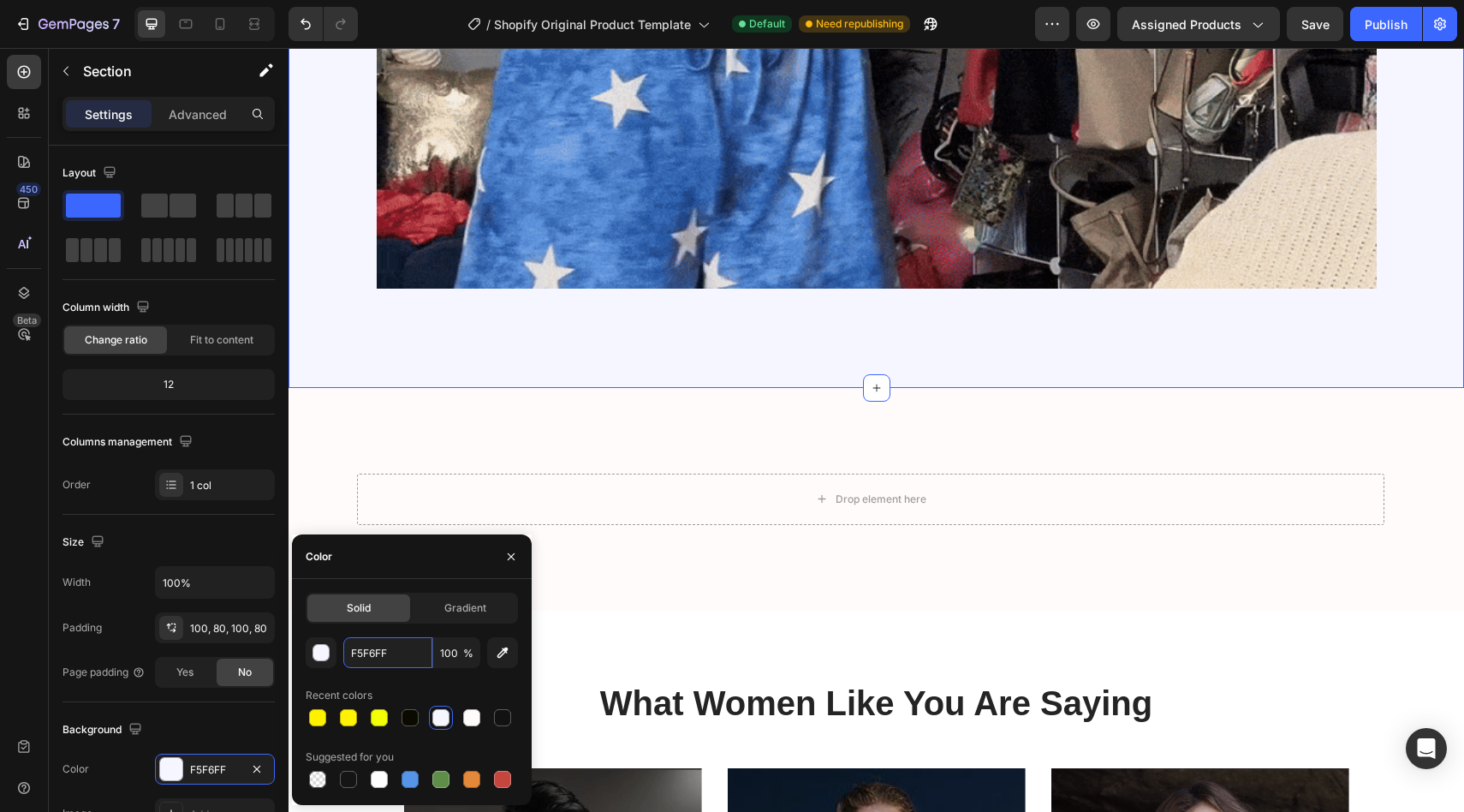
type input "FFFBFA"
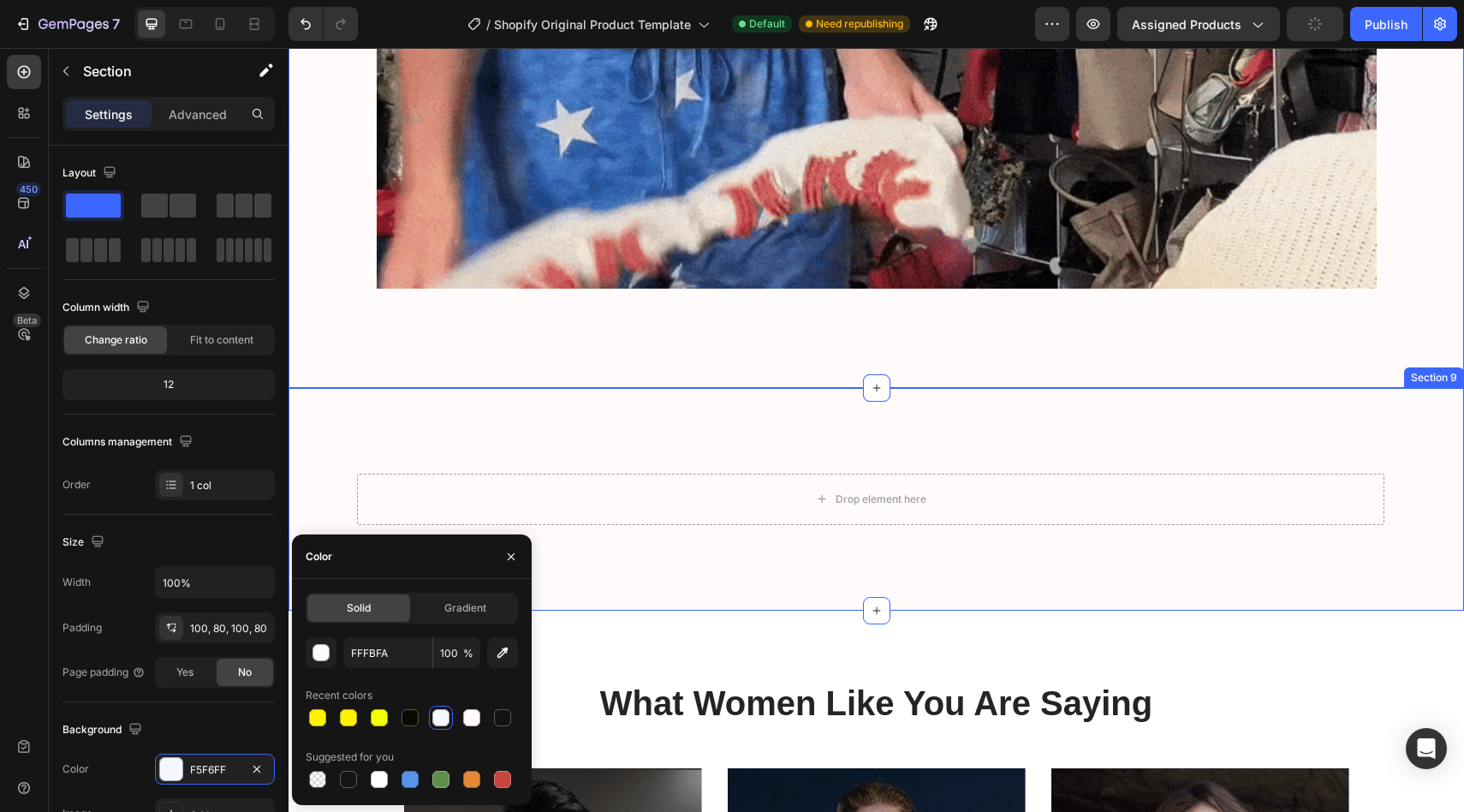
click at [340, 490] on div "Drop element here Row Section 9" at bounding box center [876, 499] width 1175 height 222
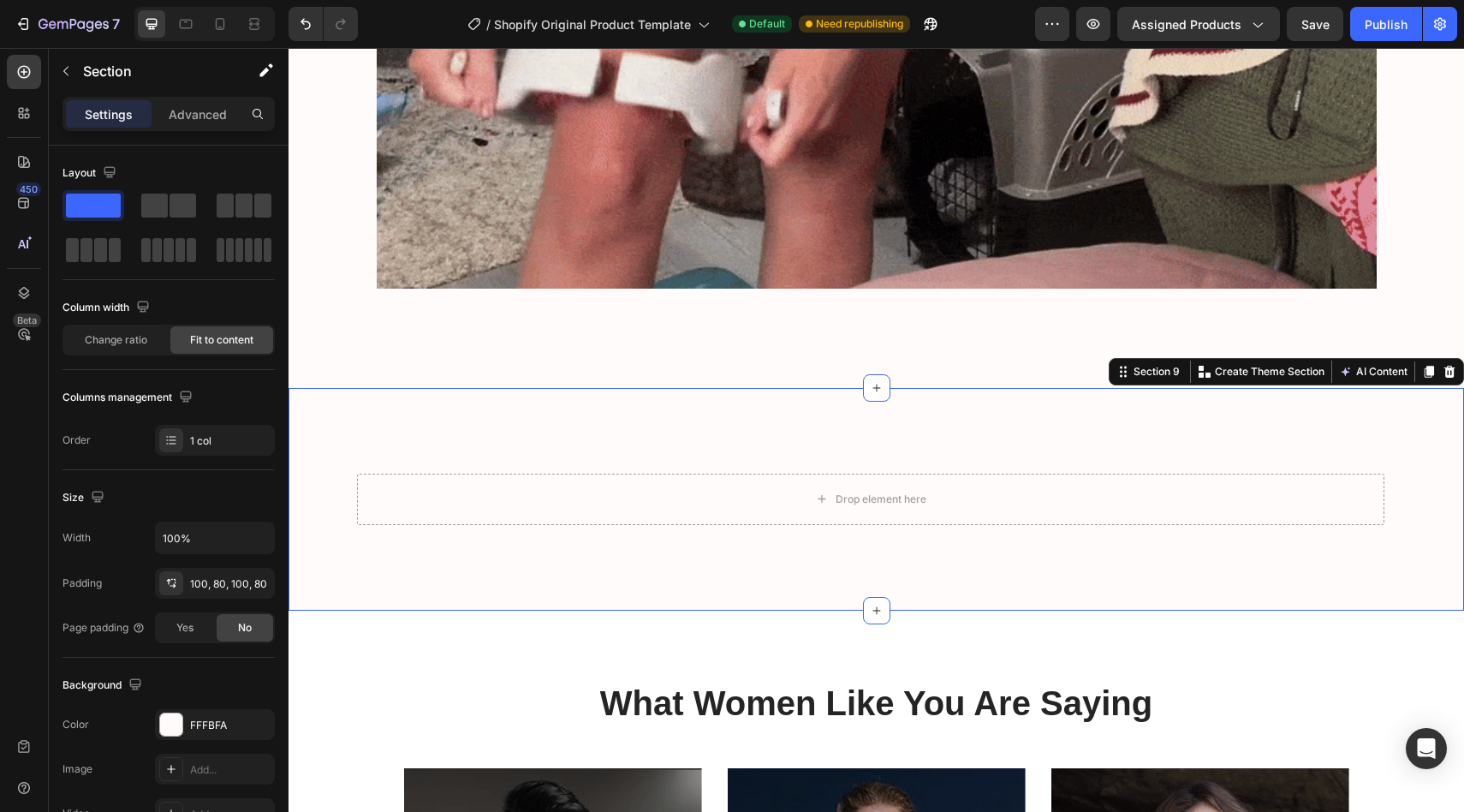
click at [796, 436] on div "Drop element here Row Section 9 You can create reusable sections Create Theme S…" at bounding box center [876, 499] width 1175 height 222
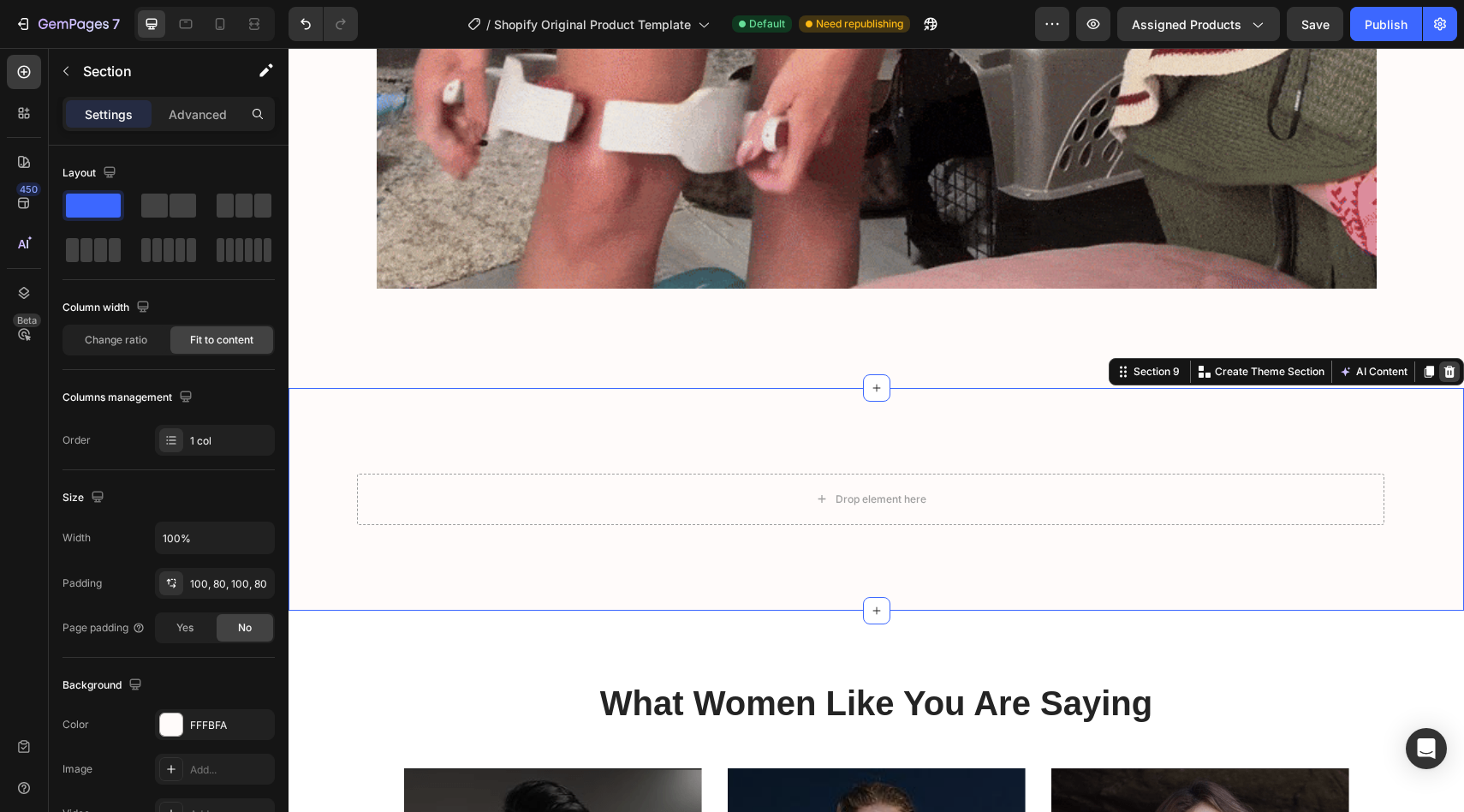
click at [1443, 370] on icon at bounding box center [1450, 372] width 14 height 14
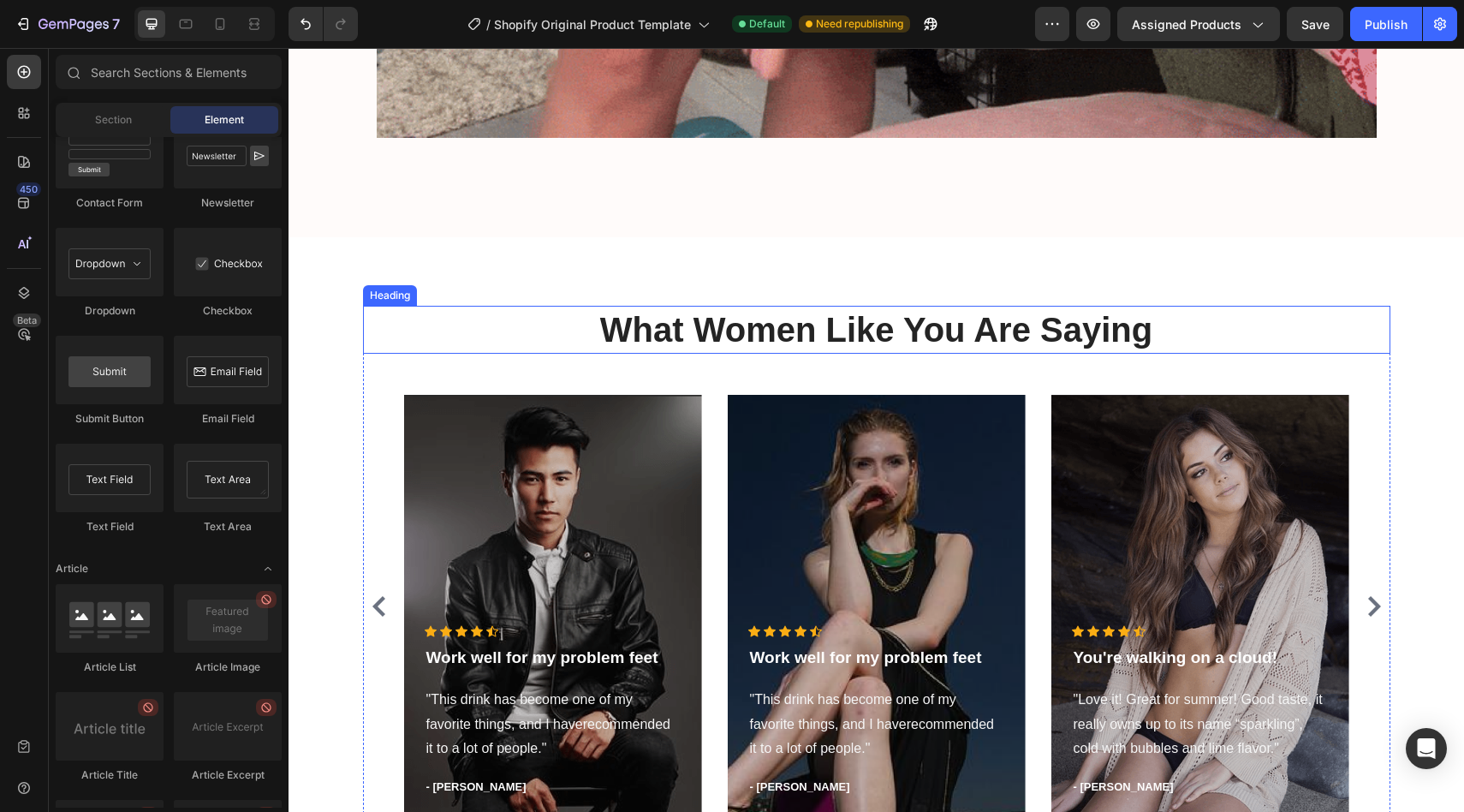
scroll to position [2737, 0]
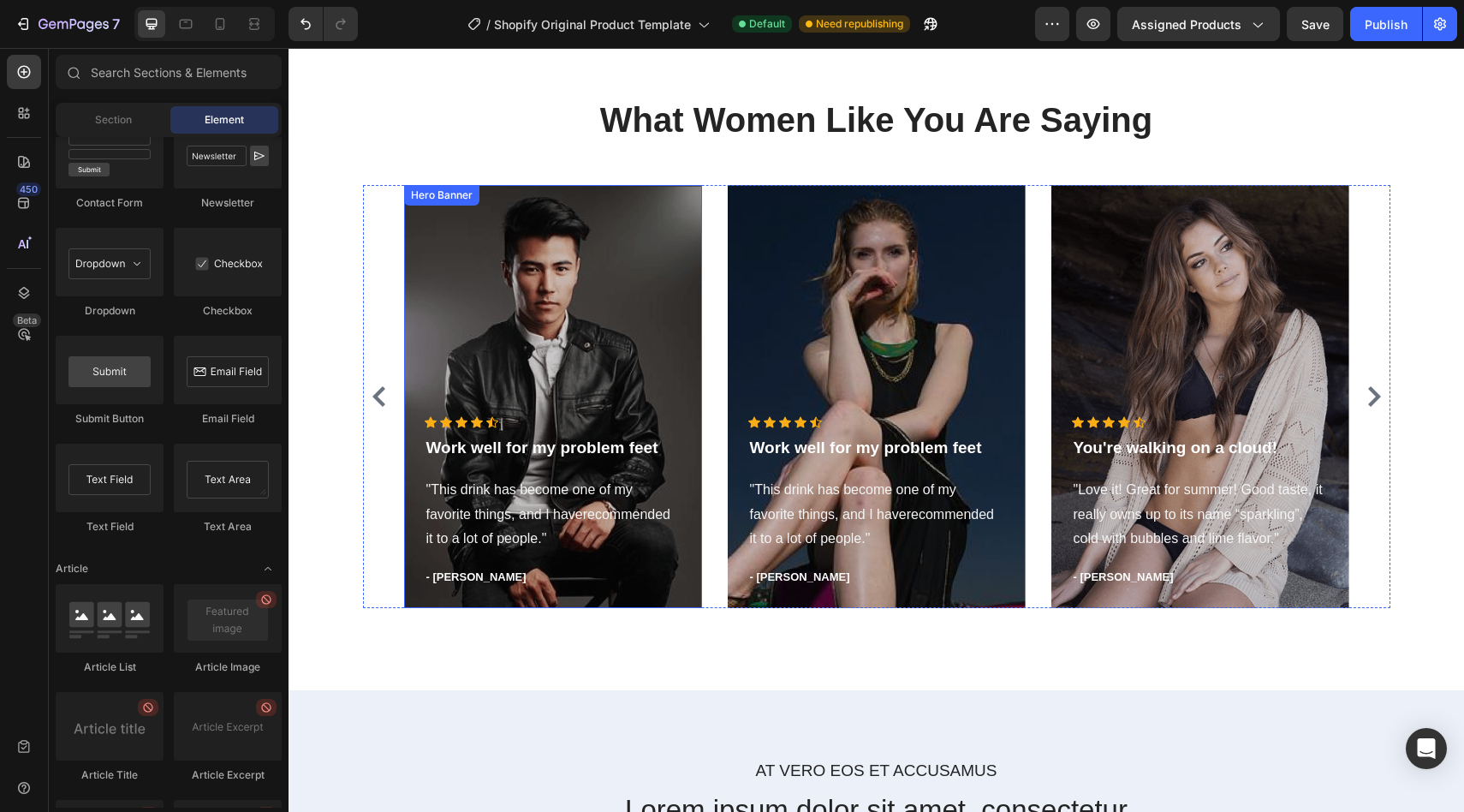
click at [575, 304] on div "Overlay" at bounding box center [553, 396] width 298 height 423
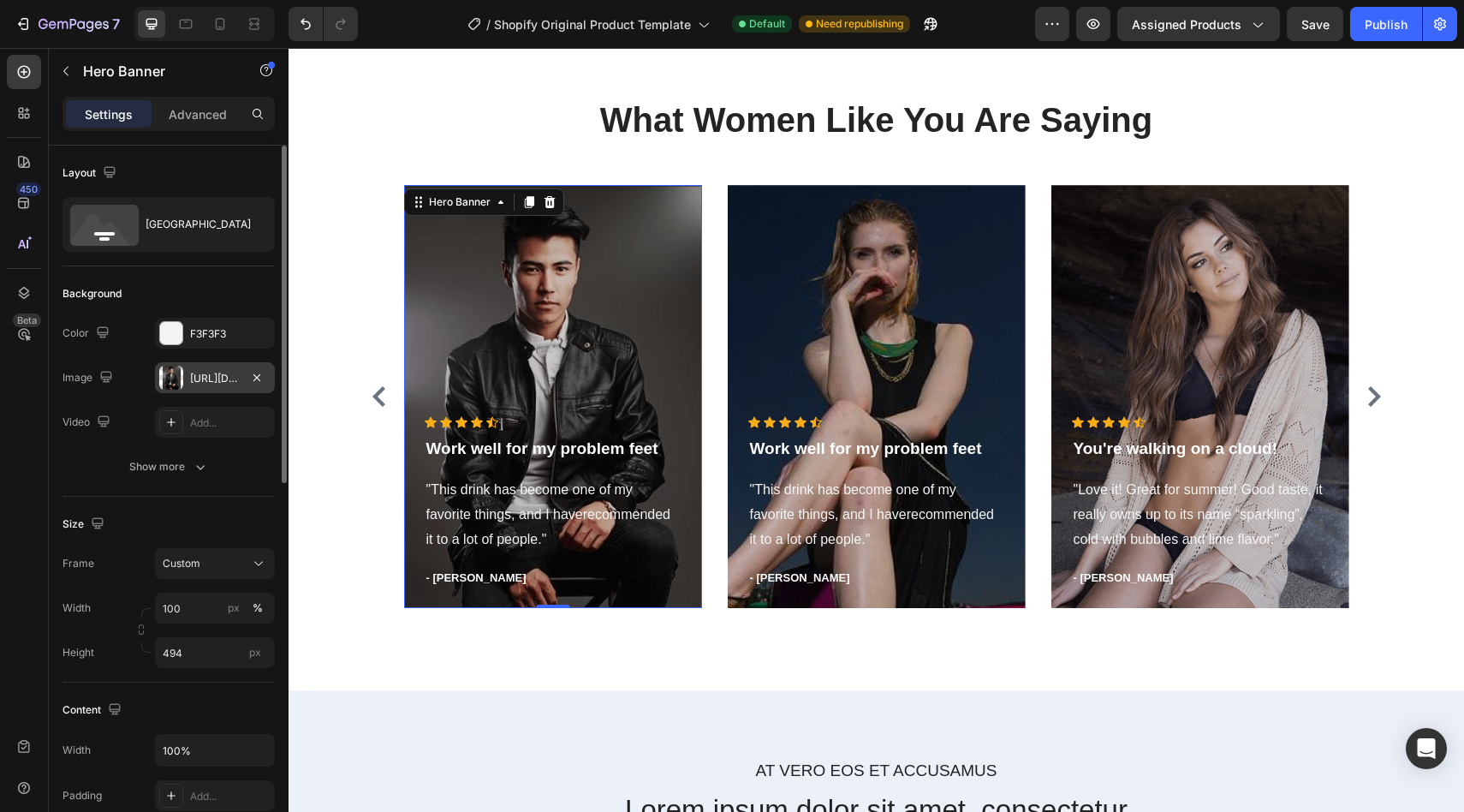
click at [191, 382] on div "[URL][DOMAIN_NAME]" at bounding box center [214, 379] width 50 height 16
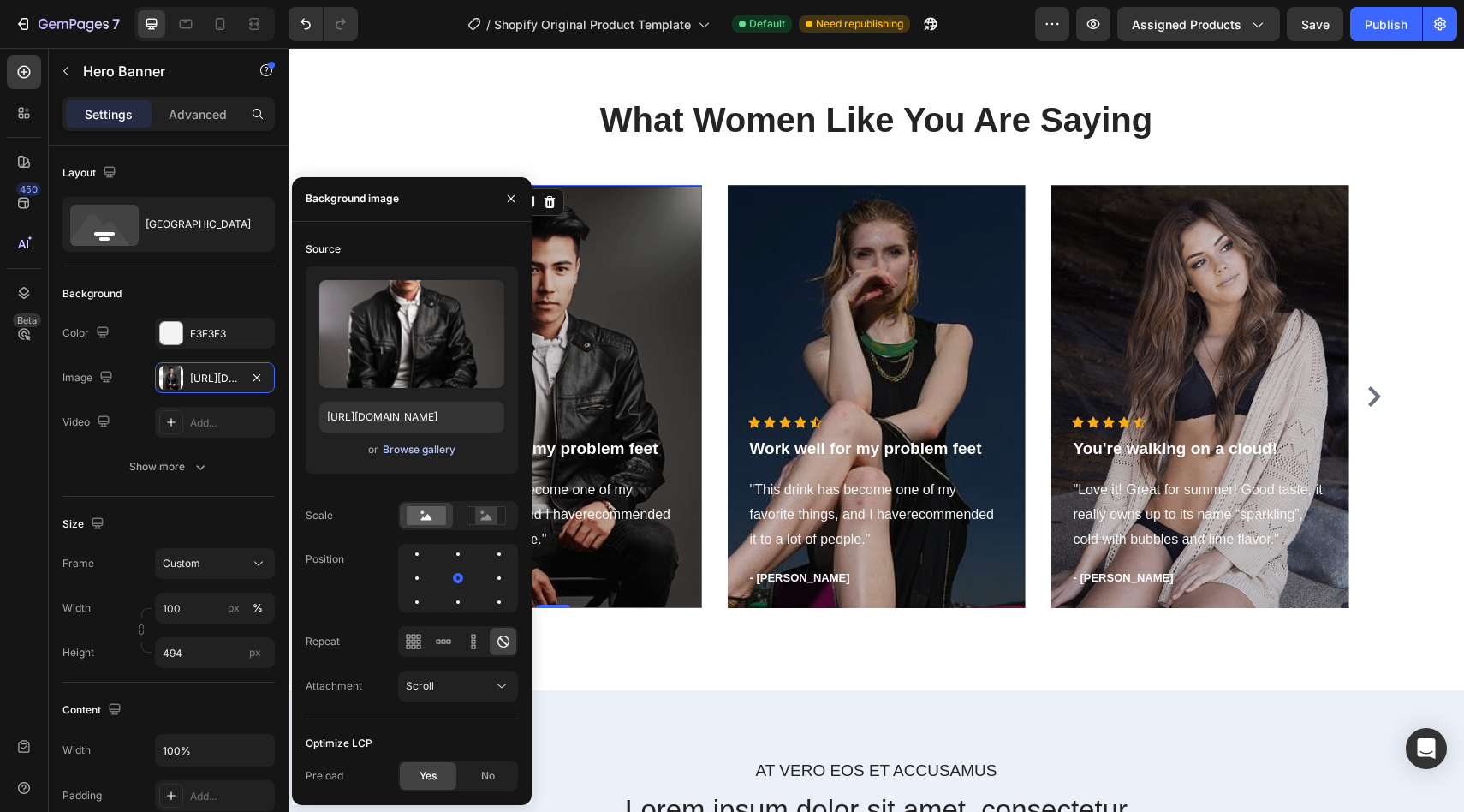
click at [383, 450] on div "Browse gallery" at bounding box center [418, 450] width 73 height 16
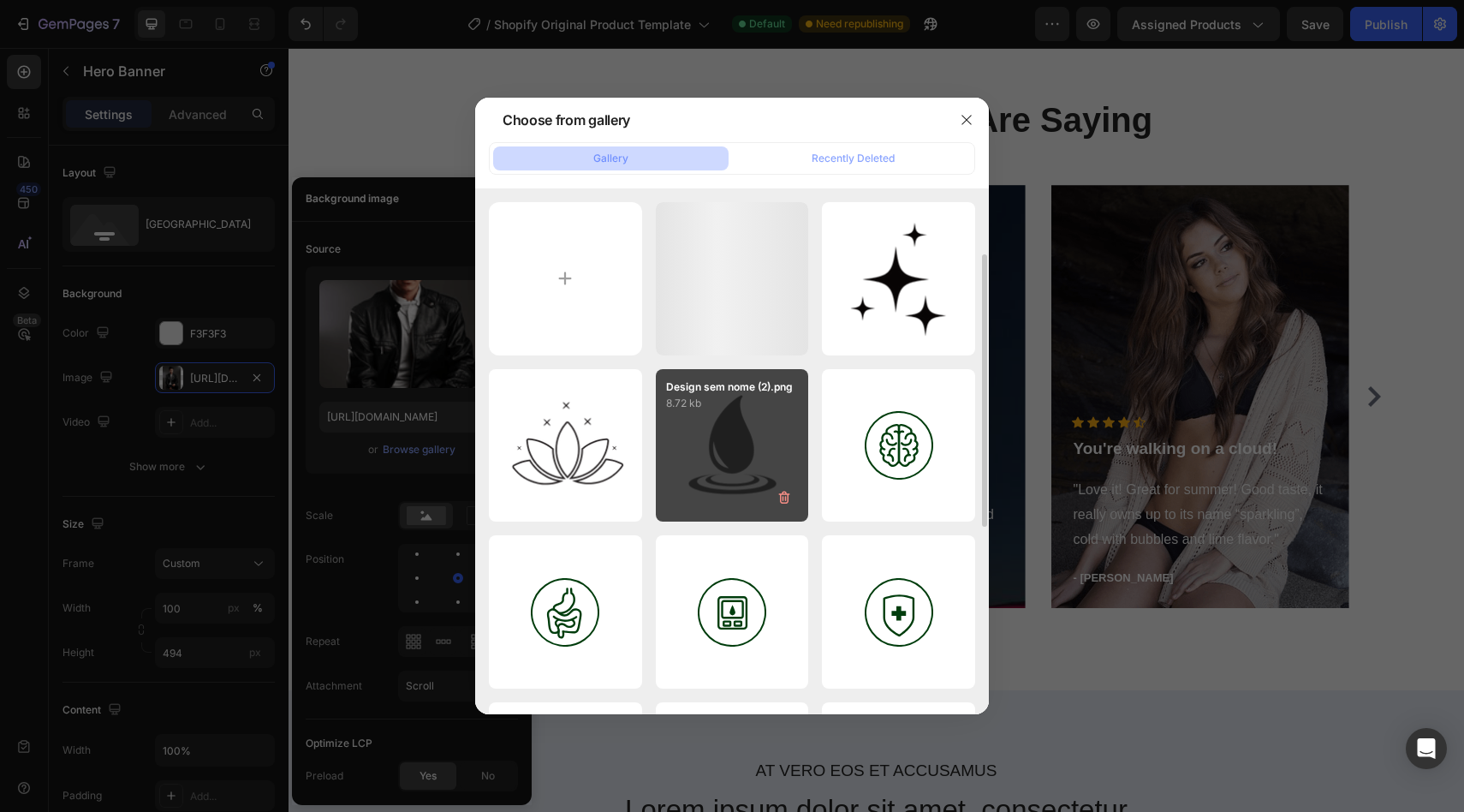
scroll to position [488, 0]
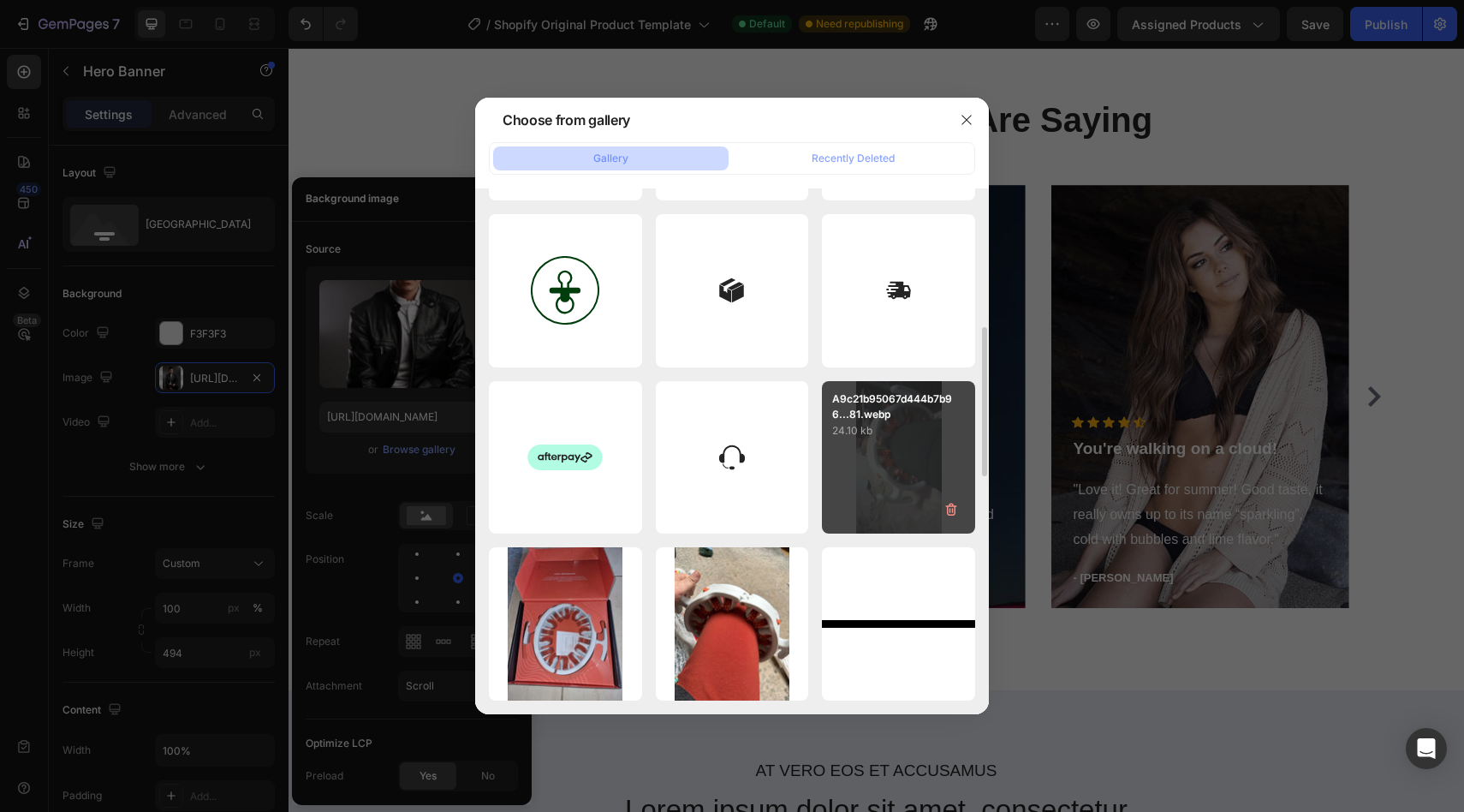
click at [916, 463] on div "A9c21b95067d444b7b96...81.webp 24.10 kb" at bounding box center [898, 457] width 153 height 153
type input "[URL][DOMAIN_NAME]"
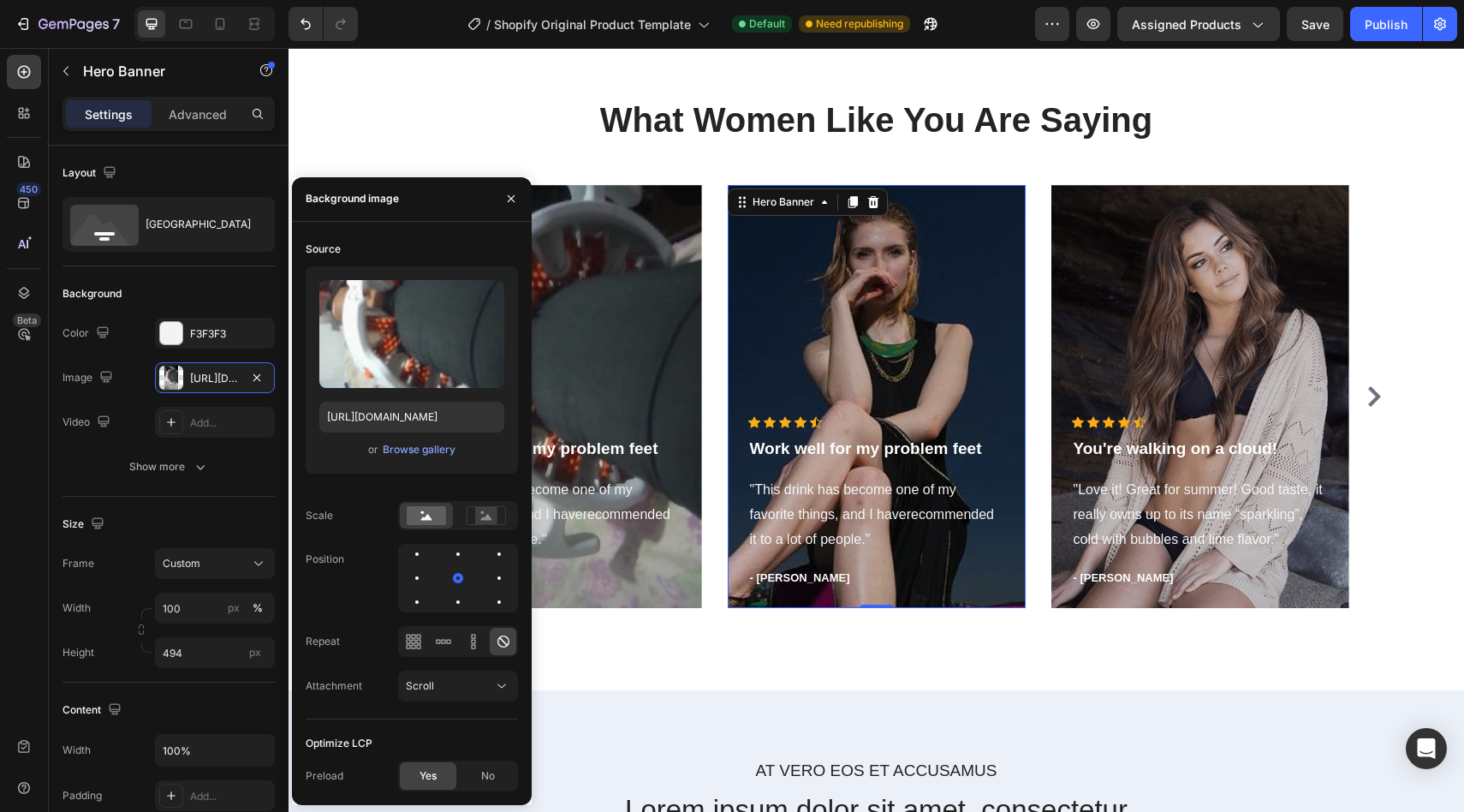
click at [862, 312] on div "Overlay" at bounding box center [877, 396] width 298 height 423
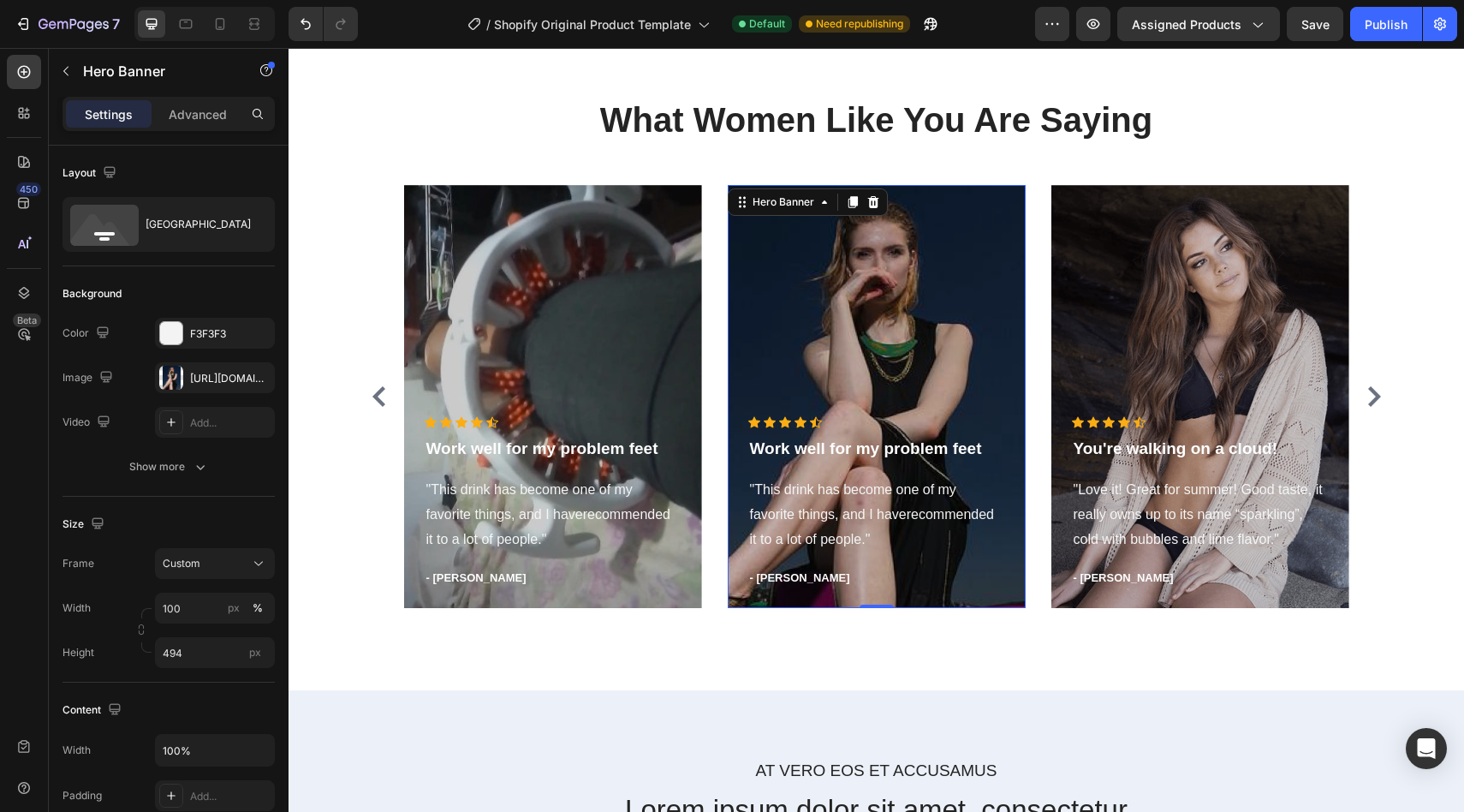
click at [821, 339] on div "Overlay" at bounding box center [877, 396] width 298 height 423
click at [223, 377] on div "[URL][DOMAIN_NAME]" at bounding box center [214, 379] width 50 height 16
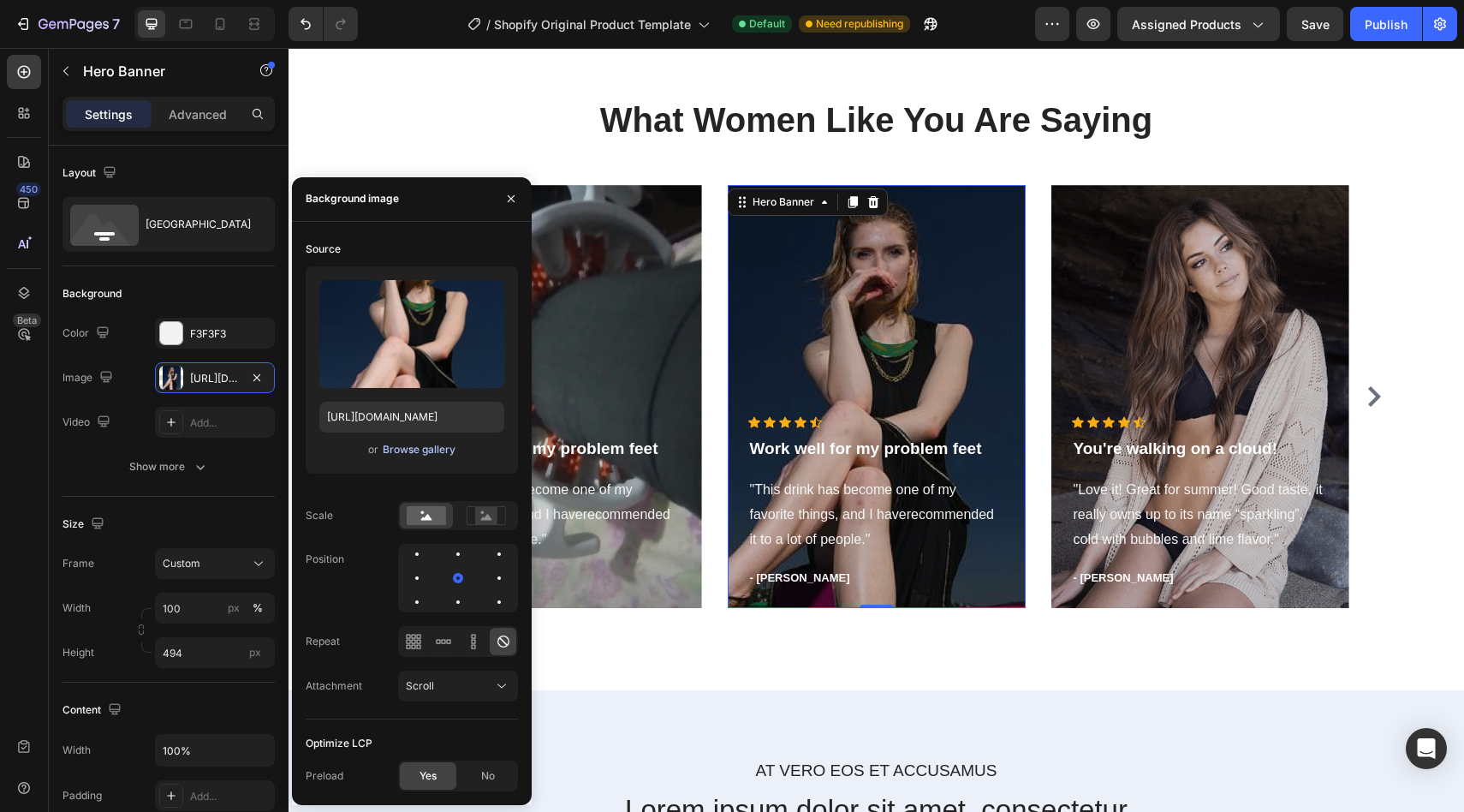
click at [410, 448] on div "Browse gallery" at bounding box center [418, 450] width 73 height 16
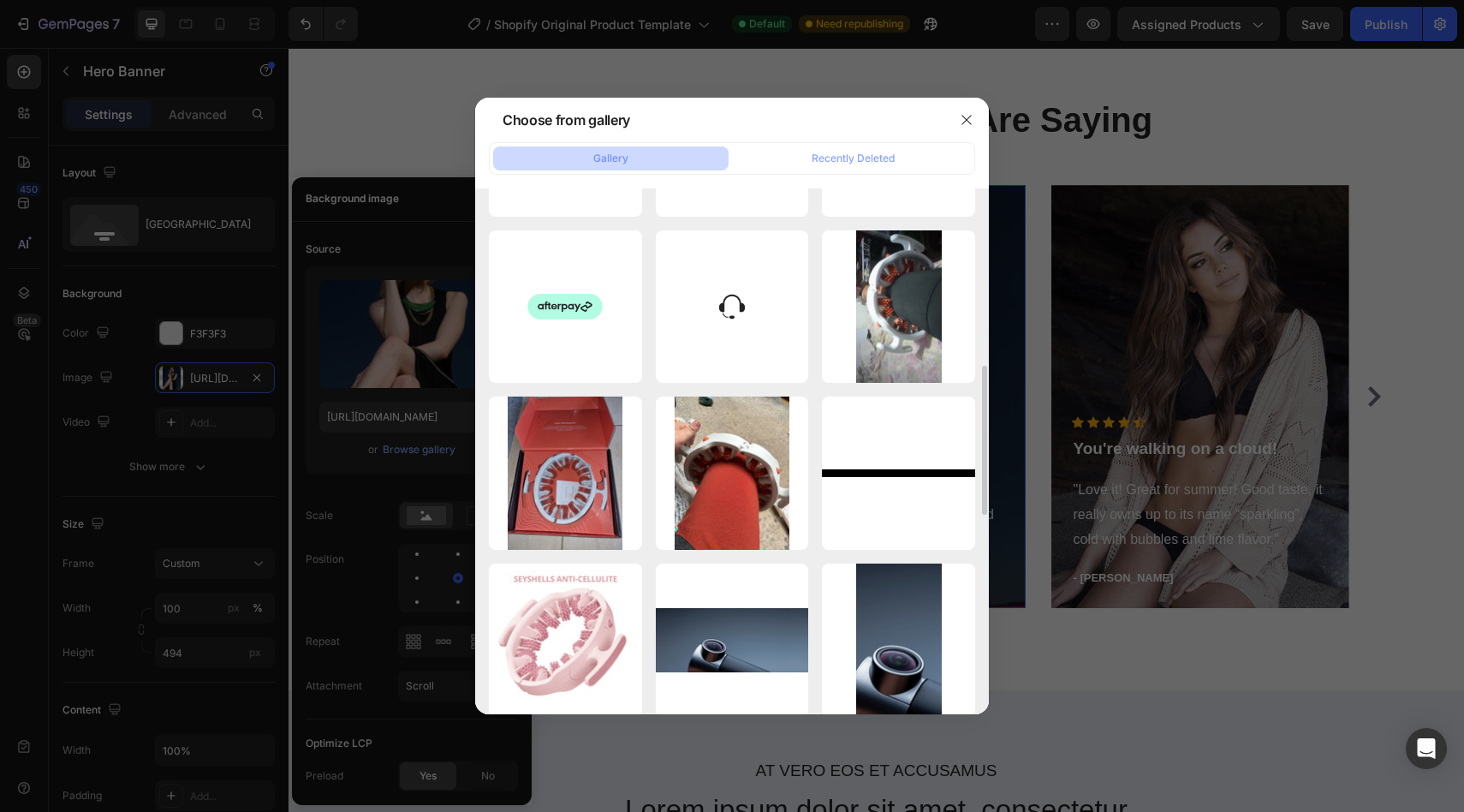
scroll to position [635, 0]
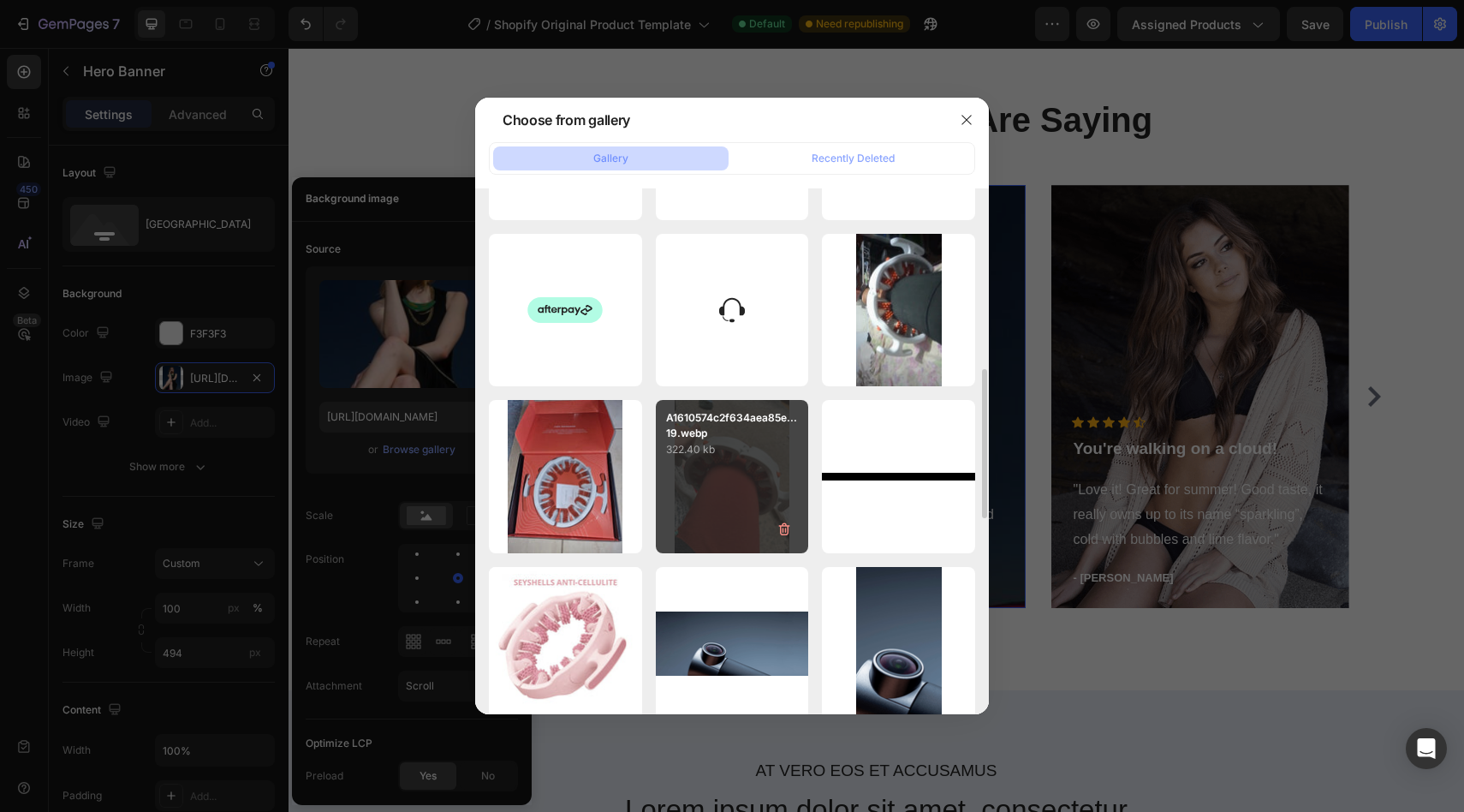
click at [688, 513] on div "A1610574c2f634aea85e...19.webp 322.40 kb" at bounding box center [732, 476] width 153 height 153
type input "[URL][DOMAIN_NAME]"
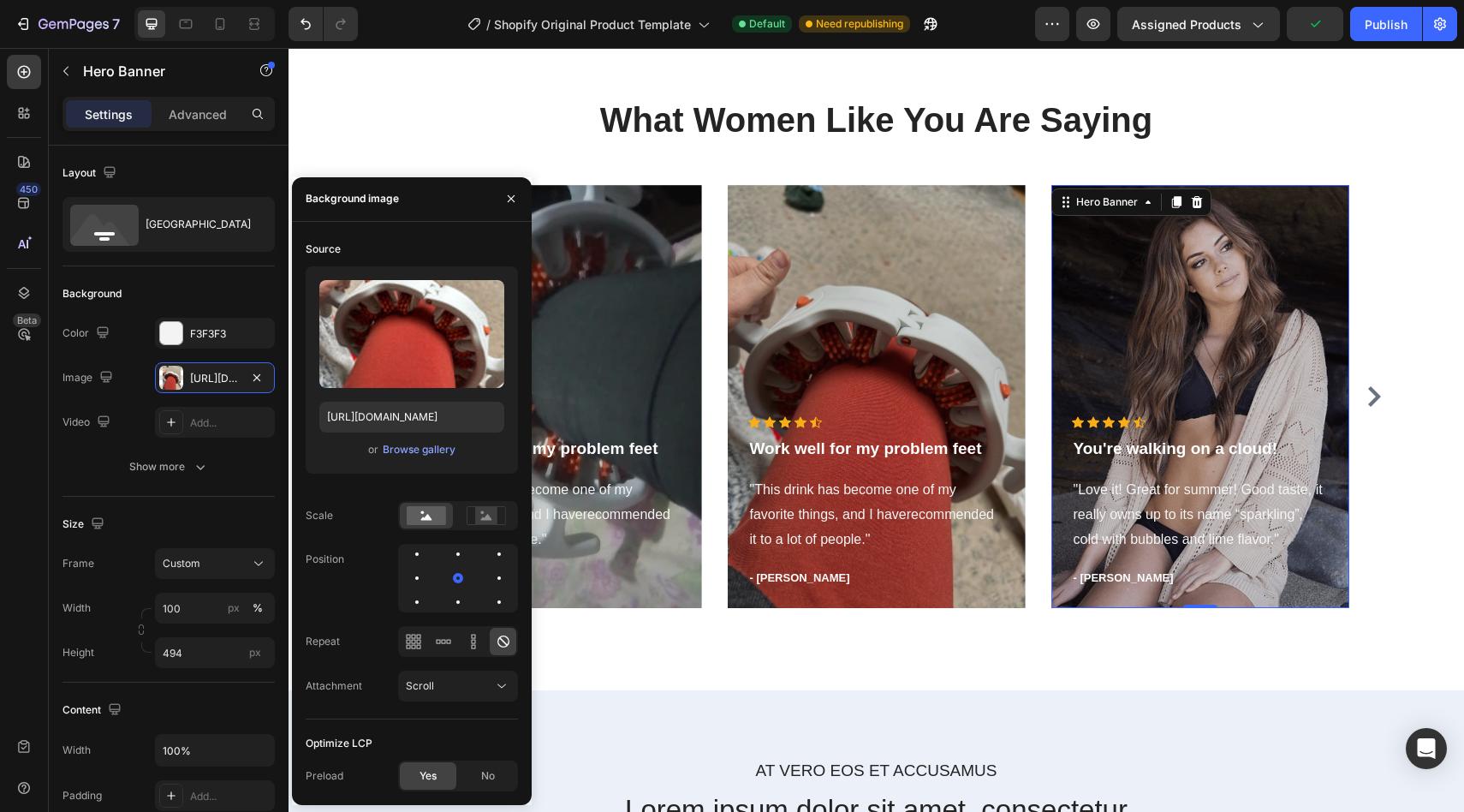
click at [1153, 354] on div "Overlay" at bounding box center [1201, 396] width 298 height 423
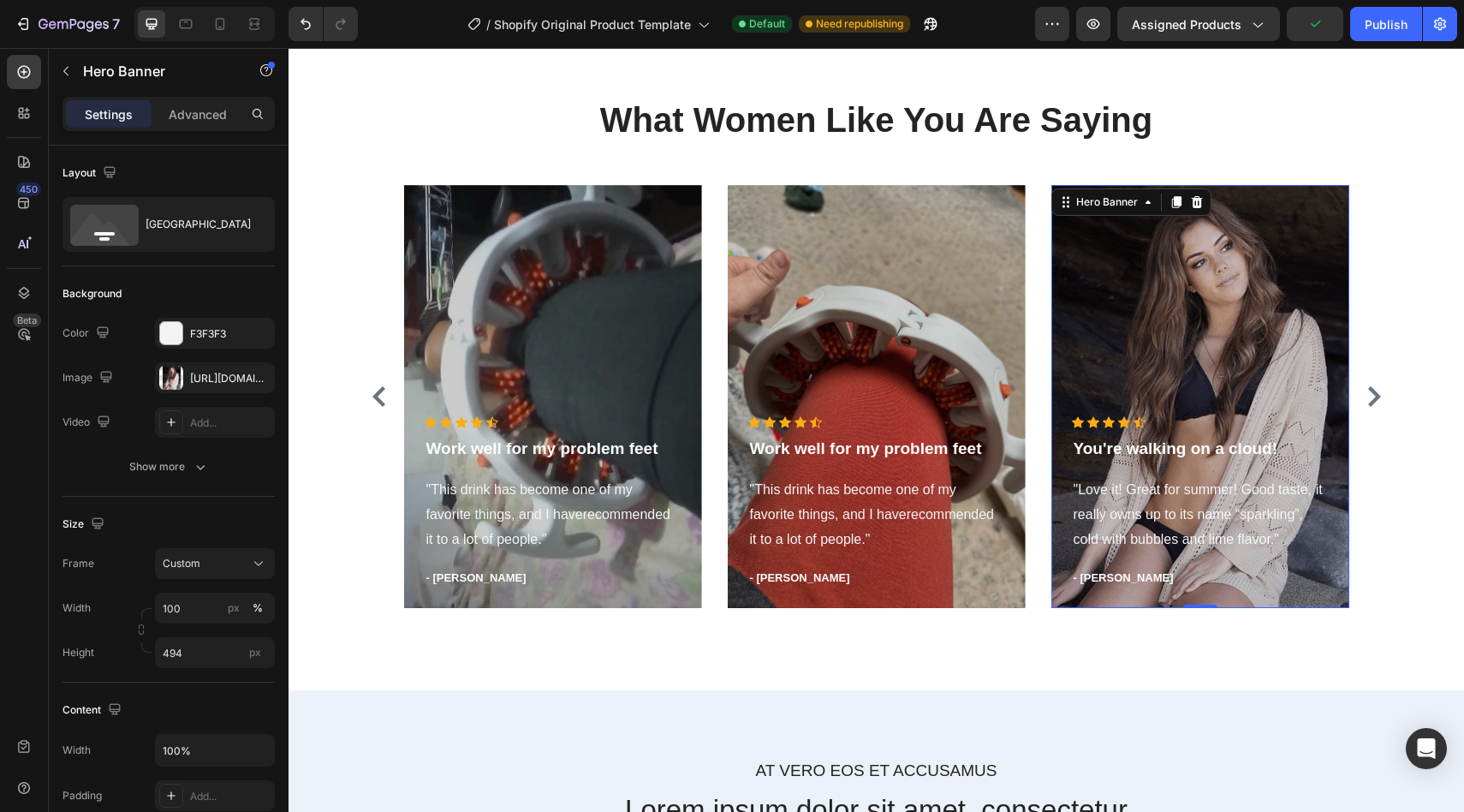
click at [1079, 339] on div "Overlay" at bounding box center [1201, 396] width 298 height 423
click at [207, 388] on div "[URL][DOMAIN_NAME]" at bounding box center [214, 377] width 120 height 31
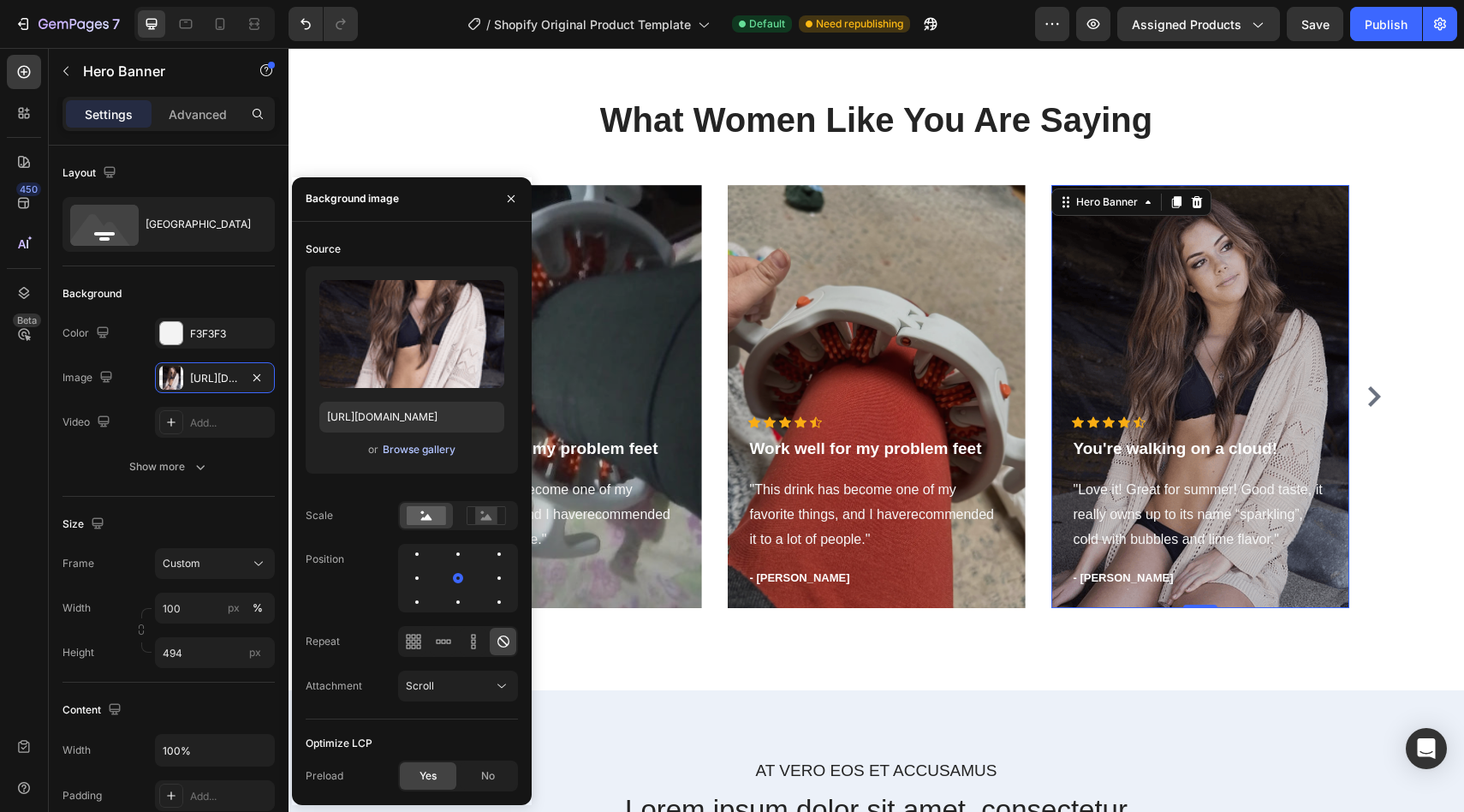
click at [418, 452] on div "Browse gallery" at bounding box center [418, 450] width 73 height 16
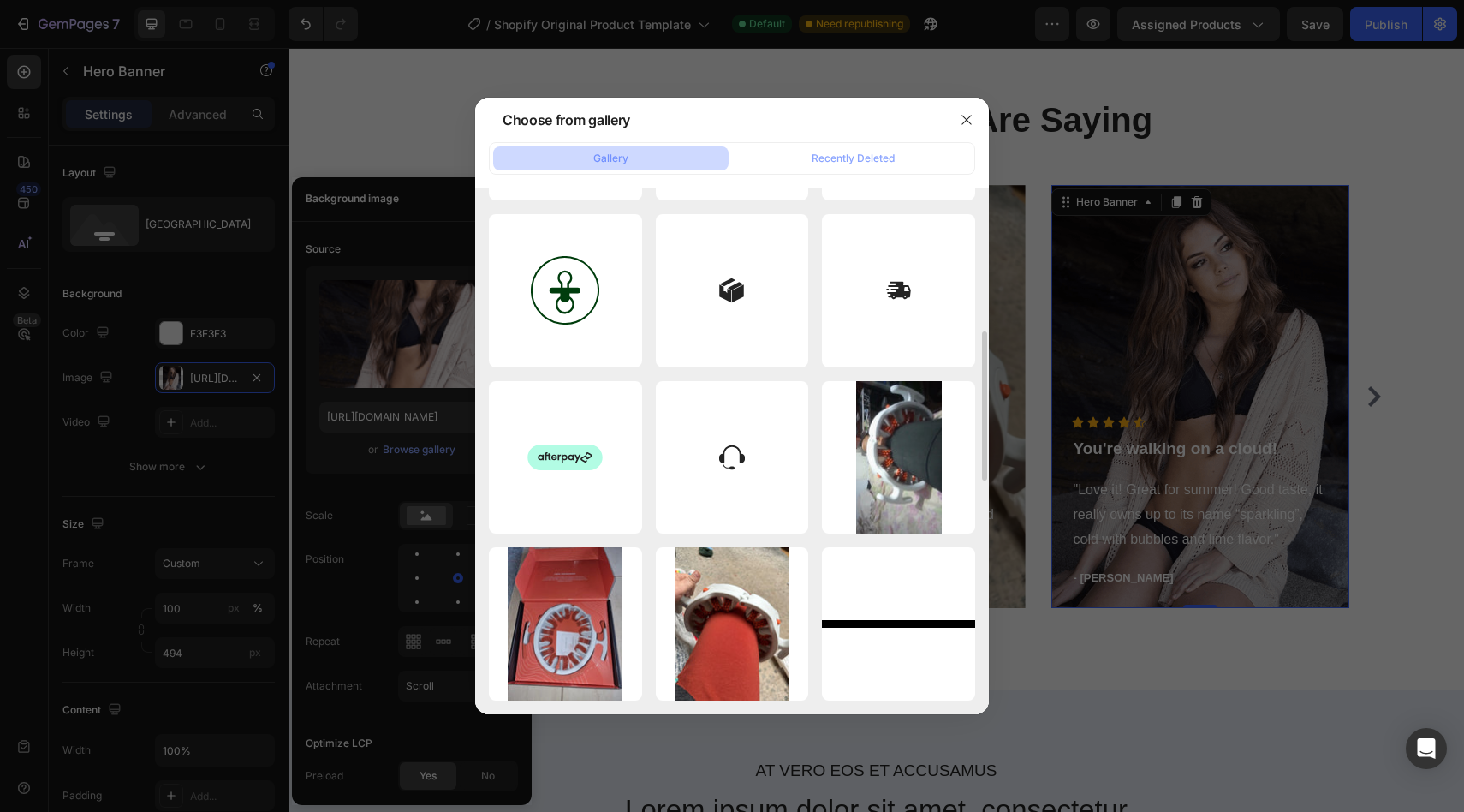
scroll to position [514, 0]
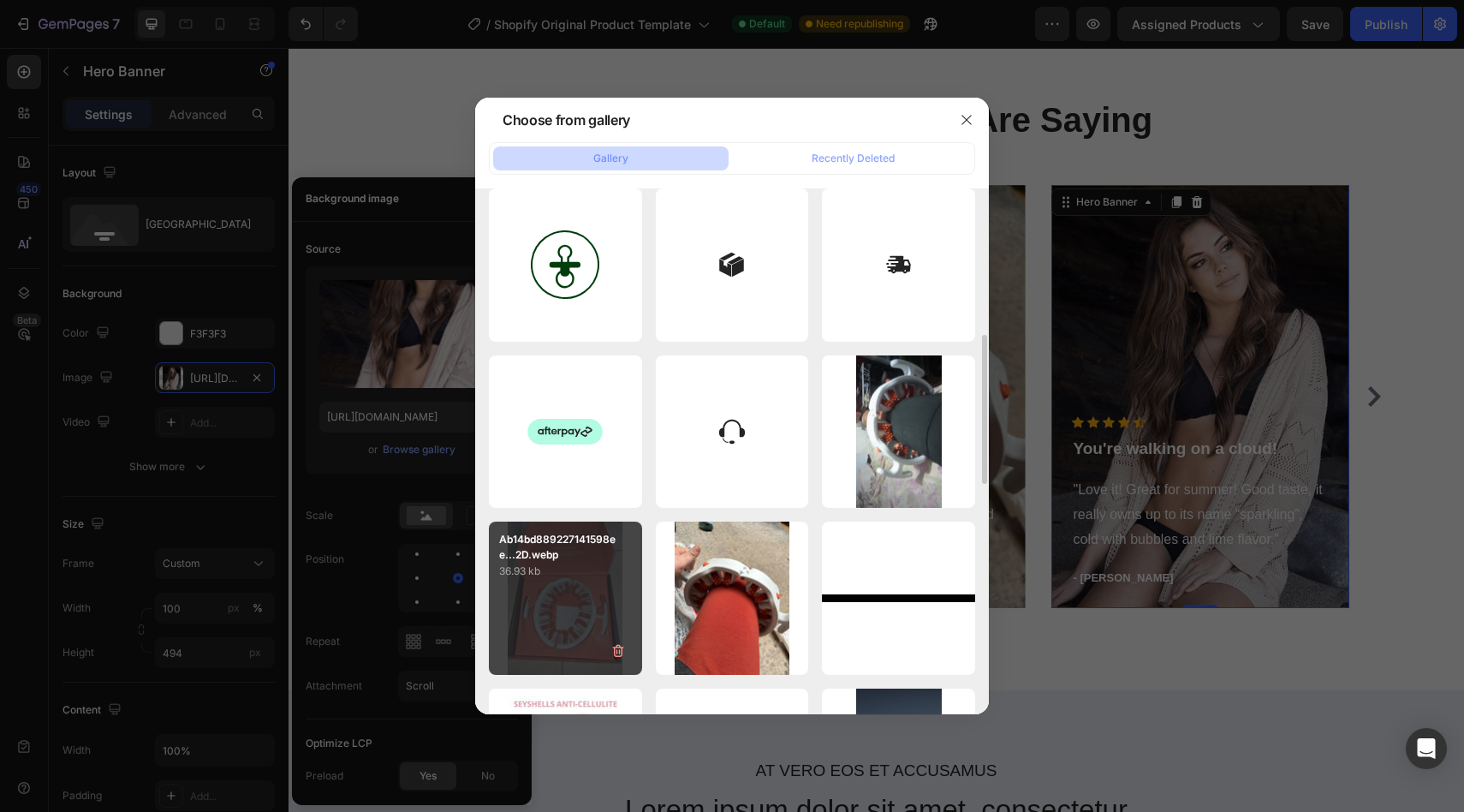
click at [571, 578] on p "36.93 kb" at bounding box center [565, 571] width 133 height 18
type input "[URL][DOMAIN_NAME]"
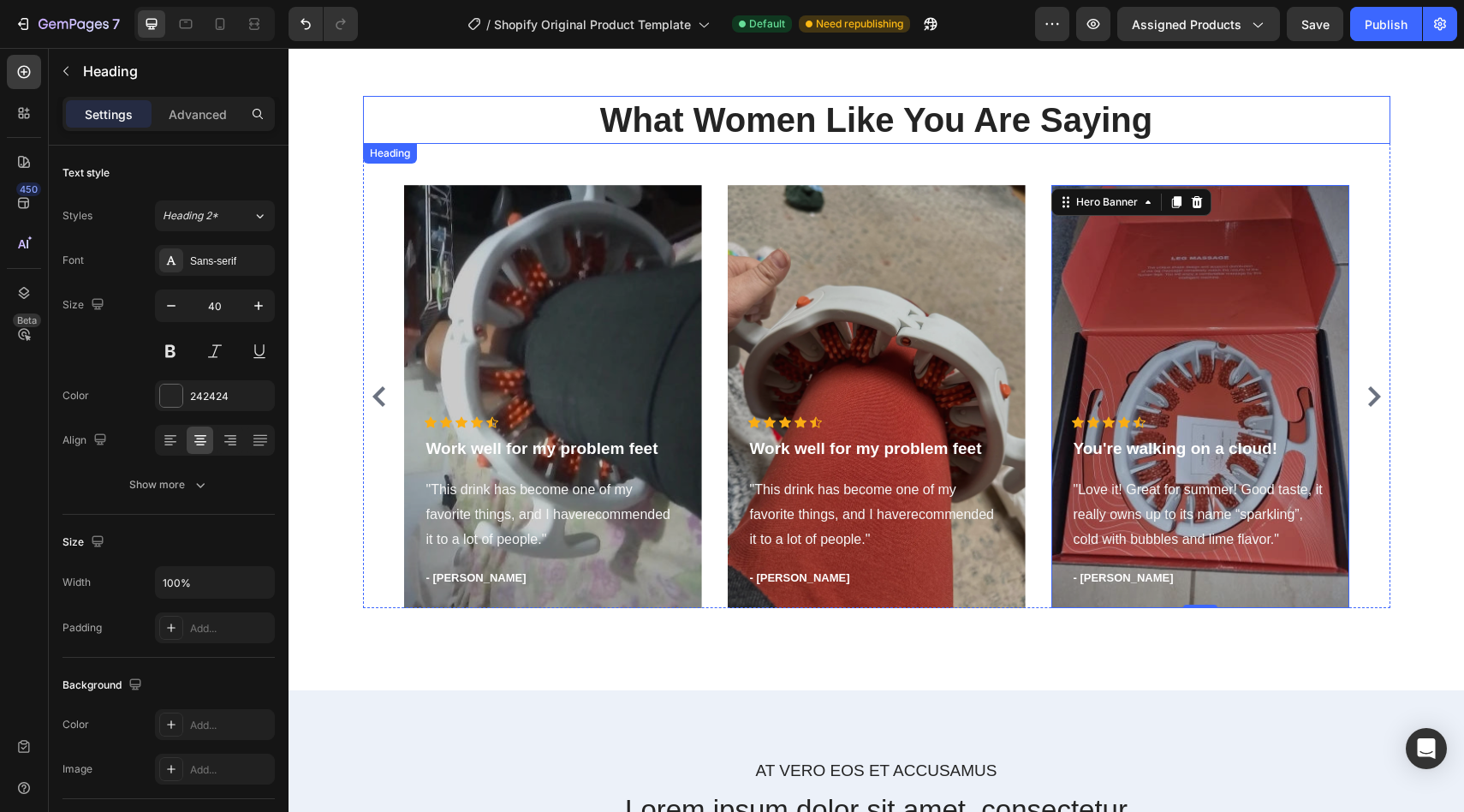
click at [414, 126] on h2 "What Women Like You Are Saying" at bounding box center [877, 120] width 1027 height 48
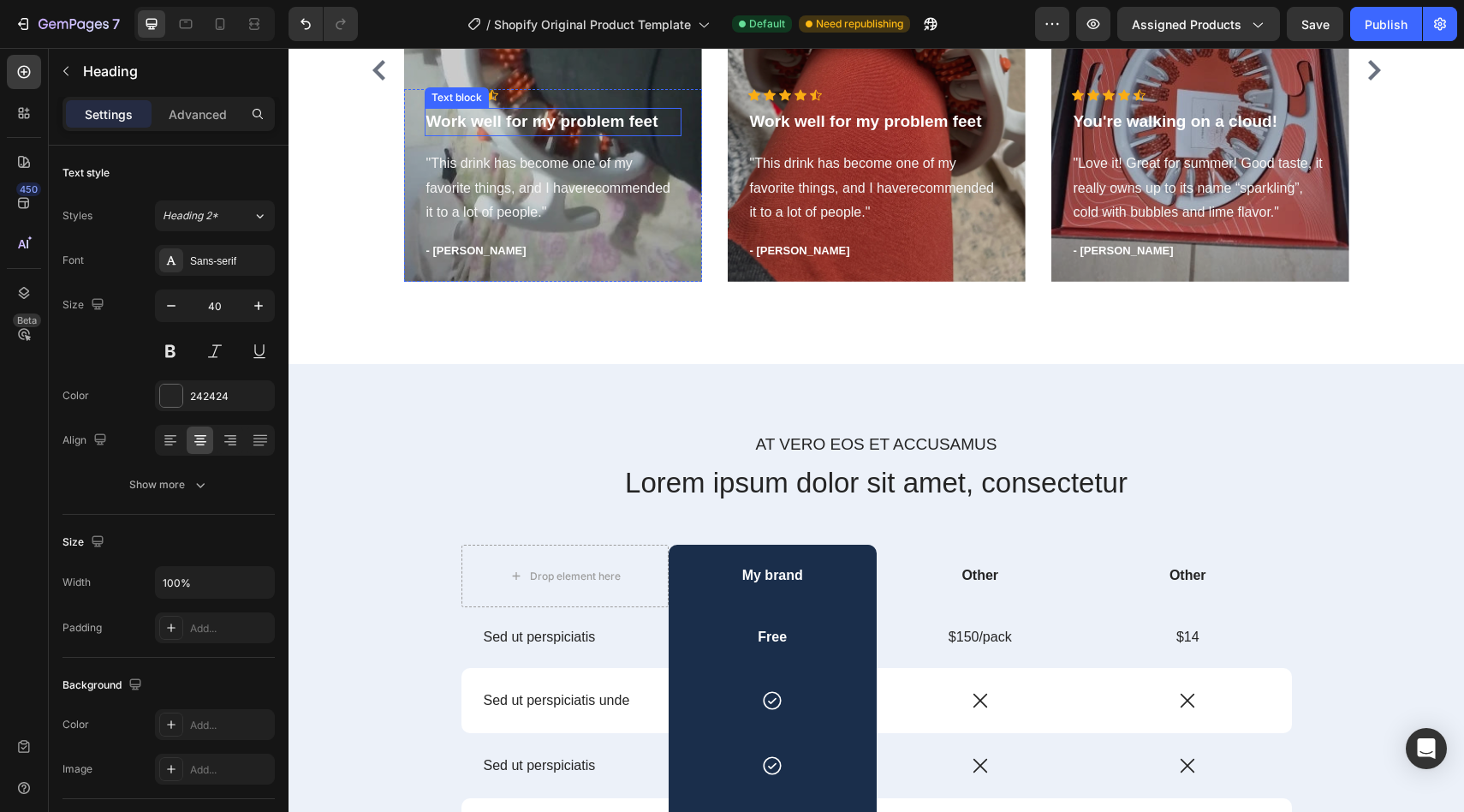
scroll to position [3192, 0]
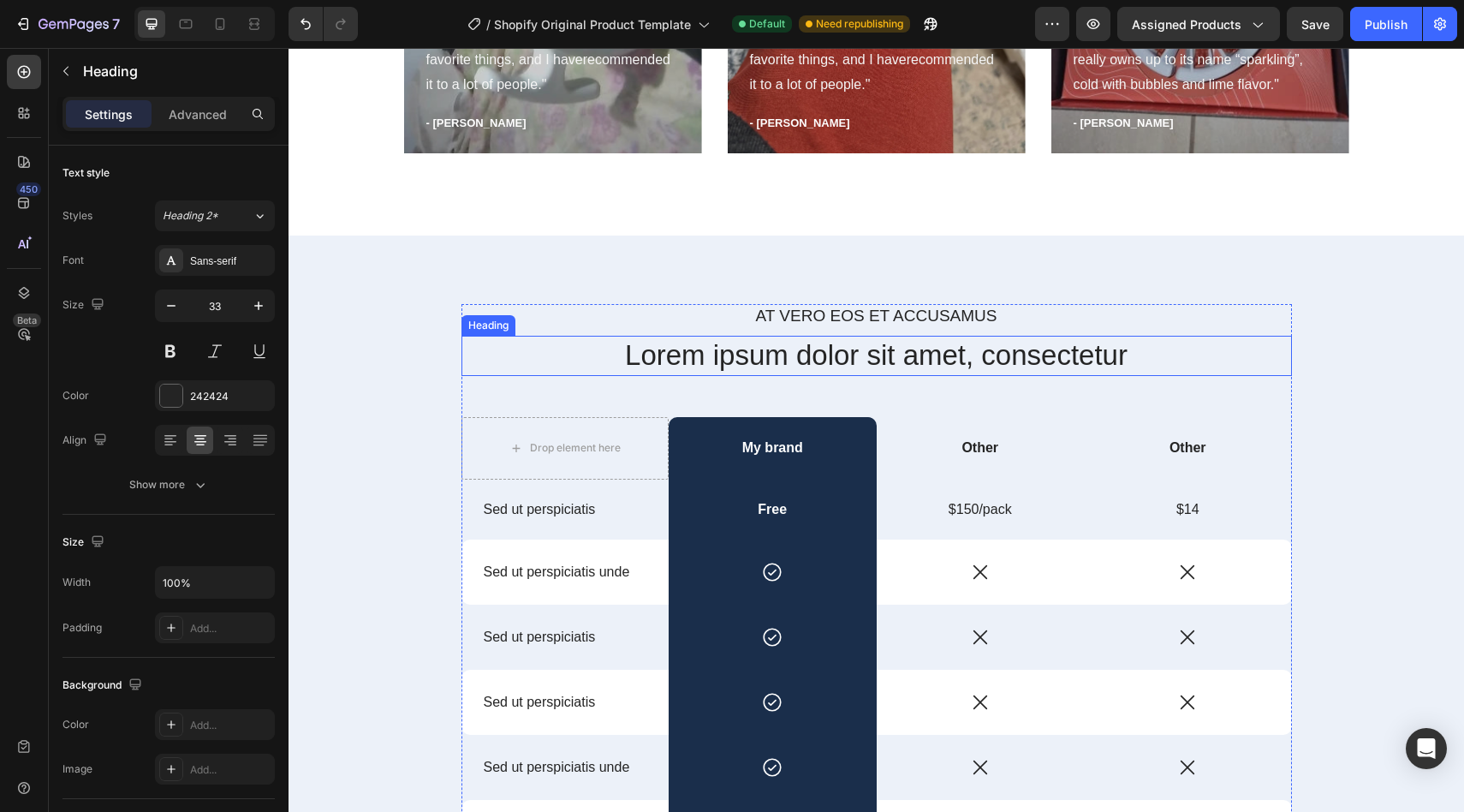
click at [868, 354] on h2 "Lorem ipsum dolor sit amet, consectetur" at bounding box center [876, 356] width 830 height 40
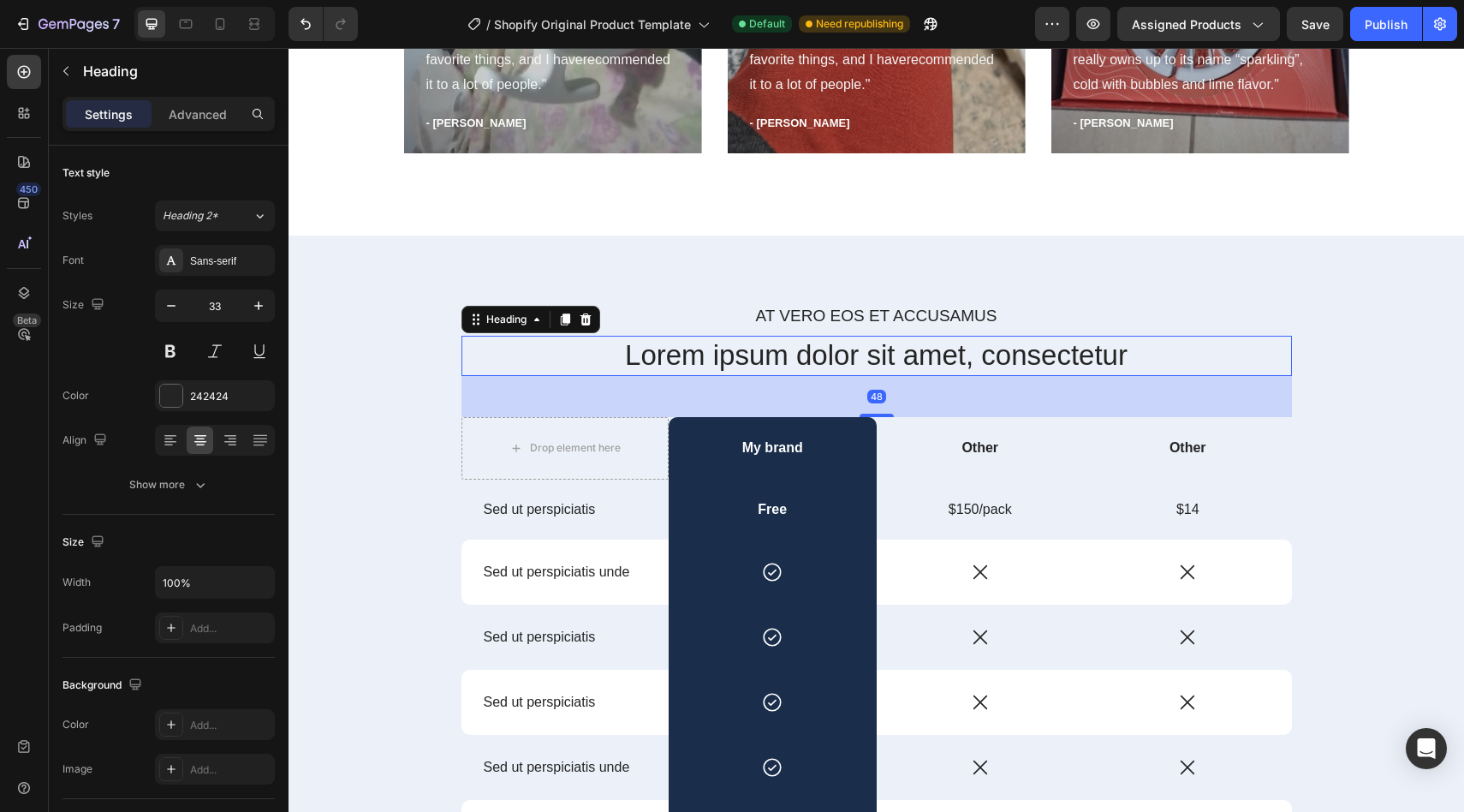
click at [868, 354] on h2 "Lorem ipsum dolor sit amet, consectetur" at bounding box center [876, 356] width 830 height 40
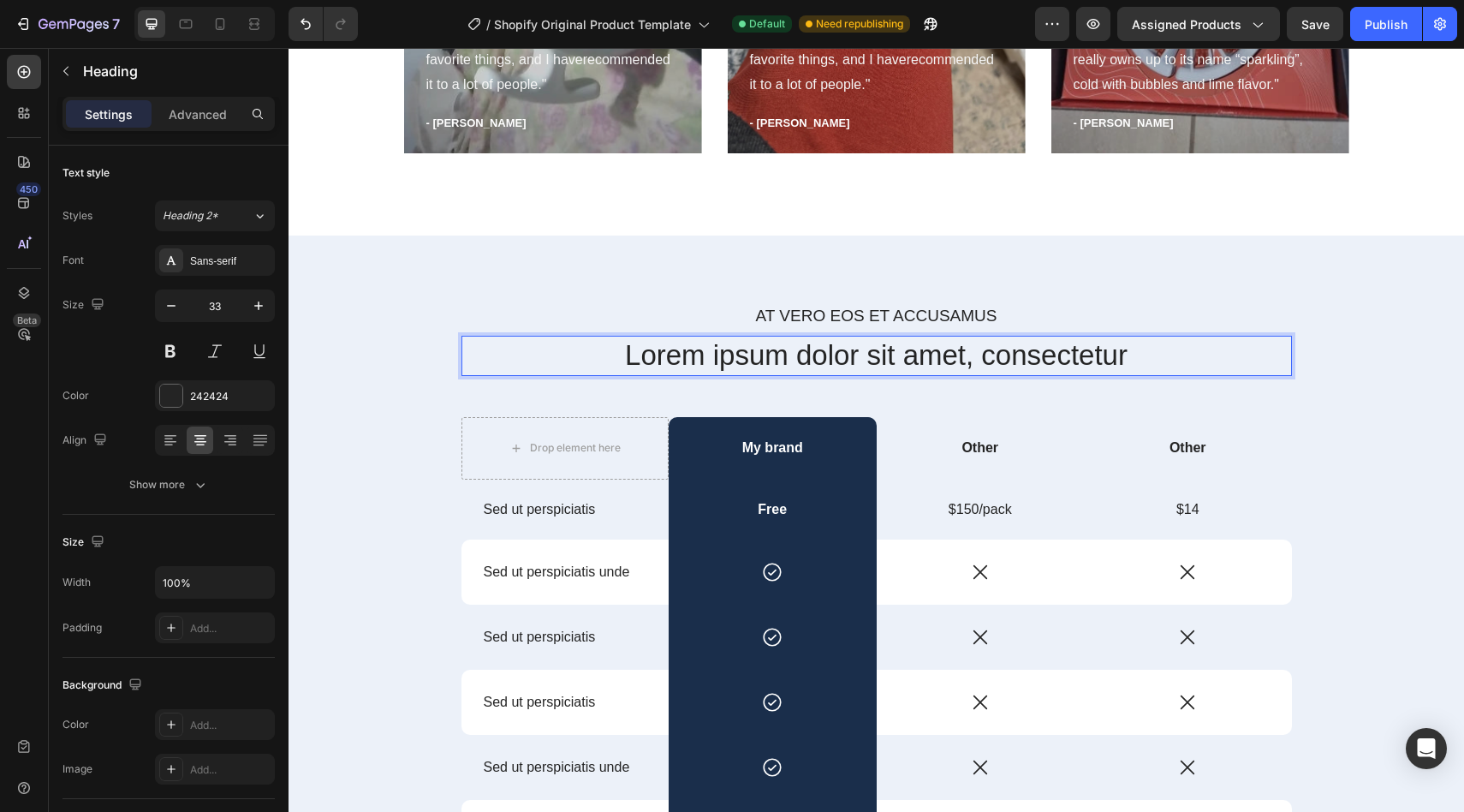
click at [868, 354] on p "Lorem ipsum dolor sit amet, consectetur" at bounding box center [876, 356] width 827 height 37
click at [838, 312] on p "At vero eos et accusamus" at bounding box center [876, 316] width 827 height 21
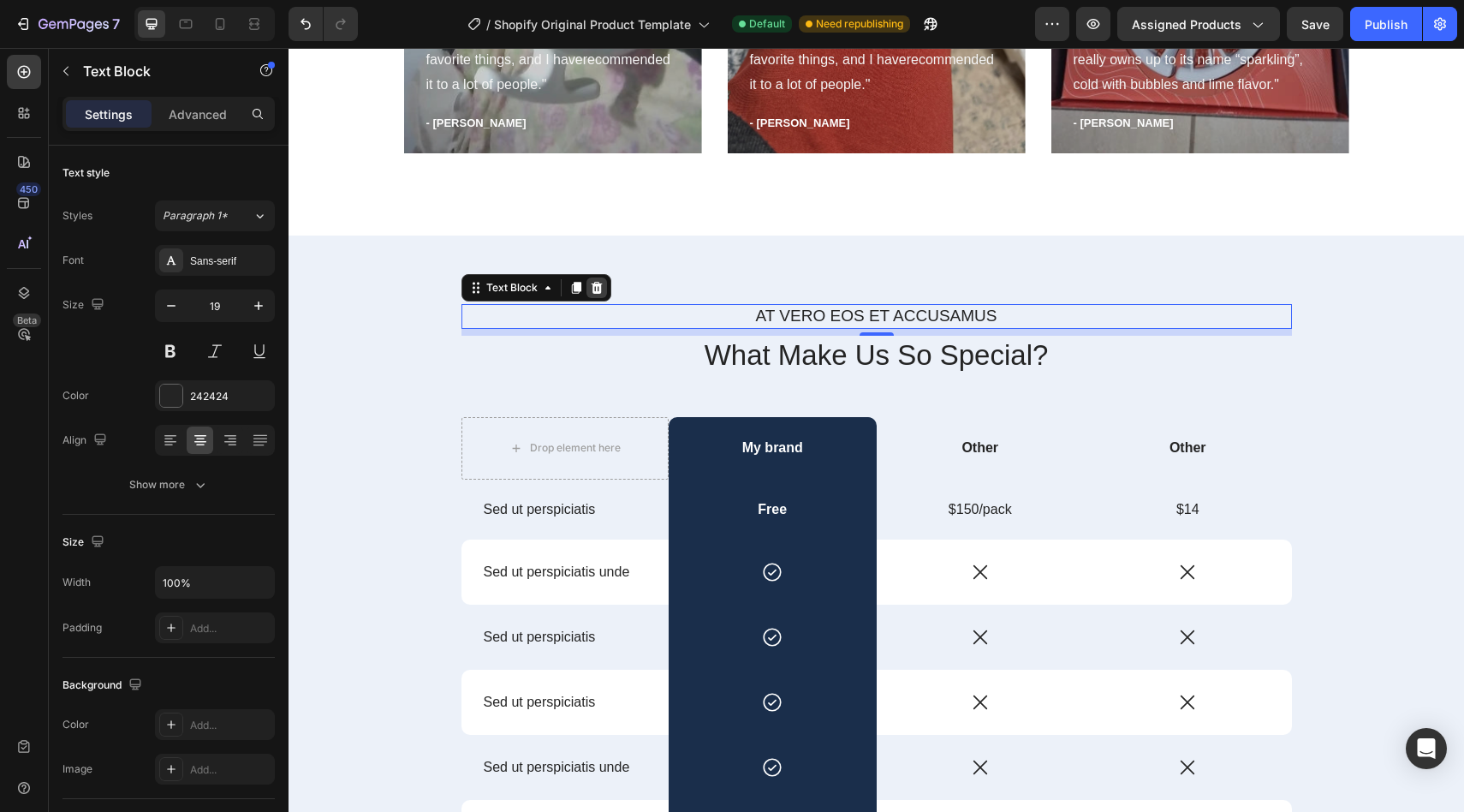
click at [595, 284] on icon at bounding box center [597, 288] width 14 height 14
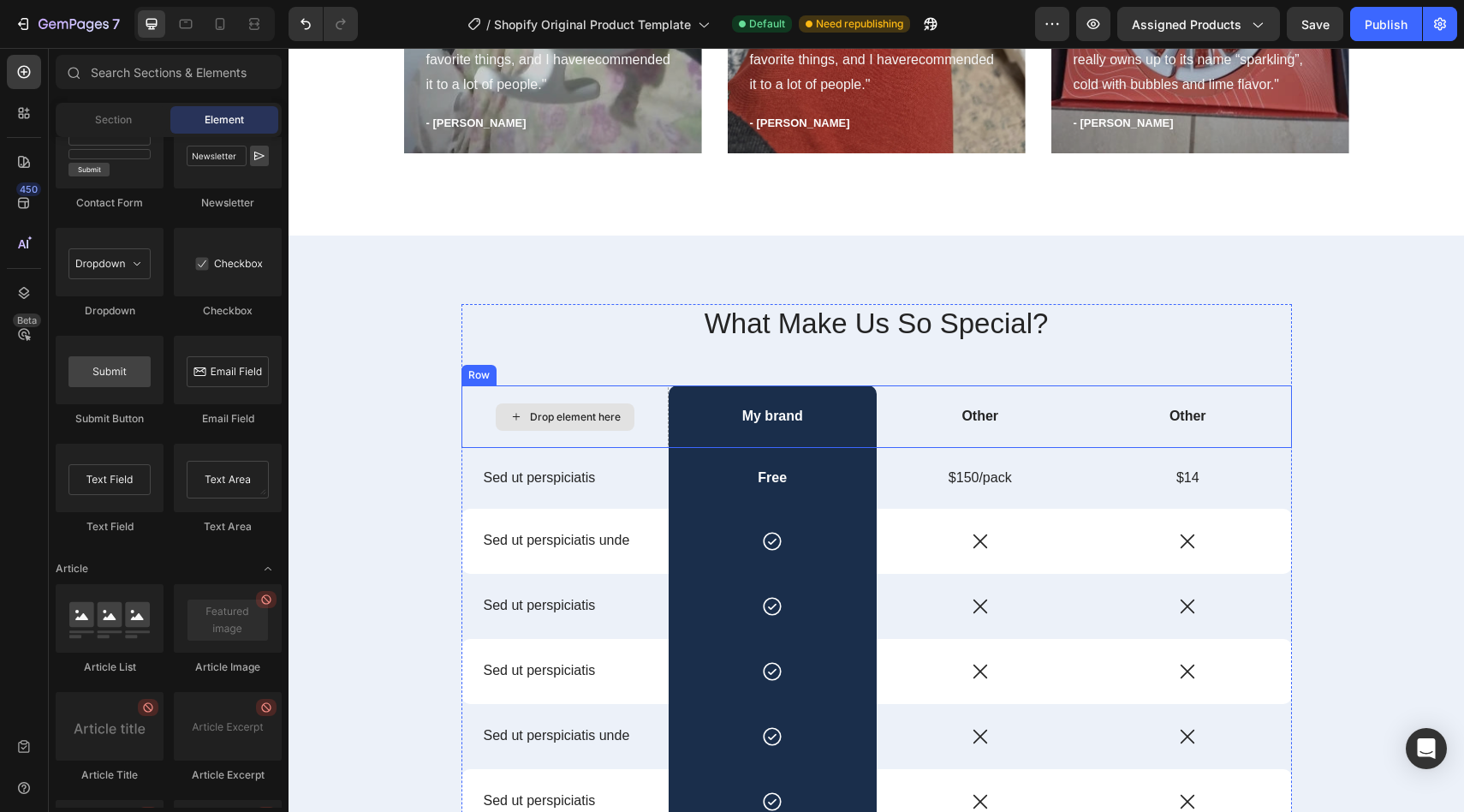
click at [556, 413] on div "Drop element here" at bounding box center [576, 417] width 91 height 14
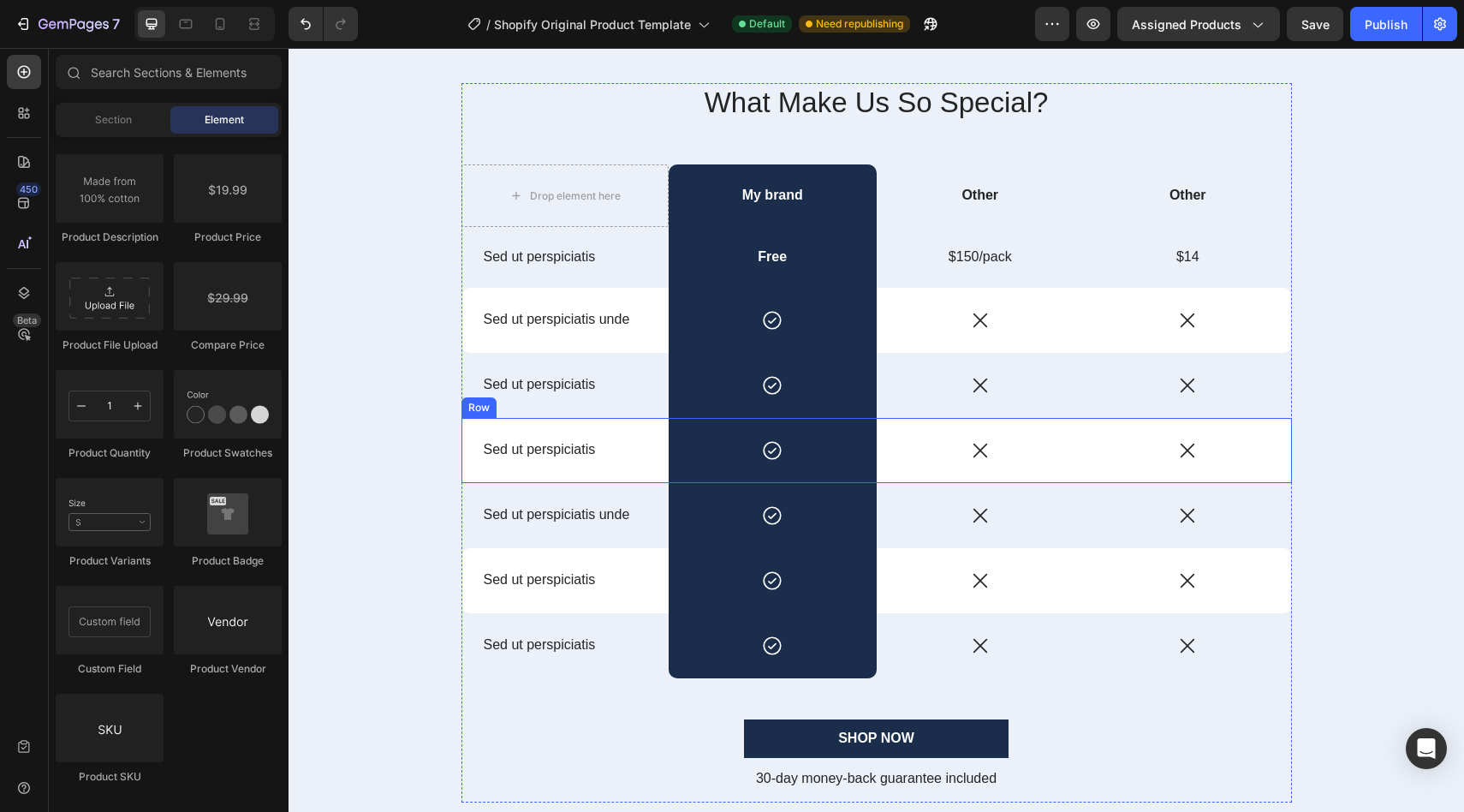
scroll to position [3412, 0]
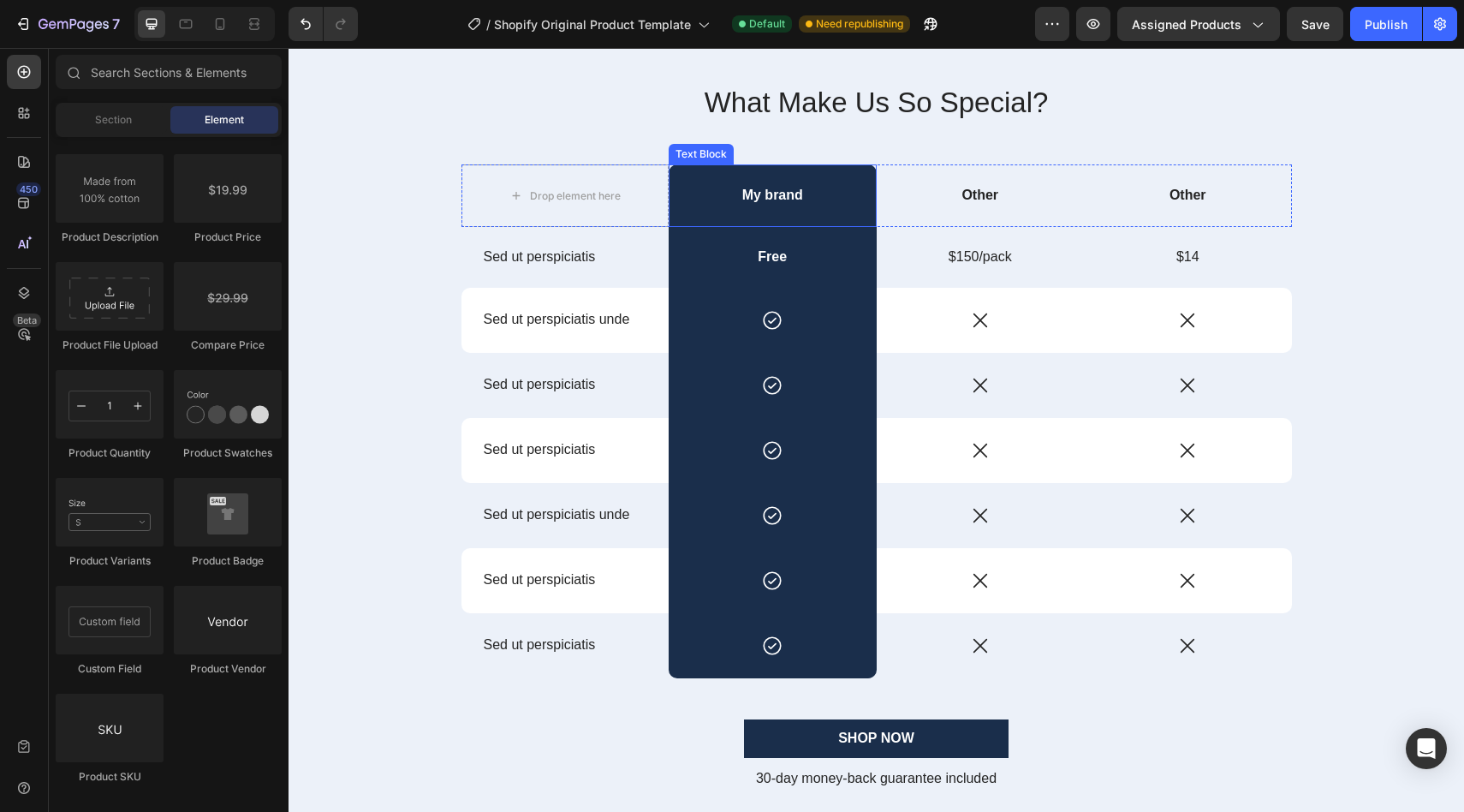
click at [746, 186] on p "My brand" at bounding box center [773, 195] width 205 height 18
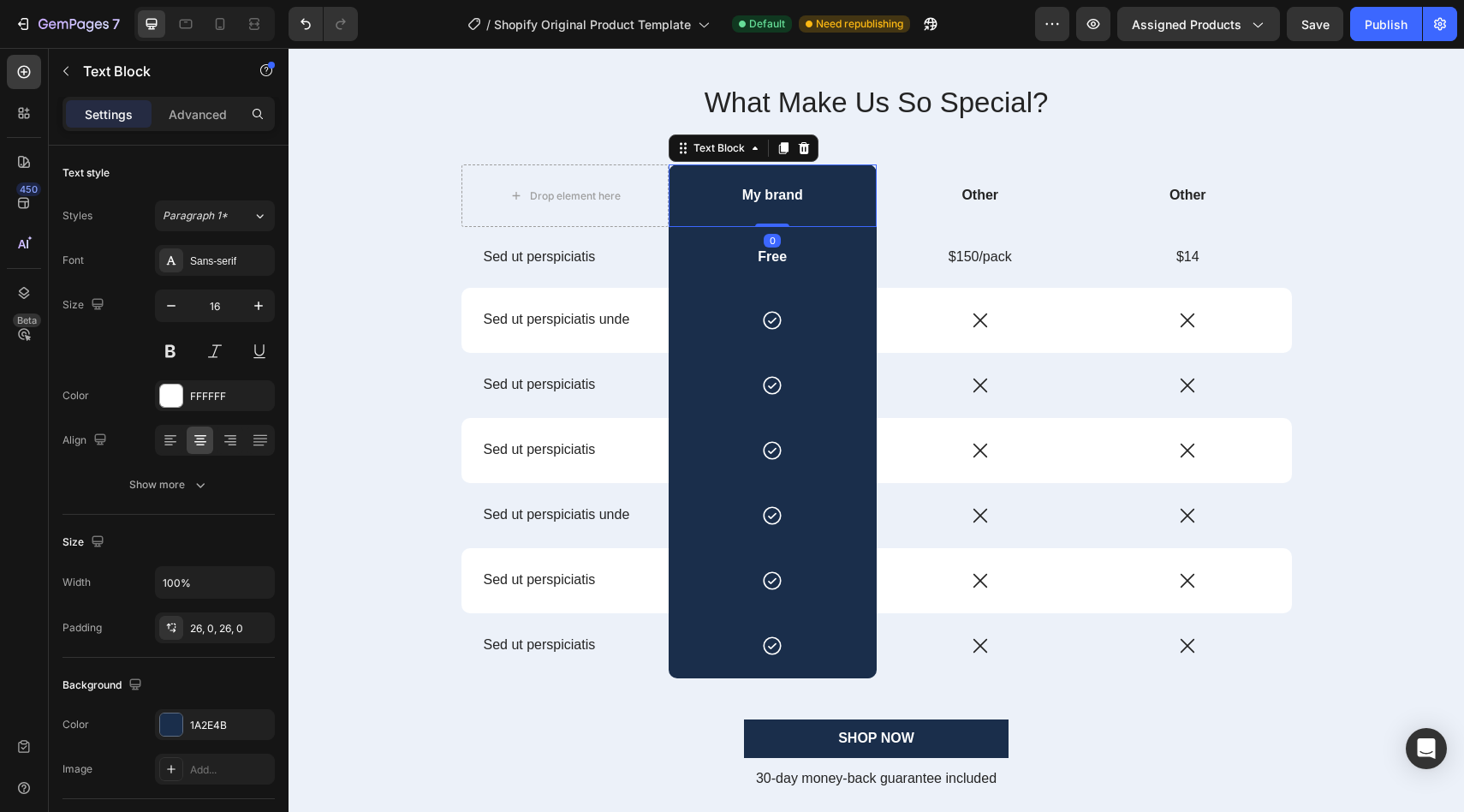
click at [746, 186] on p "My brand" at bounding box center [773, 195] width 205 height 18
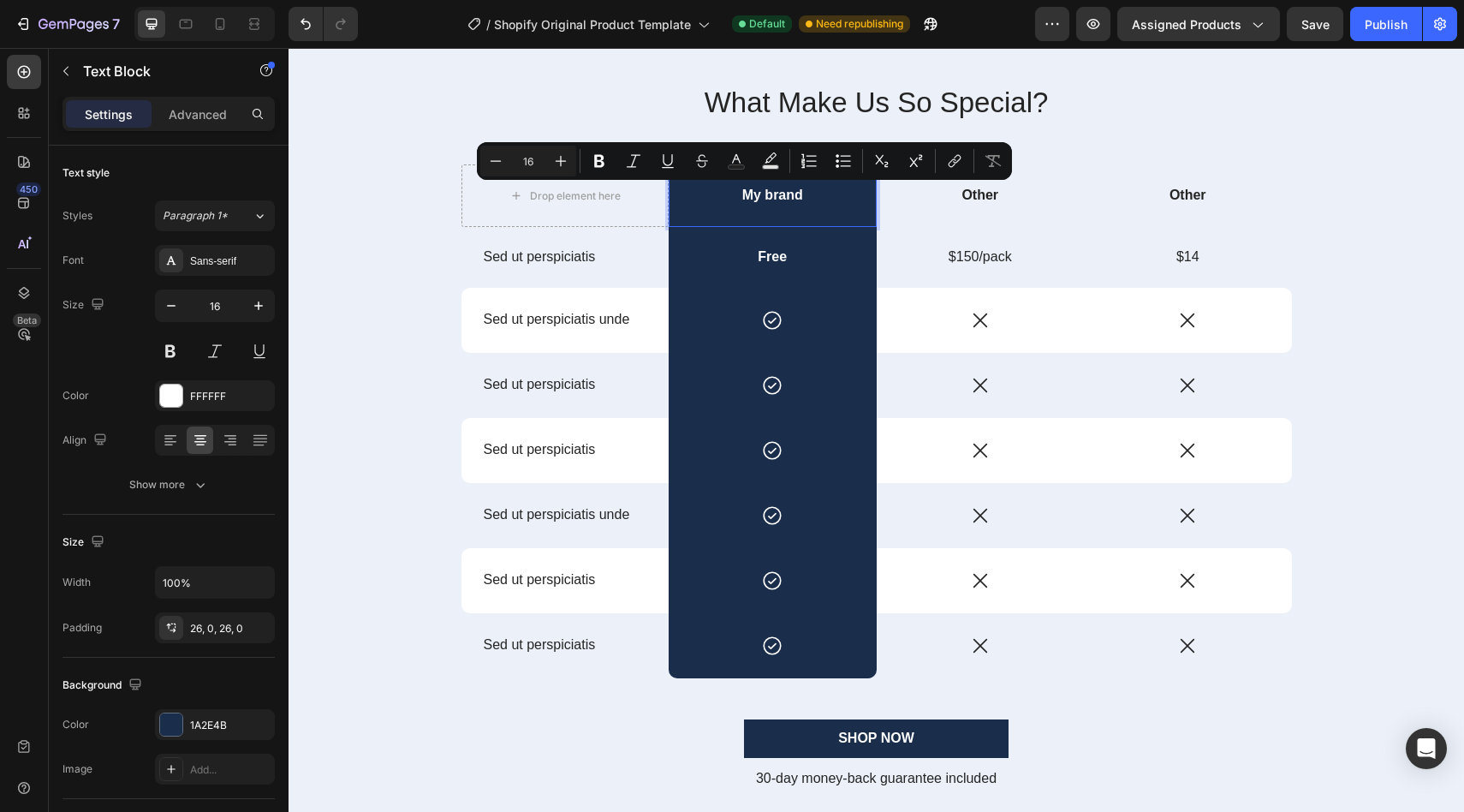
click at [760, 194] on p "My brand" at bounding box center [773, 195] width 205 height 18
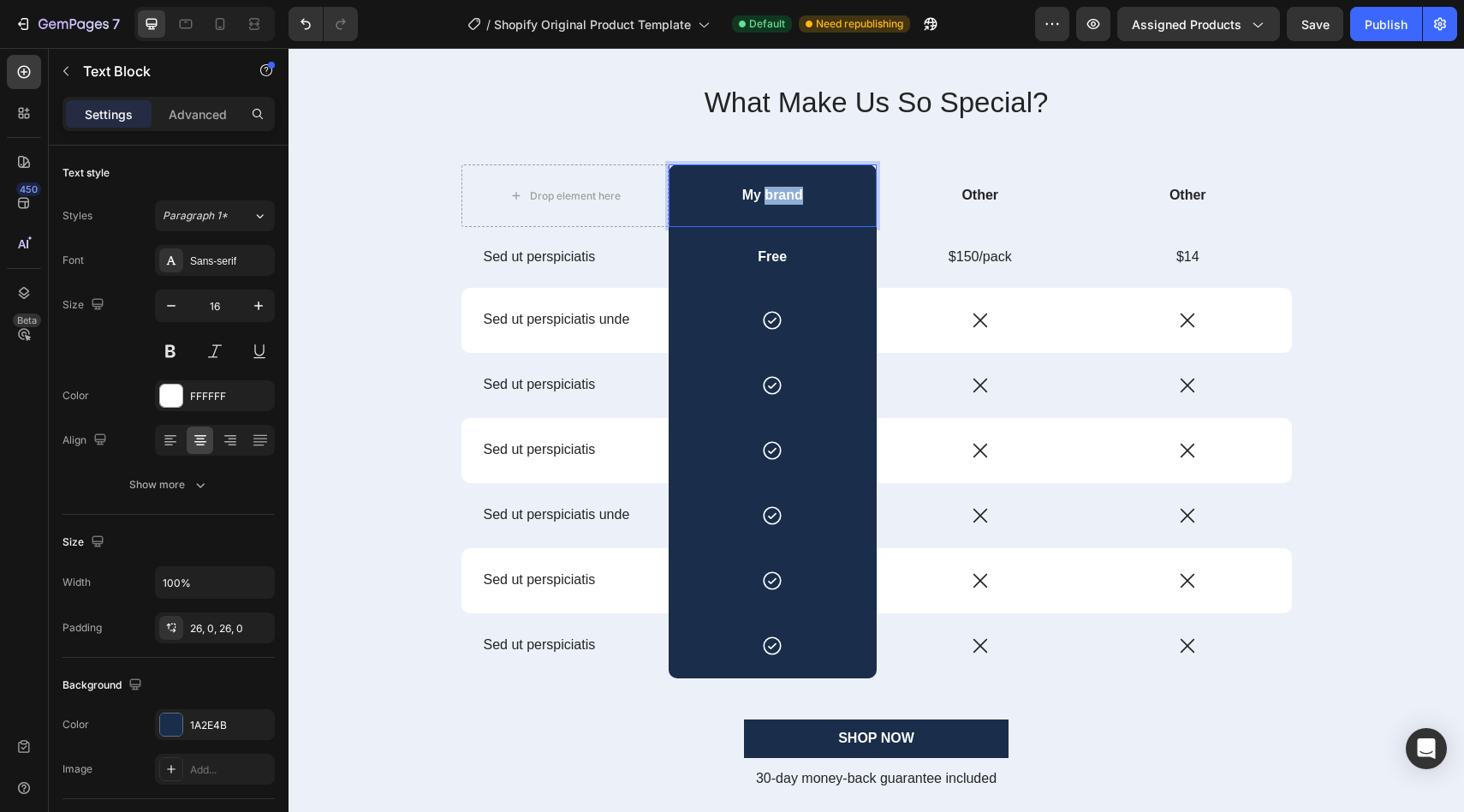
click at [760, 194] on p "My brand" at bounding box center [773, 195] width 205 height 18
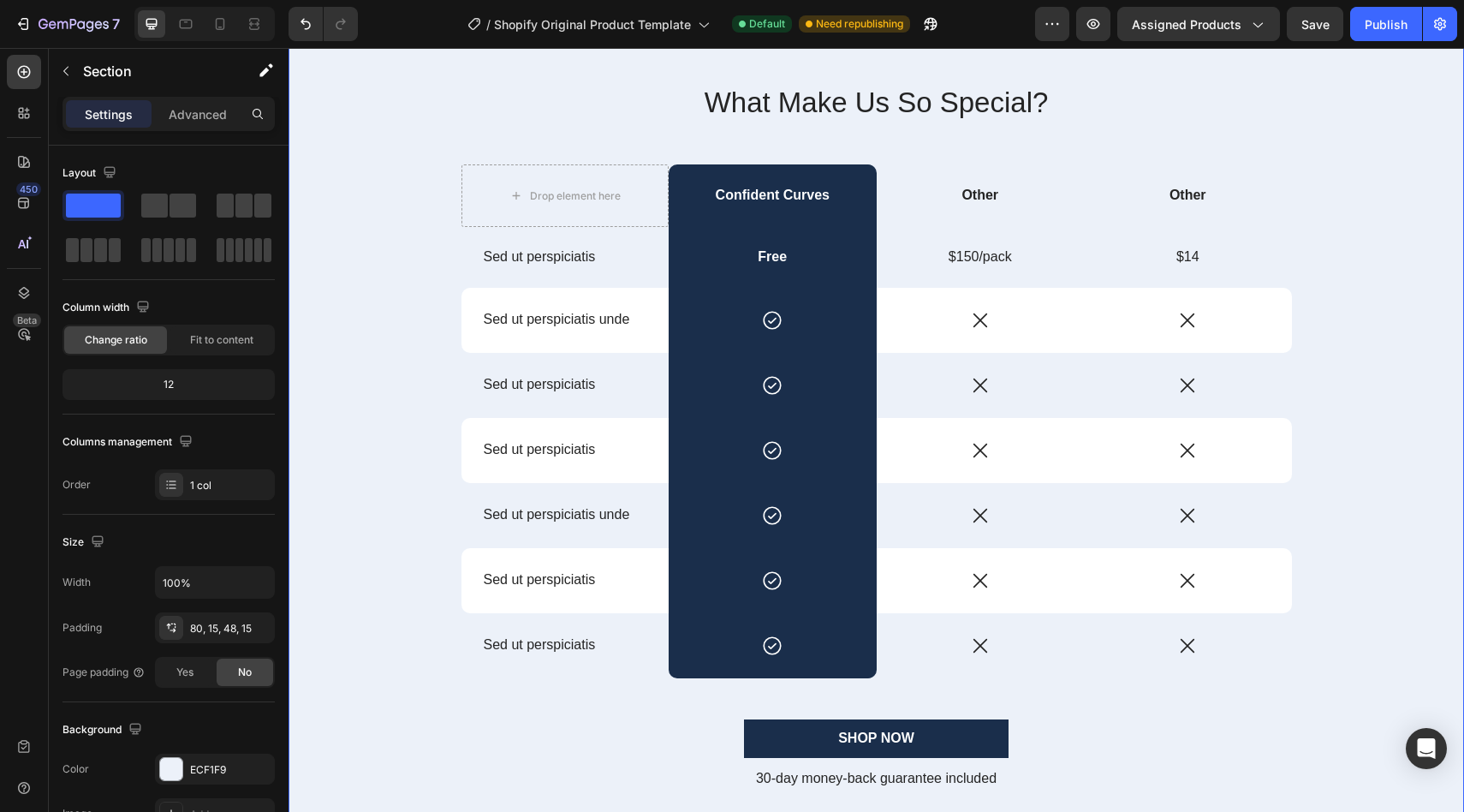
click at [1373, 300] on div "What Make Us So Special? Heading Drop element here Confident Curves Text Block …" at bounding box center [876, 450] width 1150 height 733
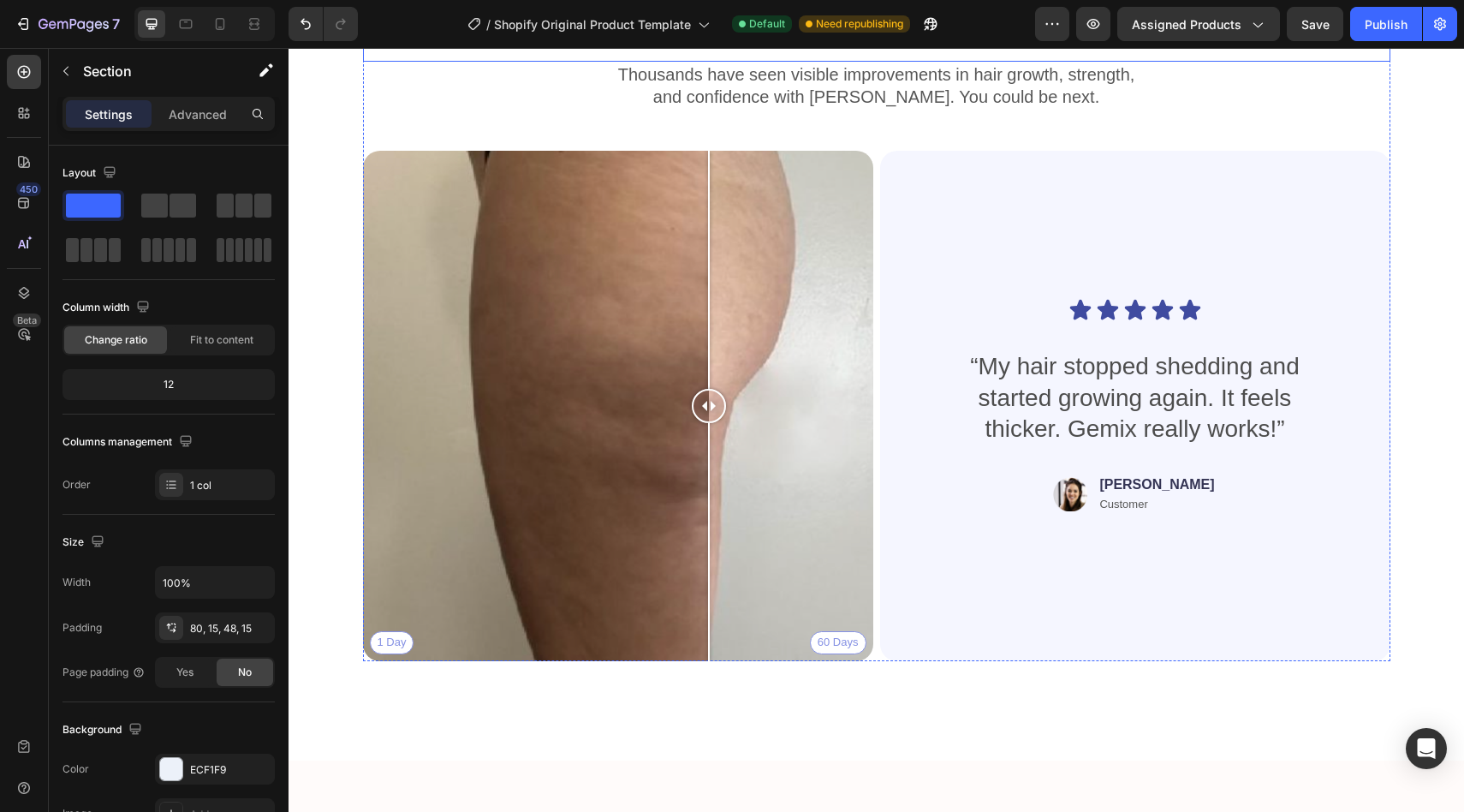
scroll to position [910, 0]
